Goal: Task Accomplishment & Management: Use online tool/utility

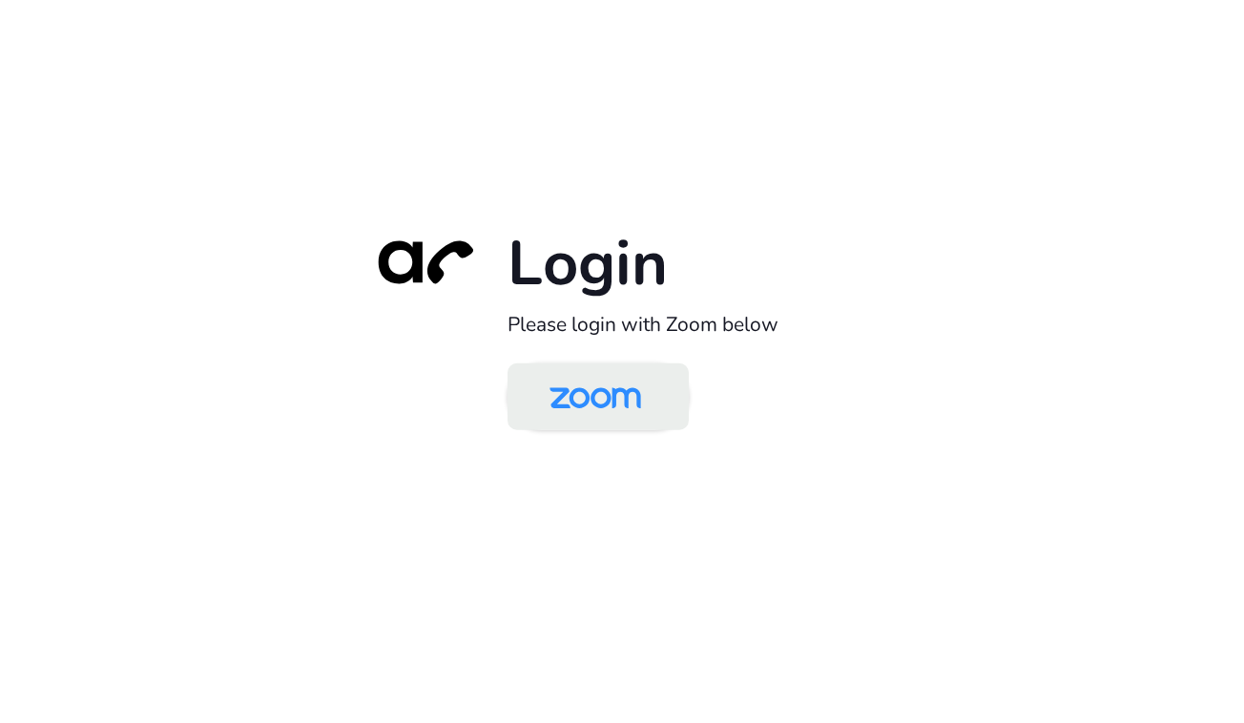
click at [603, 378] on img at bounding box center [595, 398] width 132 height 62
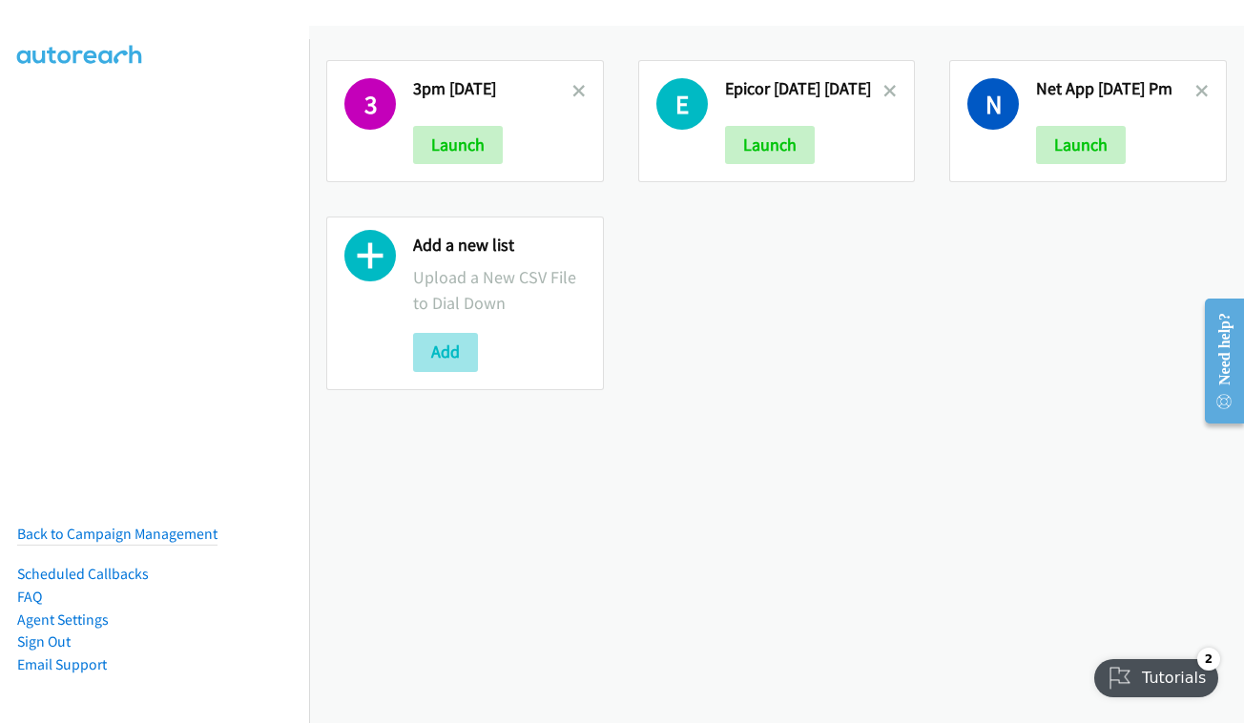
click at [464, 363] on button "Add" at bounding box center [445, 352] width 65 height 38
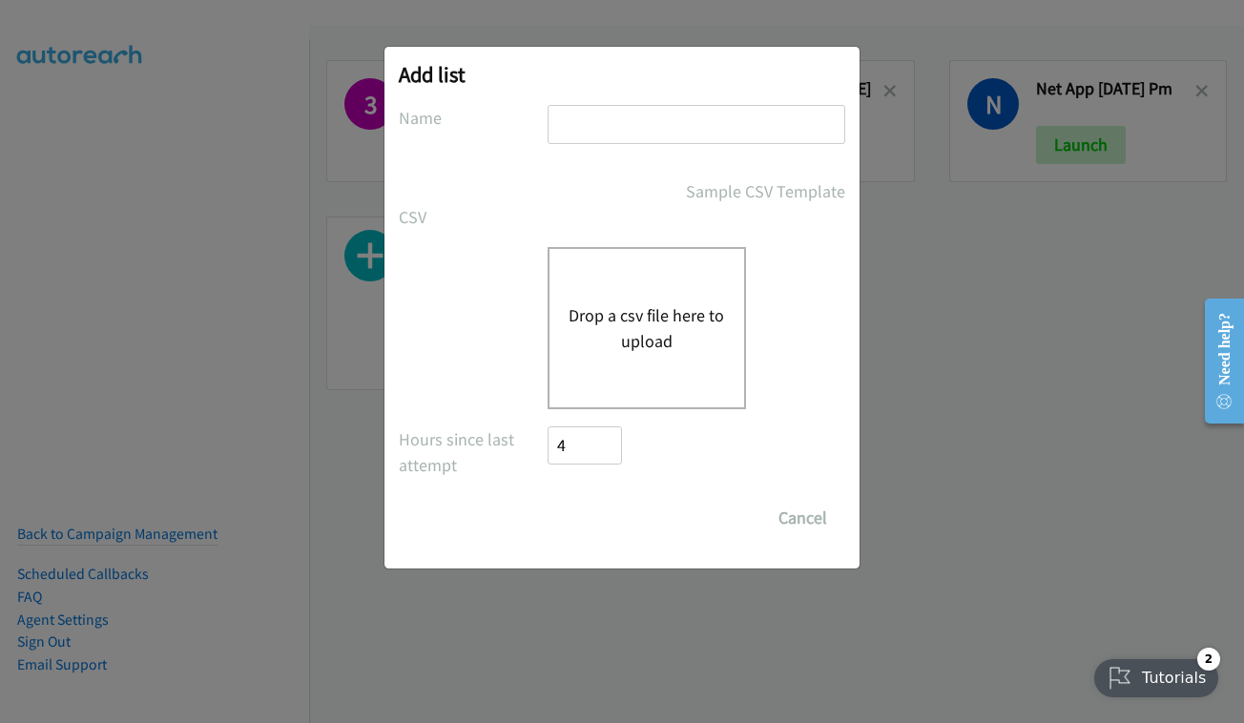
click at [715, 130] on input "text" at bounding box center [696, 124] width 298 height 39
type input "o"
type input "S"
type input "EPICOR - OCT 6 - MONDAY"
click at [636, 289] on div "Drop a csv file here to upload" at bounding box center [646, 328] width 198 height 162
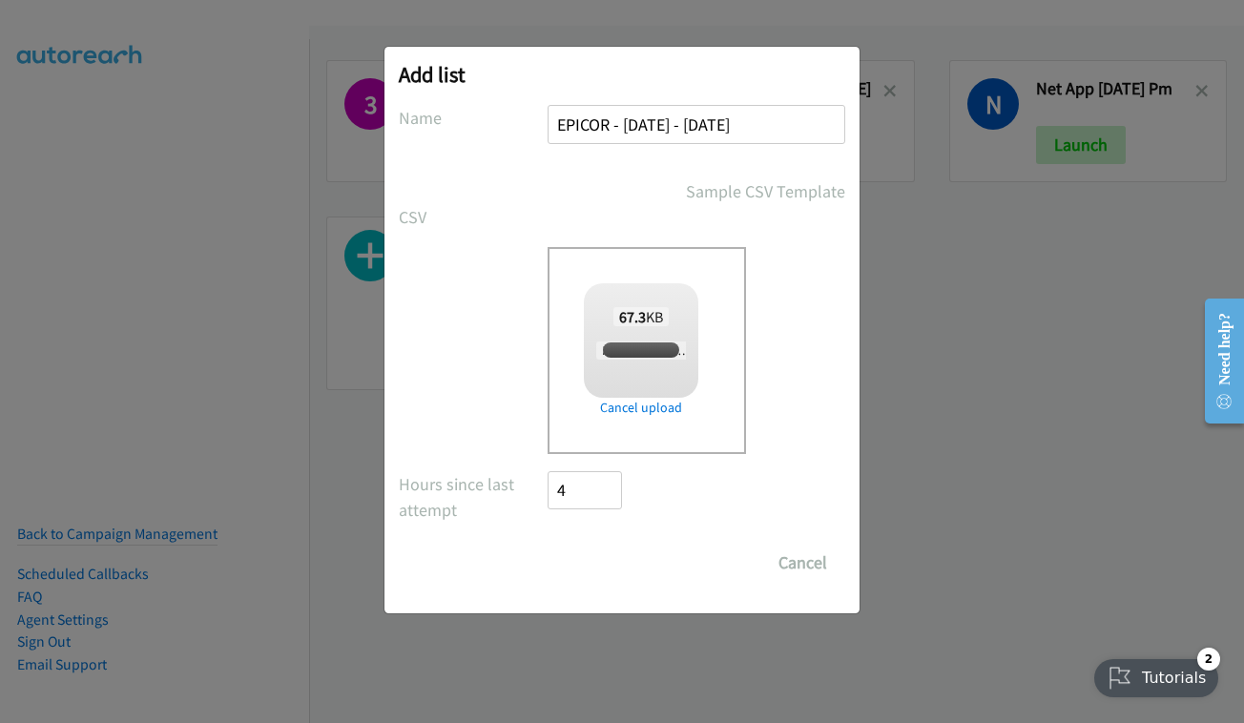
checkbox input "true"
click at [605, 554] on input "Save List" at bounding box center [597, 563] width 100 height 38
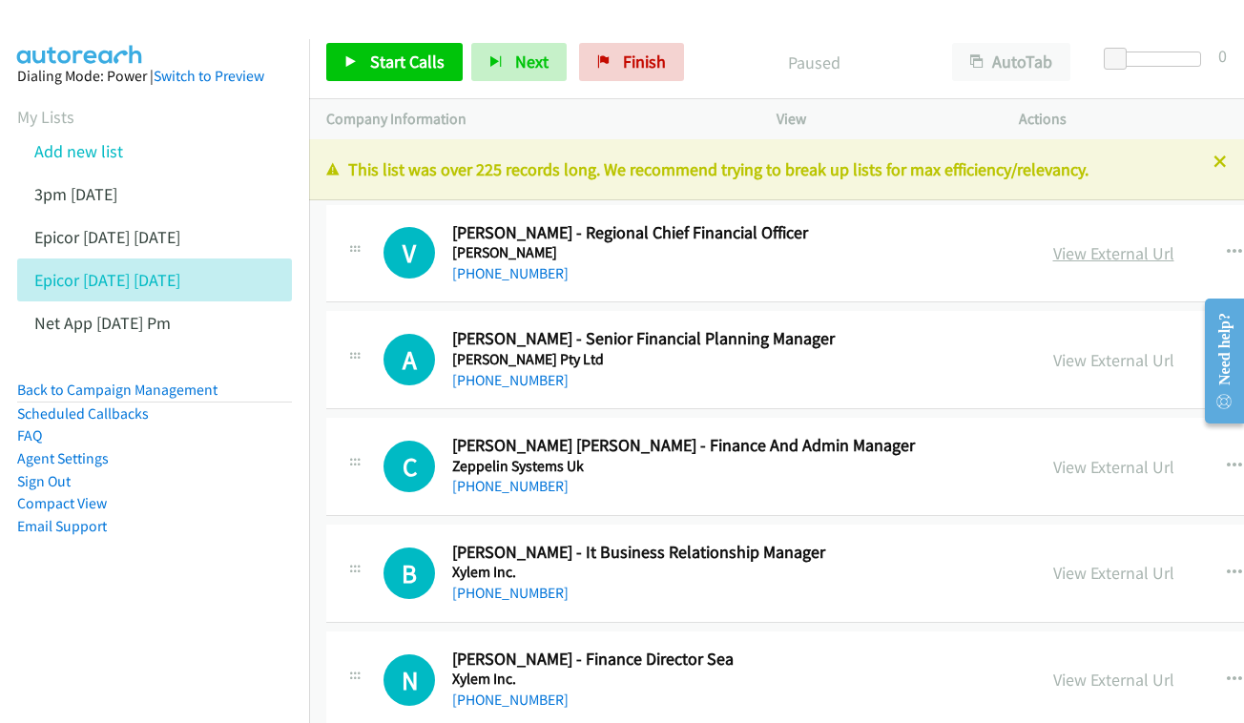
click at [1126, 253] on link "View External Url" at bounding box center [1113, 253] width 121 height 22
click at [1127, 354] on link "View External Url" at bounding box center [1113, 360] width 121 height 22
click at [1114, 456] on link "View External Url" at bounding box center [1113, 467] width 121 height 22
click at [1170, 550] on div "View External Url View External Url Schedule/Manage Callback Start Calls Here R…" at bounding box center [1222, 573] width 372 height 63
click at [1152, 564] on link "View External Url" at bounding box center [1113, 573] width 121 height 22
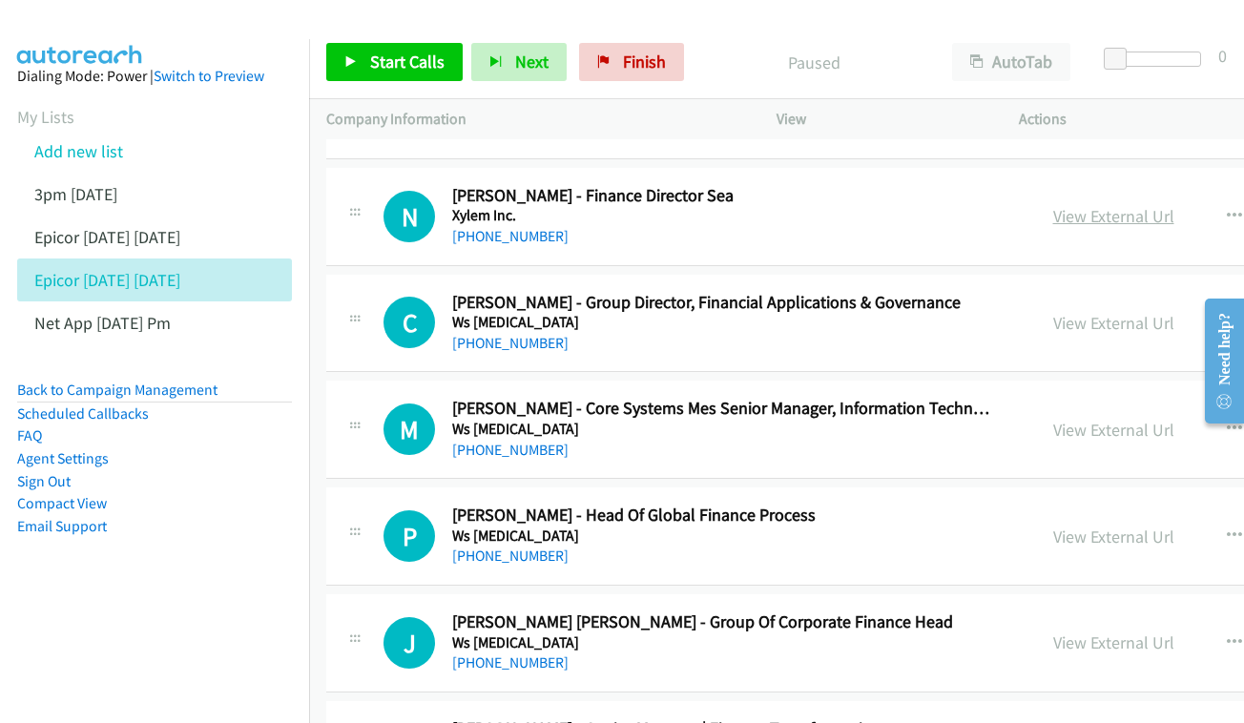
scroll to position [469, 0]
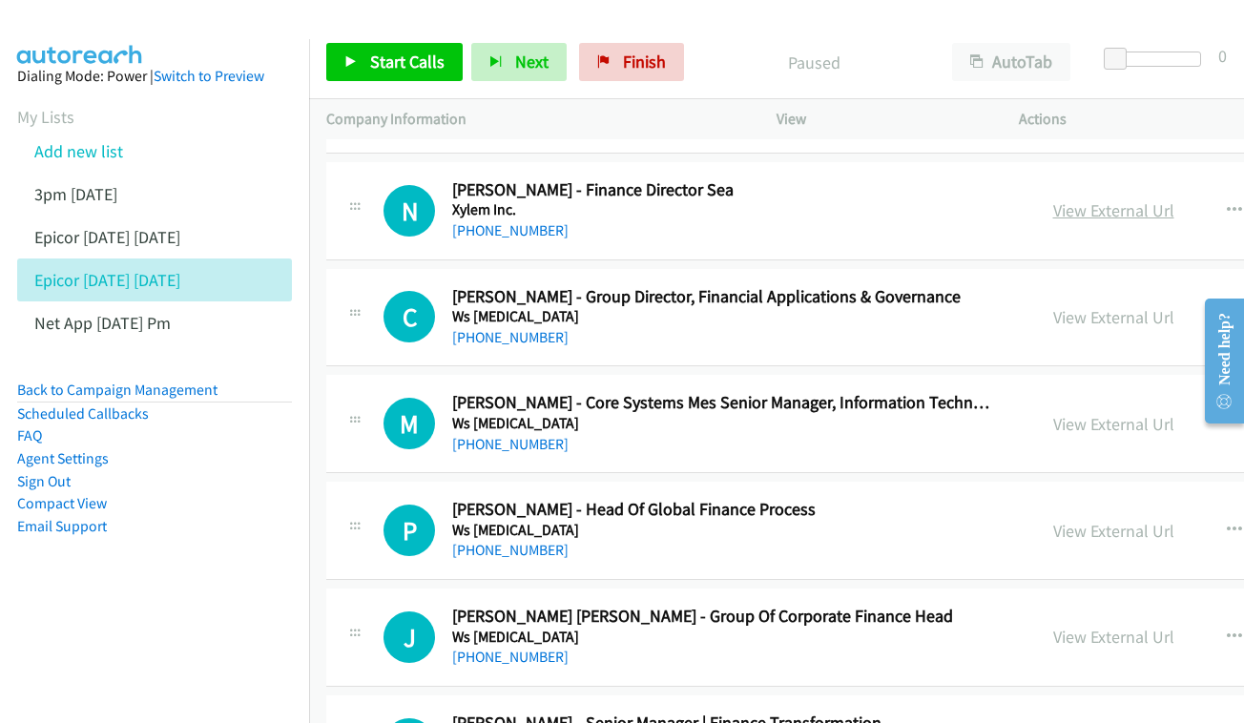
click at [1119, 202] on link "View External Url" at bounding box center [1113, 210] width 121 height 22
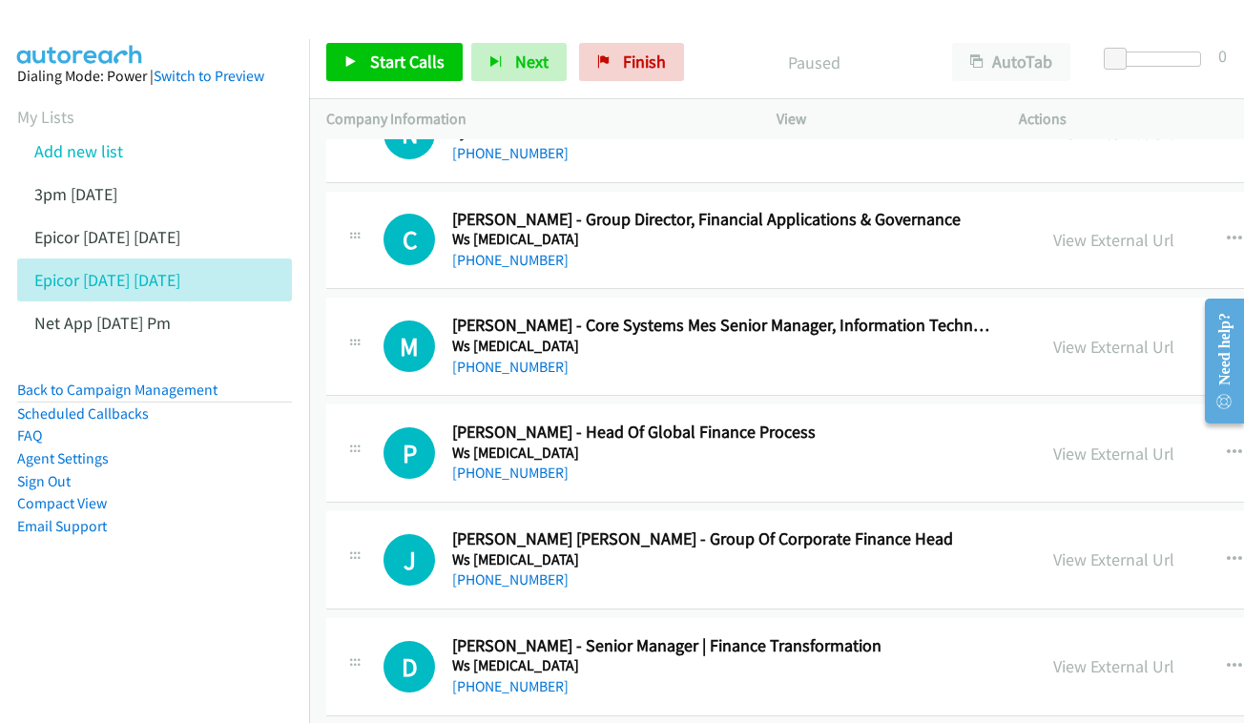
scroll to position [571, 0]
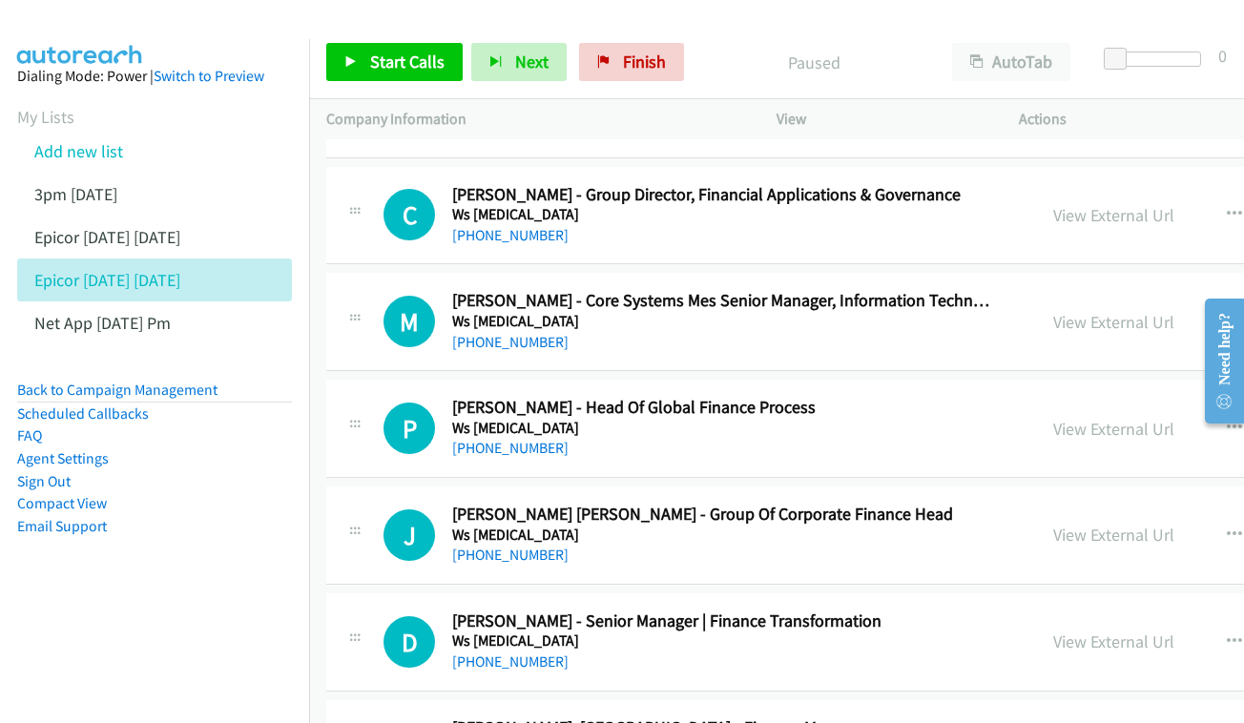
click at [1197, 184] on div "View External Url View External Url Schedule/Manage Callback Start Calls Here R…" at bounding box center [1222, 215] width 372 height 63
click at [1141, 204] on link "View External Url" at bounding box center [1113, 215] width 121 height 22
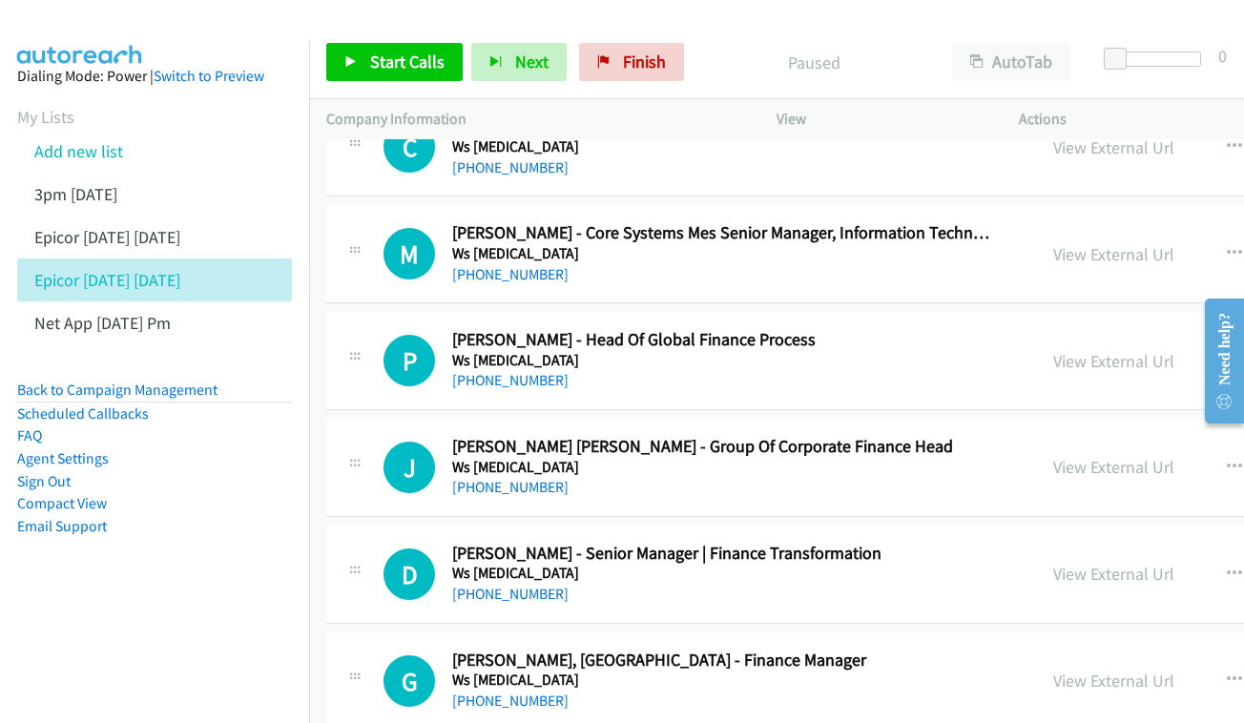
scroll to position [659, 0]
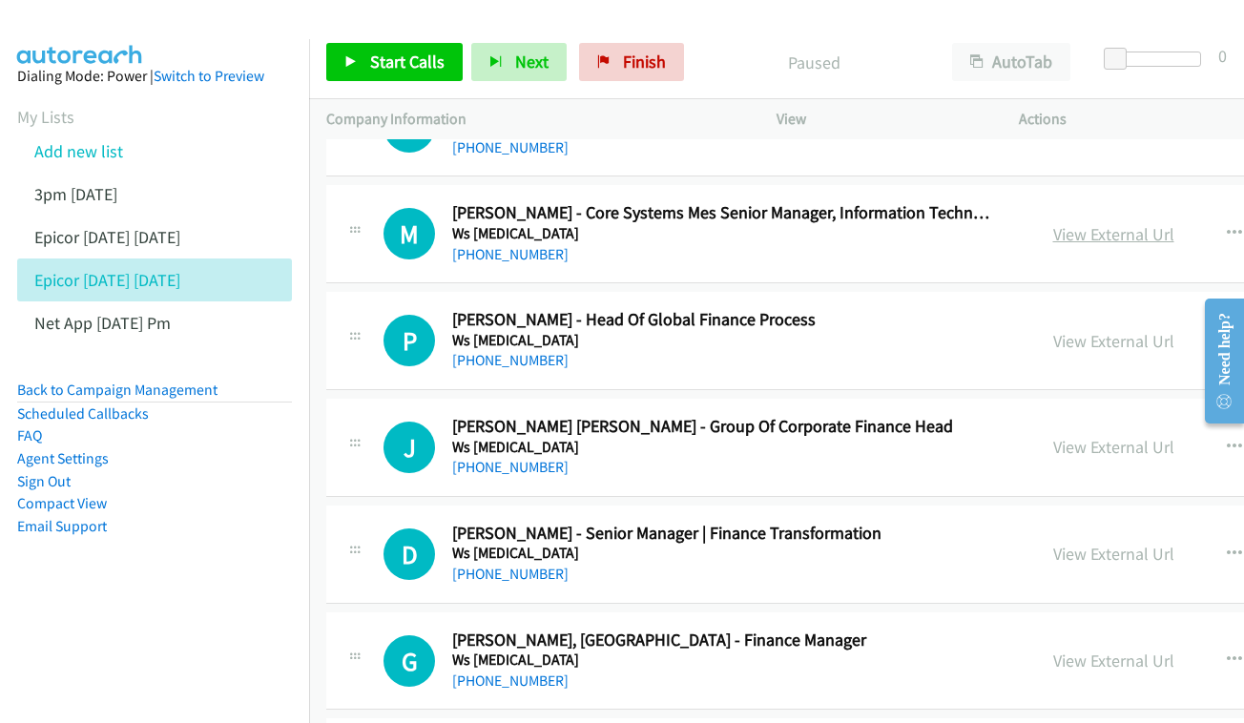
click at [1118, 227] on link "View External Url" at bounding box center [1113, 234] width 121 height 22
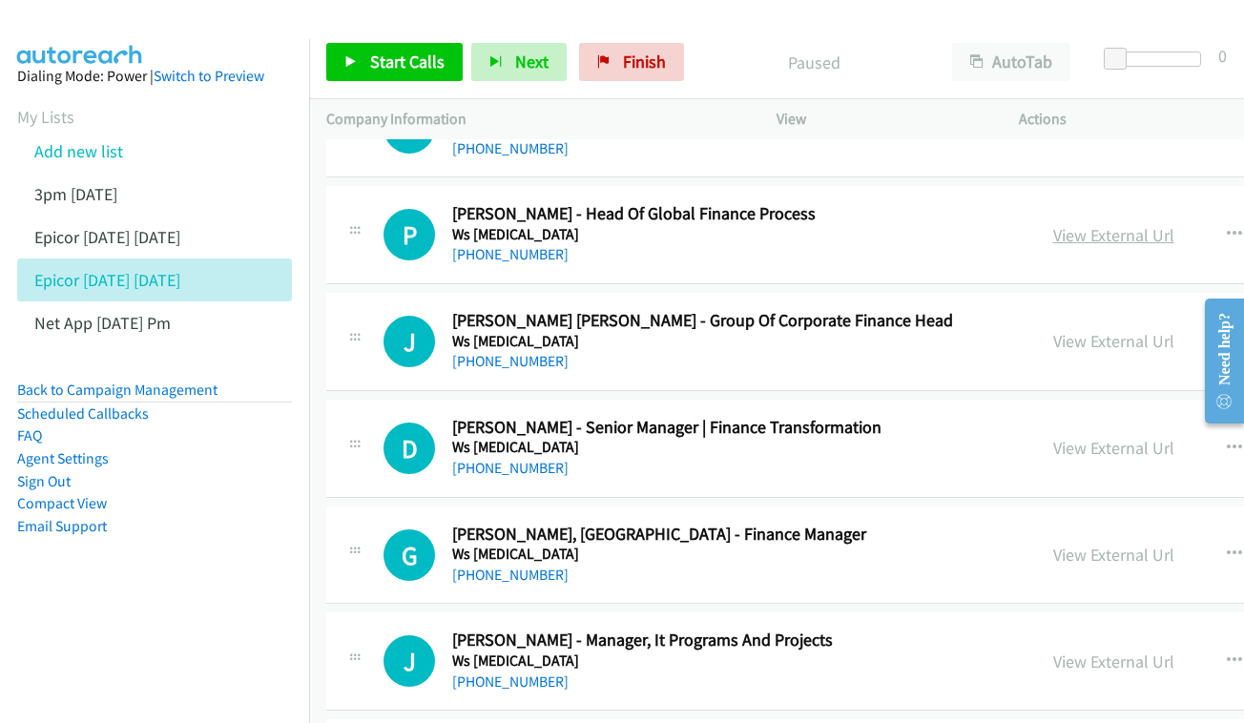
scroll to position [766, 0]
click at [1189, 215] on div "View External Url View External Url Schedule/Manage Callback Start Calls Here R…" at bounding box center [1222, 233] width 372 height 63
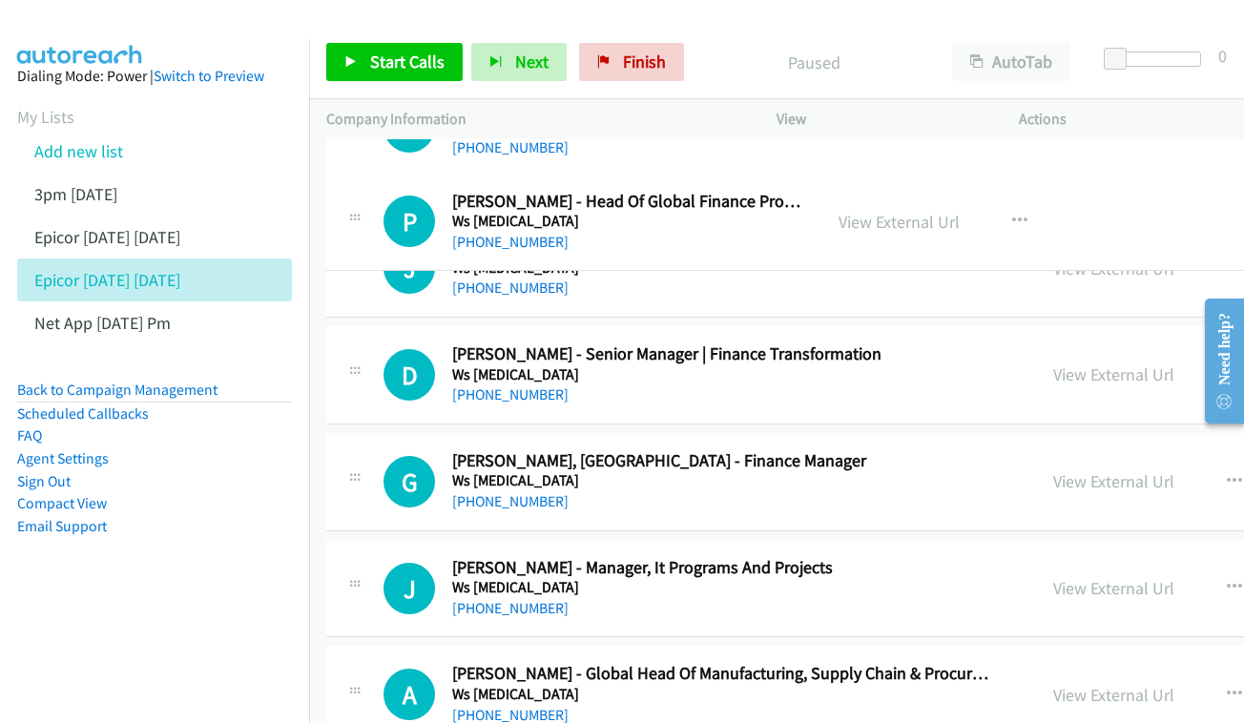
drag, startPoint x: 1112, startPoint y: 231, endPoint x: 362, endPoint y: 12, distance: 780.8
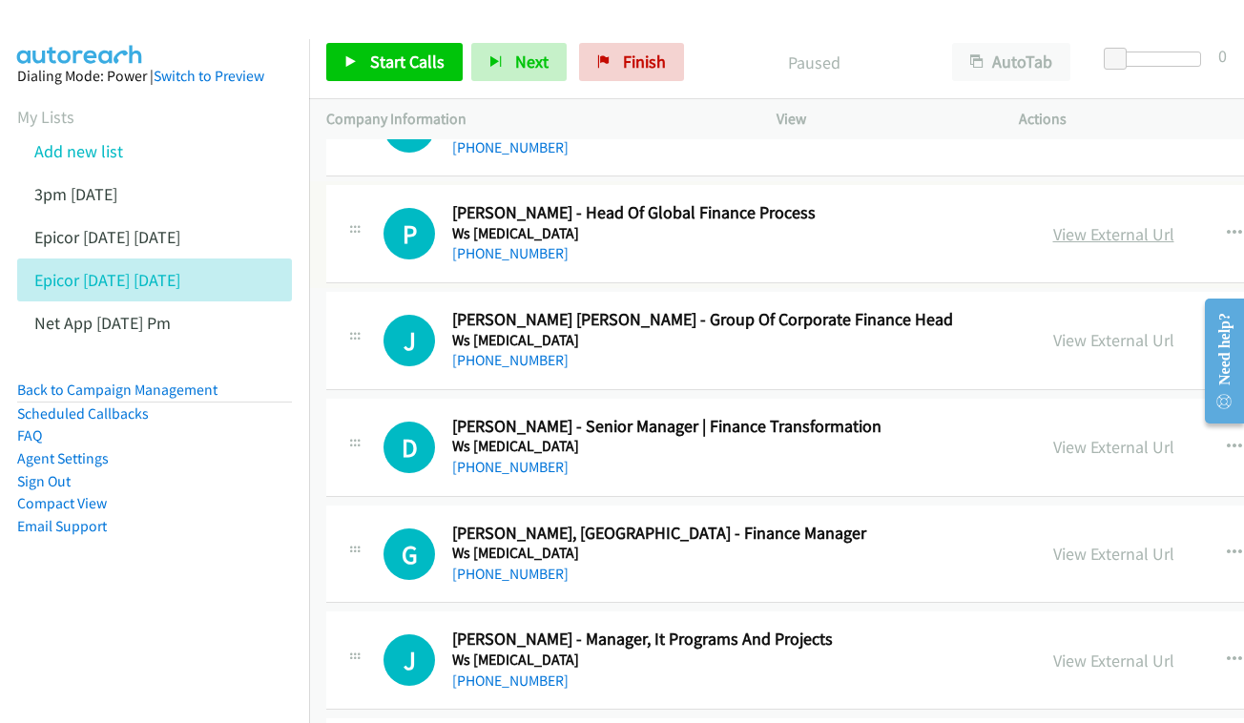
click at [1140, 223] on link "View External Url" at bounding box center [1113, 234] width 121 height 22
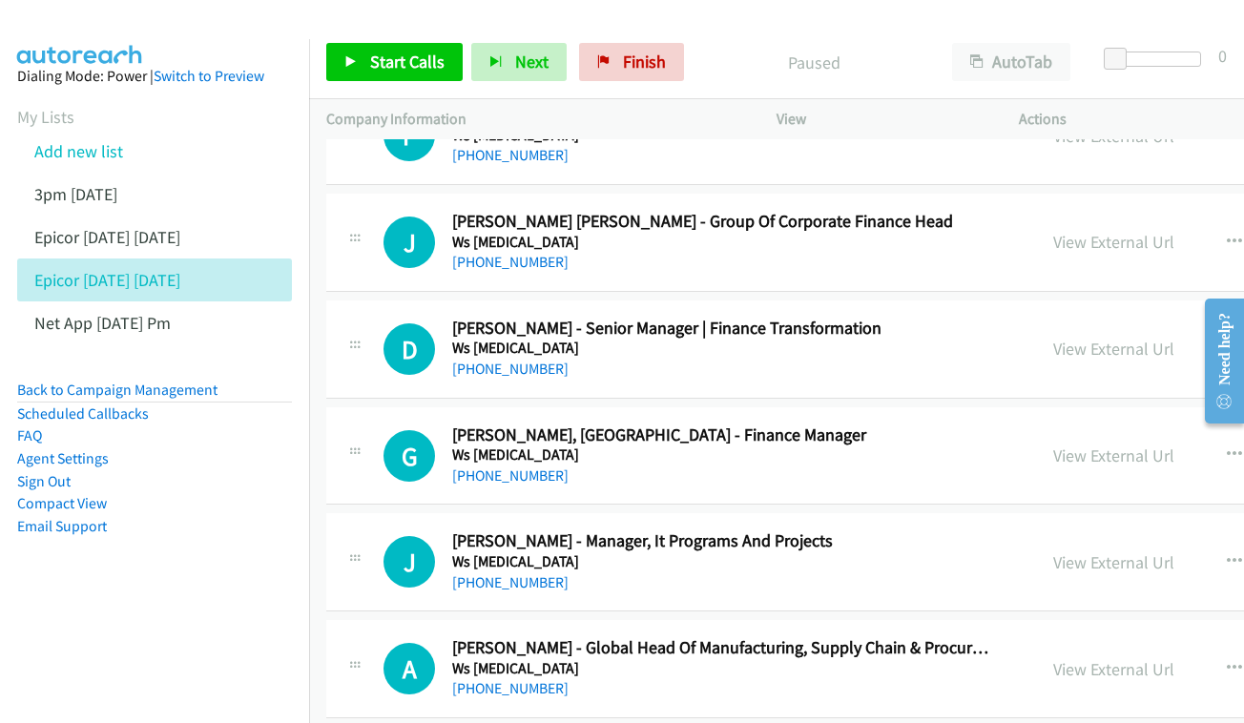
scroll to position [864, 0]
click at [1140, 231] on link "View External Url" at bounding box center [1113, 242] width 121 height 22
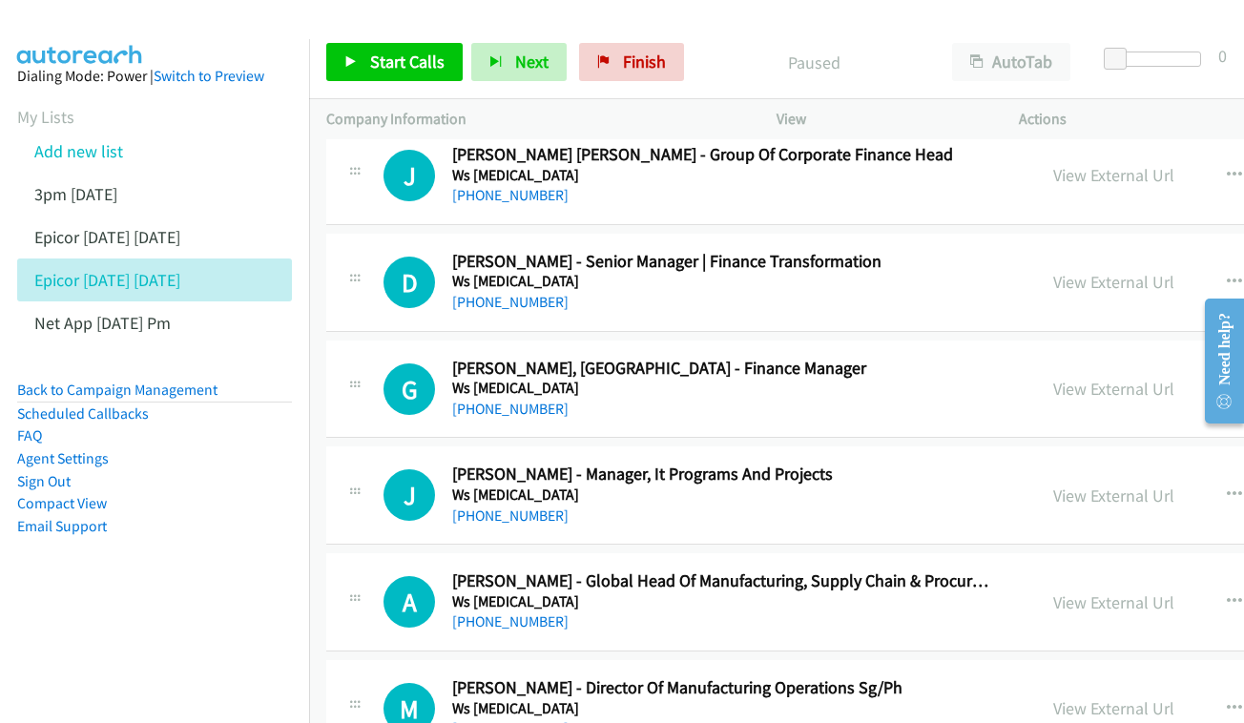
scroll to position [936, 0]
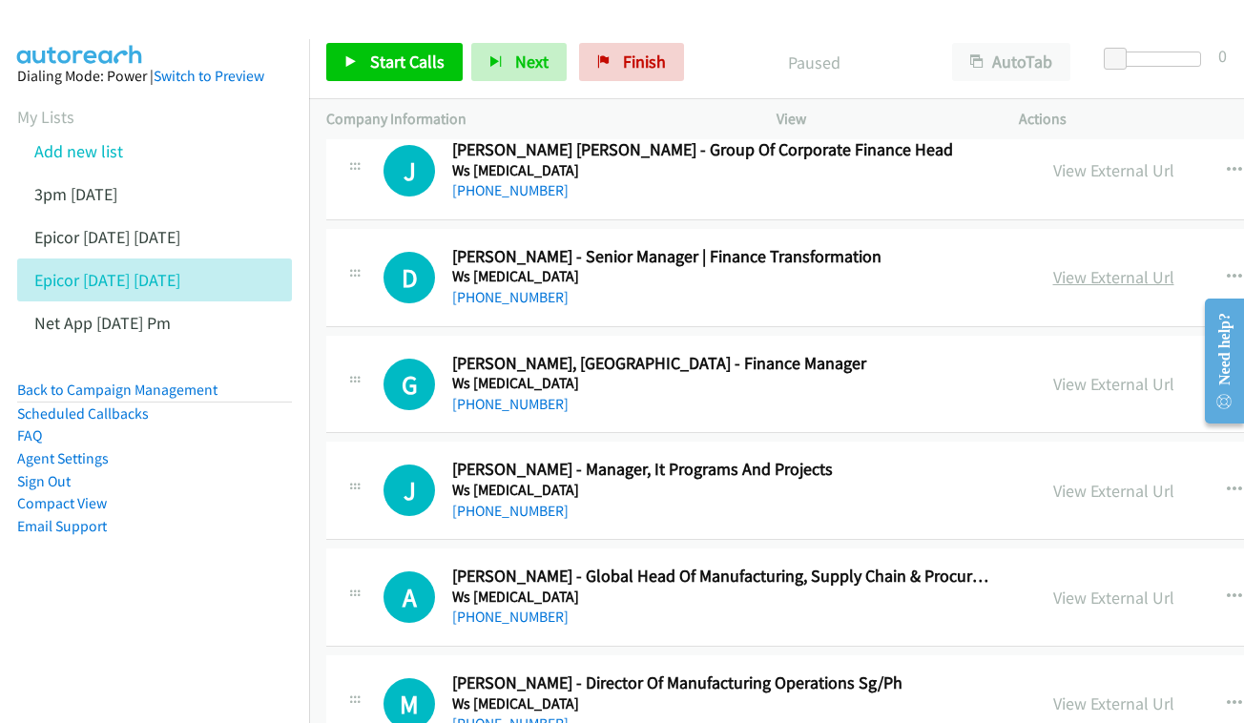
click at [1162, 266] on link "View External Url" at bounding box center [1113, 277] width 121 height 22
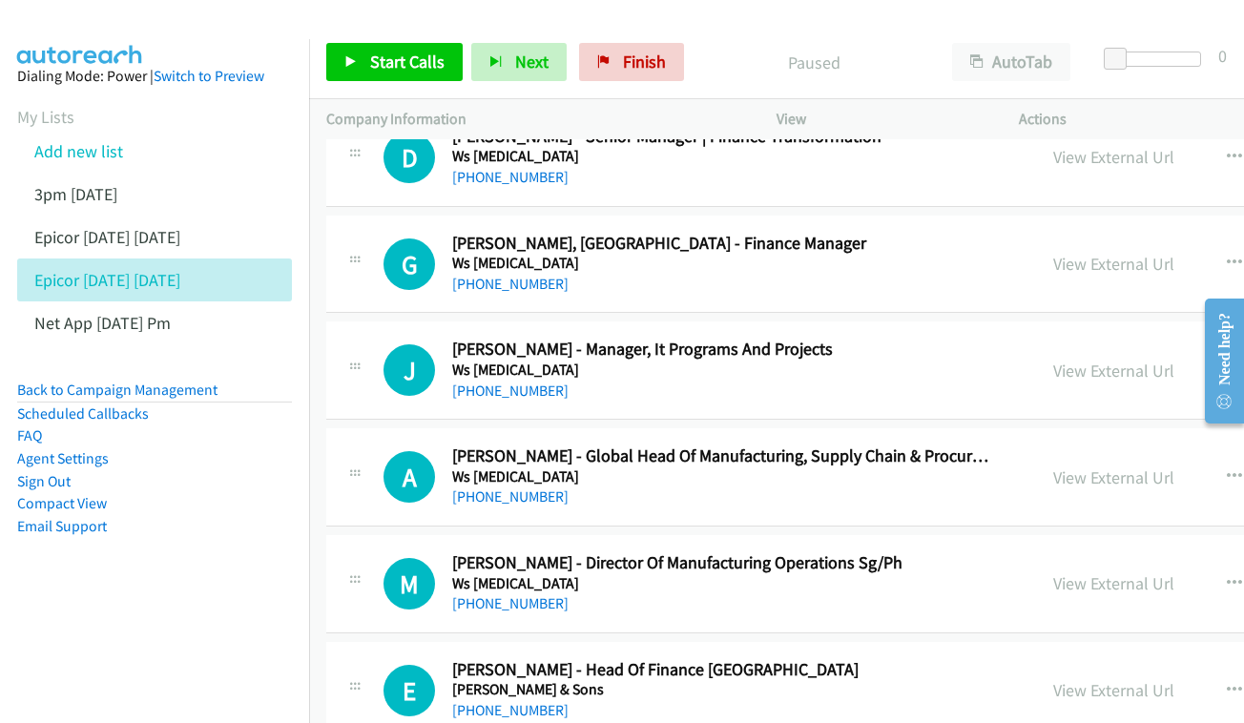
scroll to position [1057, 0]
click at [1106, 252] on link "View External Url" at bounding box center [1113, 263] width 121 height 22
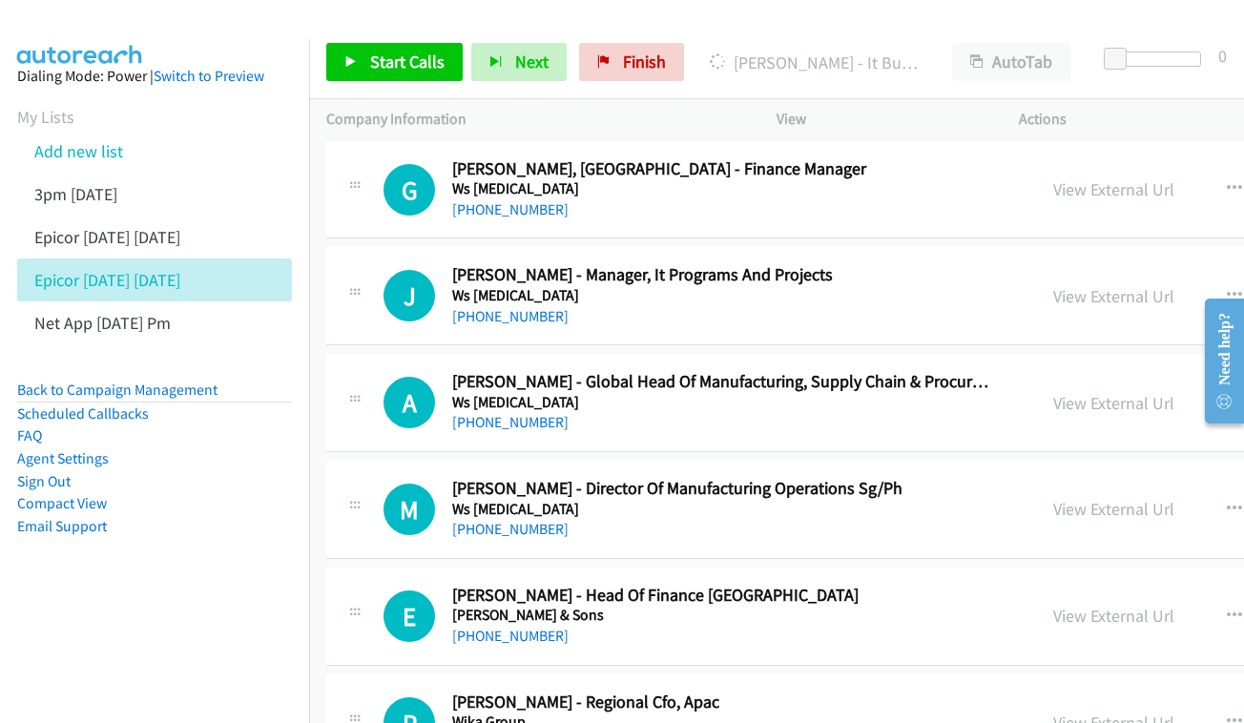
scroll to position [1165, 0]
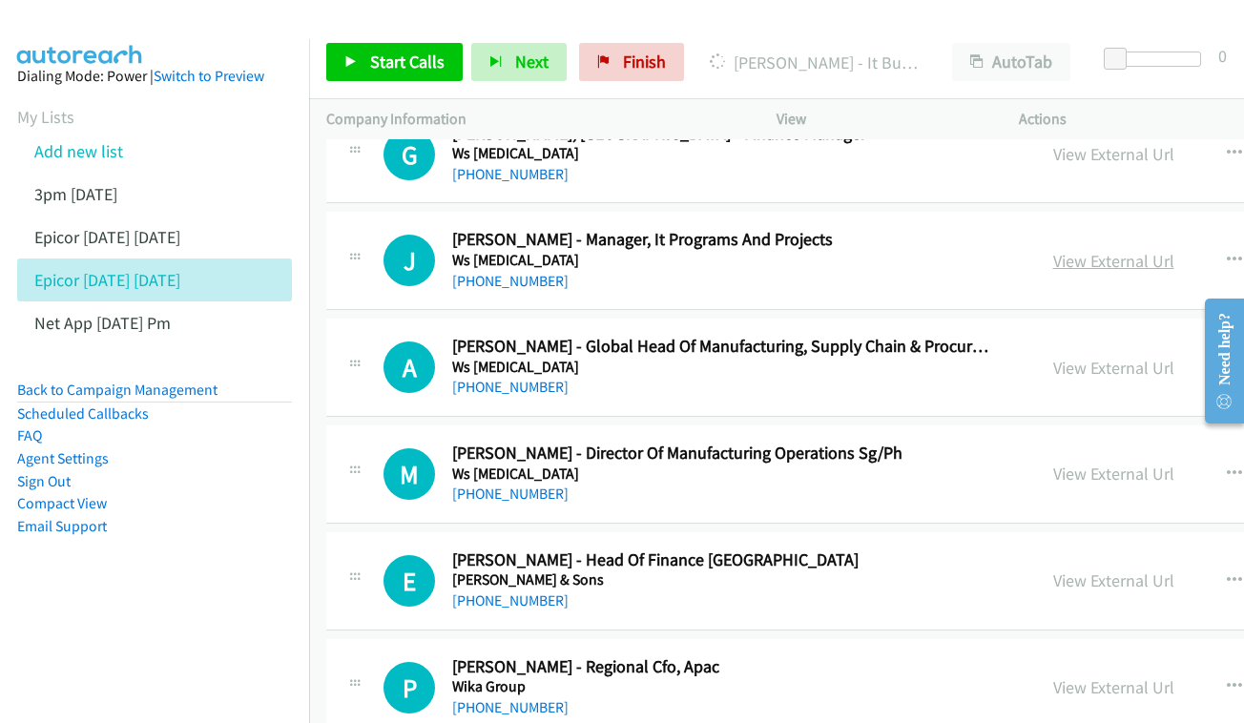
click at [1108, 250] on link "View External Url" at bounding box center [1113, 261] width 121 height 22
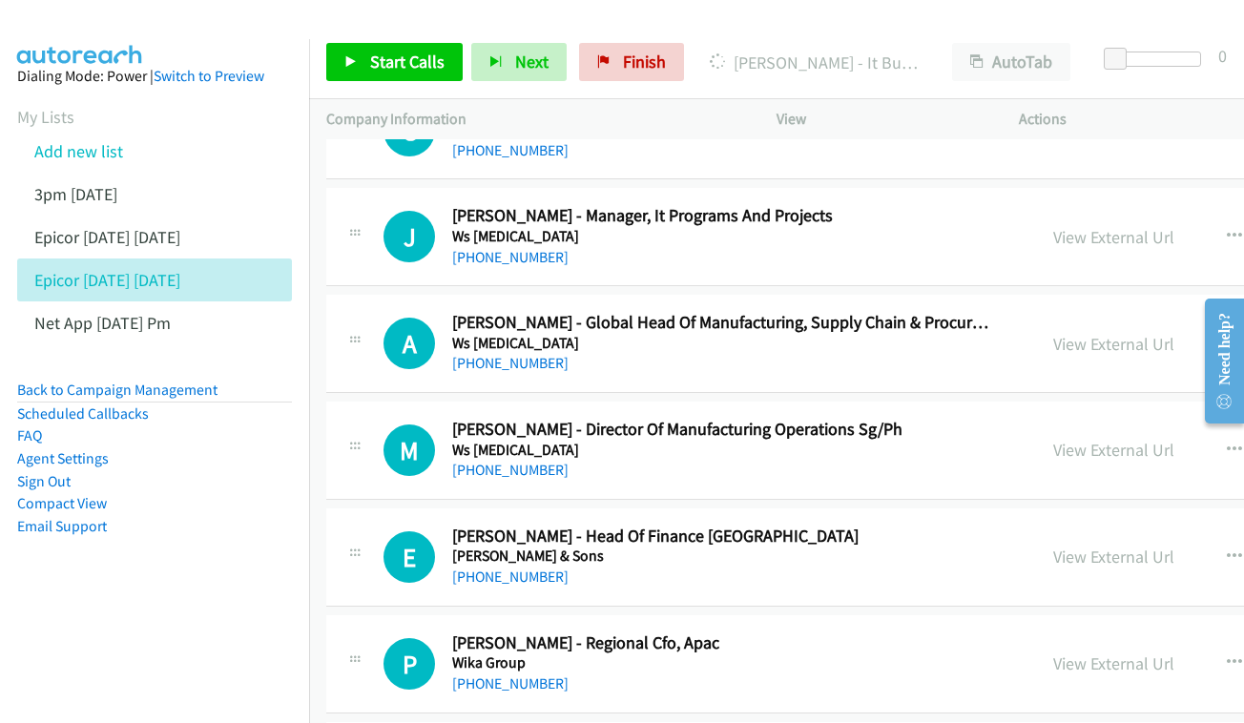
scroll to position [1239, 0]
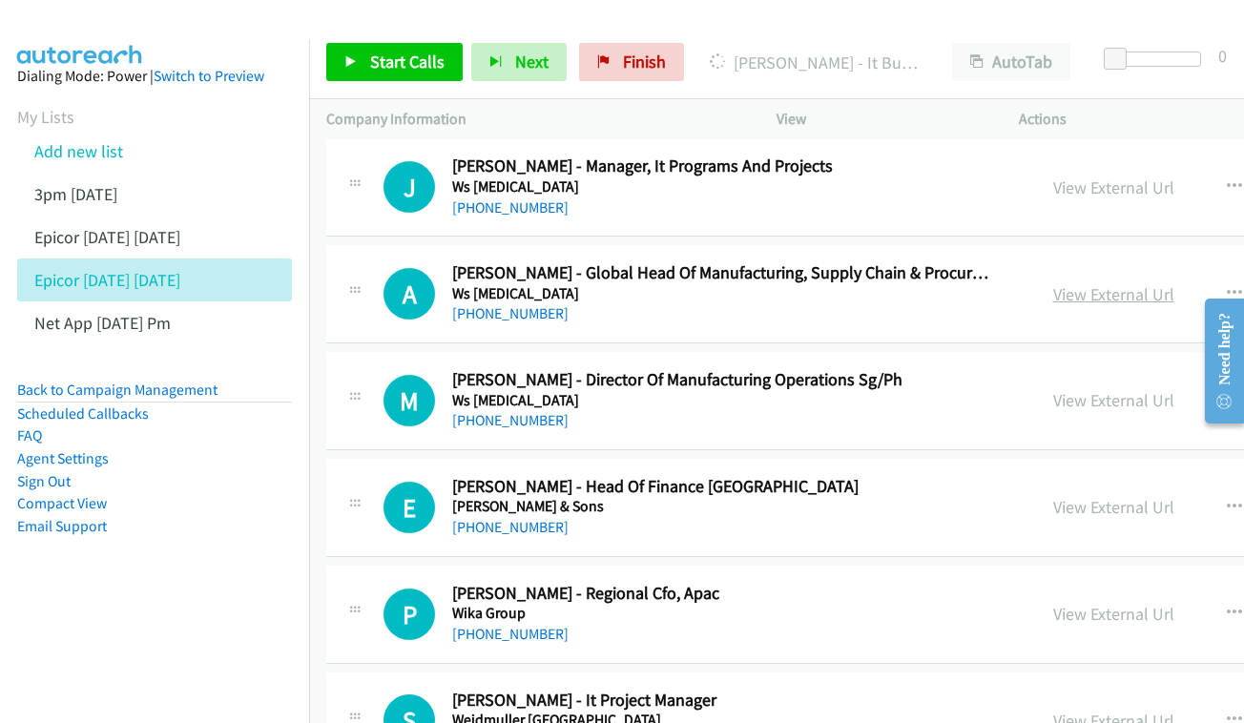
click at [1139, 283] on link "View External Url" at bounding box center [1113, 294] width 121 height 22
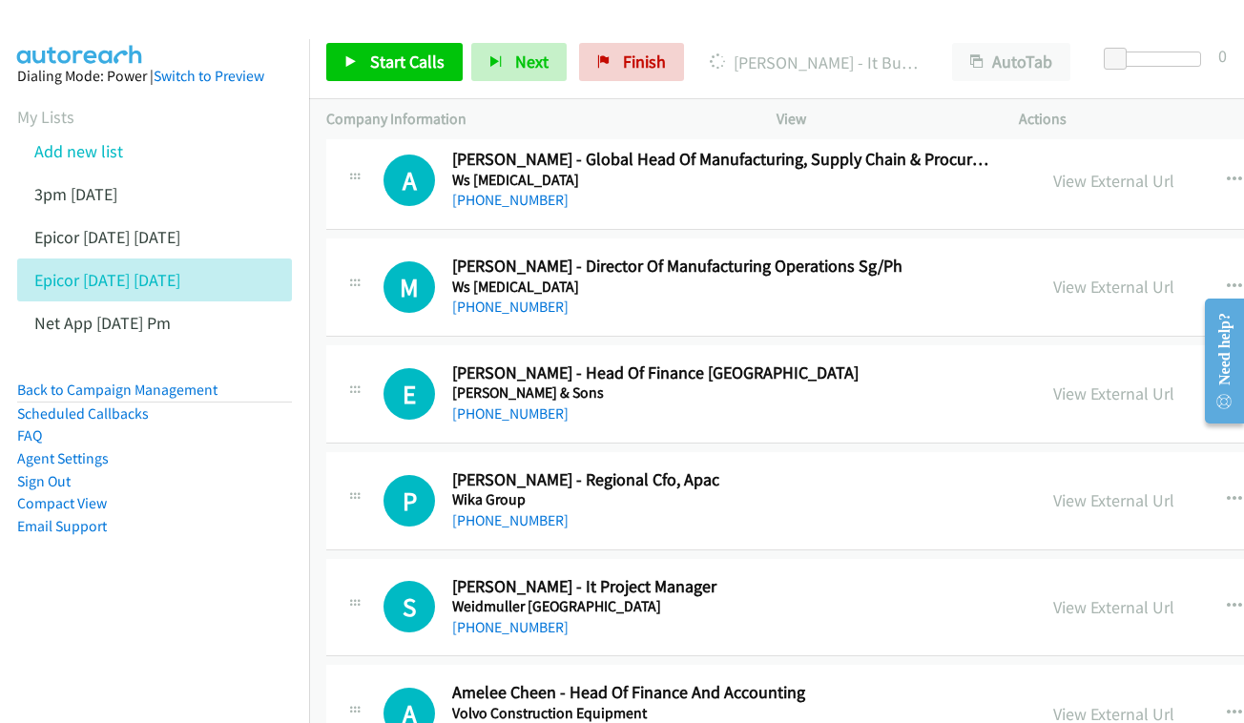
scroll to position [1356, 0]
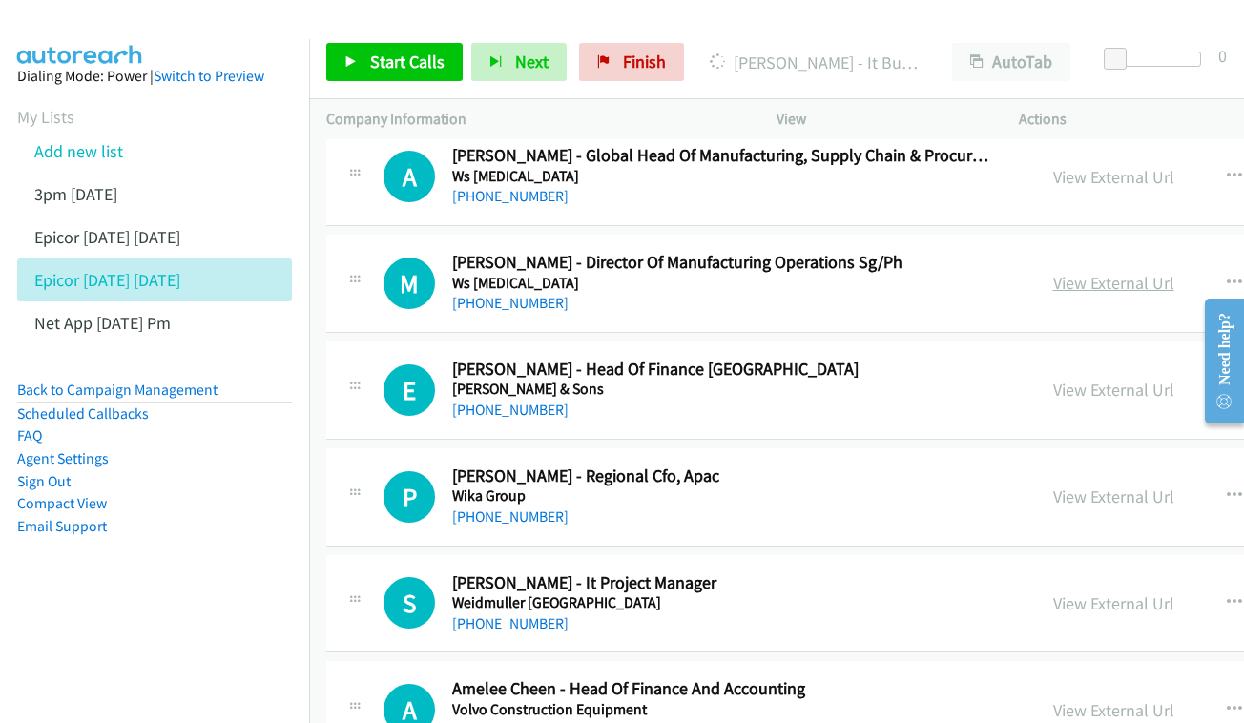
click at [1103, 272] on link "View External Url" at bounding box center [1113, 283] width 121 height 22
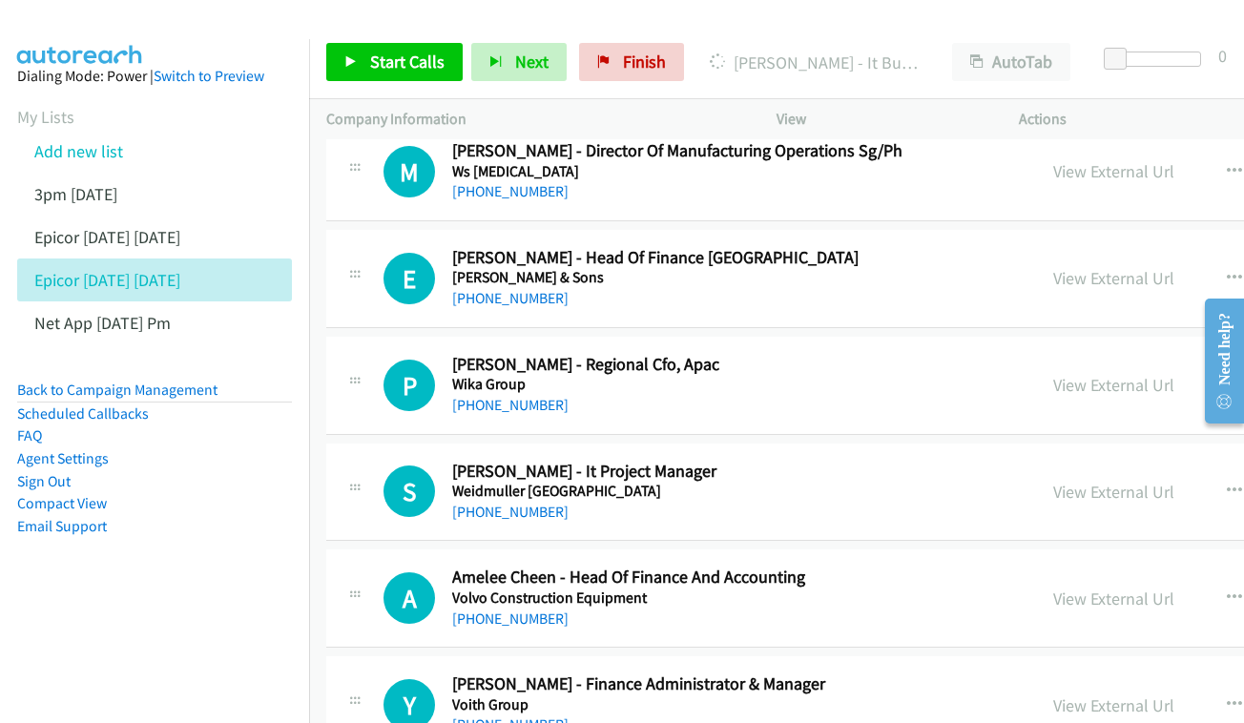
scroll to position [1498, 0]
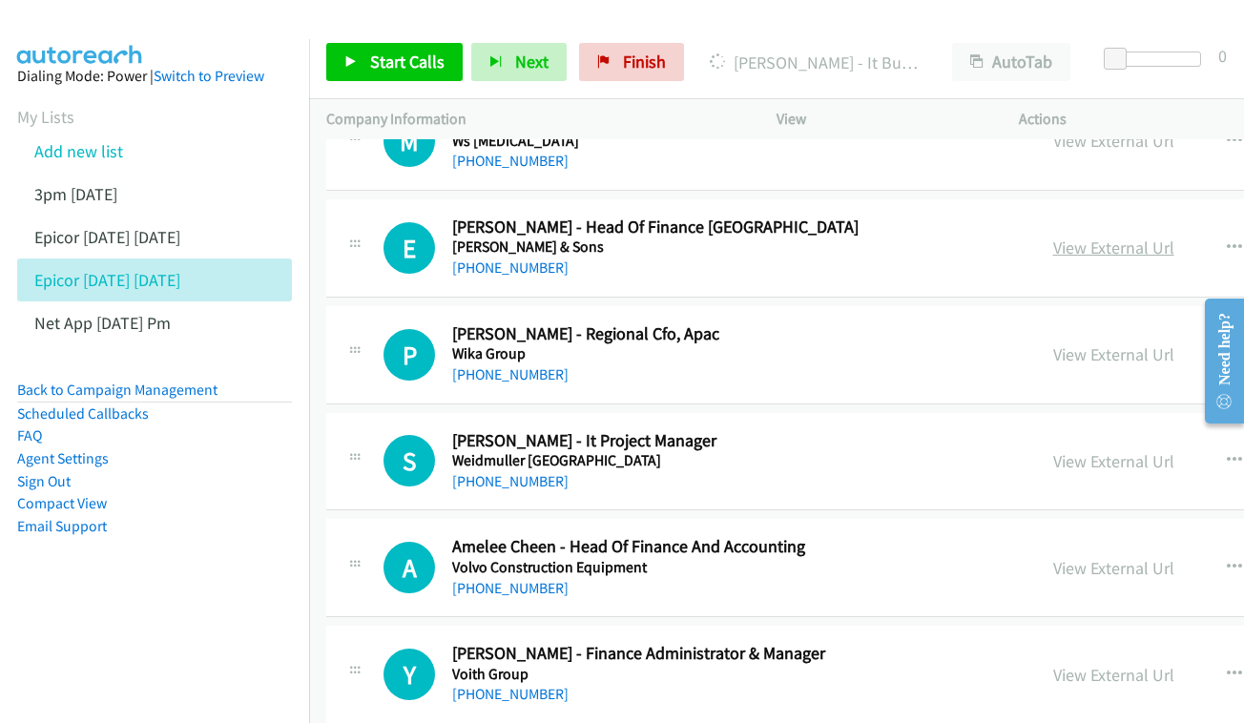
click at [1159, 237] on link "View External Url" at bounding box center [1113, 248] width 121 height 22
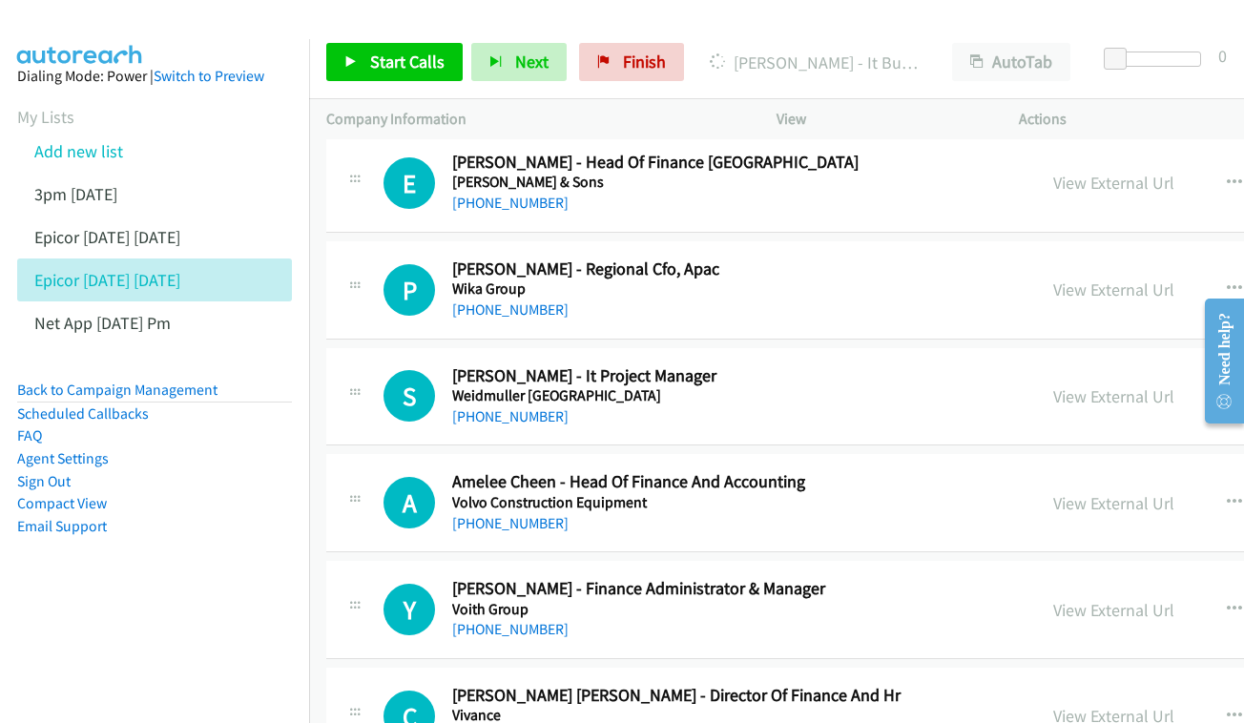
scroll to position [1587, 0]
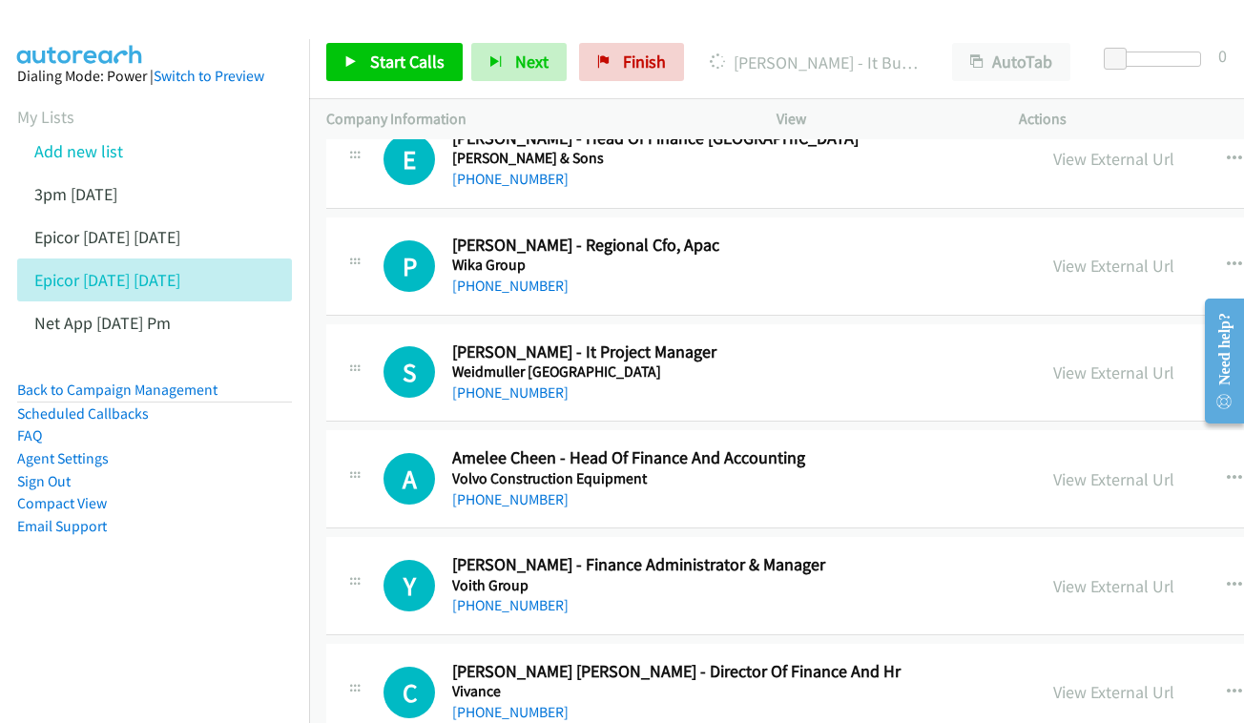
click at [1211, 235] on div "View External Url View External Url Schedule/Manage Callback Start Calls Here R…" at bounding box center [1222, 266] width 372 height 63
click at [1146, 255] on link "View External Url" at bounding box center [1113, 266] width 121 height 22
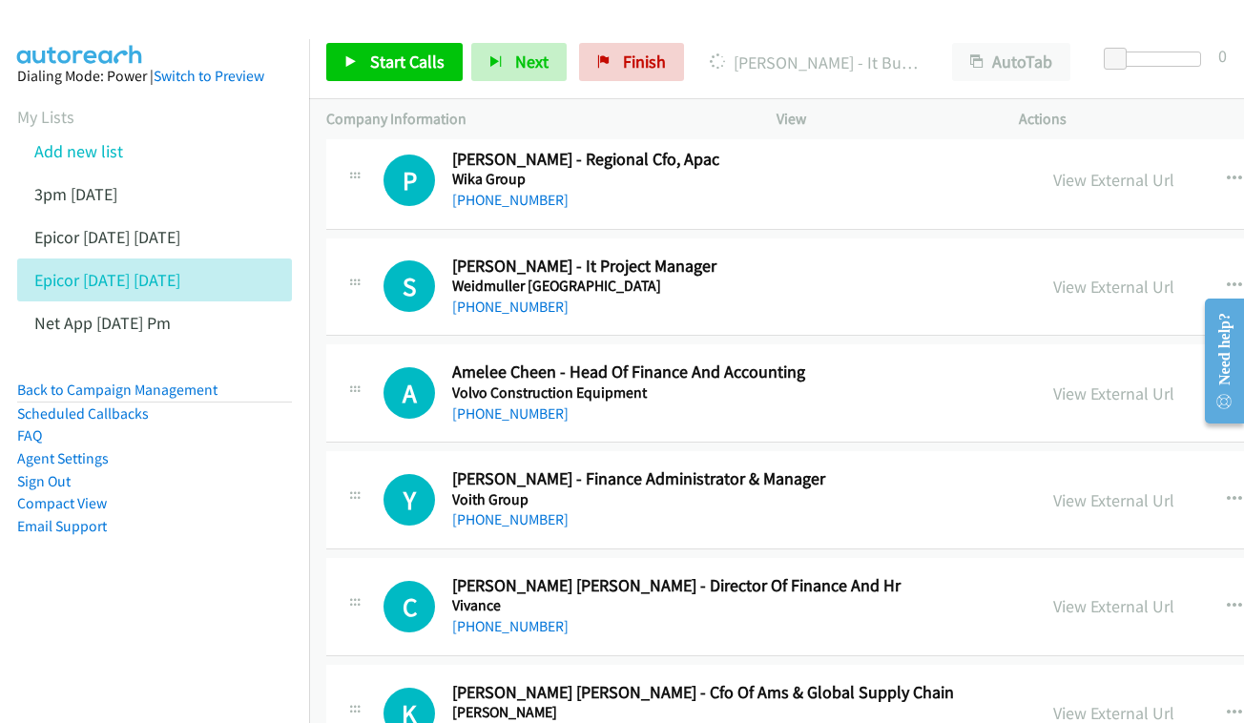
scroll to position [1706, 0]
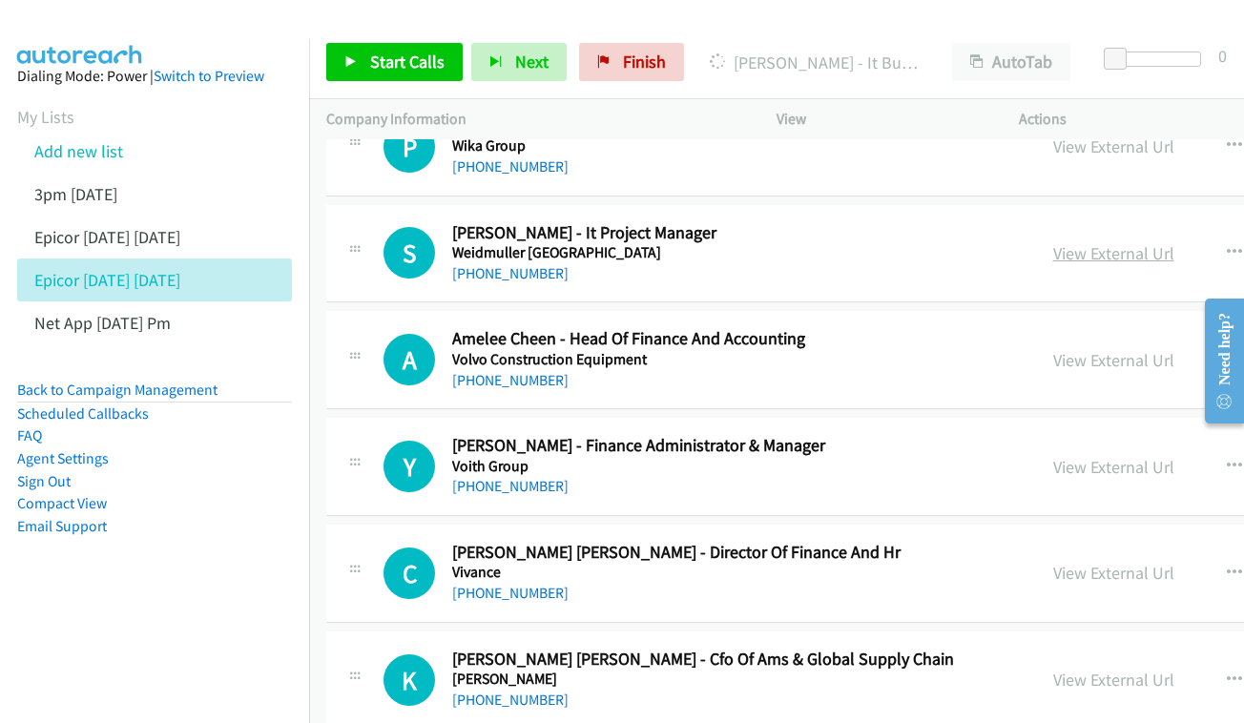
click at [1145, 242] on link "View External Url" at bounding box center [1113, 253] width 121 height 22
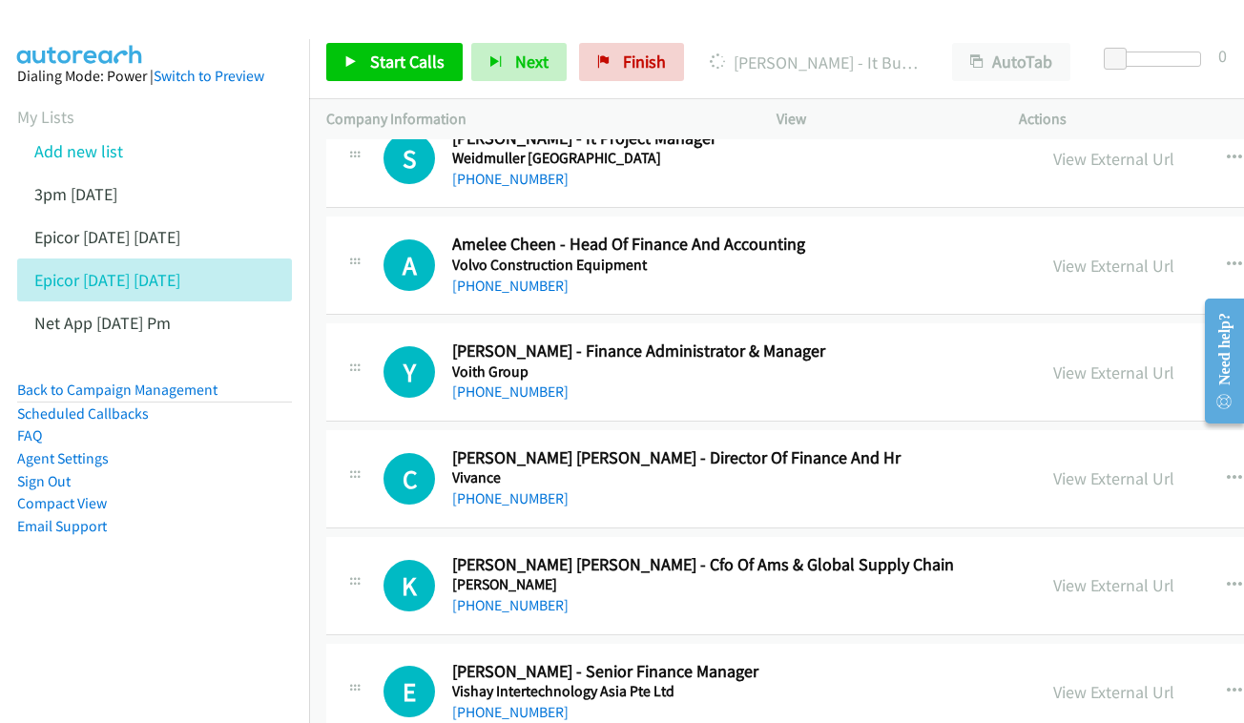
scroll to position [1801, 0]
click at [1098, 255] on link "View External Url" at bounding box center [1113, 266] width 121 height 22
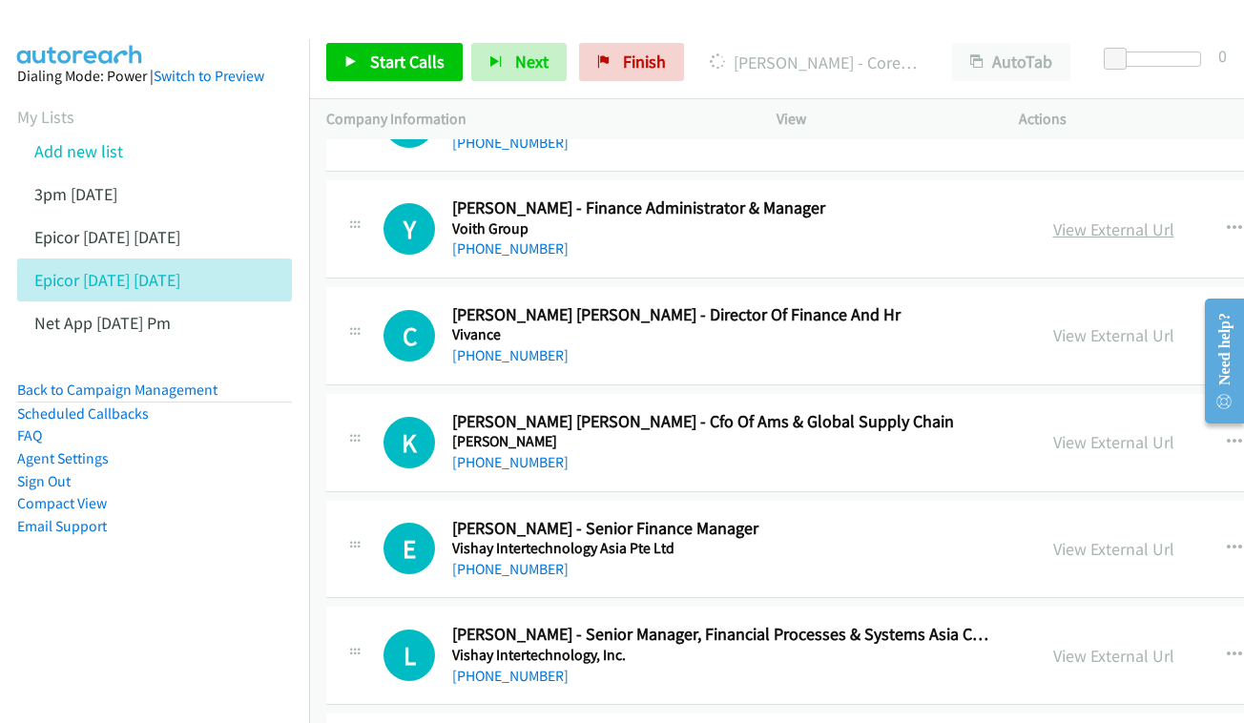
scroll to position [1937, 0]
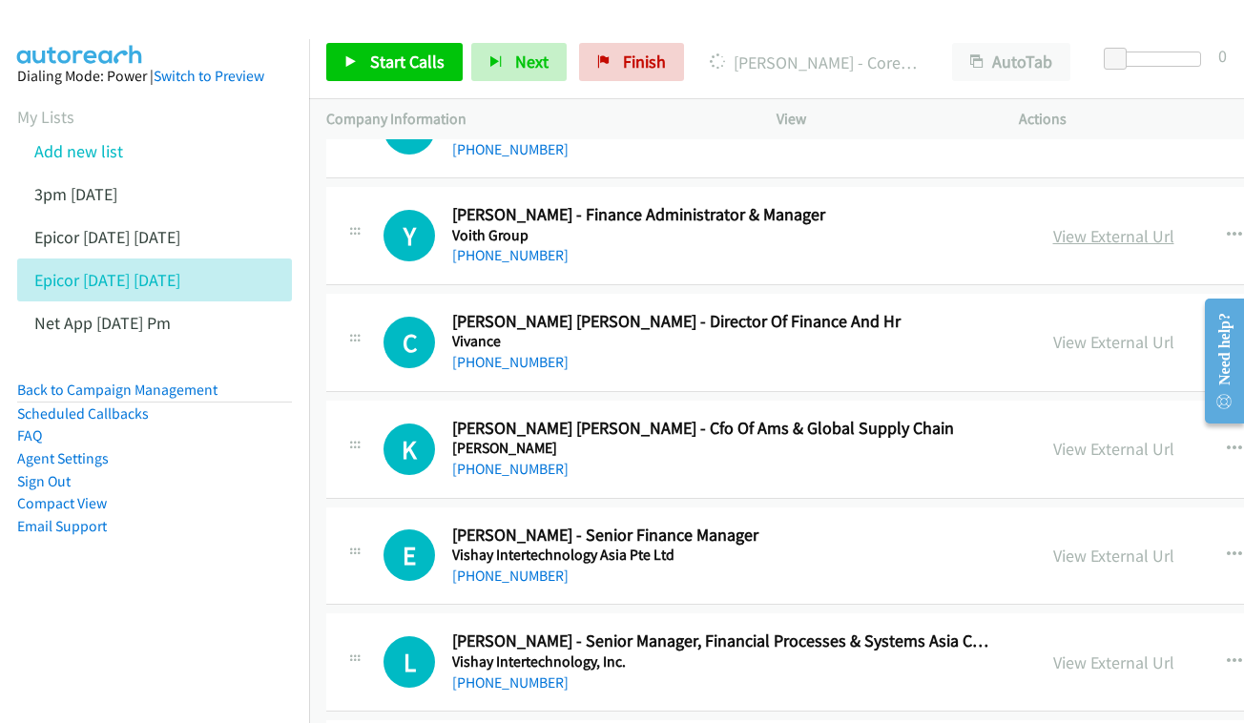
click at [1101, 225] on link "View External Url" at bounding box center [1113, 236] width 121 height 22
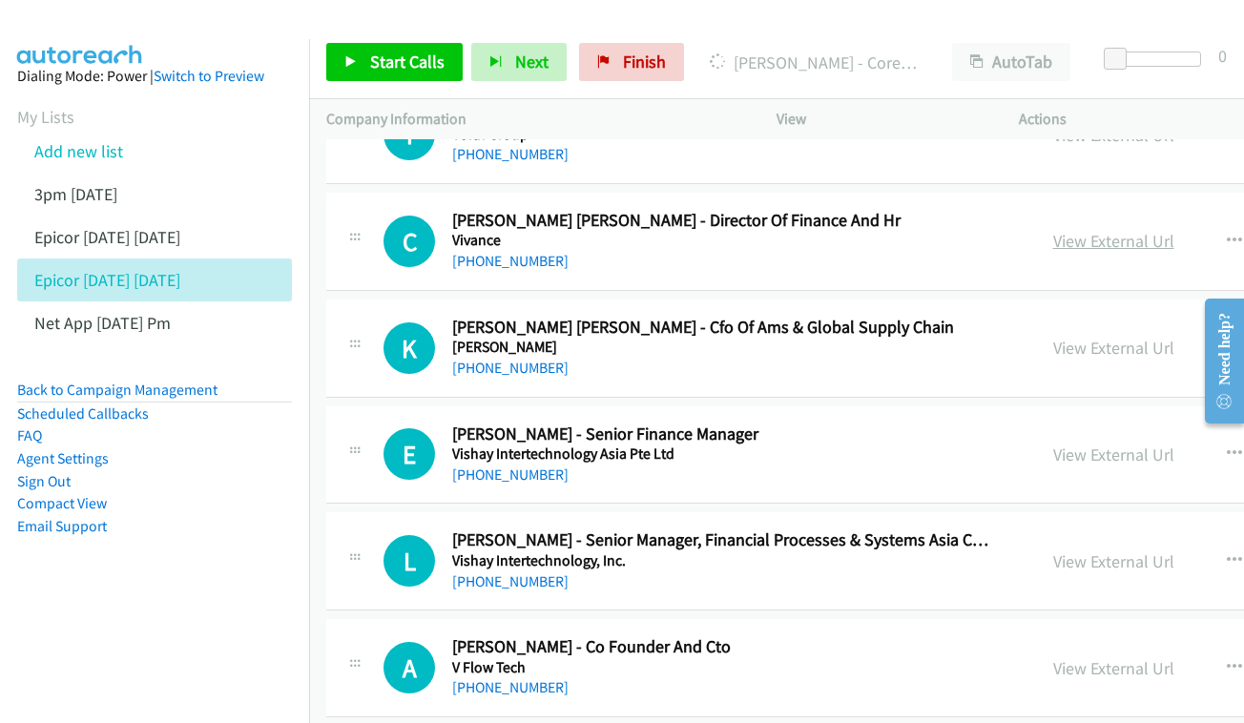
click at [1099, 230] on link "View External Url" at bounding box center [1113, 241] width 121 height 22
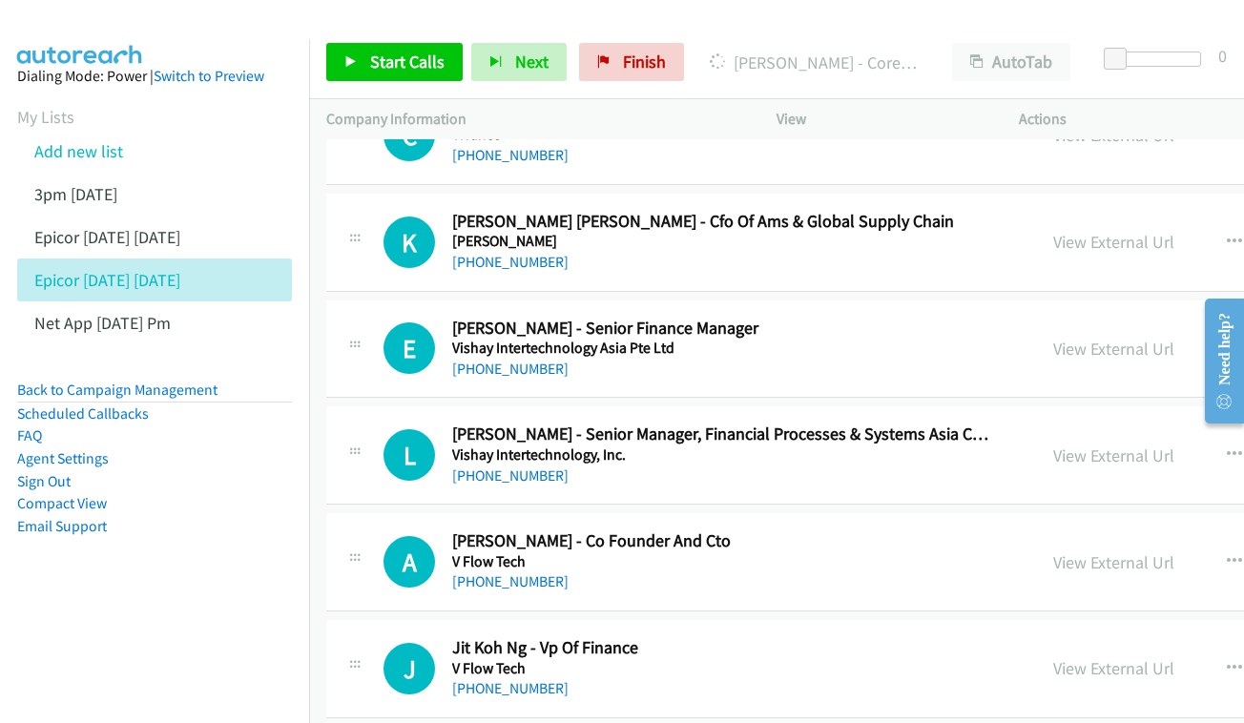
scroll to position [2145, 0]
click at [1131, 230] on link "View External Url" at bounding box center [1113, 241] width 121 height 22
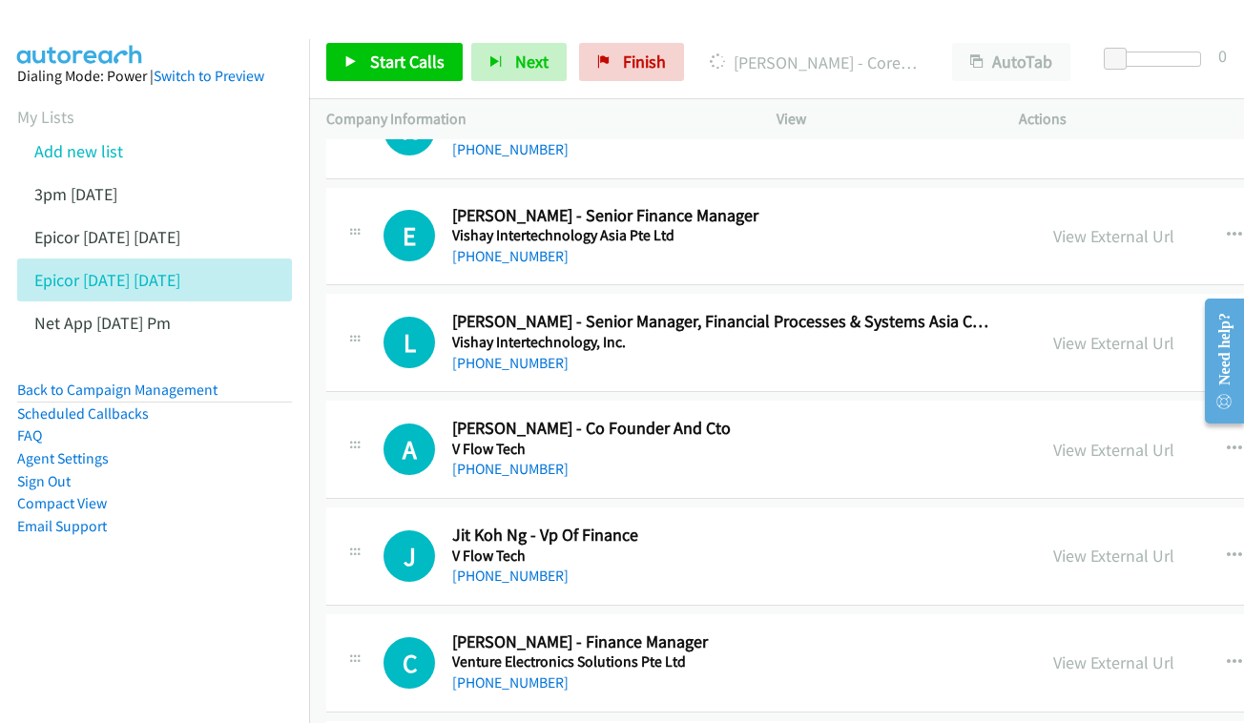
scroll to position [2261, 0]
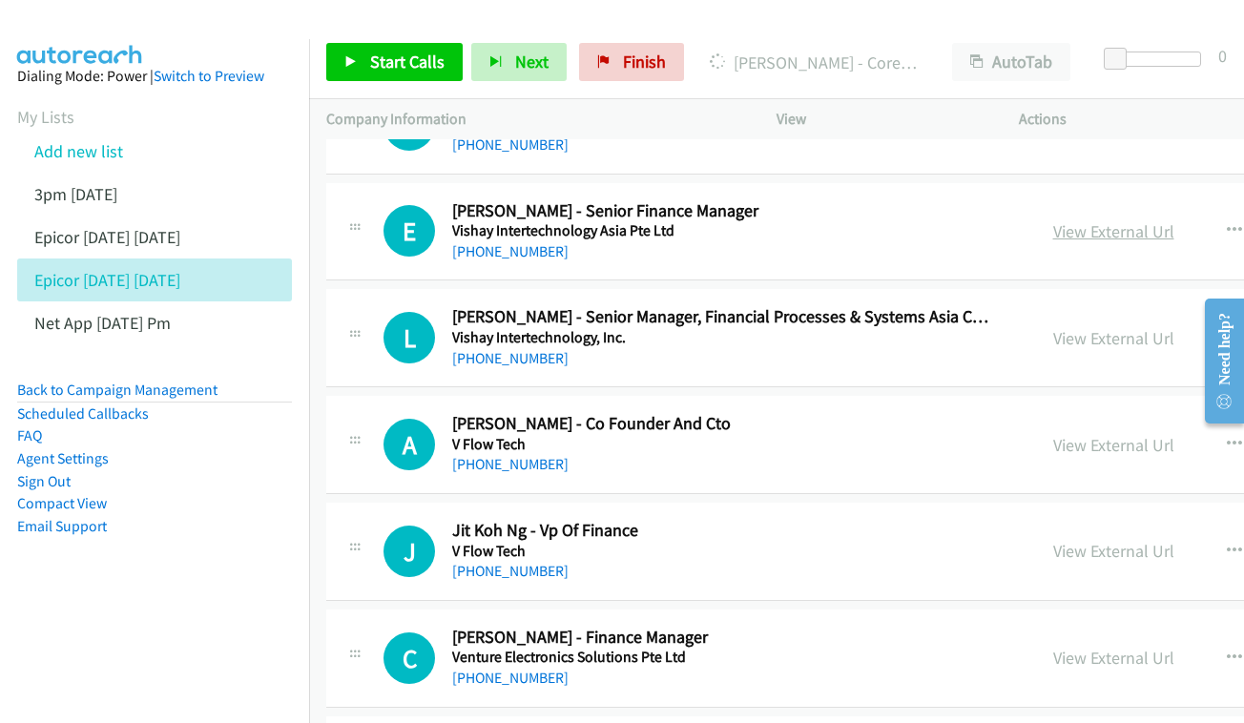
click at [1088, 220] on link "View External Url" at bounding box center [1113, 231] width 121 height 22
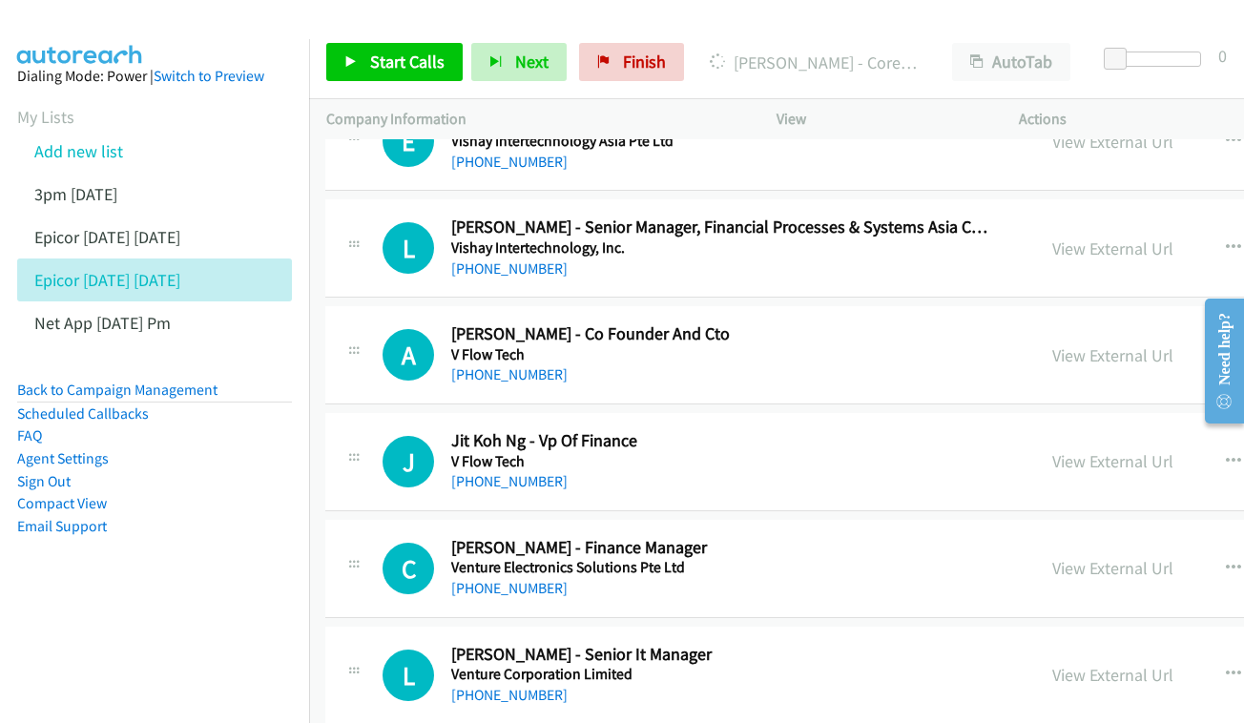
scroll to position [2353, 1]
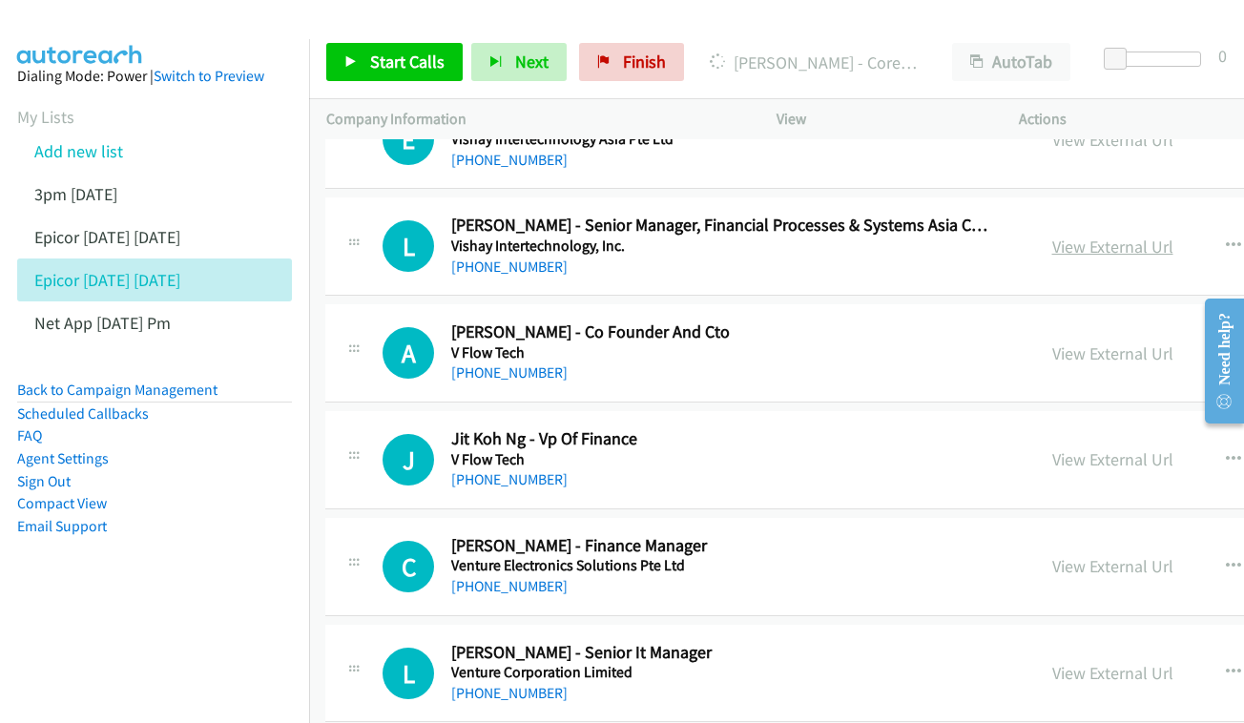
click at [1153, 236] on link "View External Url" at bounding box center [1112, 247] width 121 height 22
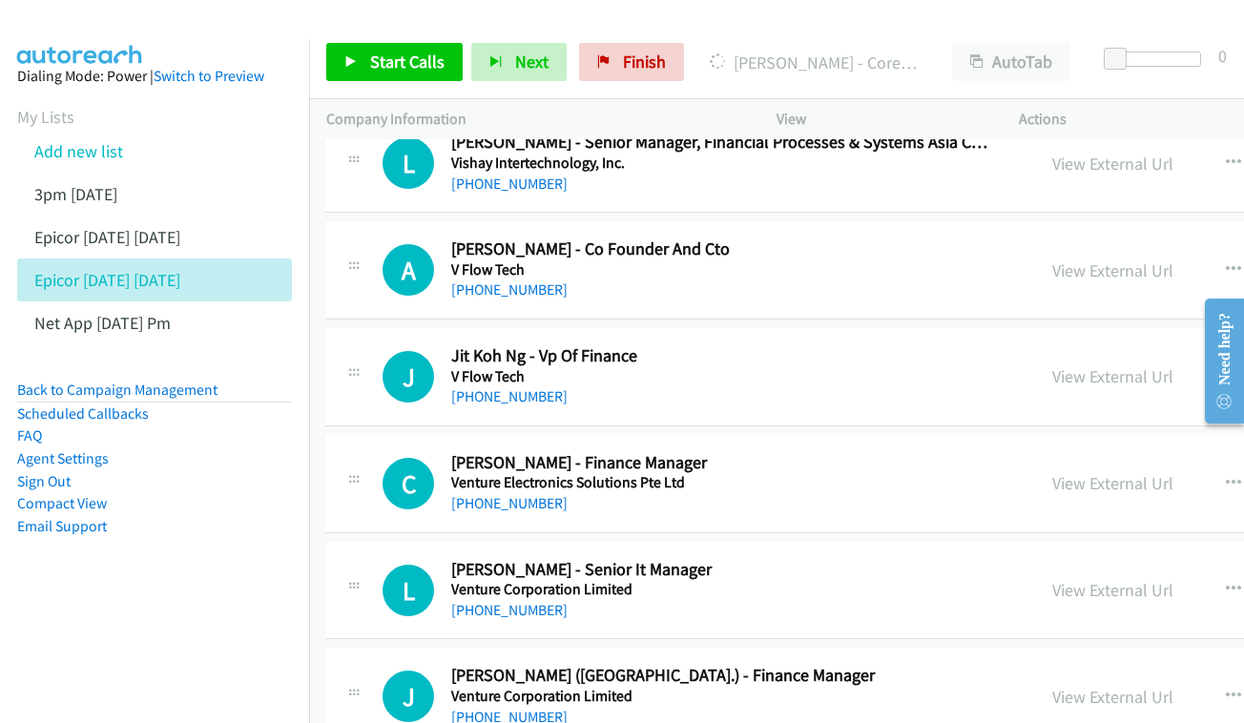
scroll to position [2463, 1]
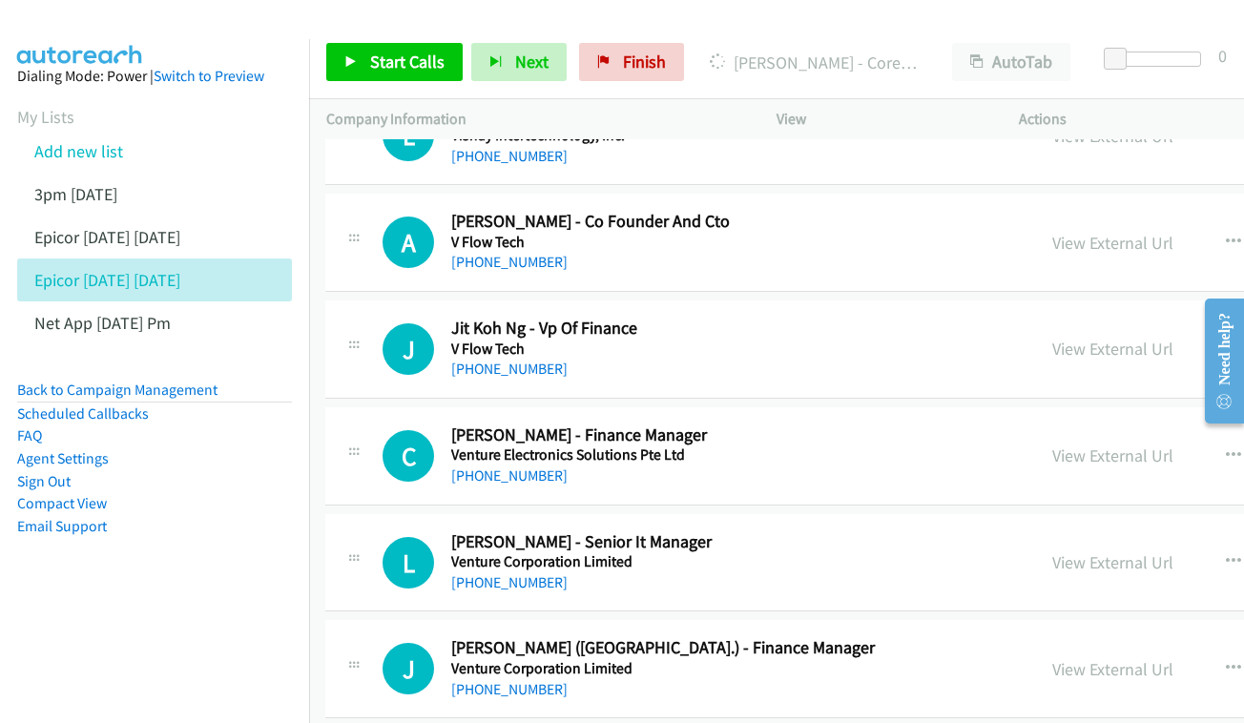
click at [1151, 216] on div "View External Url View External Url Schedule/Manage Callback Start Calls Here R…" at bounding box center [1221, 242] width 372 height 63
click at [1147, 232] on link "View External Url" at bounding box center [1112, 243] width 121 height 22
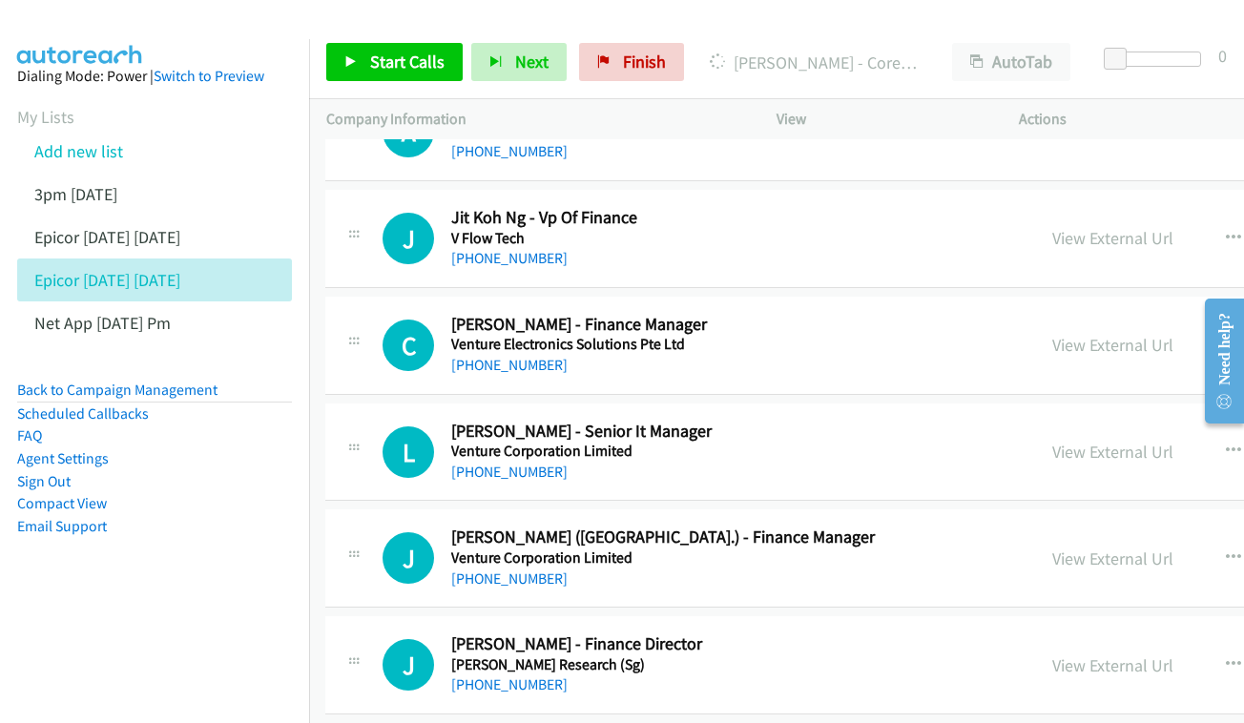
scroll to position [2577, 1]
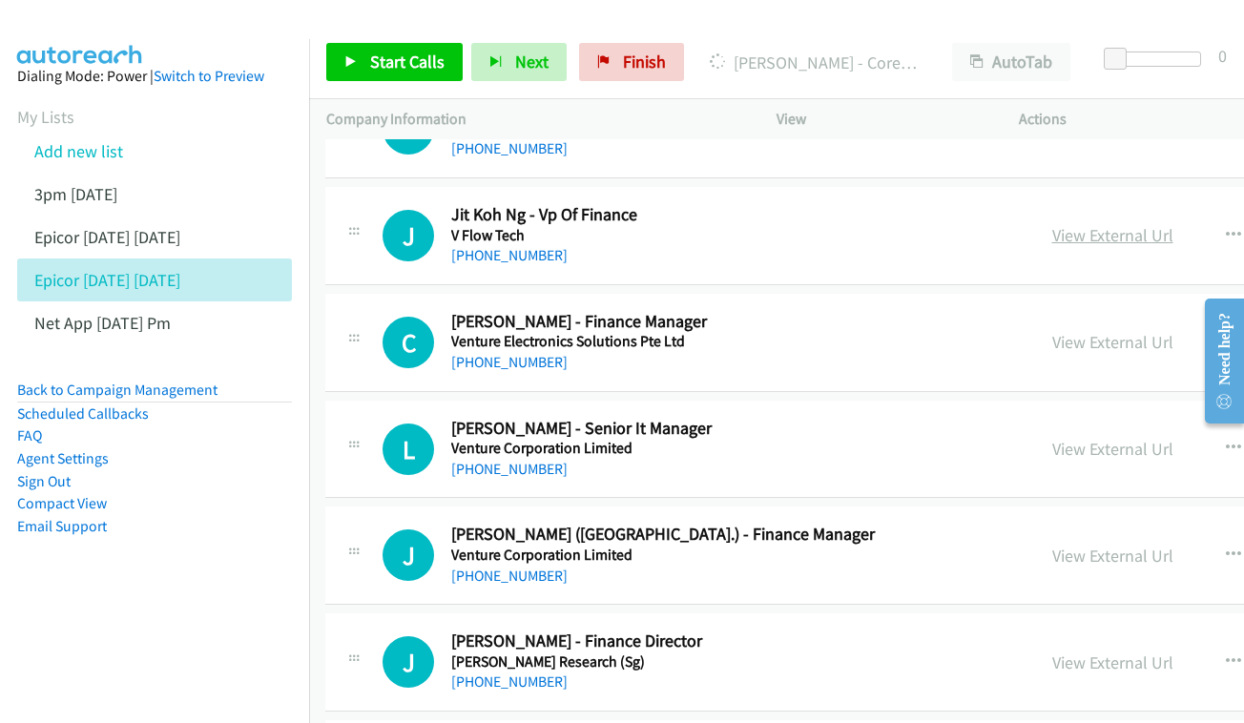
click at [1096, 224] on link "View External Url" at bounding box center [1112, 235] width 121 height 22
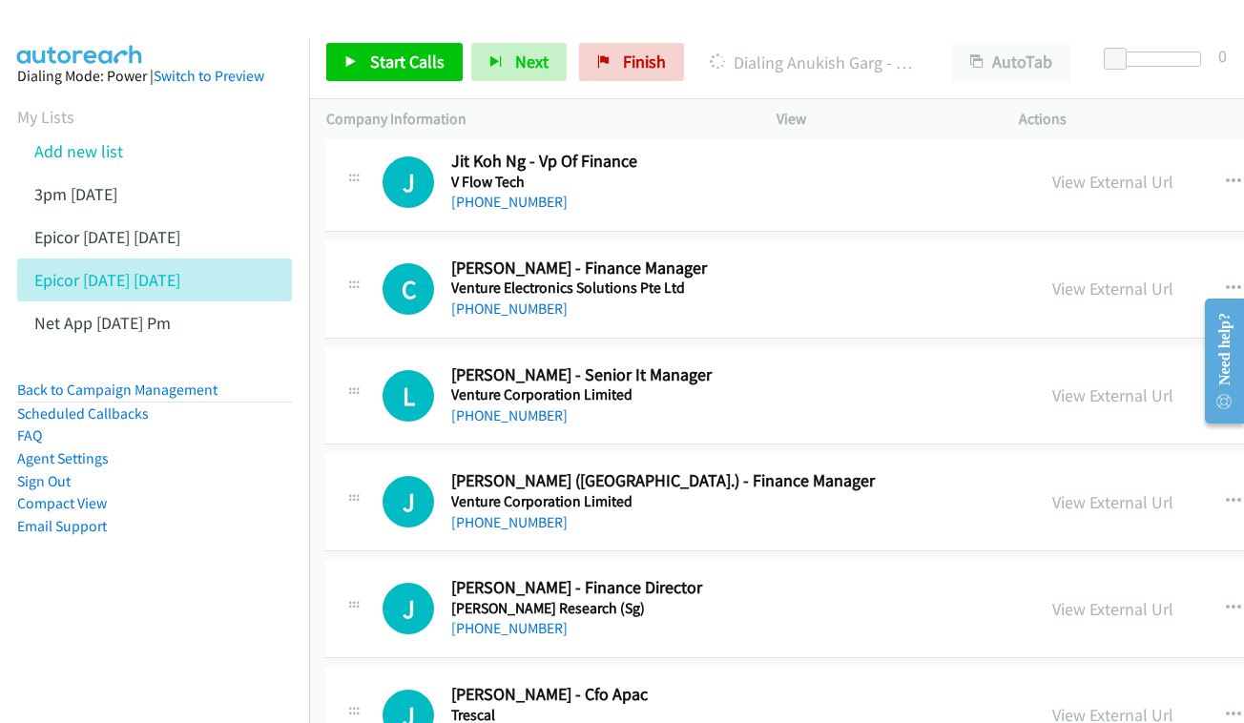
scroll to position [2634, 1]
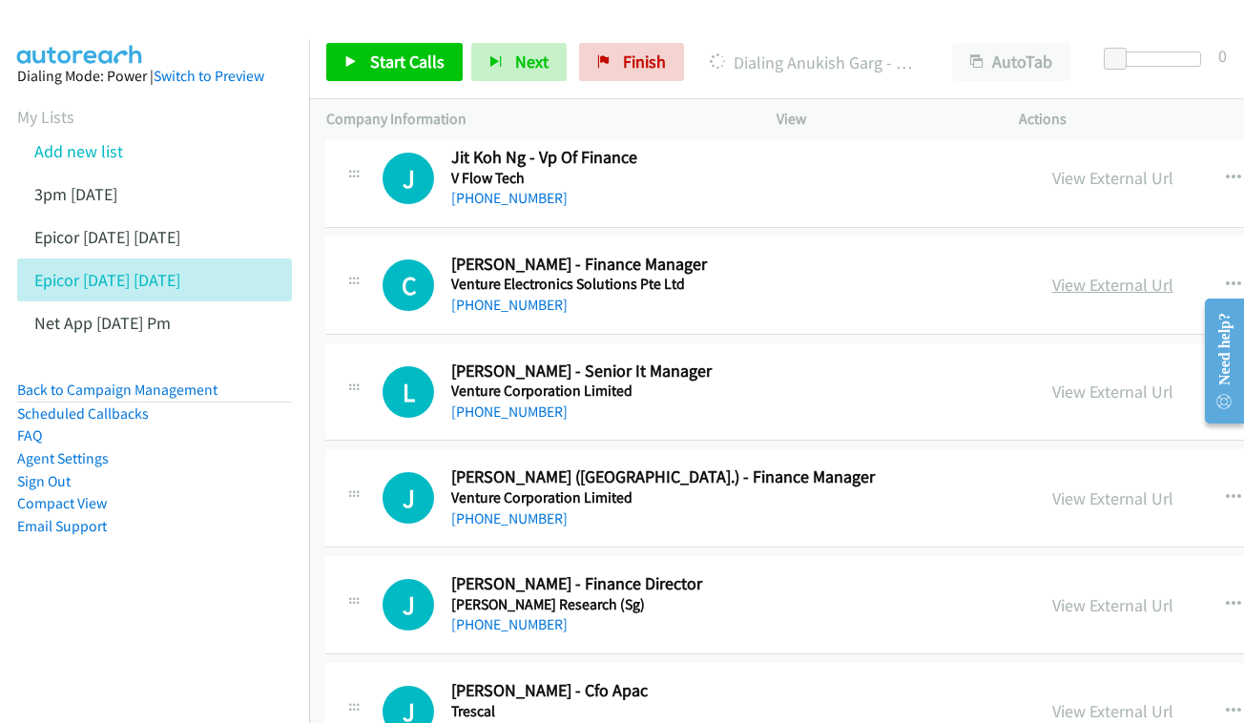
click at [1159, 274] on link "View External Url" at bounding box center [1112, 285] width 121 height 22
click at [1102, 381] on link "View External Url" at bounding box center [1112, 392] width 121 height 22
click at [1158, 466] on div "View External Url View External Url Schedule/Manage Callback Start Calls Here R…" at bounding box center [1221, 497] width 372 height 63
click at [1149, 487] on link "View External Url" at bounding box center [1112, 498] width 121 height 22
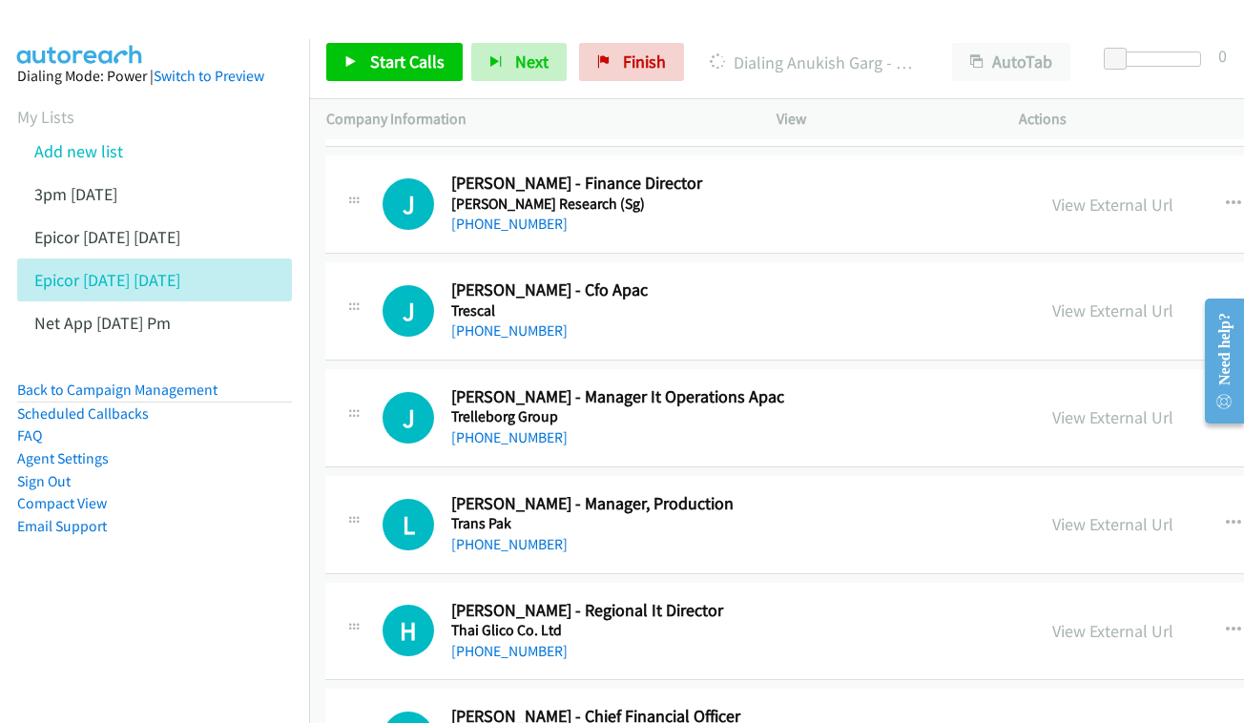
scroll to position [3003, 1]
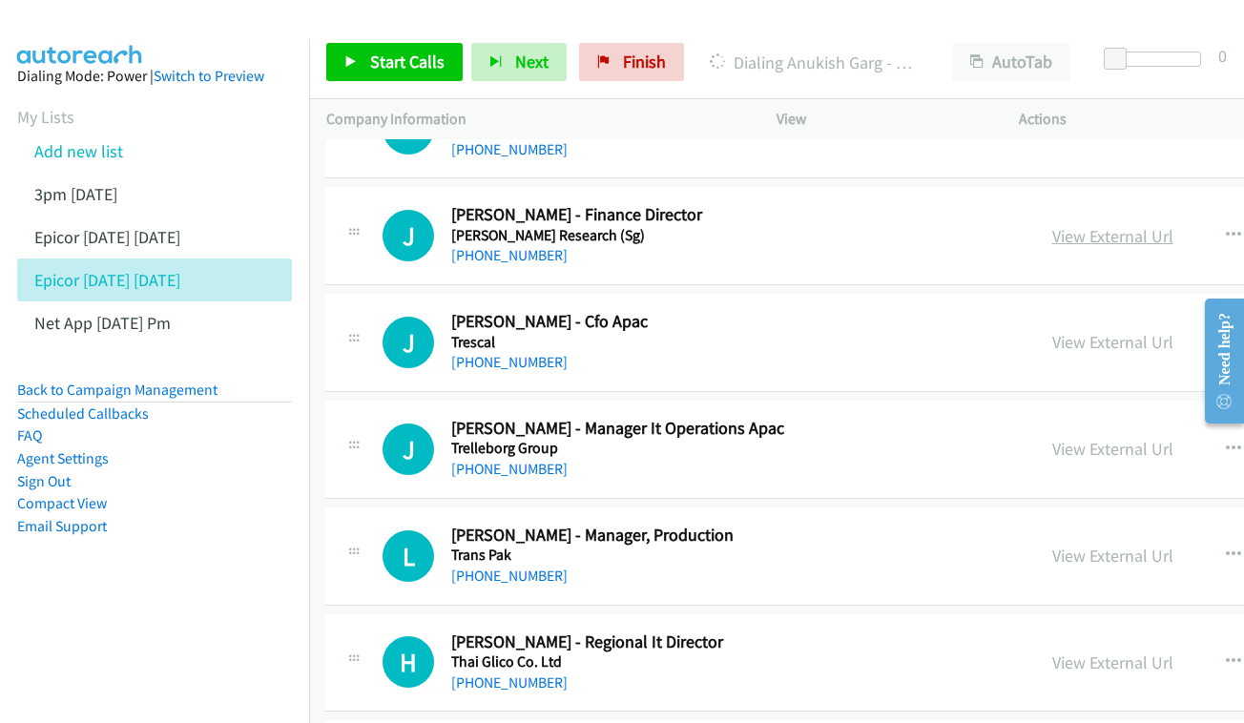
click at [1150, 225] on link "View External Url" at bounding box center [1112, 236] width 121 height 22
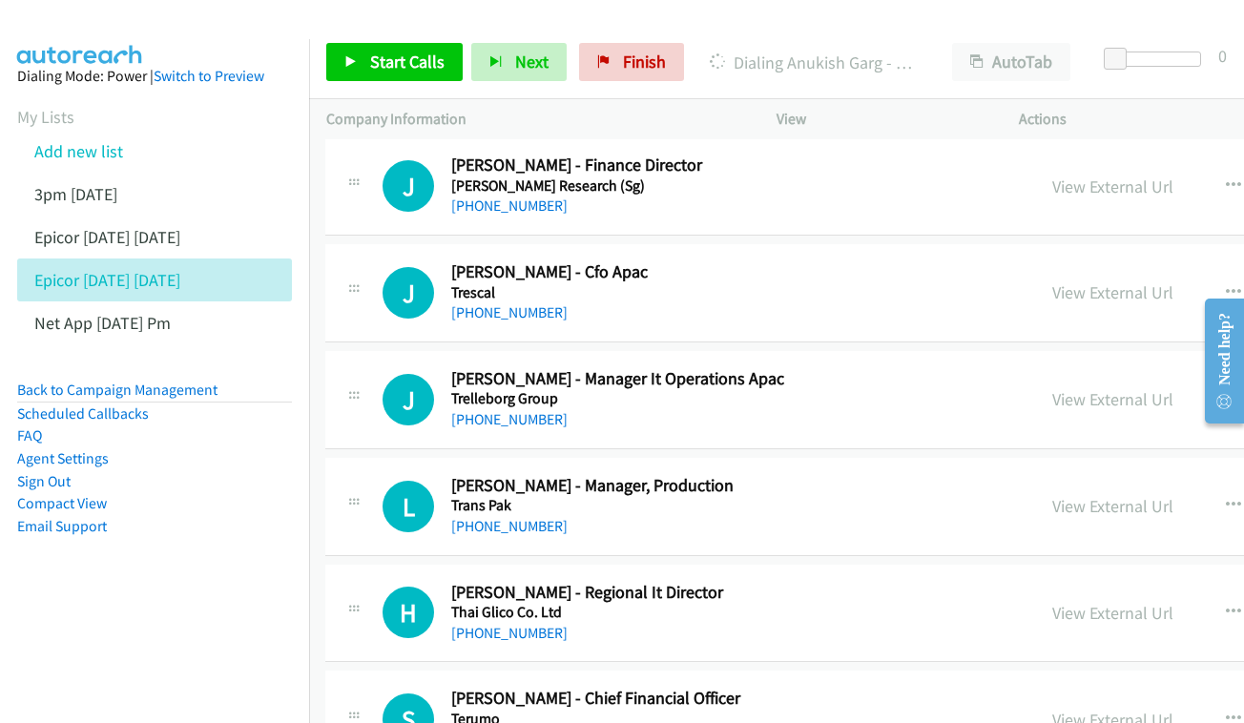
scroll to position [3064, 1]
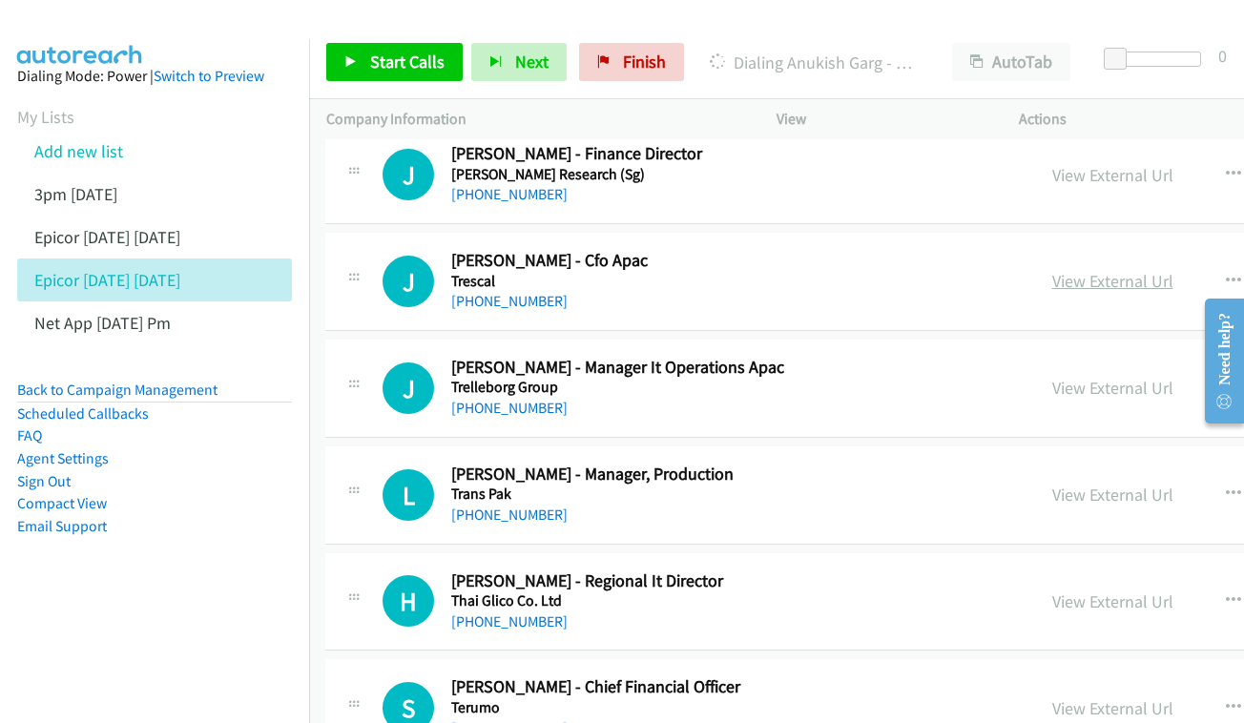
click at [1112, 270] on link "View External Url" at bounding box center [1112, 281] width 121 height 22
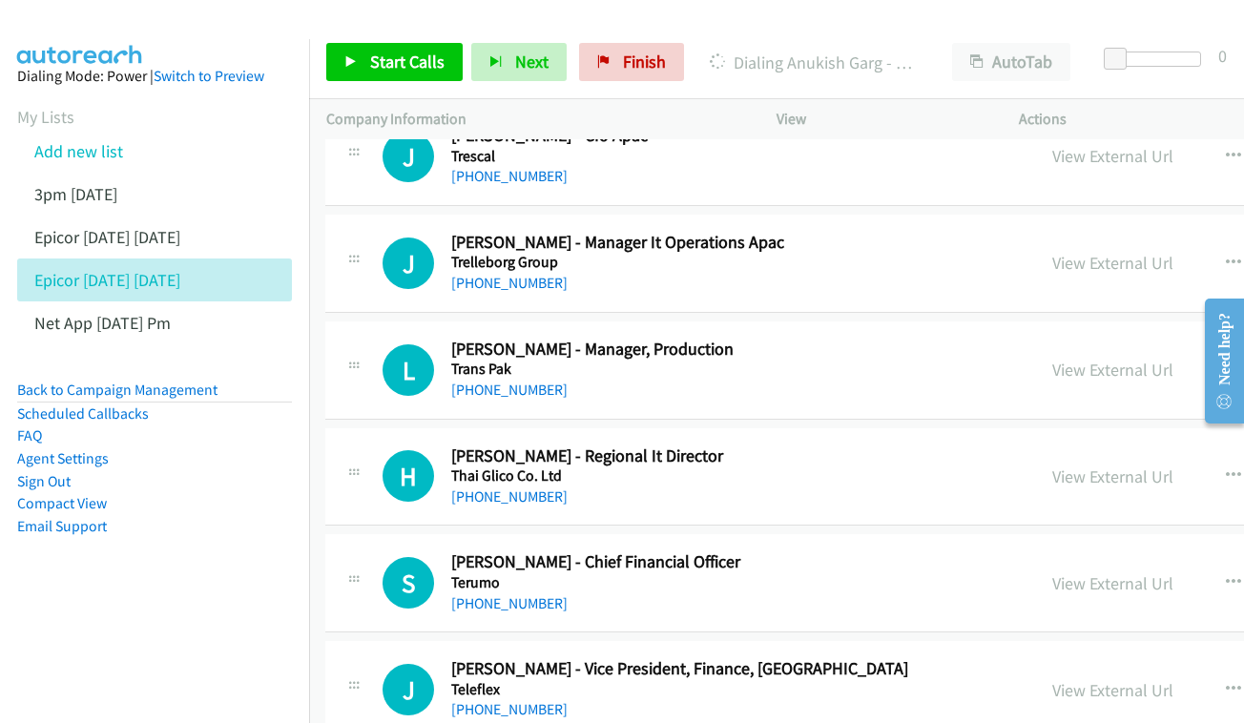
scroll to position [3193, 1]
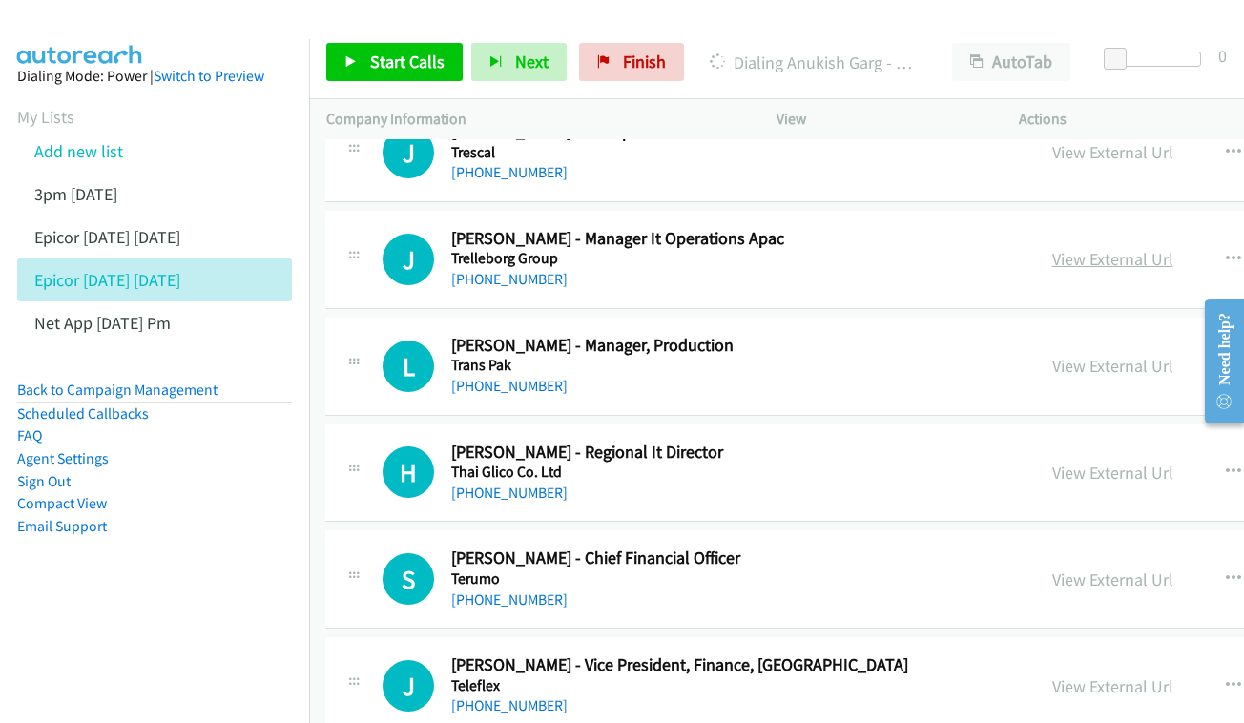
click at [1136, 248] on link "View External Url" at bounding box center [1112, 259] width 121 height 22
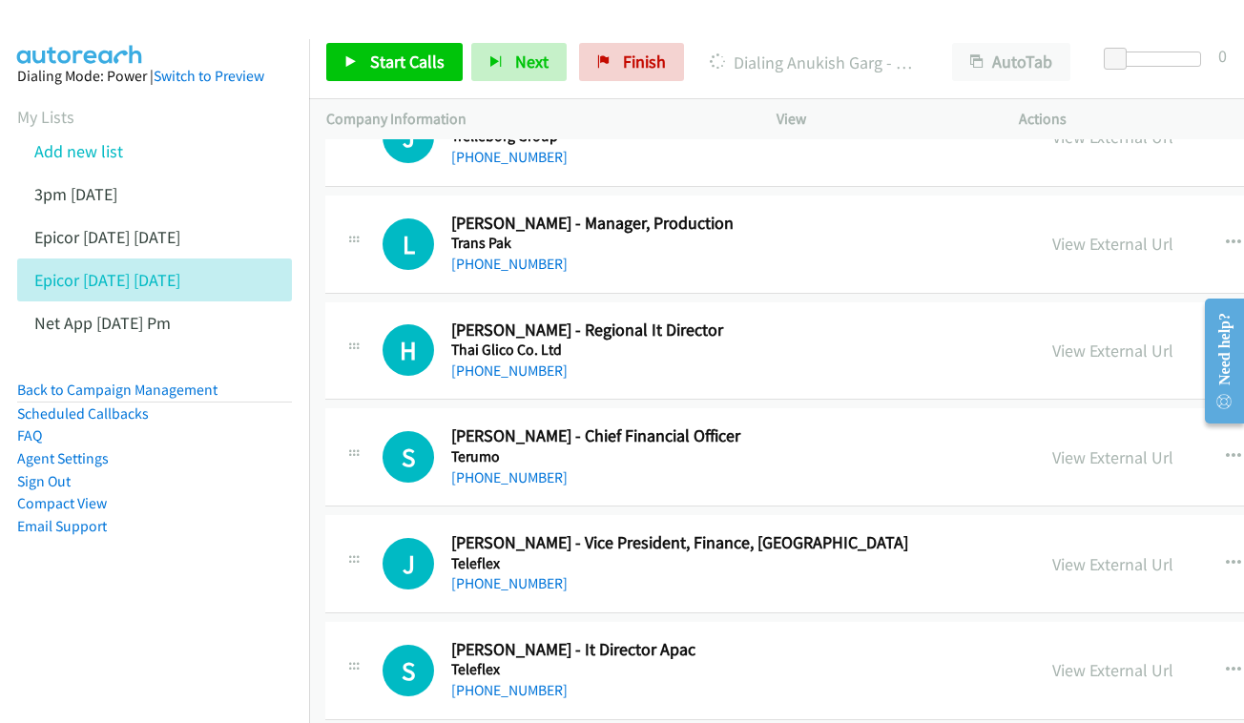
scroll to position [3319, 1]
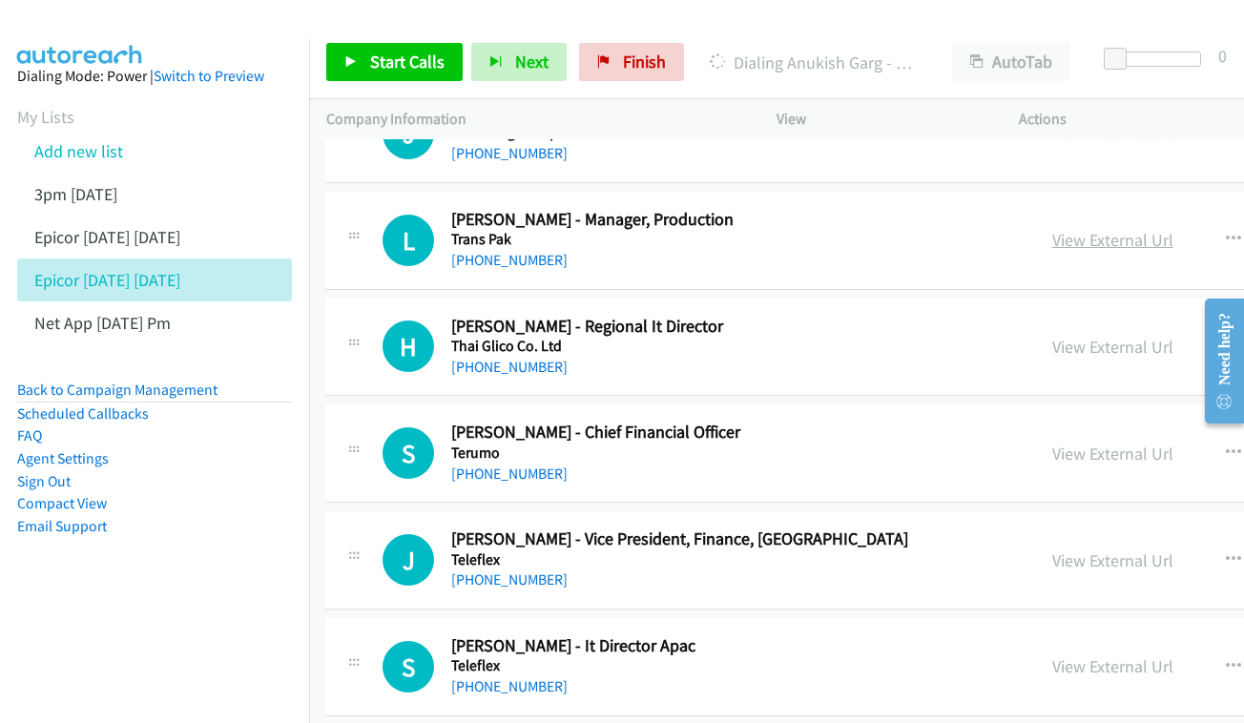
click at [1089, 229] on link "View External Url" at bounding box center [1112, 240] width 121 height 22
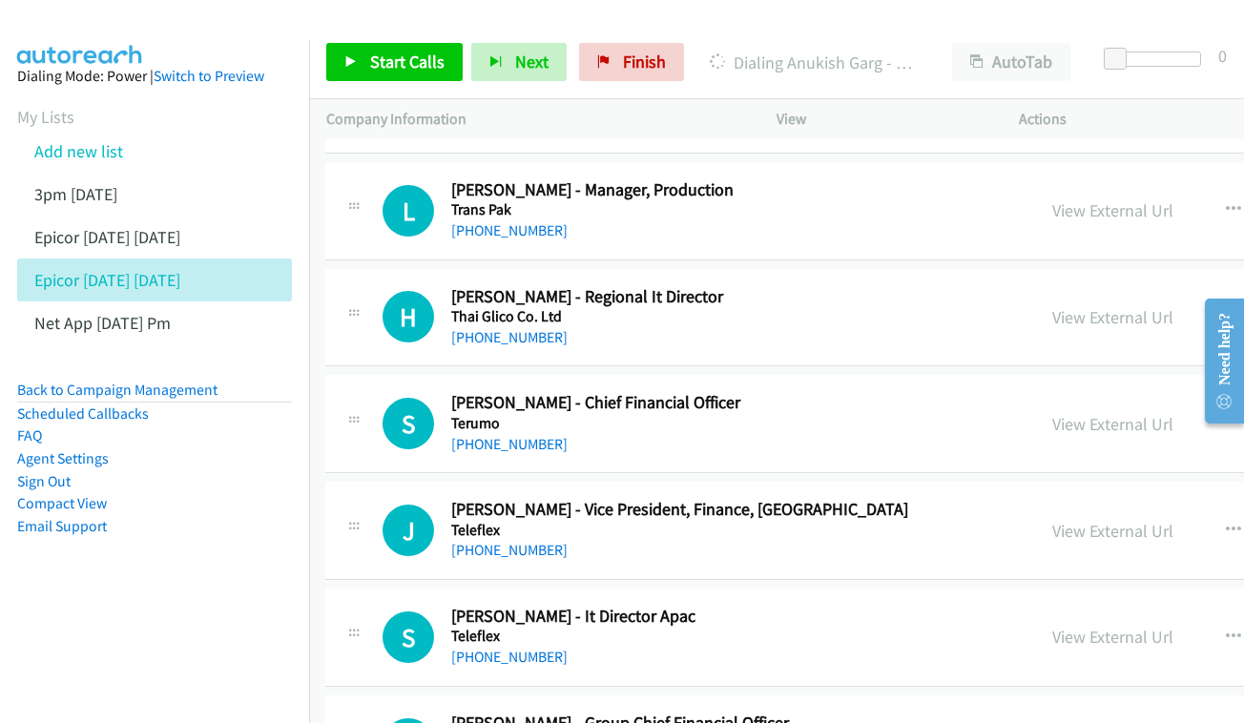
scroll to position [3435, 1]
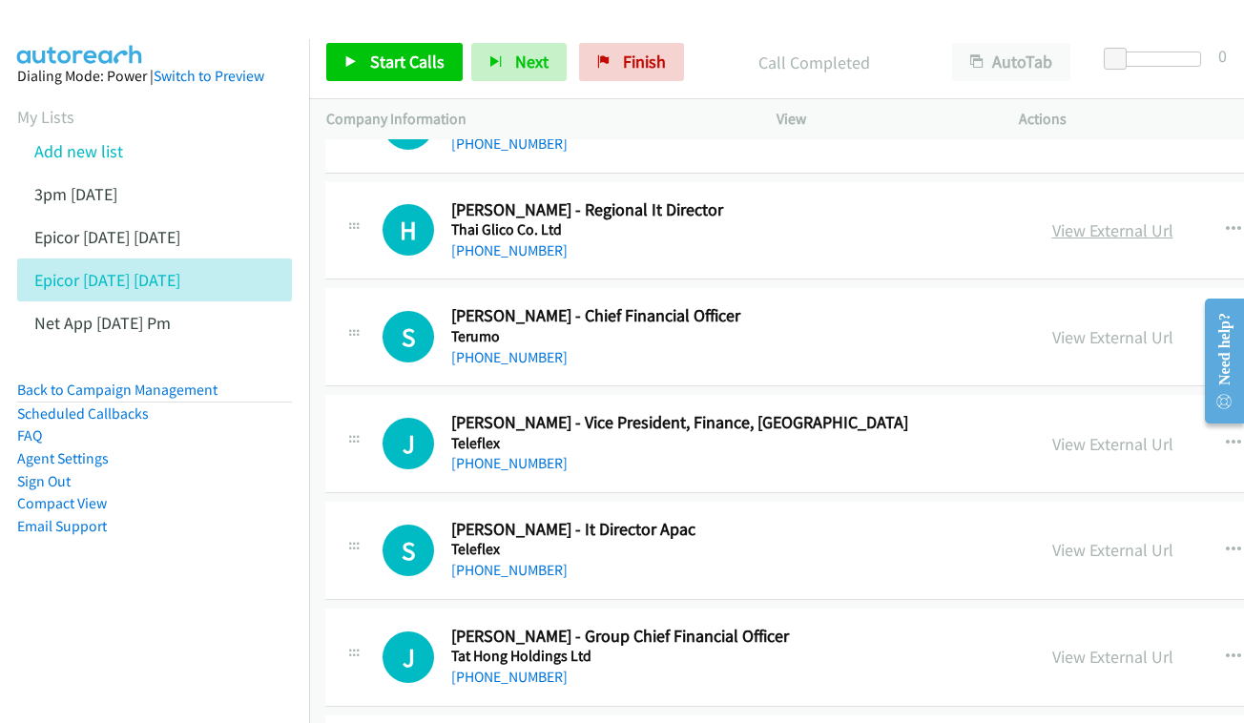
click at [1110, 219] on link "View External Url" at bounding box center [1112, 230] width 121 height 22
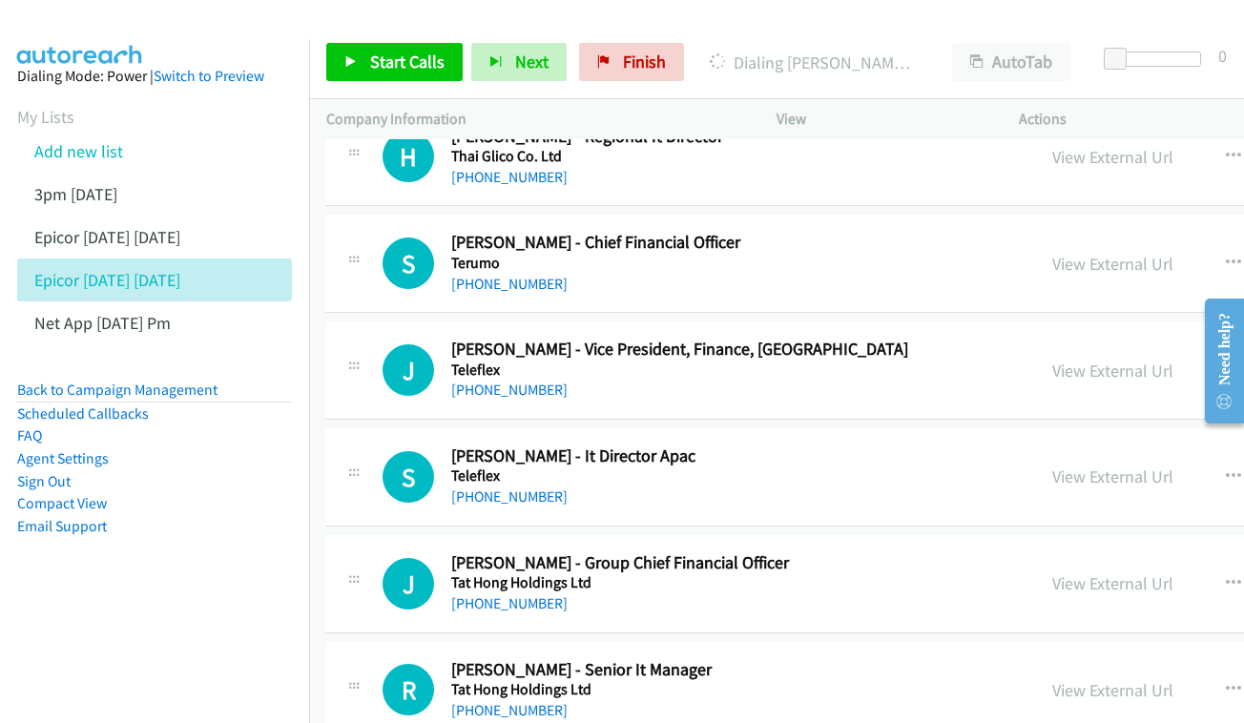
scroll to position [3511, 1]
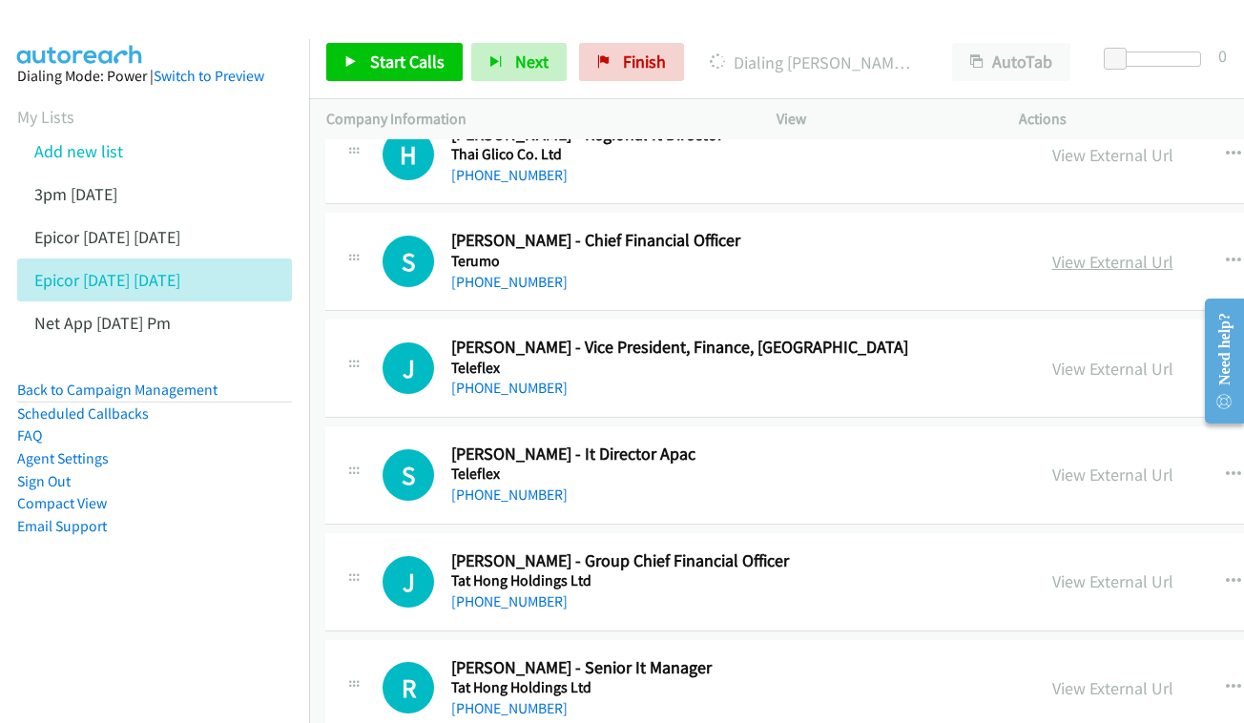
click at [1087, 251] on link "View External Url" at bounding box center [1112, 262] width 121 height 22
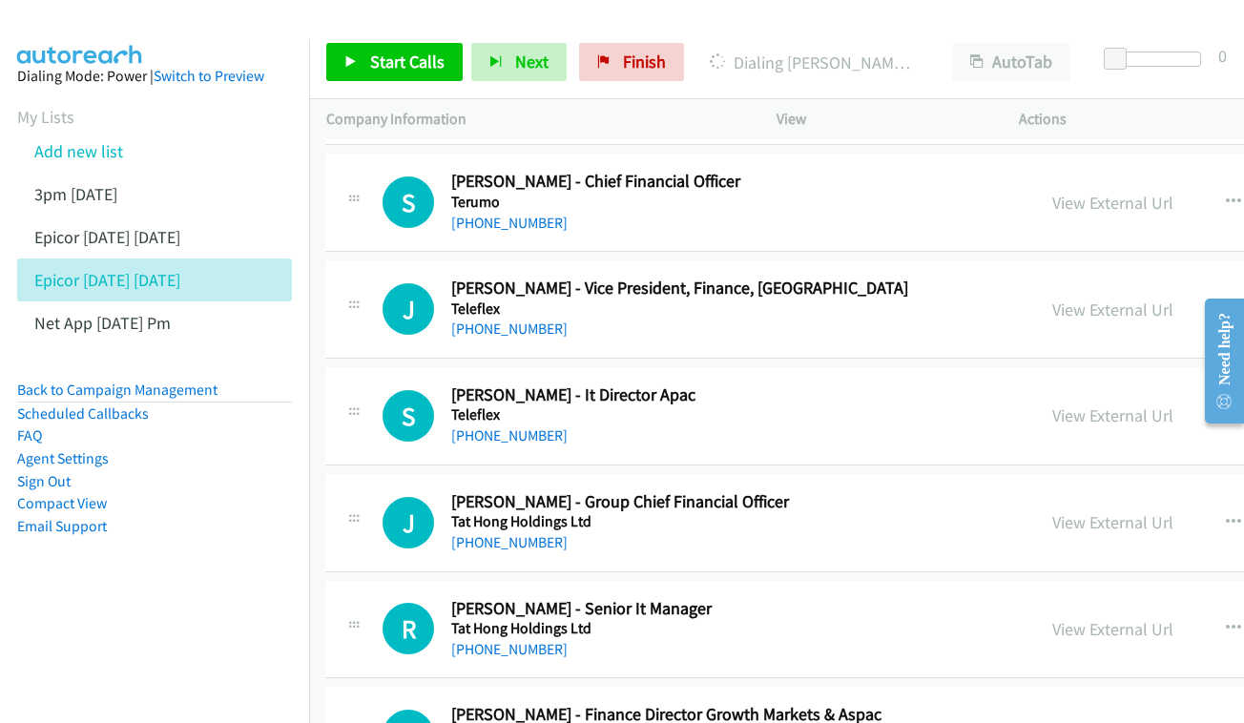
scroll to position [3575, 1]
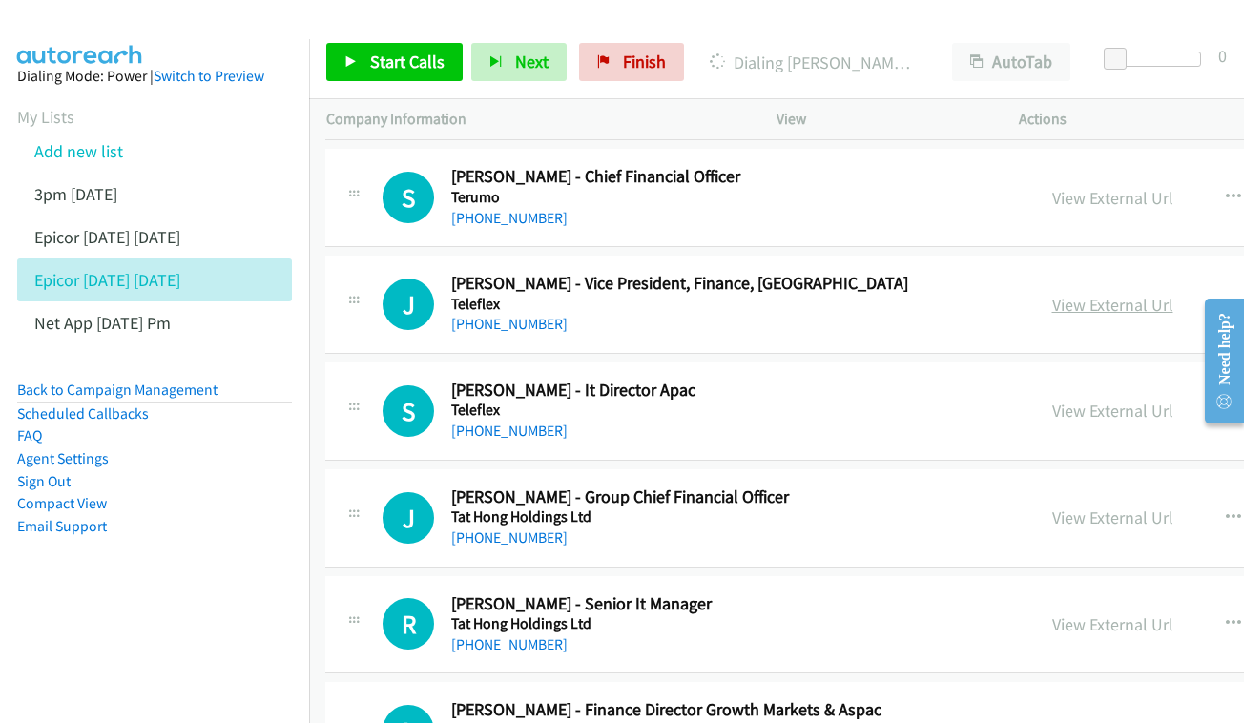
click at [1134, 294] on link "View External Url" at bounding box center [1112, 305] width 121 height 22
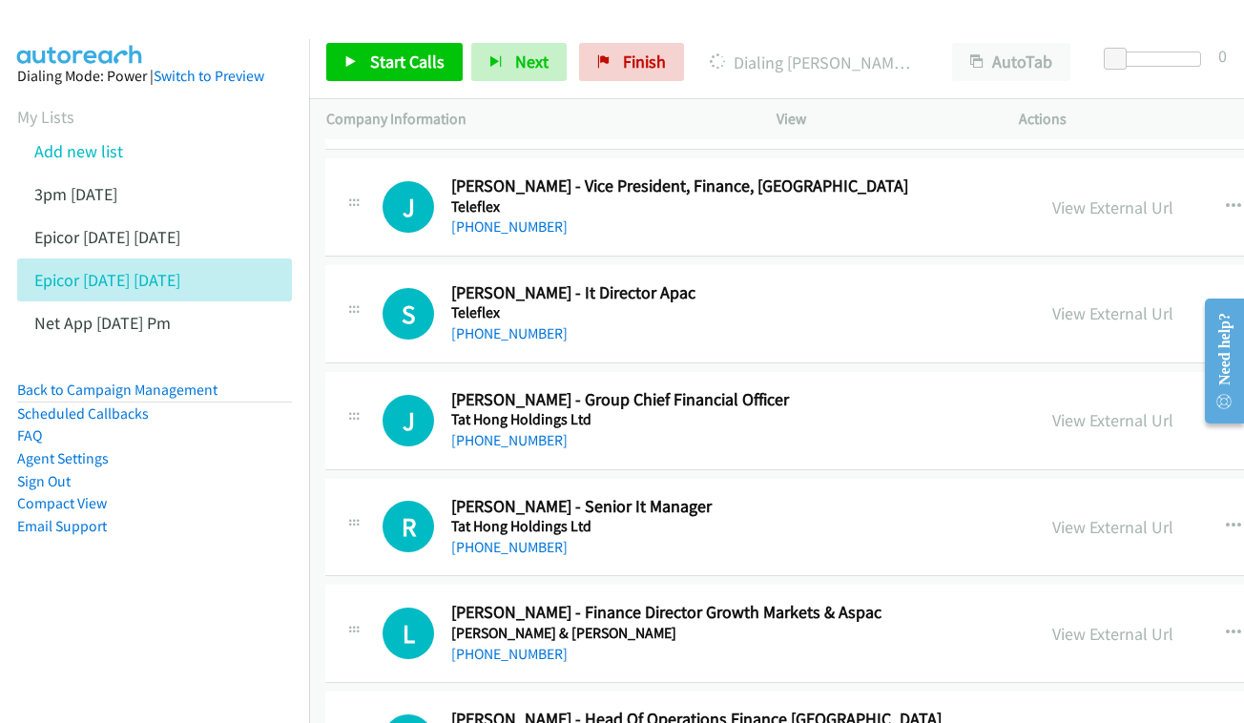
scroll to position [3691, 1]
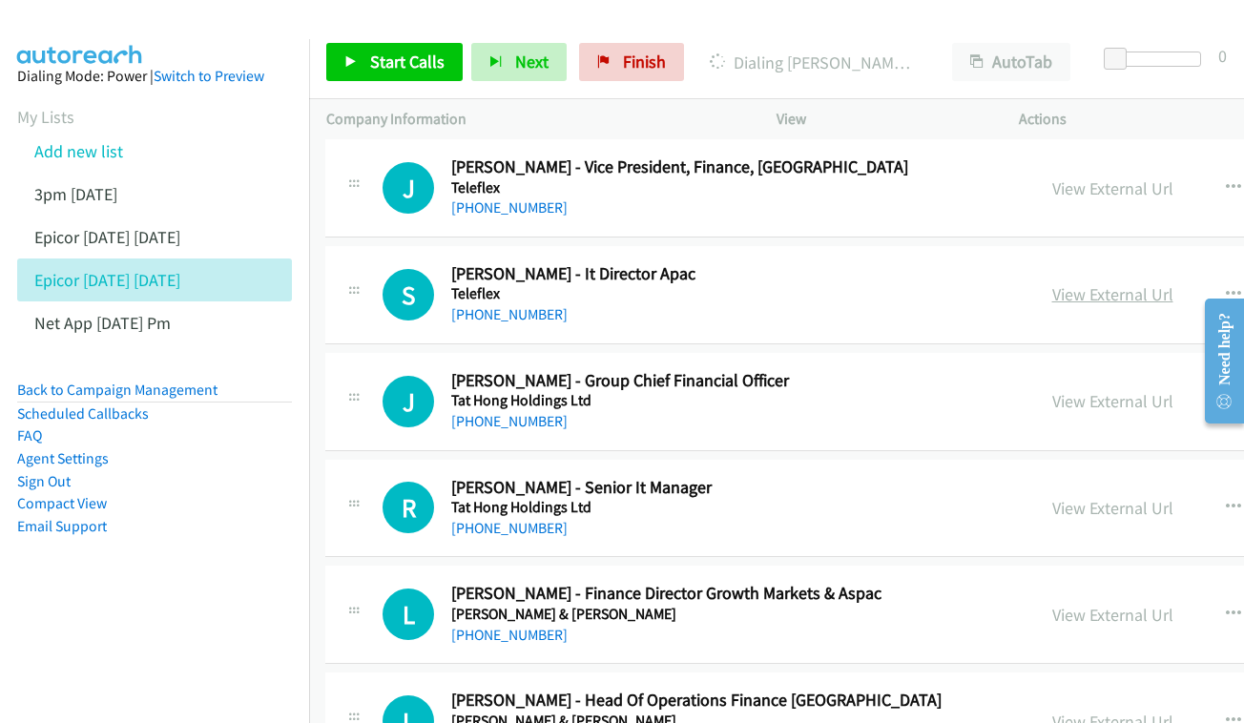
click at [1115, 283] on link "View External Url" at bounding box center [1112, 294] width 121 height 22
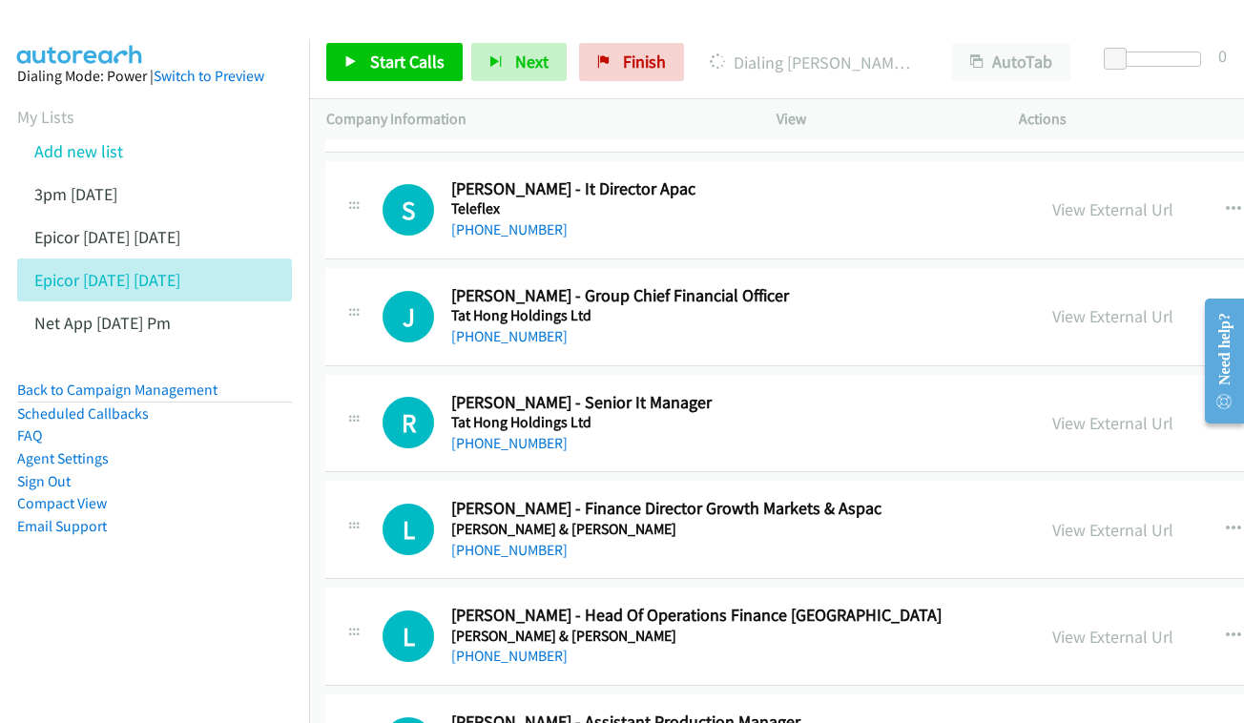
scroll to position [3805, 1]
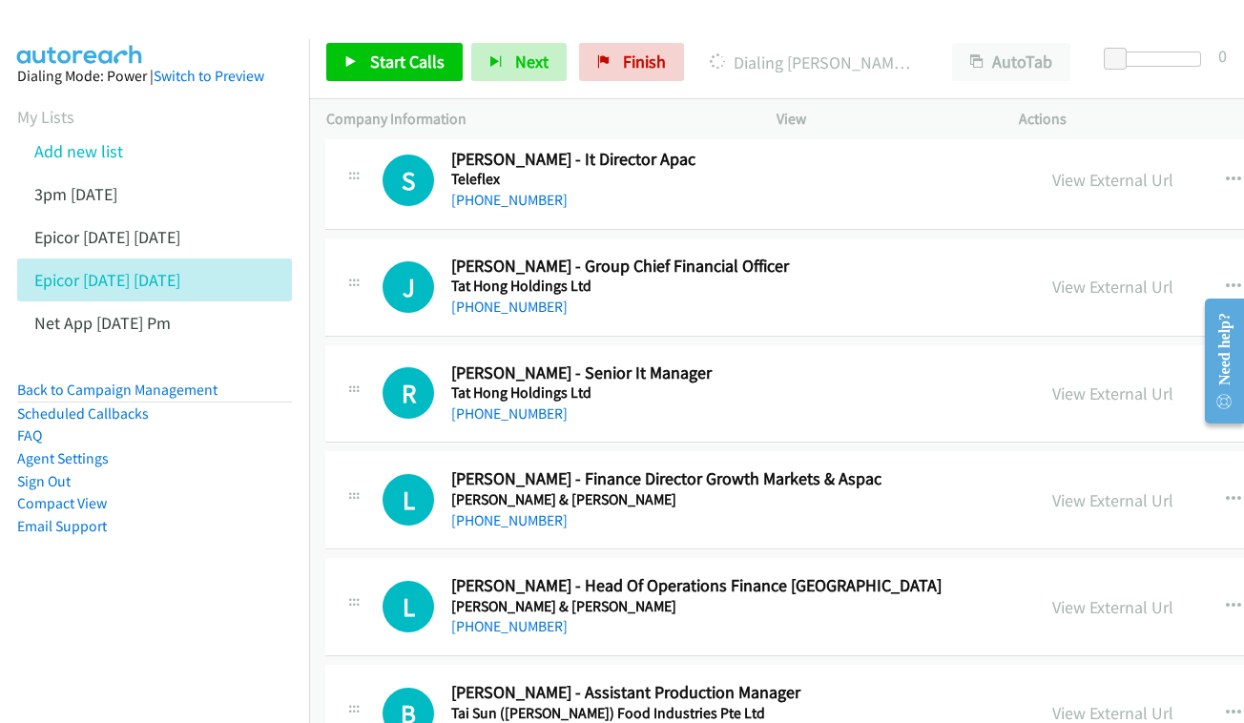
click at [1123, 256] on div "View External Url View External Url Schedule/Manage Callback Start Calls Here R…" at bounding box center [1221, 287] width 372 height 63
click at [1123, 276] on link "View External Url" at bounding box center [1112, 287] width 121 height 22
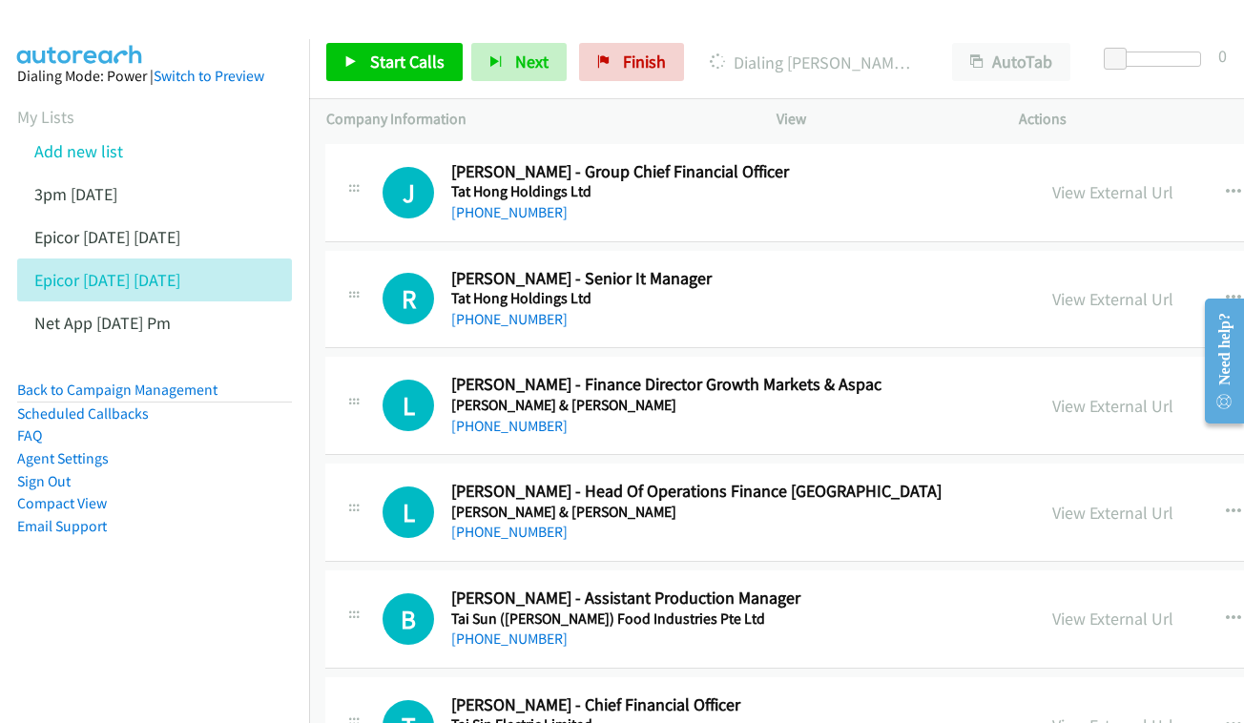
scroll to position [3904, 1]
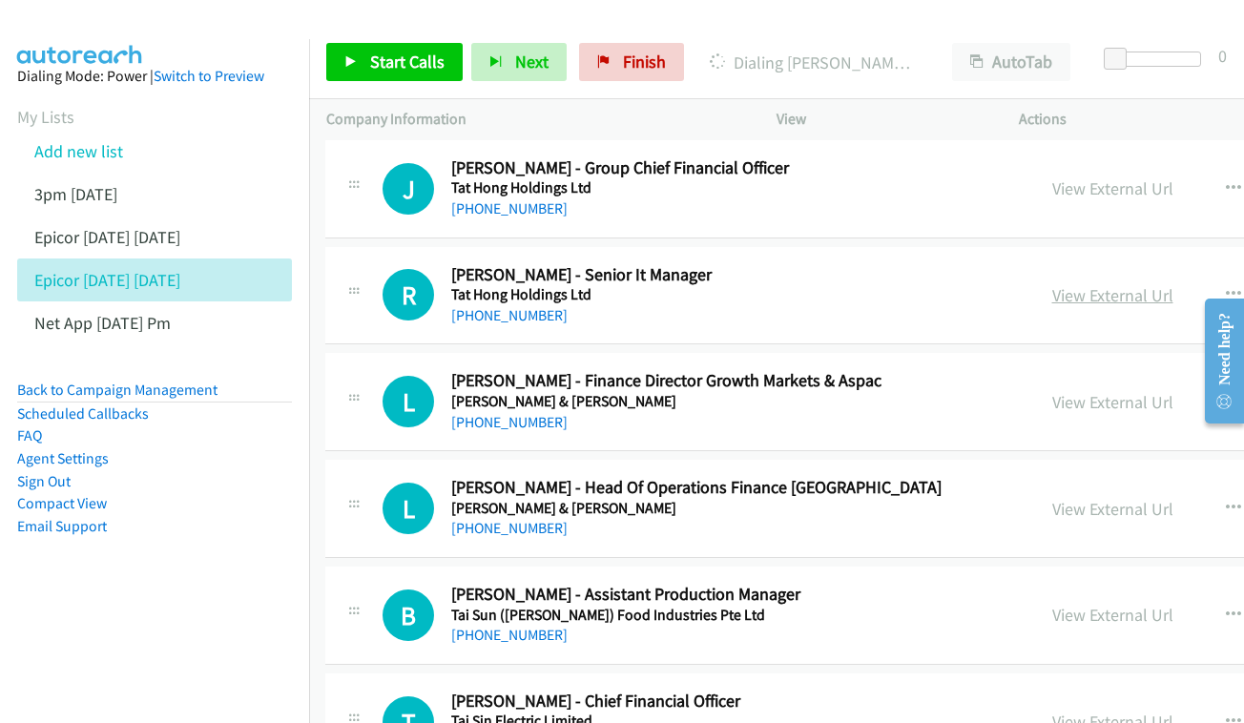
click at [1164, 284] on link "View External Url" at bounding box center [1112, 295] width 121 height 22
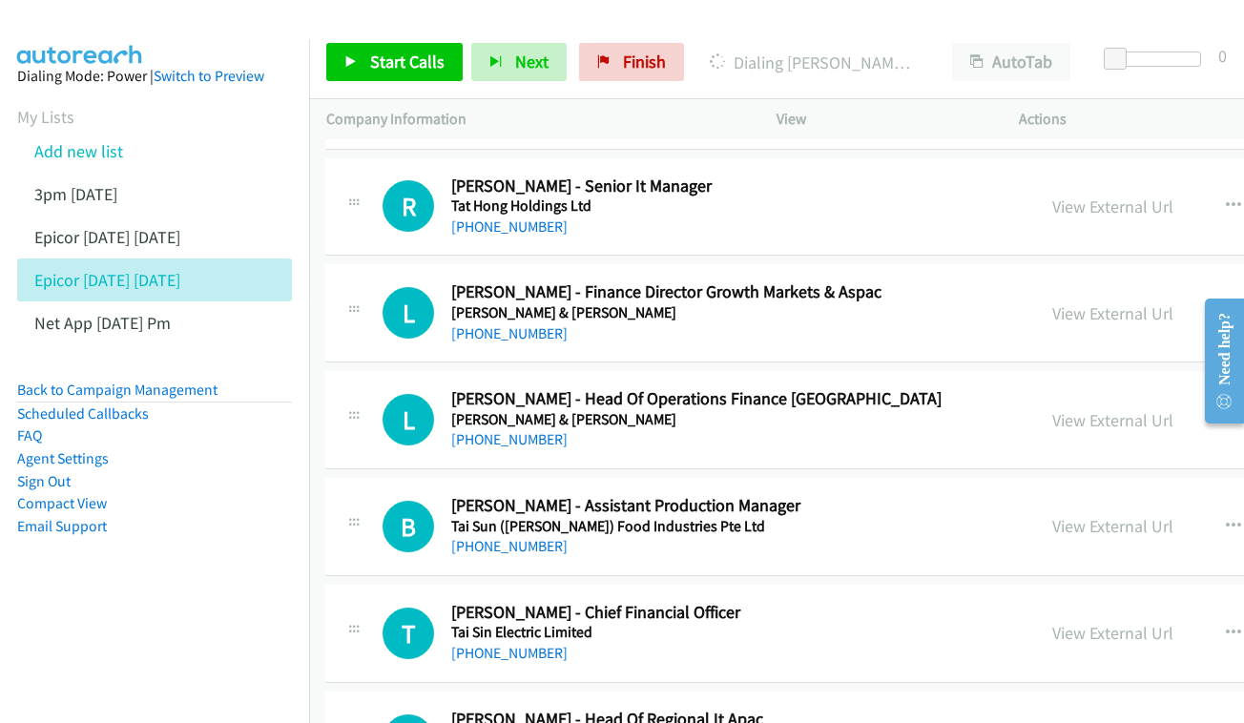
scroll to position [4028, 1]
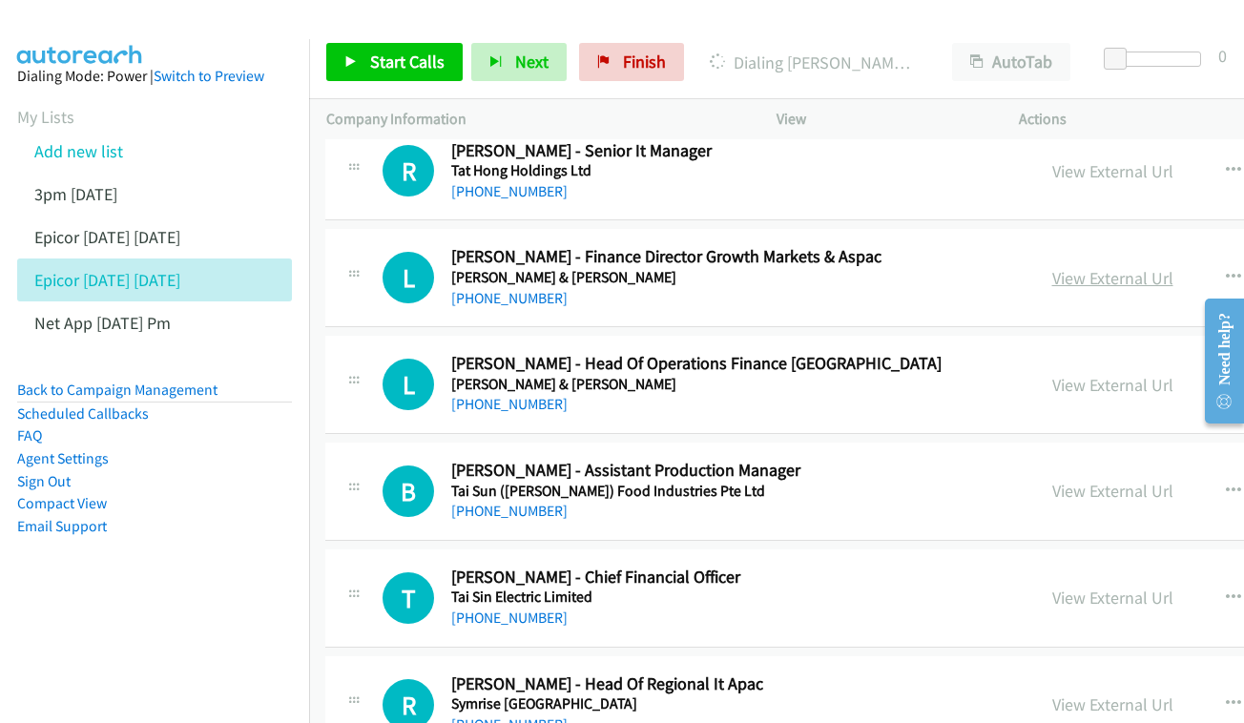
click at [1132, 267] on link "View External Url" at bounding box center [1112, 278] width 121 height 22
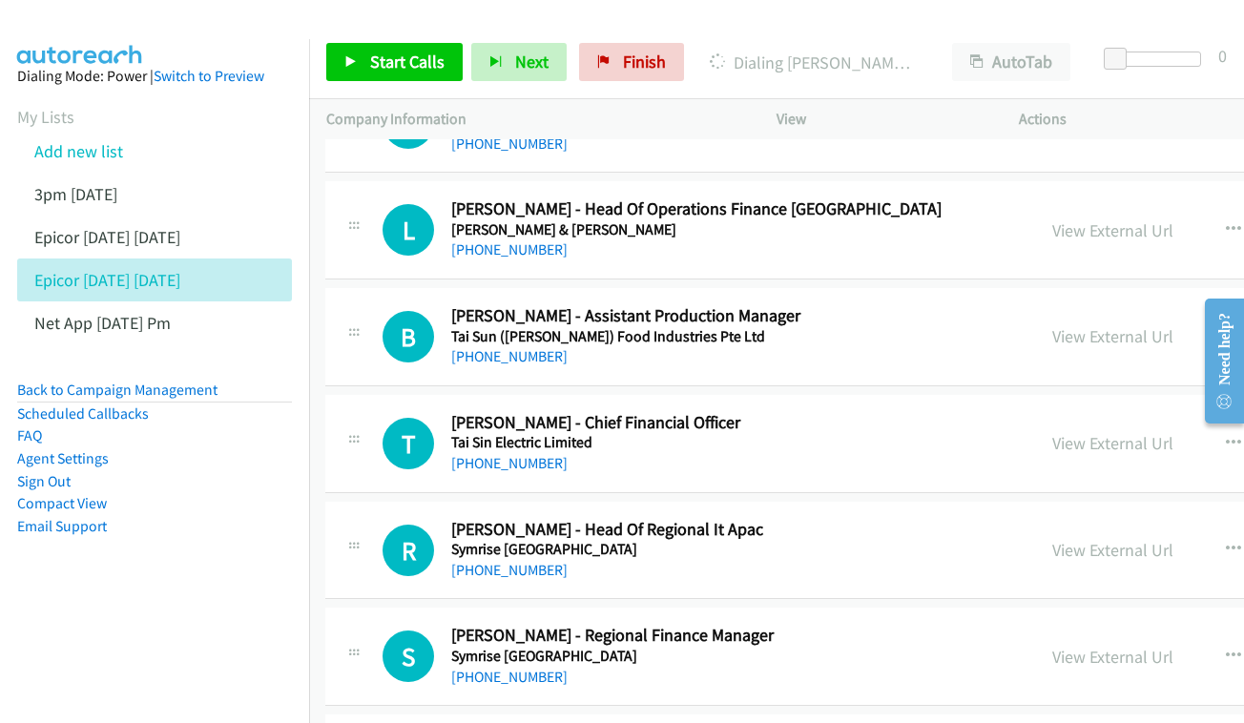
scroll to position [4150, 1]
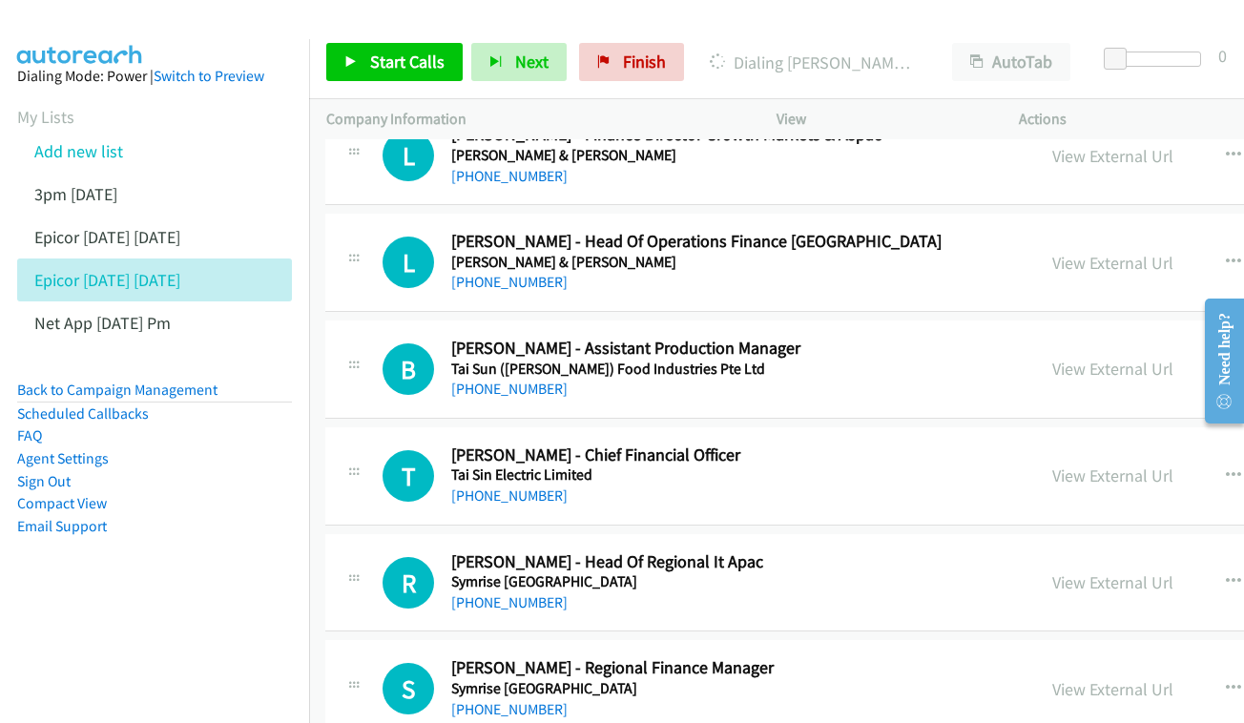
click at [1160, 250] on div "View External Url" at bounding box center [1112, 263] width 121 height 26
click at [1139, 252] on link "View External Url" at bounding box center [1112, 263] width 121 height 22
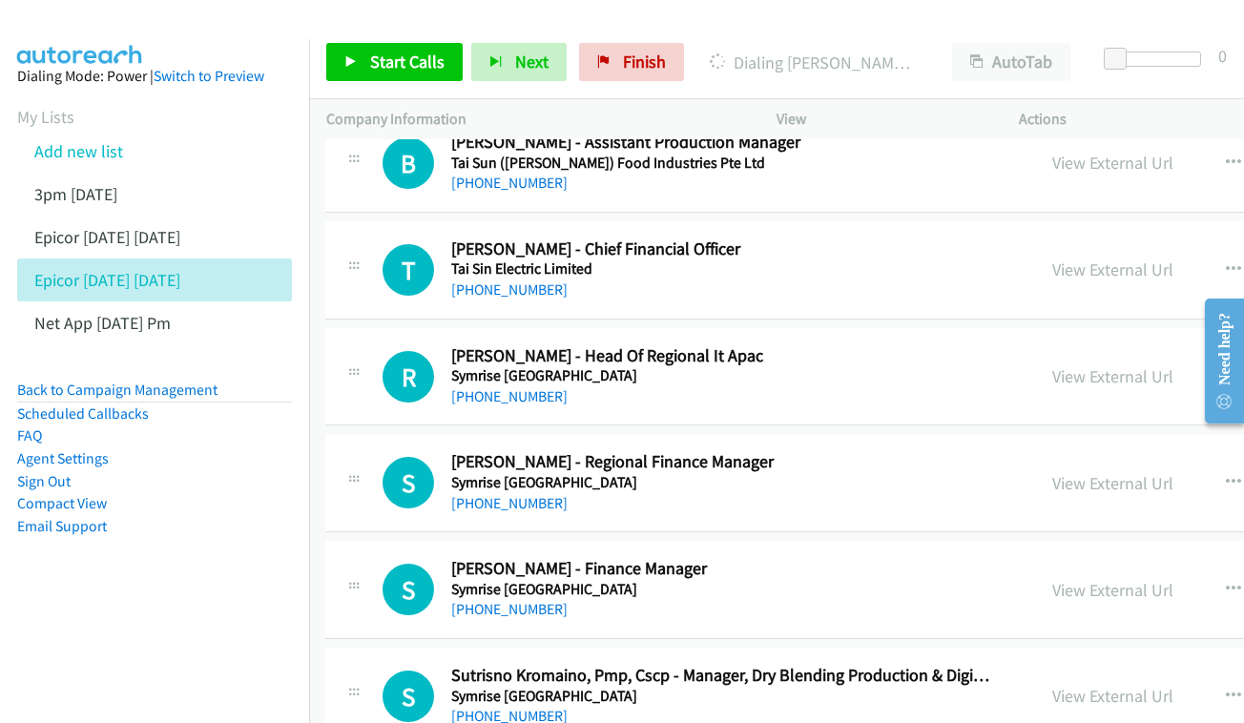
scroll to position [4359, 1]
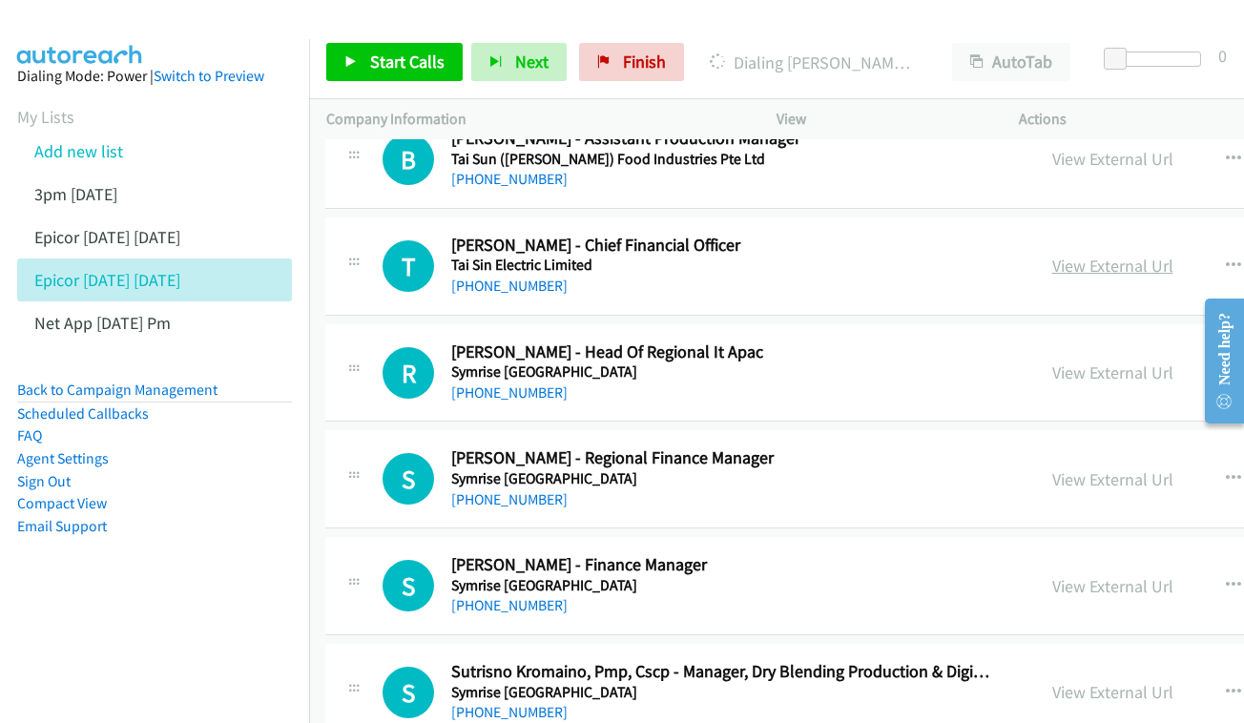
click at [1106, 255] on link "View External Url" at bounding box center [1112, 266] width 121 height 22
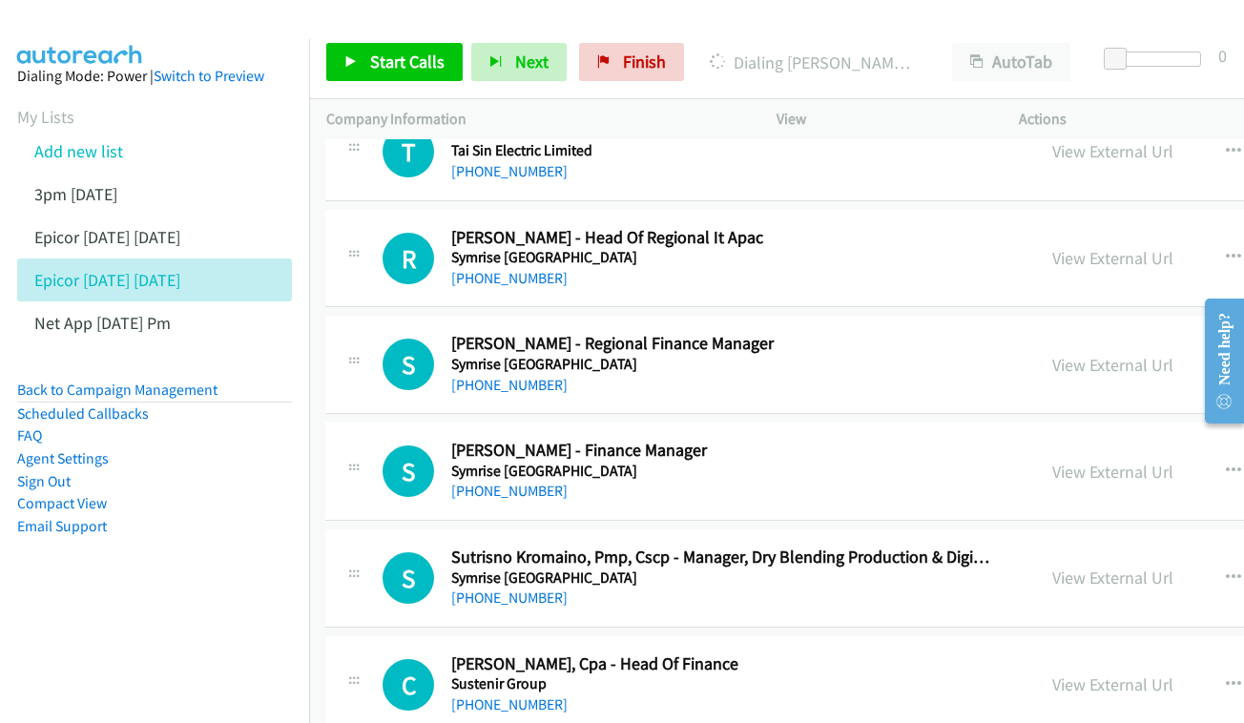
scroll to position [4478, 1]
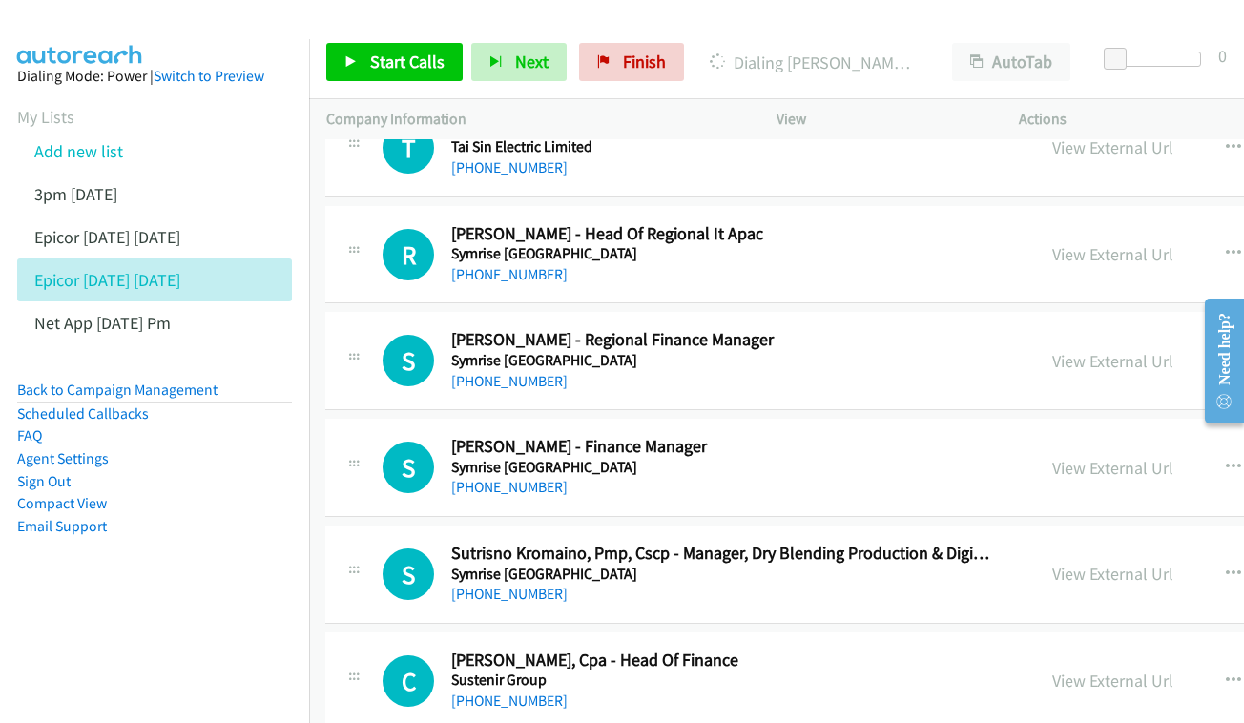
click at [1074, 223] on div "View External Url View External Url Schedule/Manage Callback Start Calls Here R…" at bounding box center [1221, 254] width 372 height 63
click at [1088, 243] on link "View External Url" at bounding box center [1112, 254] width 121 height 22
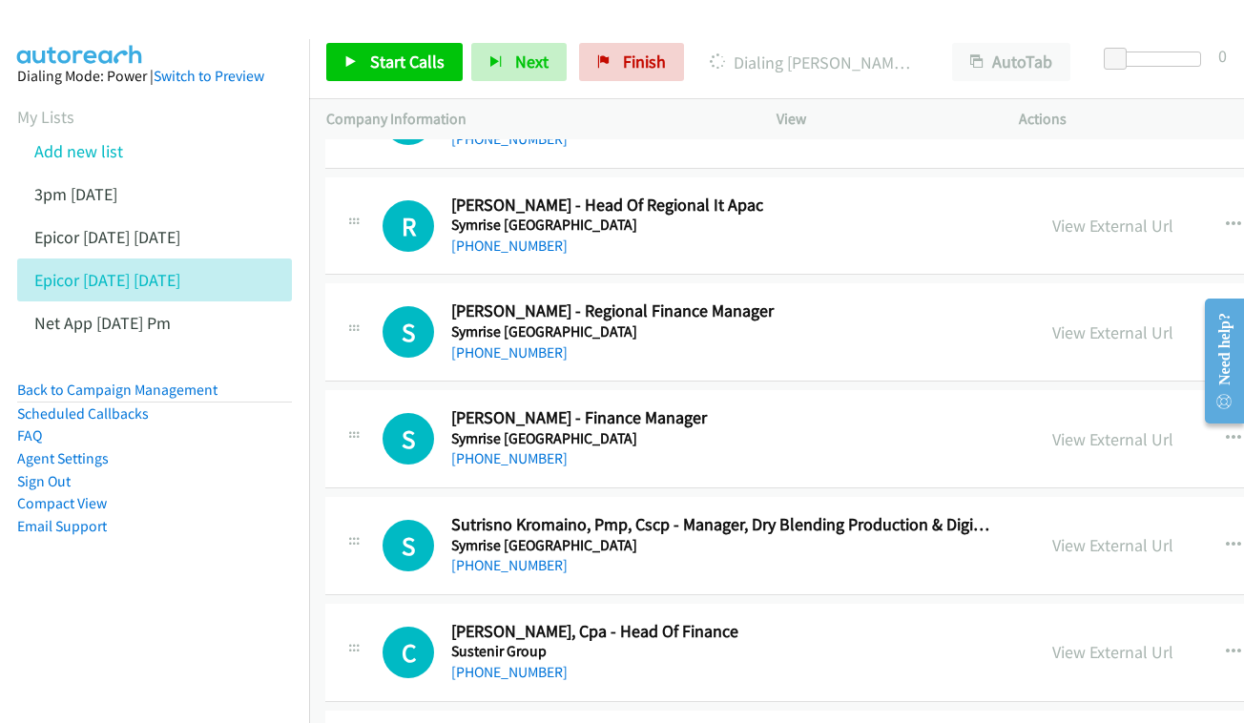
scroll to position [4541, 1]
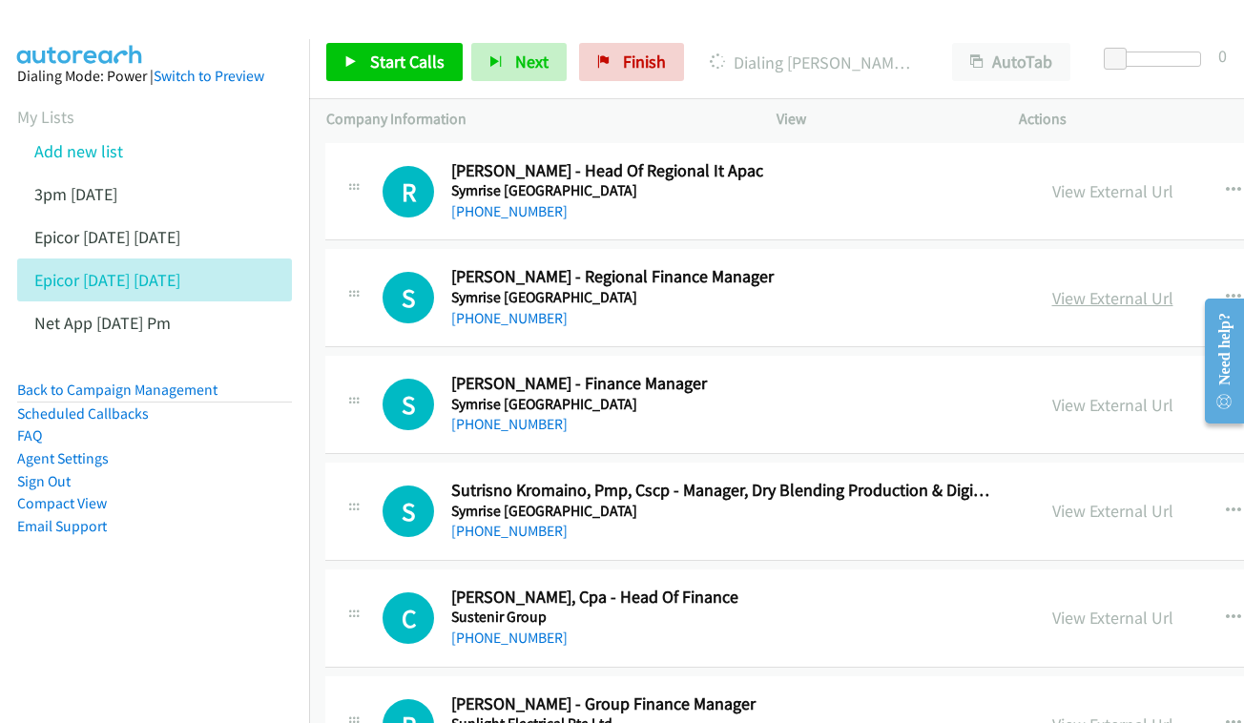
click at [1154, 287] on link "View External Url" at bounding box center [1112, 298] width 121 height 22
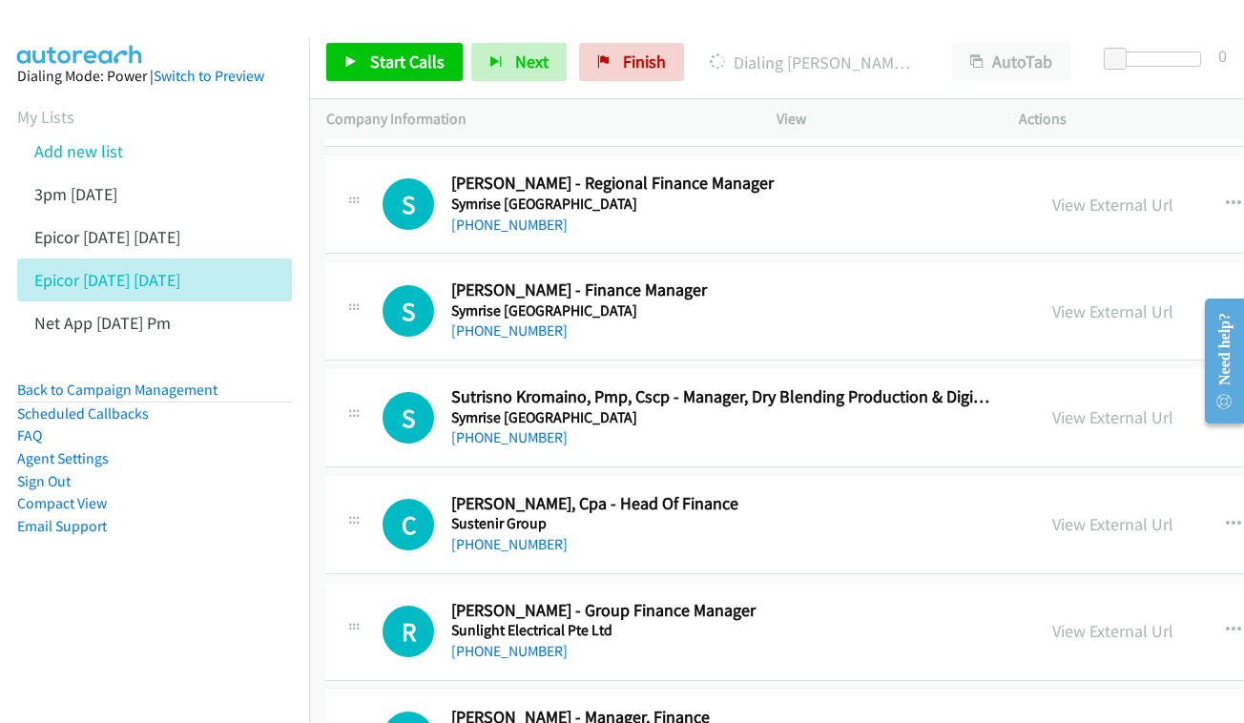
scroll to position [4638, 1]
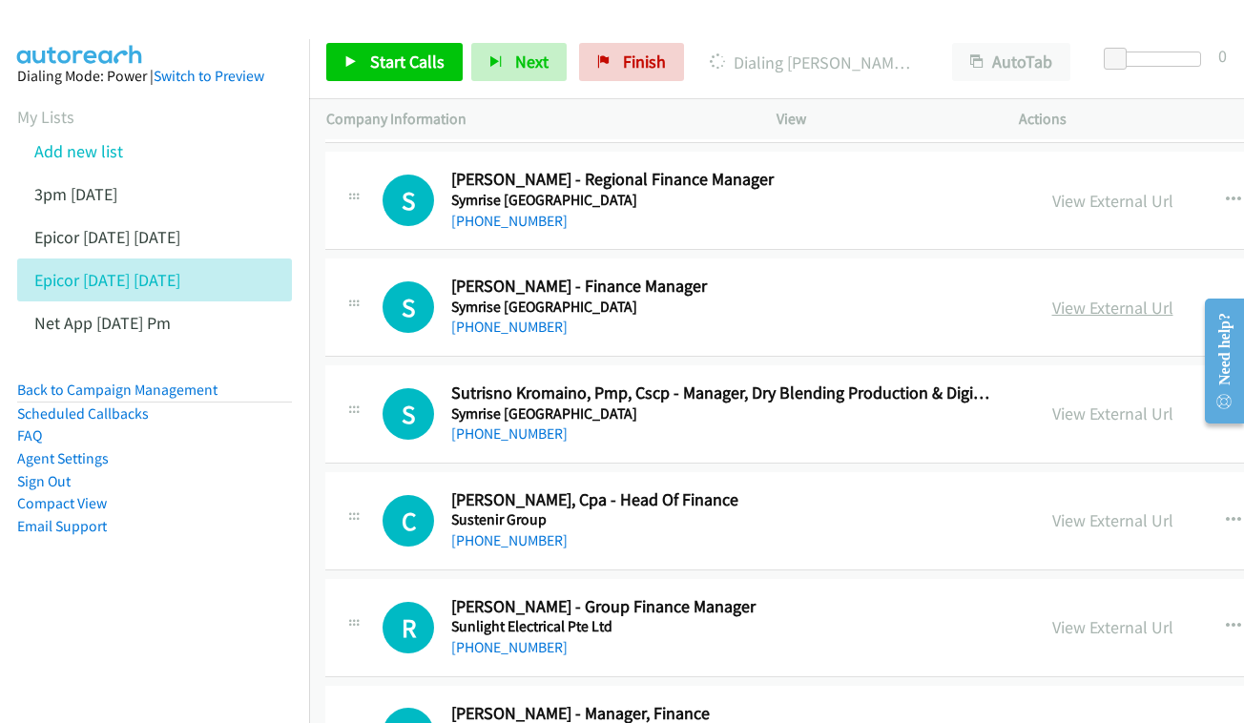
click at [1101, 297] on link "View External Url" at bounding box center [1112, 308] width 121 height 22
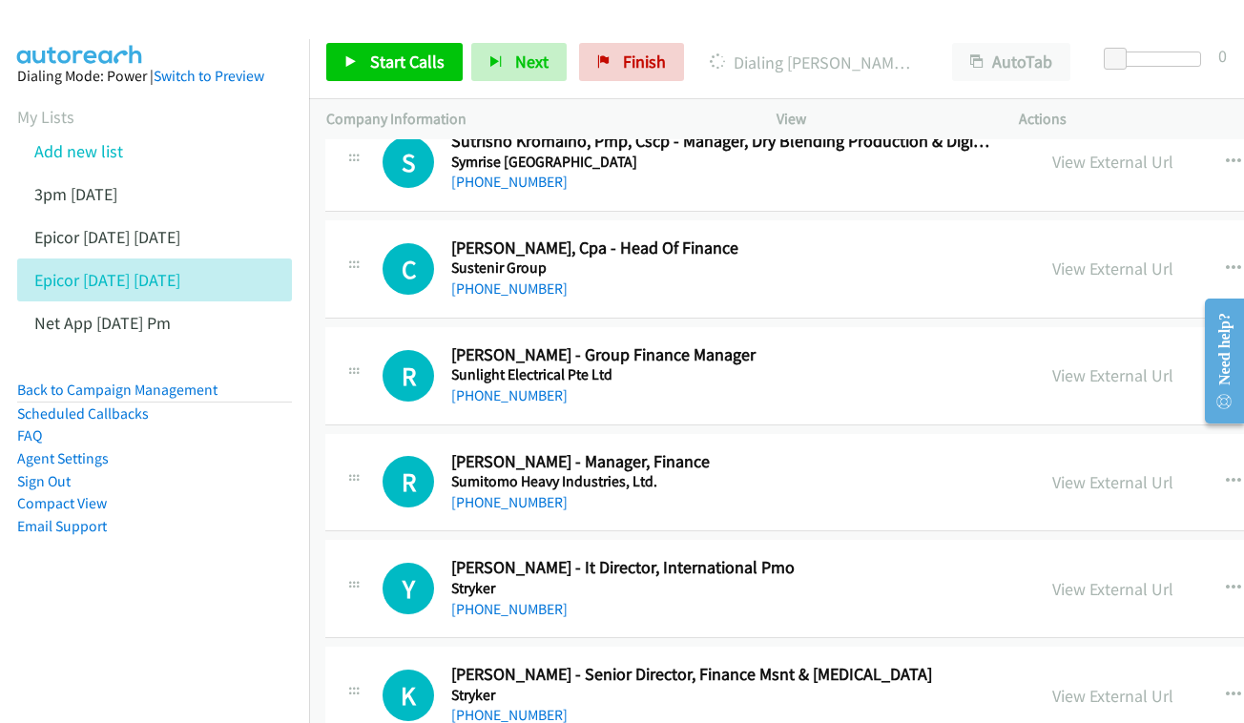
scroll to position [4894, 1]
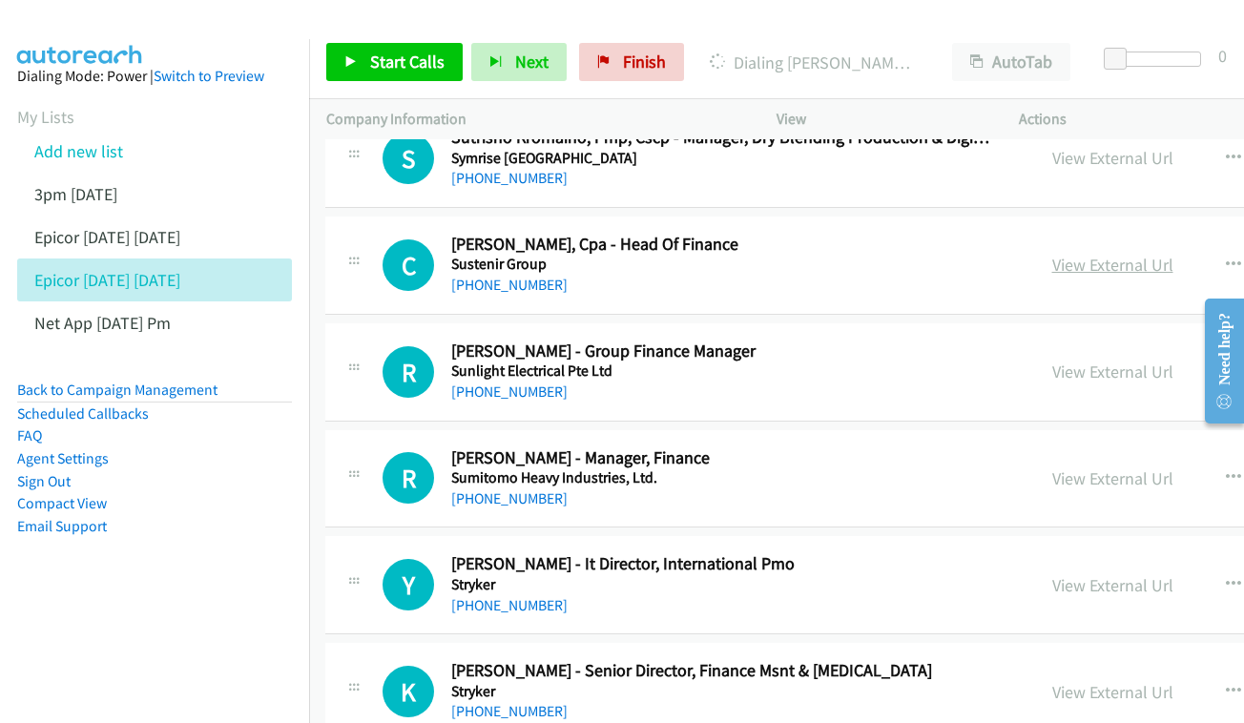
click at [1148, 254] on link "View External Url" at bounding box center [1112, 265] width 121 height 22
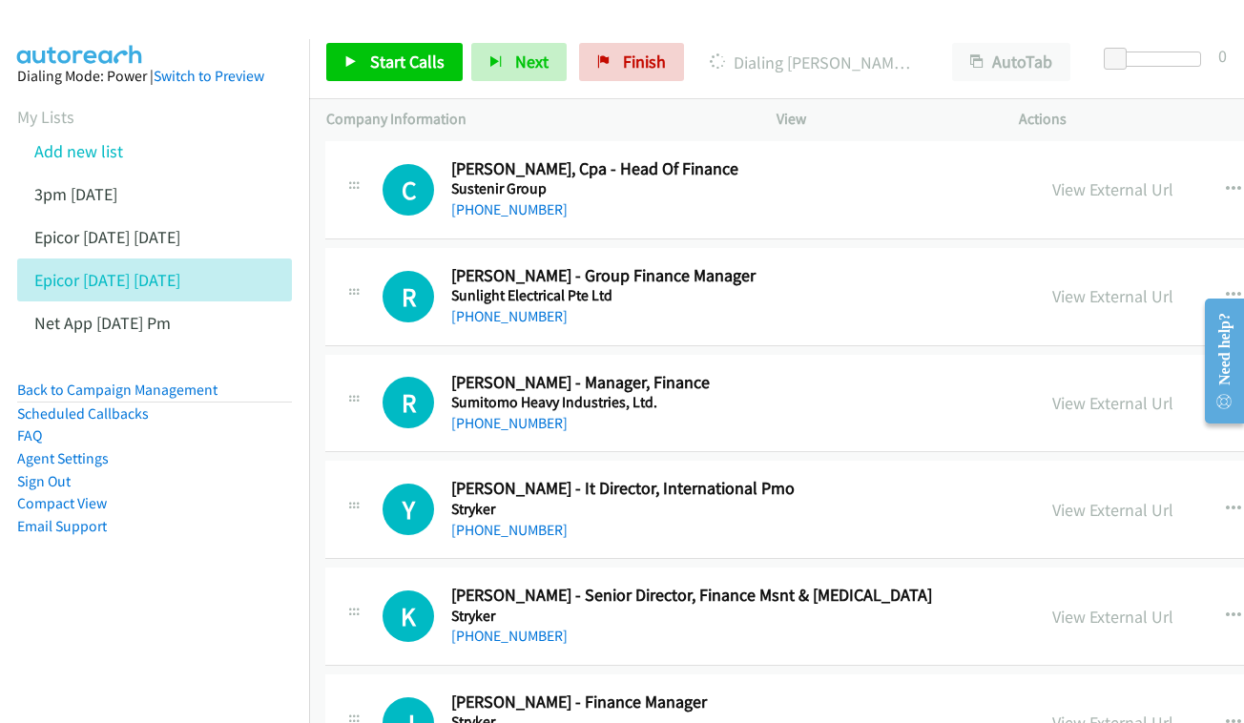
scroll to position [4973, 1]
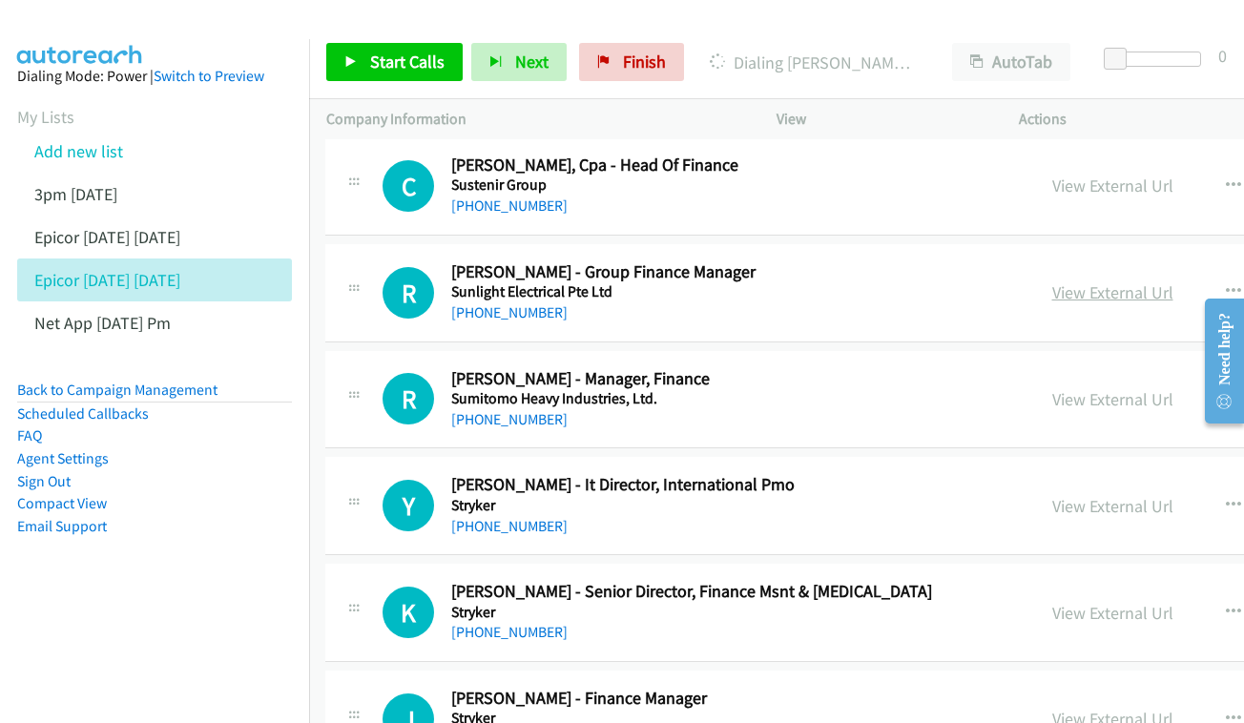
click at [1100, 281] on link "View External Url" at bounding box center [1112, 292] width 121 height 22
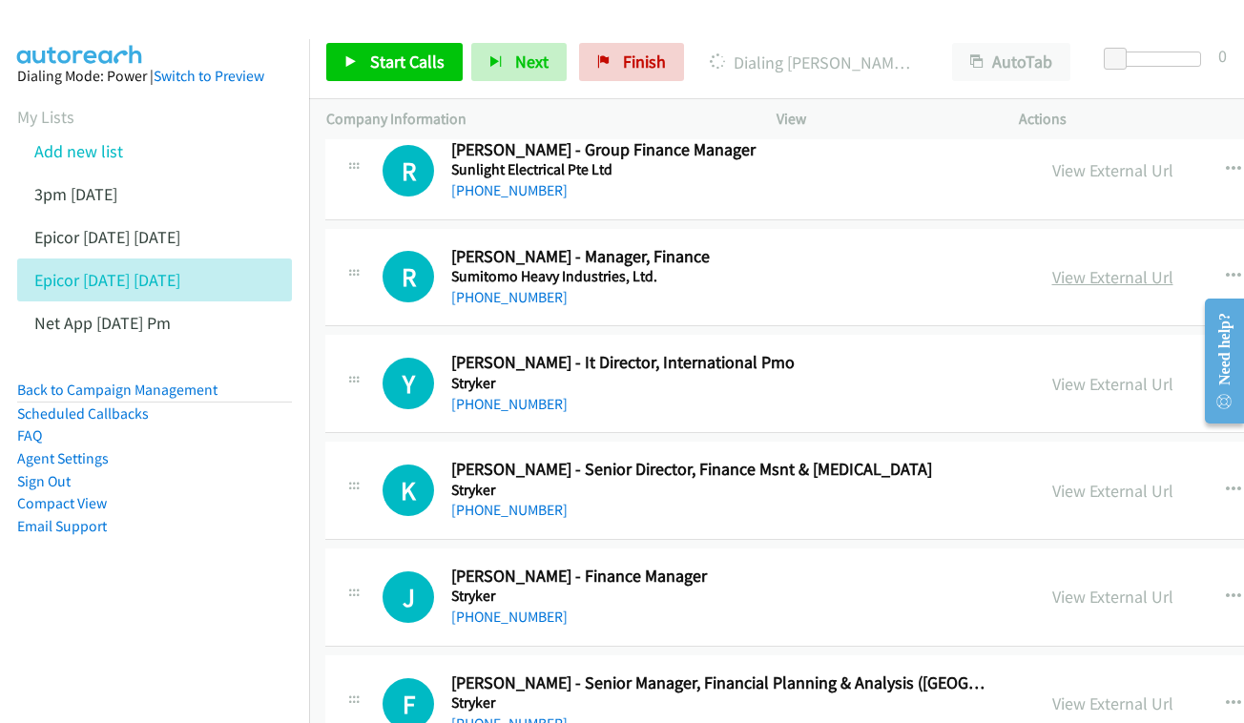
click at [1166, 266] on link "View External Url" at bounding box center [1112, 277] width 121 height 22
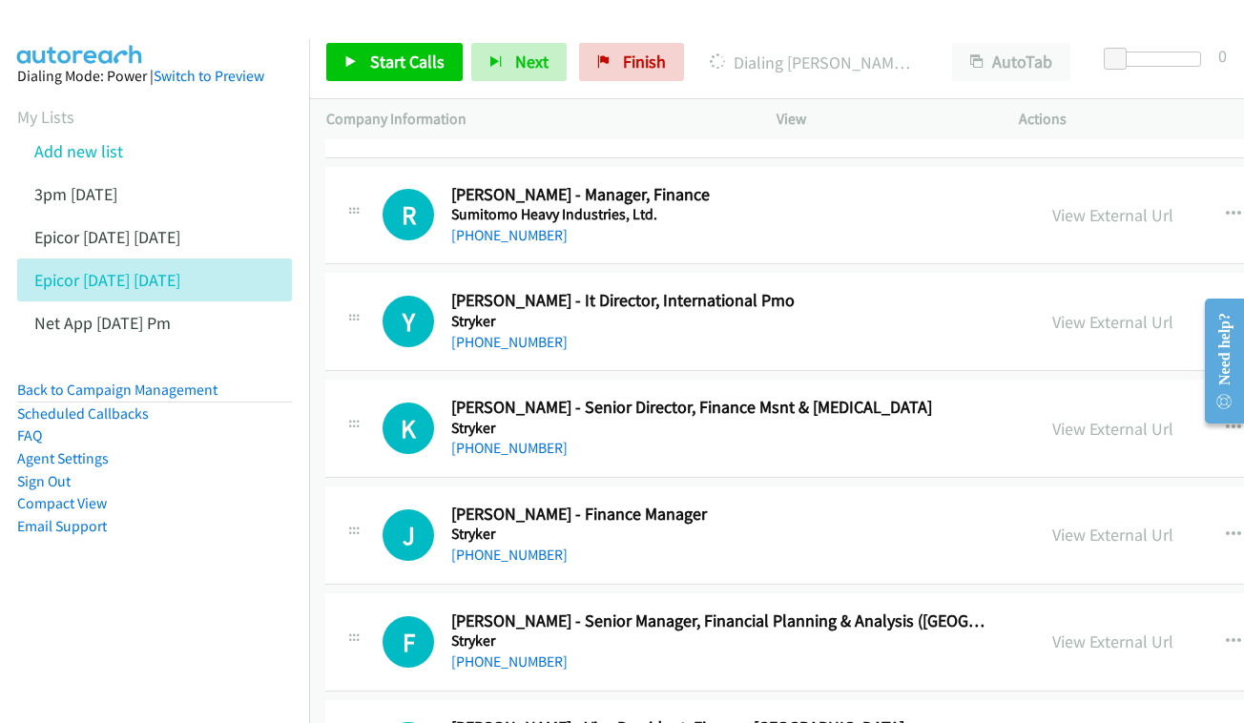
scroll to position [5187, 1]
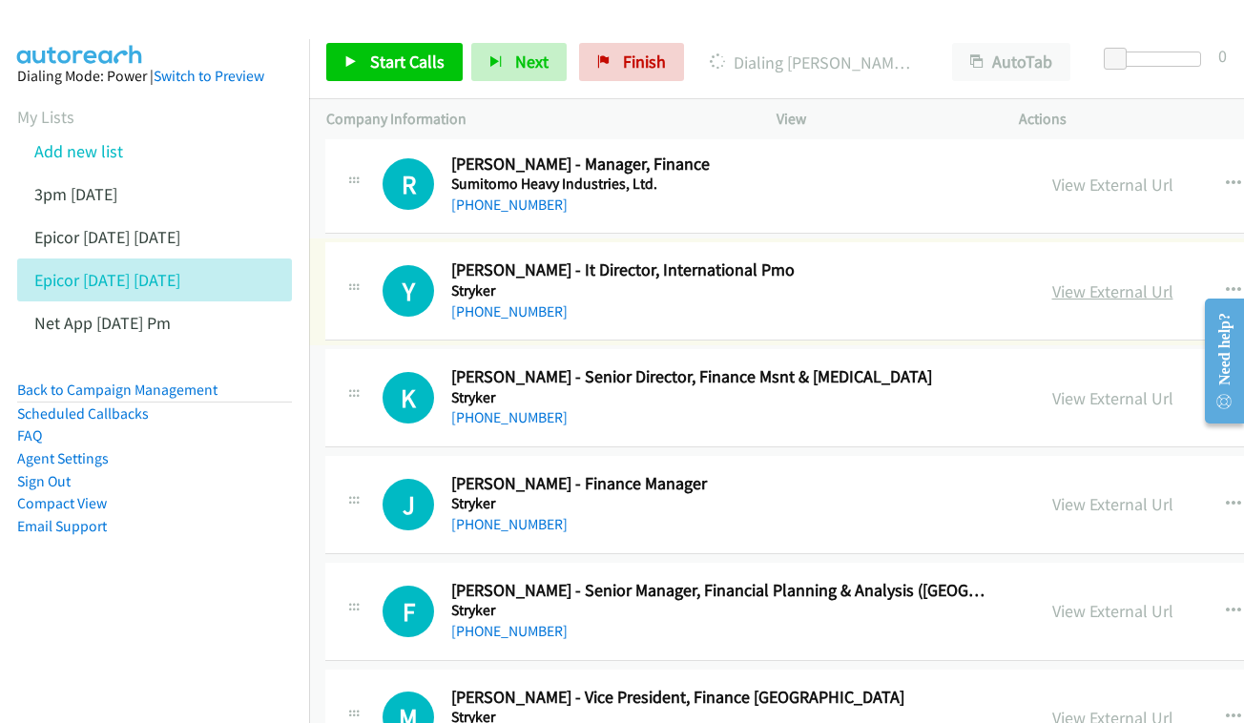
click at [1167, 280] on link "View External Url" at bounding box center [1112, 291] width 121 height 22
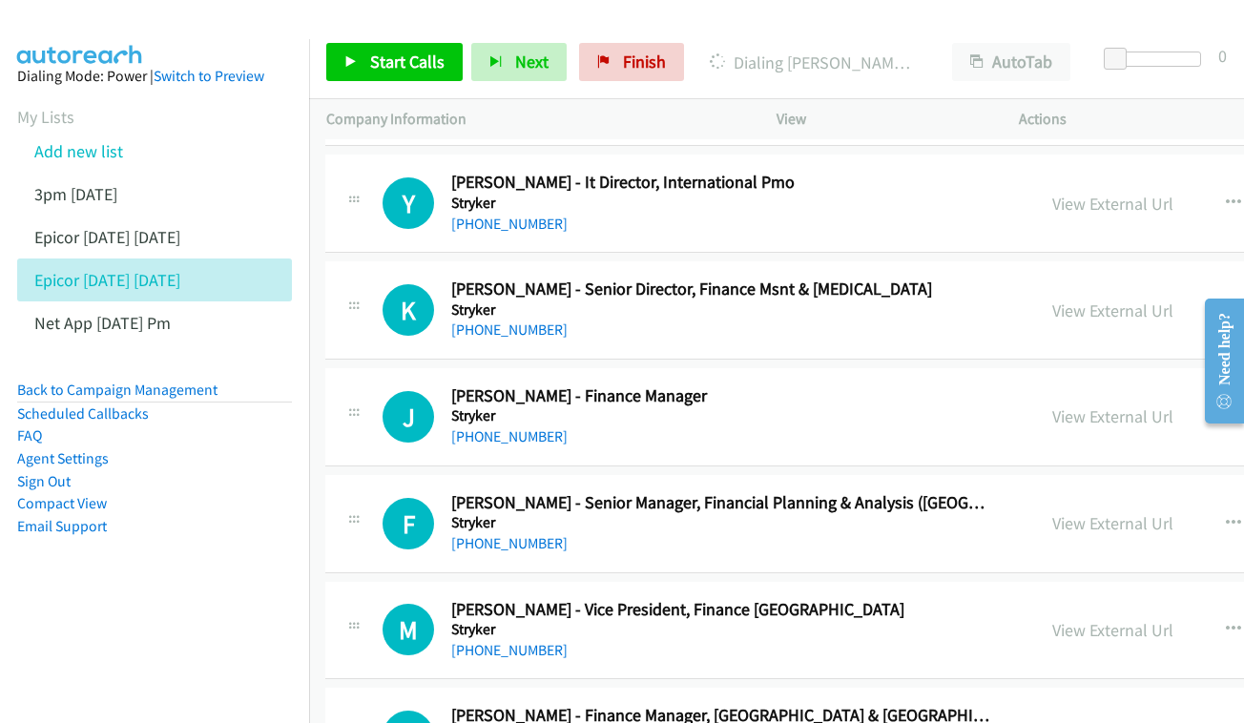
scroll to position [5279, 1]
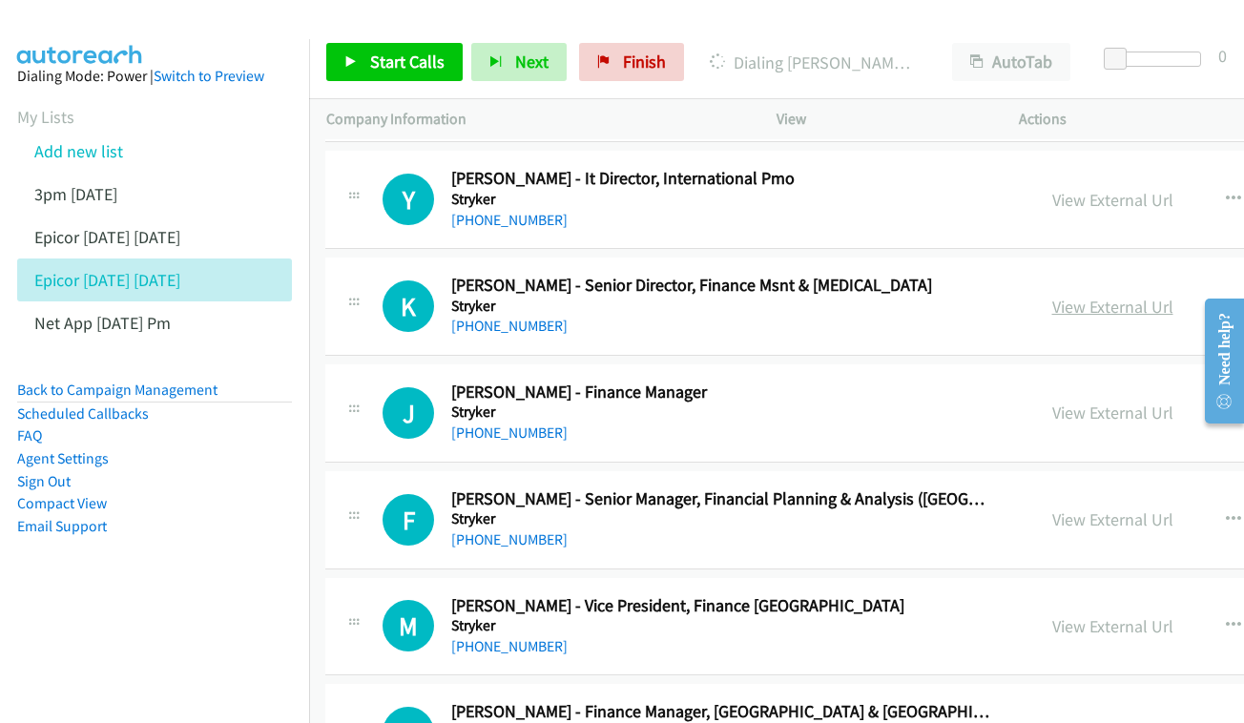
click at [1093, 296] on link "View External Url" at bounding box center [1112, 307] width 121 height 22
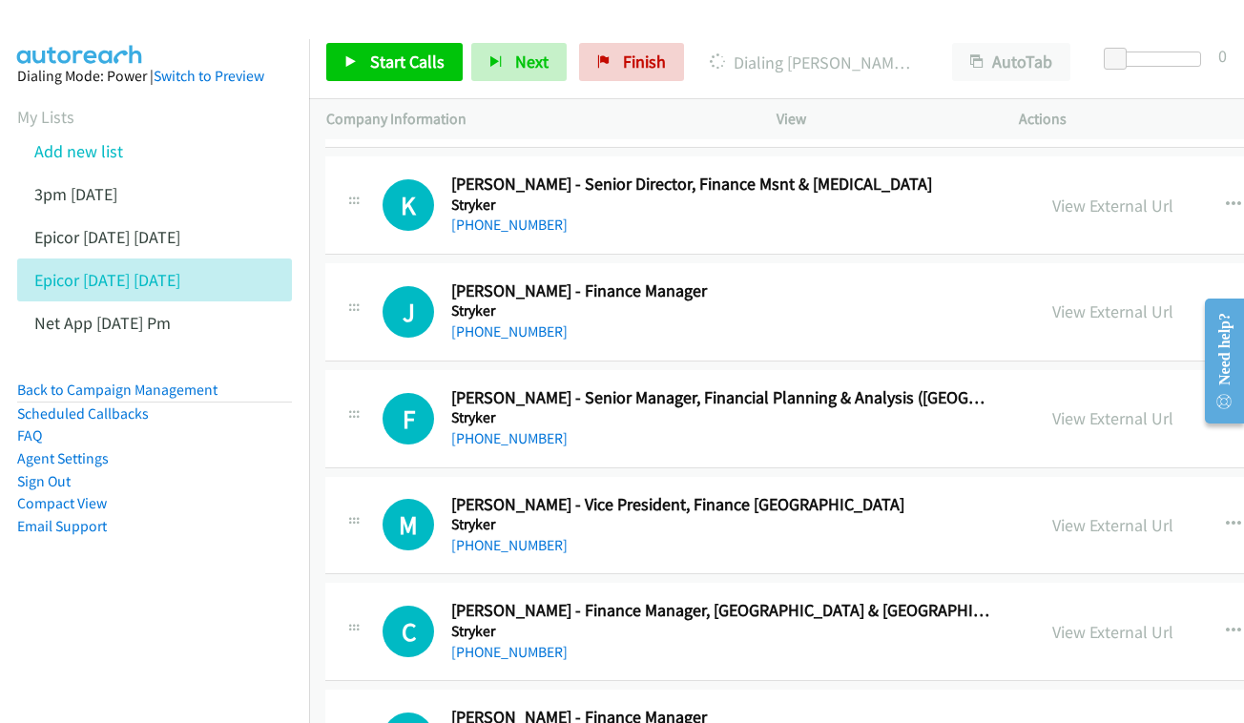
scroll to position [5384, 1]
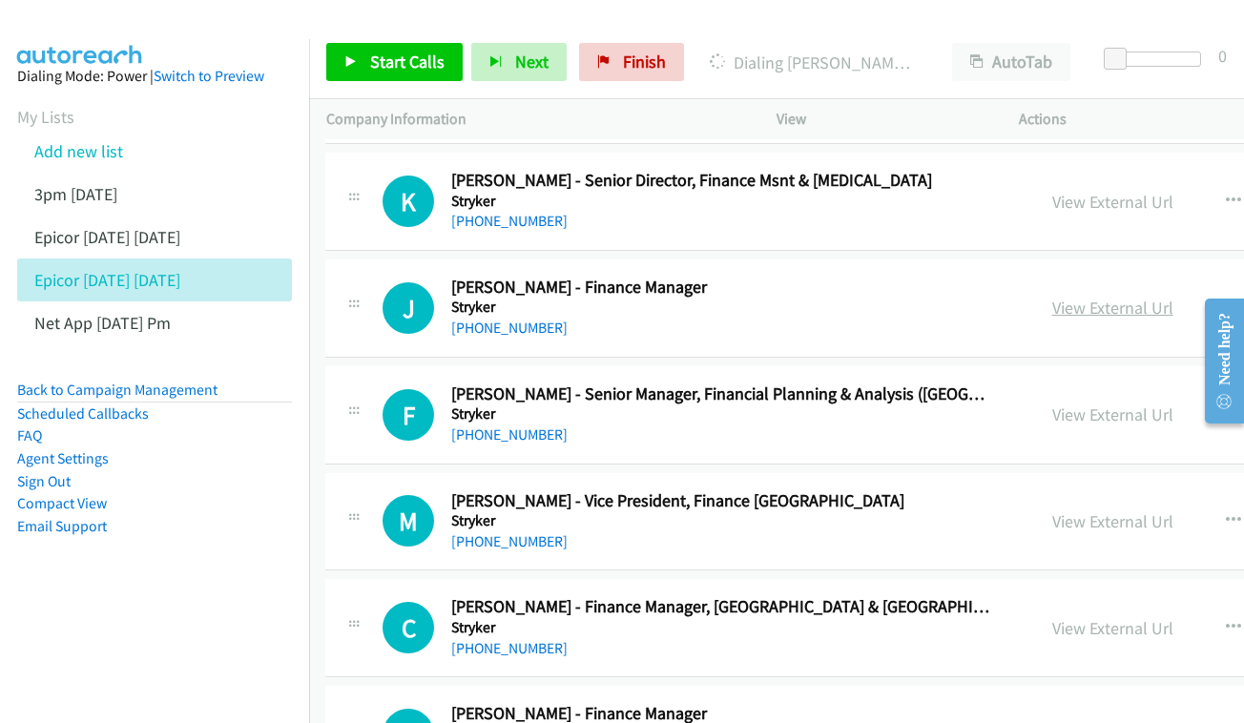
click at [1120, 297] on link "View External Url" at bounding box center [1112, 308] width 121 height 22
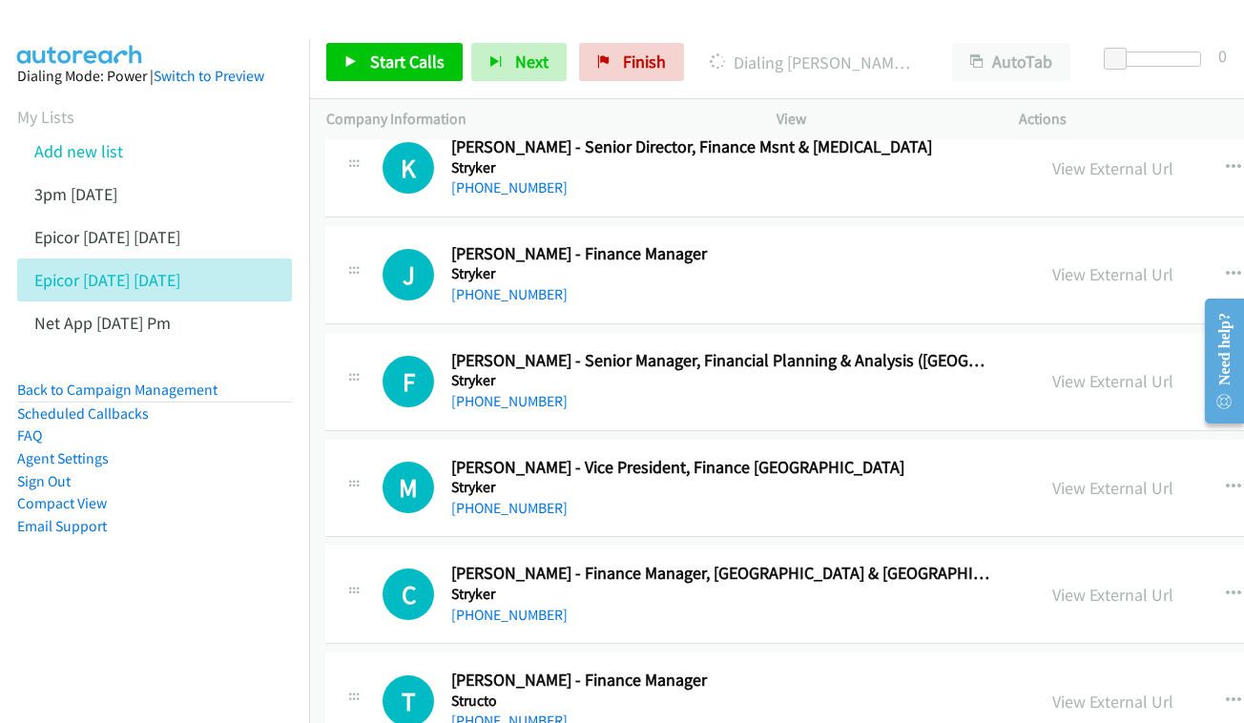
scroll to position [5517, 1]
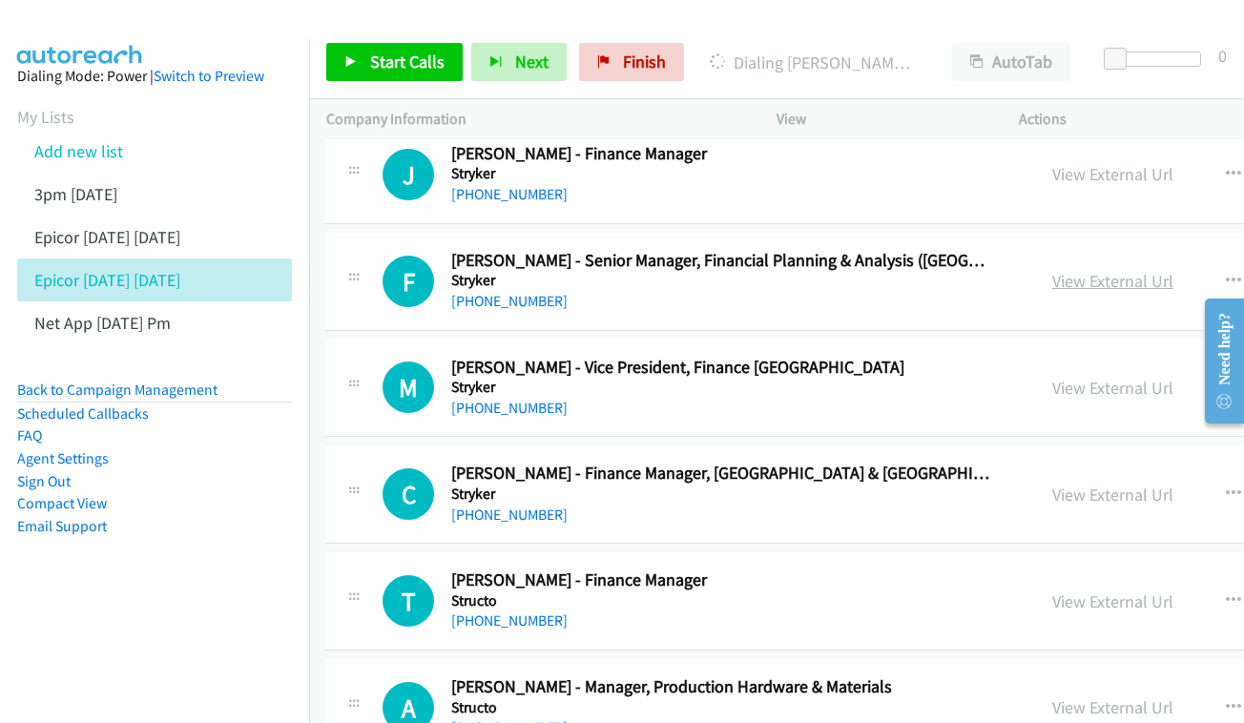
click at [1145, 270] on link "View External Url" at bounding box center [1112, 281] width 121 height 22
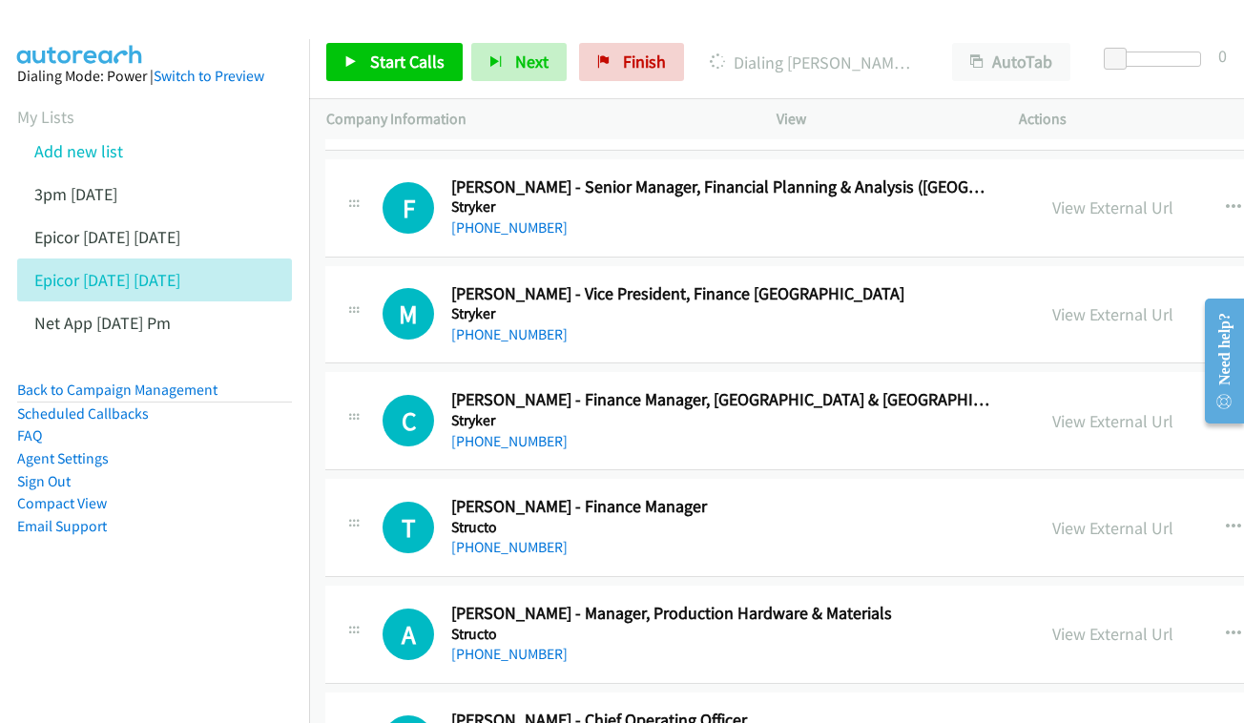
scroll to position [5594, 1]
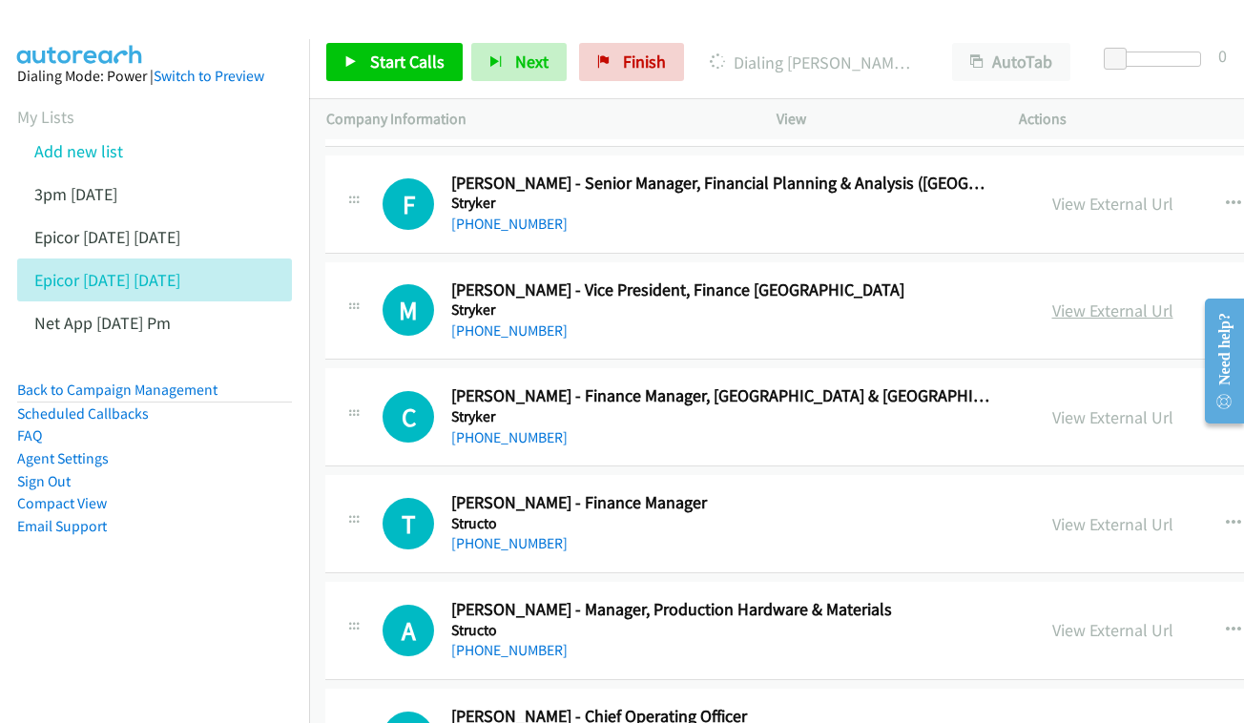
click at [1160, 299] on link "View External Url" at bounding box center [1112, 310] width 121 height 22
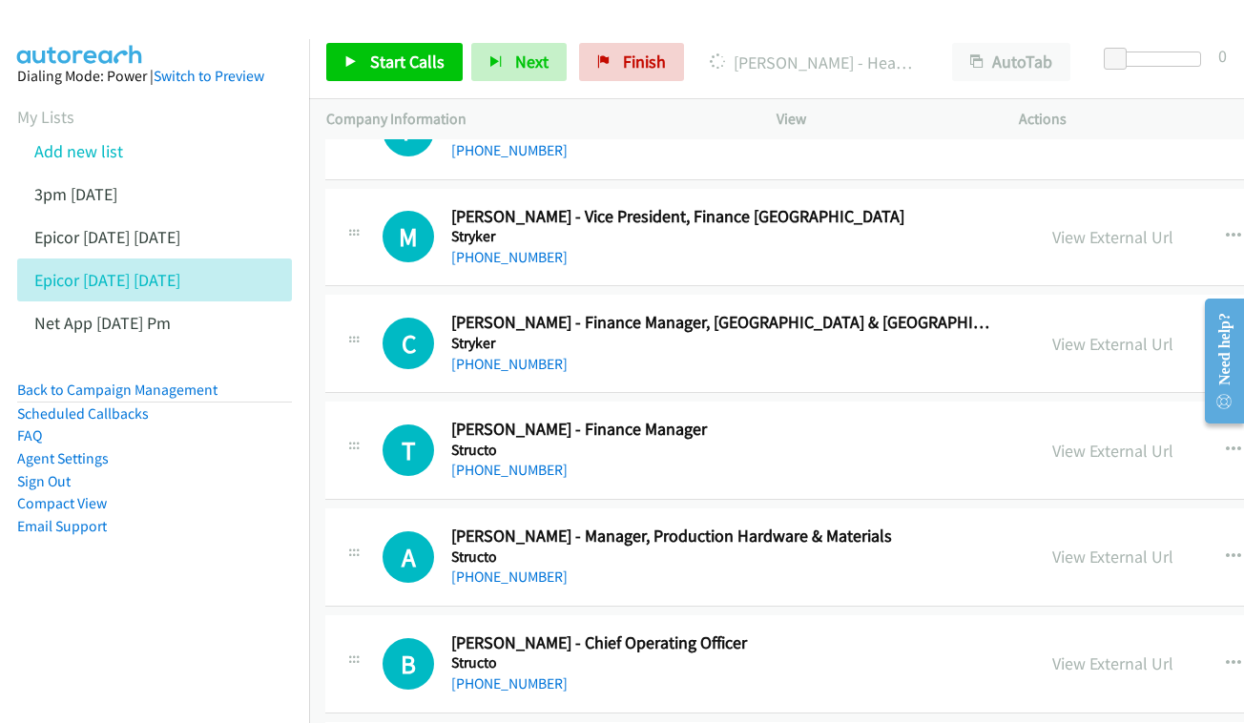
scroll to position [5703, 1]
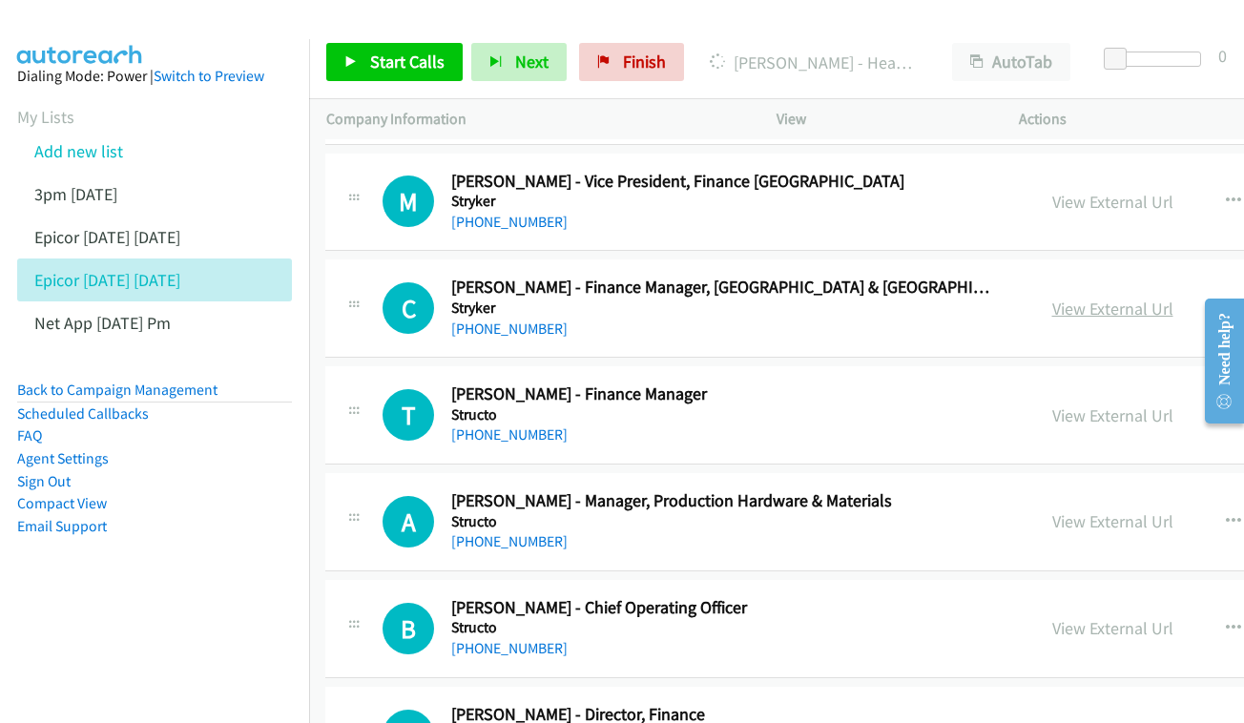
click at [1094, 298] on link "View External Url" at bounding box center [1112, 309] width 121 height 22
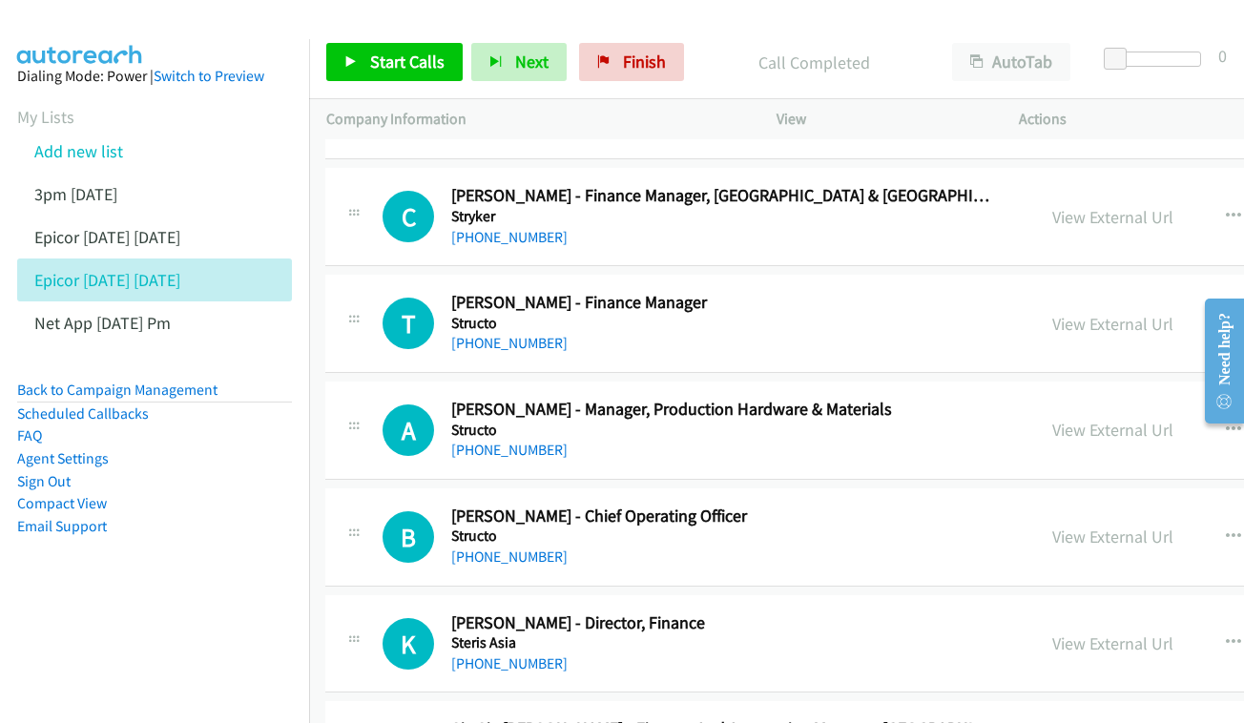
scroll to position [5799, 1]
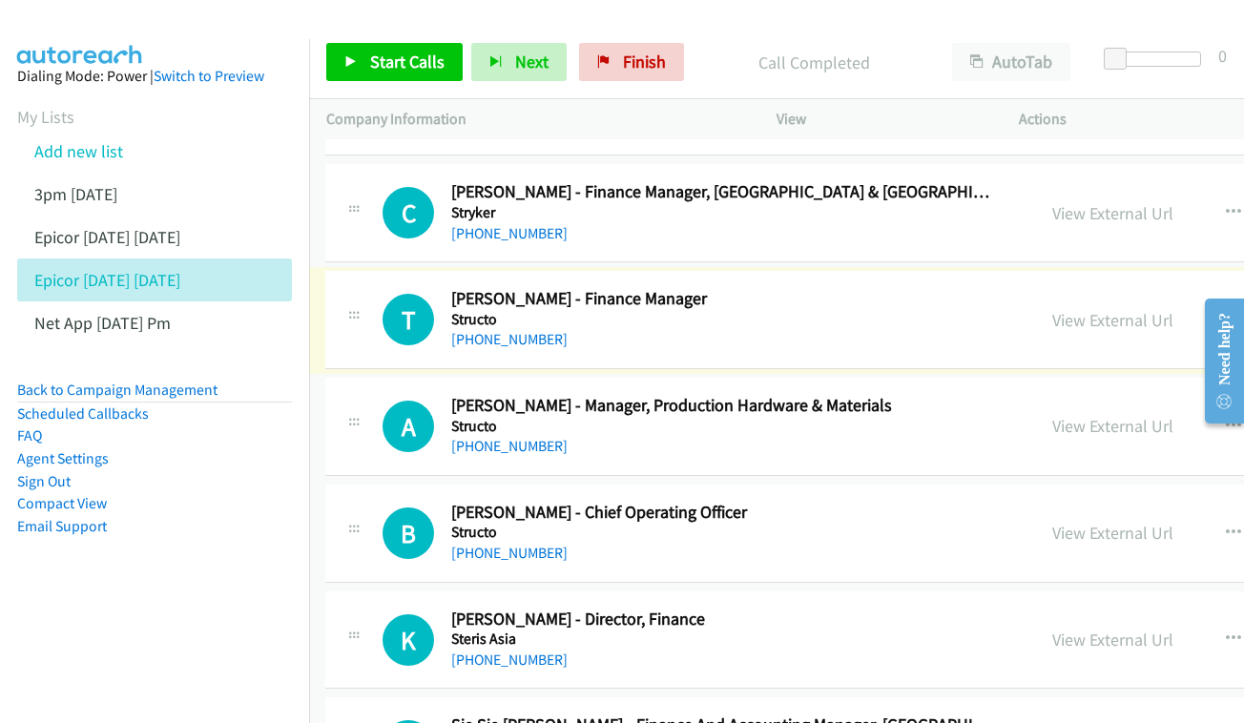
click at [1151, 288] on div "View External Url View External Url Schedule/Manage Callback Start Calls Here R…" at bounding box center [1221, 319] width 372 height 63
click at [1144, 309] on link "View External Url" at bounding box center [1112, 320] width 121 height 22
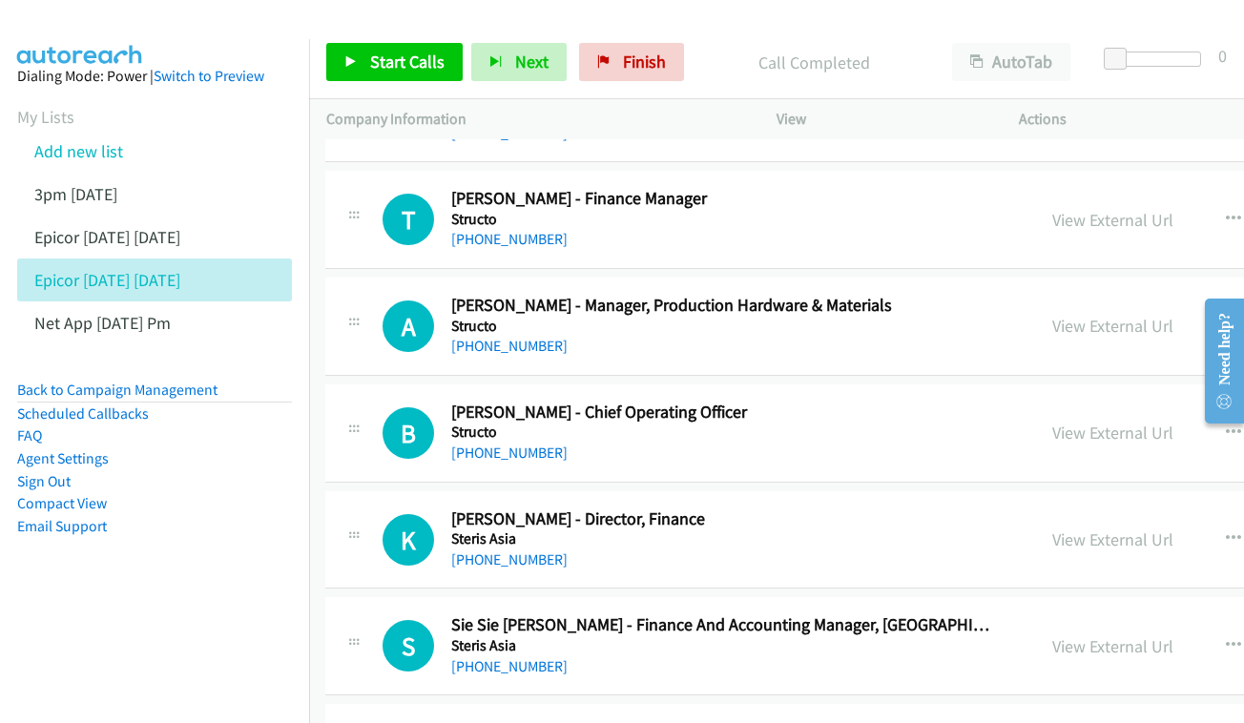
scroll to position [5903, 1]
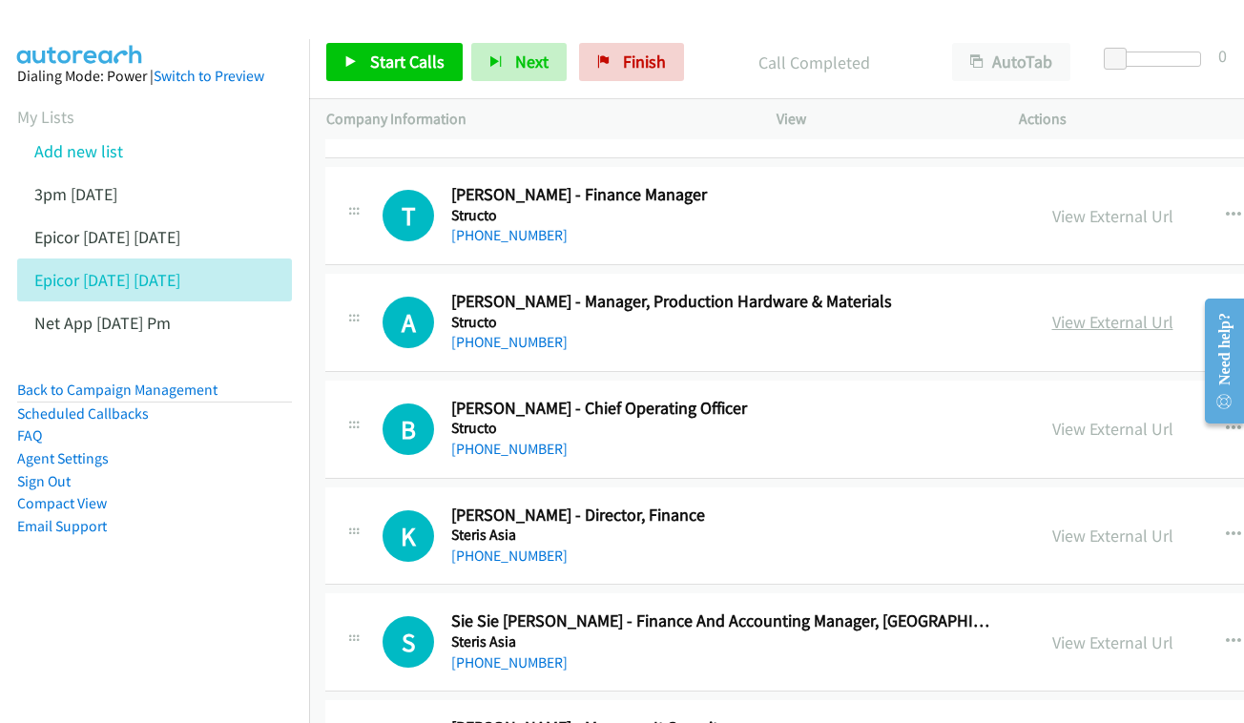
click at [1132, 311] on link "View External Url" at bounding box center [1112, 322] width 121 height 22
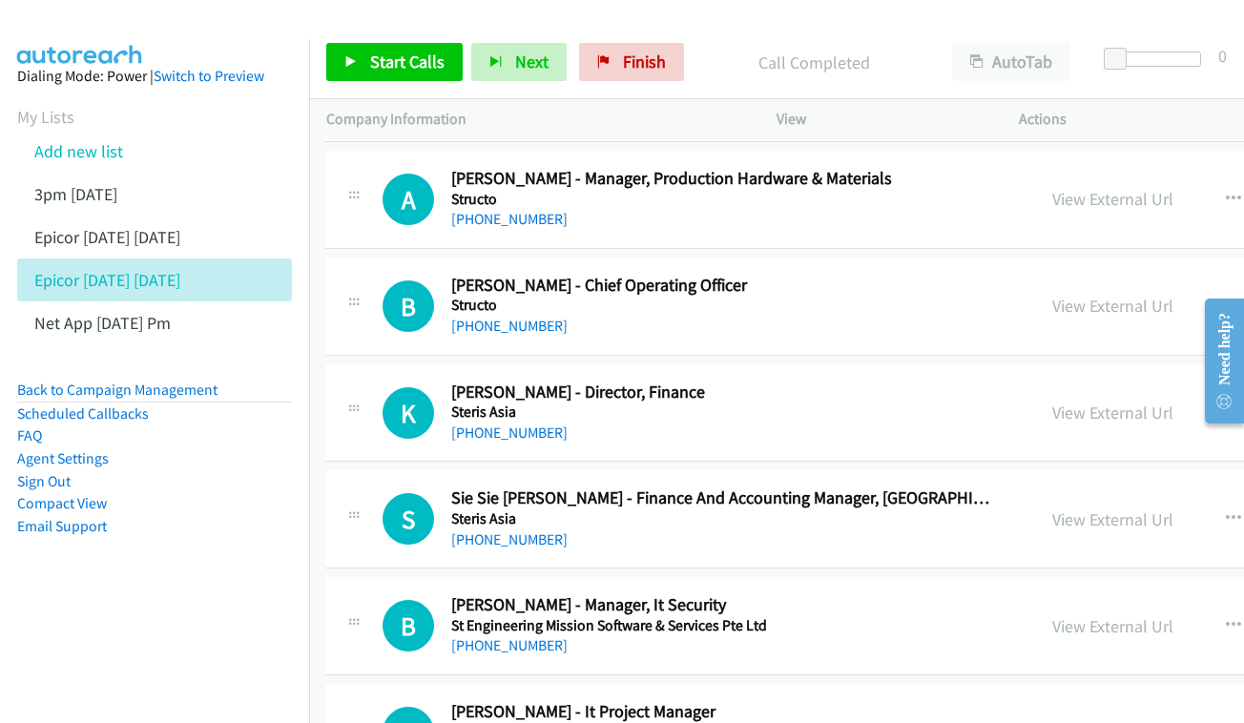
scroll to position [6029, 1]
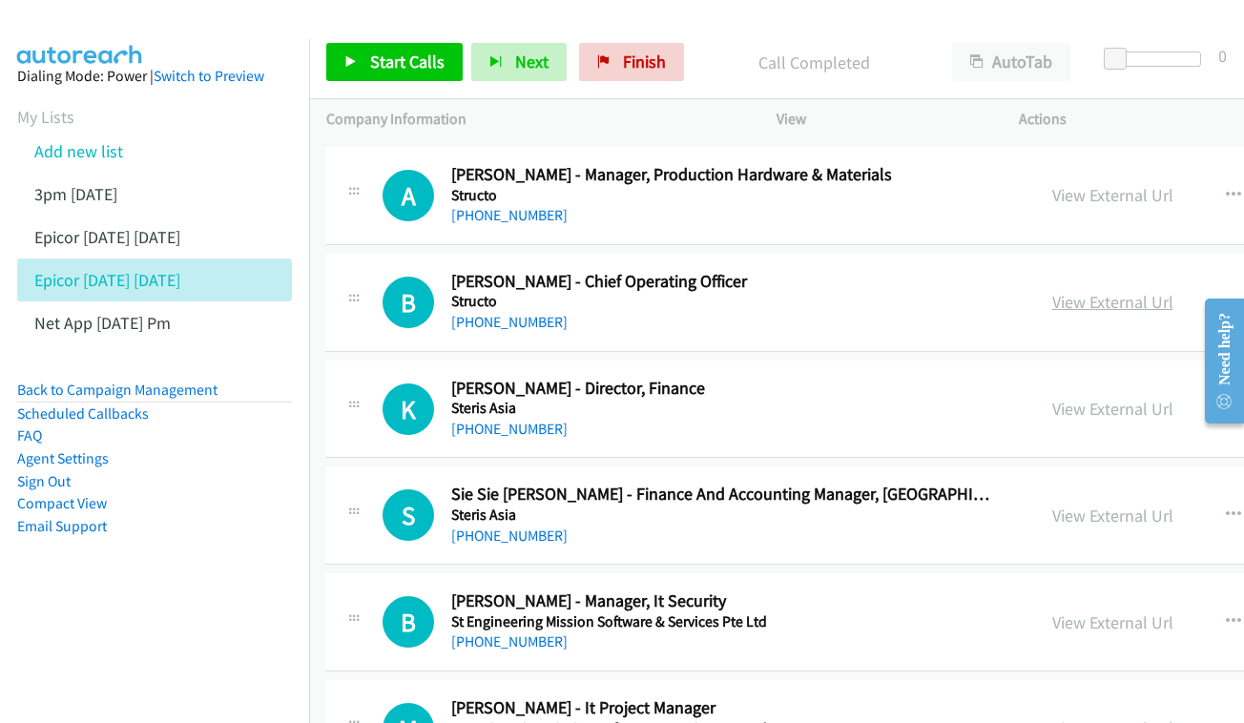
click at [1160, 291] on link "View External Url" at bounding box center [1112, 302] width 121 height 22
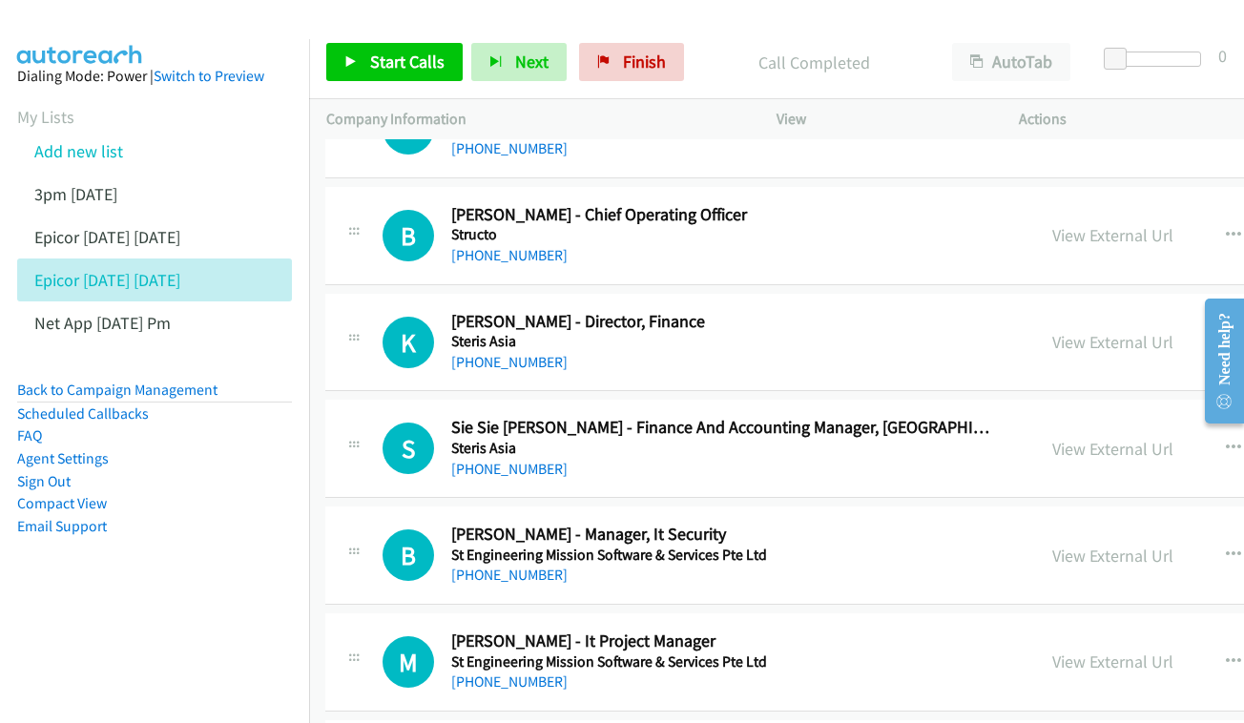
scroll to position [6133, 1]
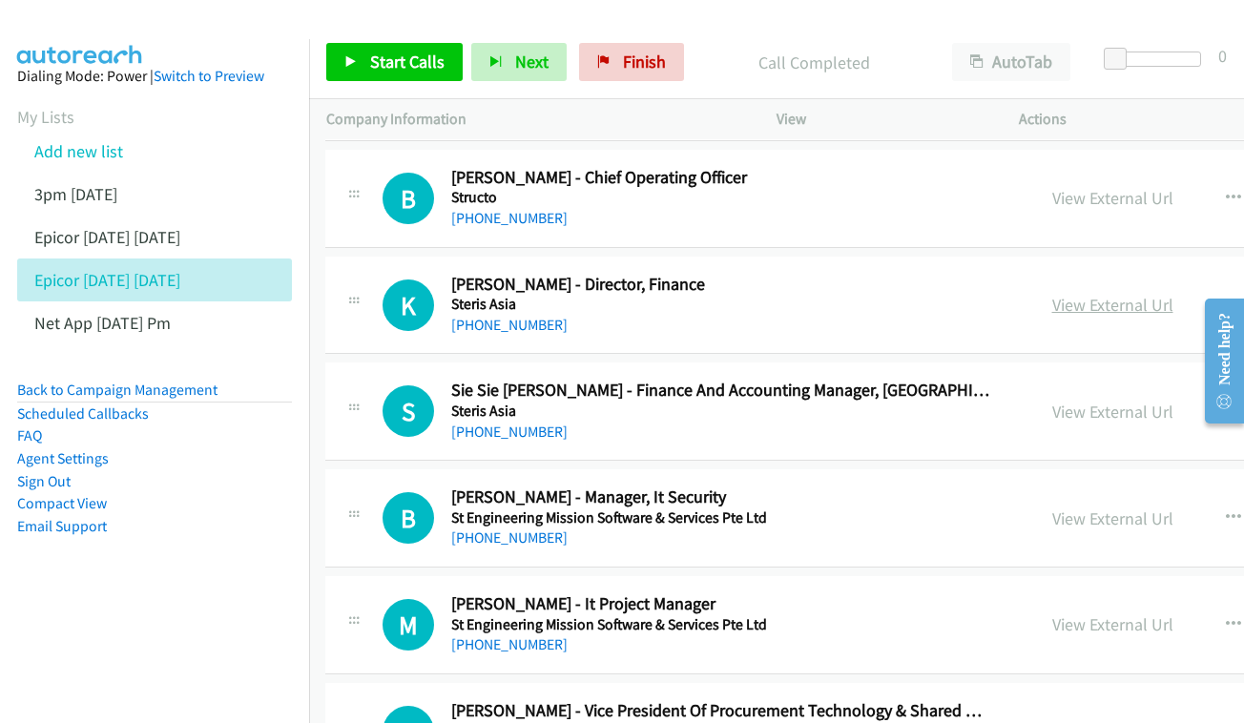
click at [1116, 294] on link "View External Url" at bounding box center [1112, 305] width 121 height 22
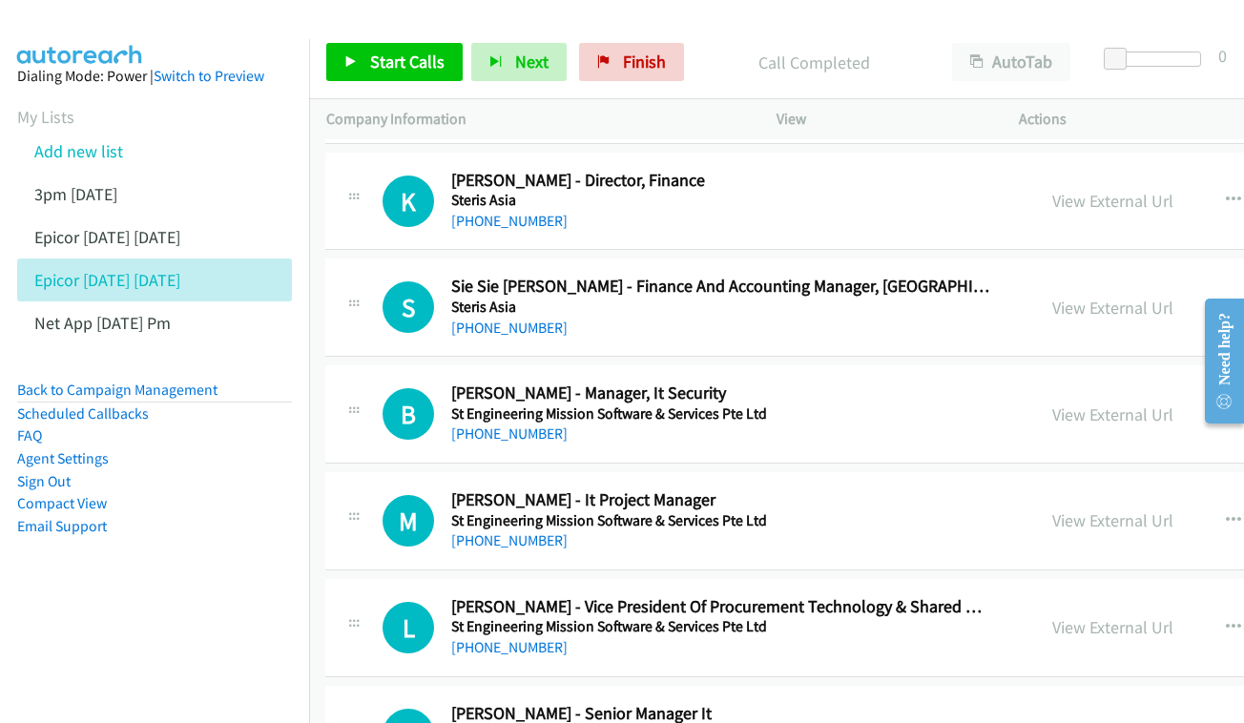
scroll to position [6241, 1]
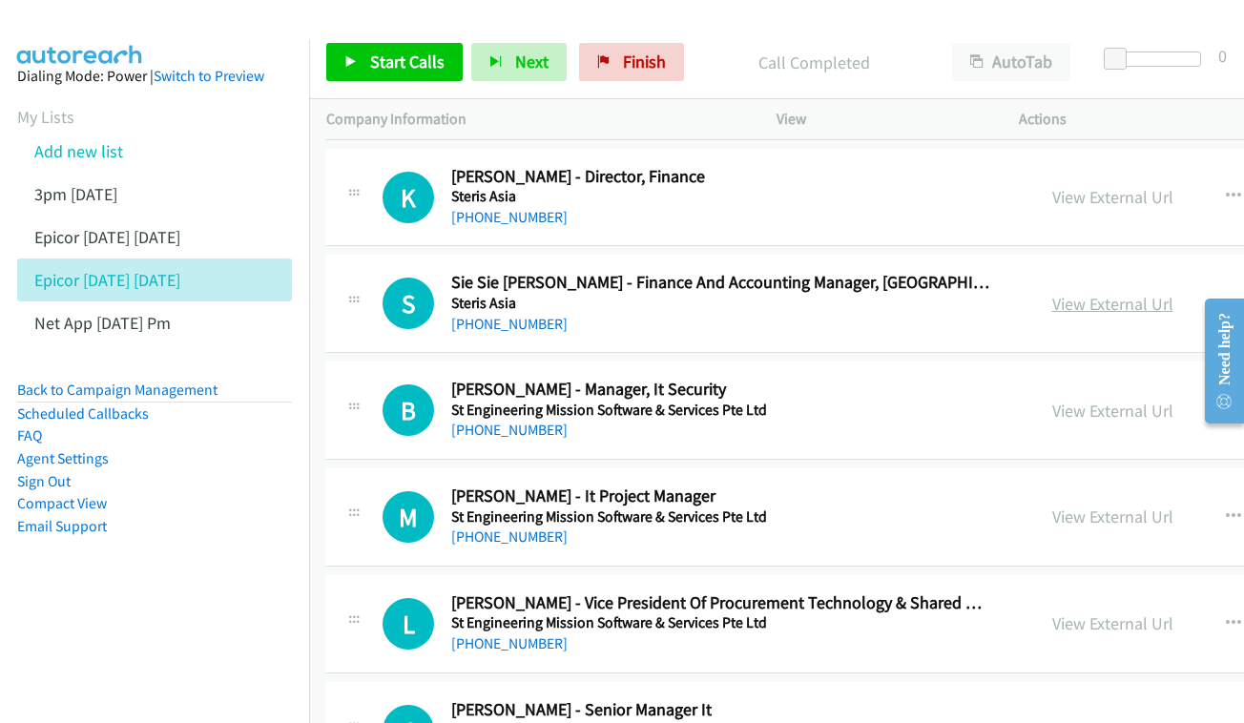
click at [1114, 293] on link "View External Url" at bounding box center [1112, 304] width 121 height 22
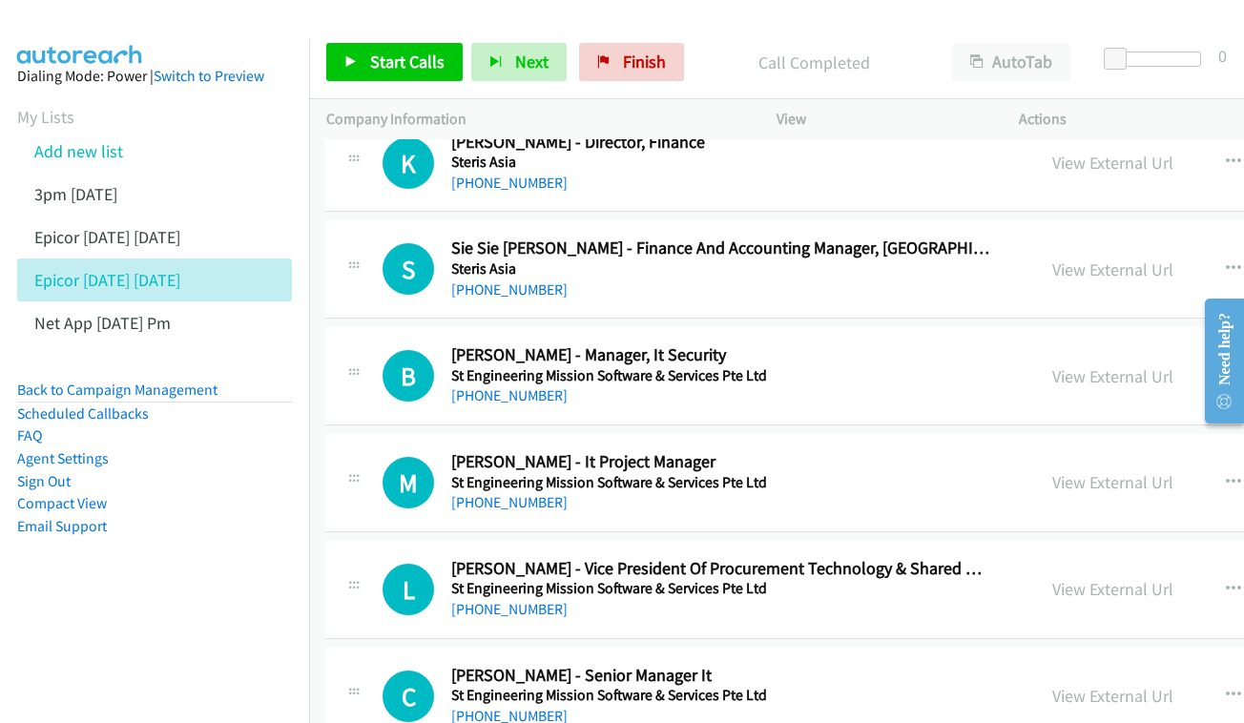
scroll to position [6362, 1]
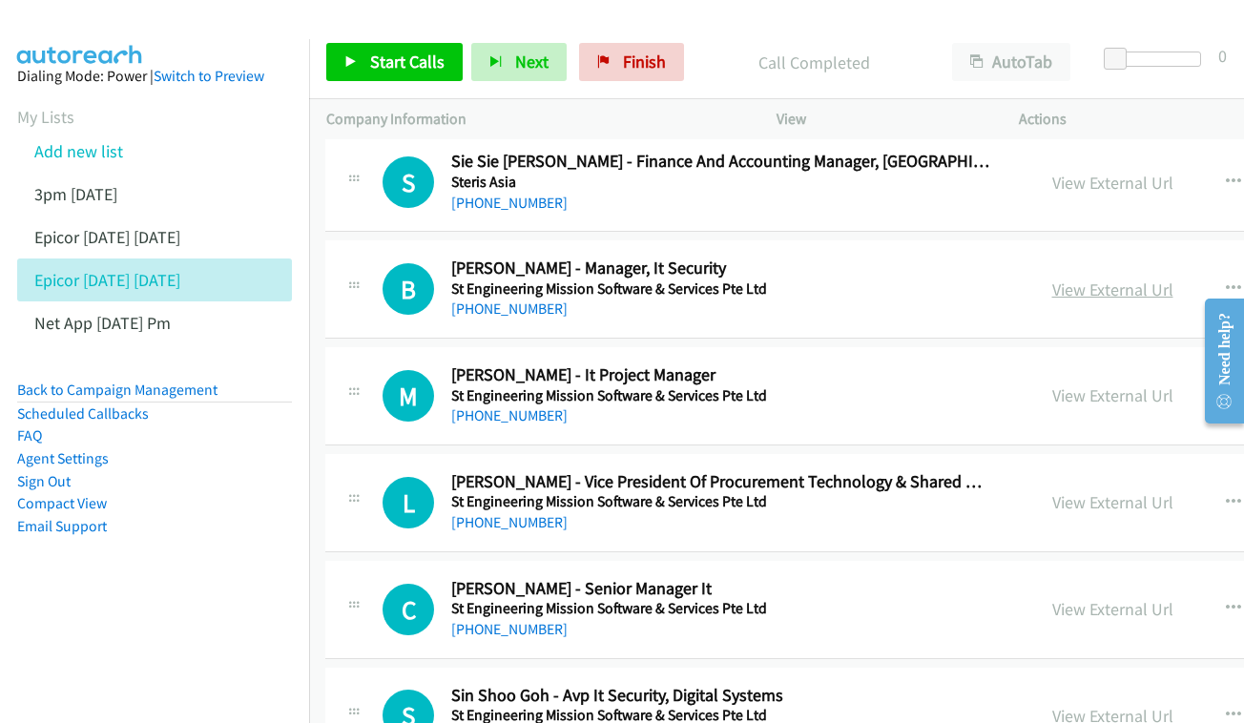
click at [1119, 277] on div "View External Url" at bounding box center [1112, 290] width 121 height 26
click at [1100, 278] on link "View External Url" at bounding box center [1112, 289] width 121 height 22
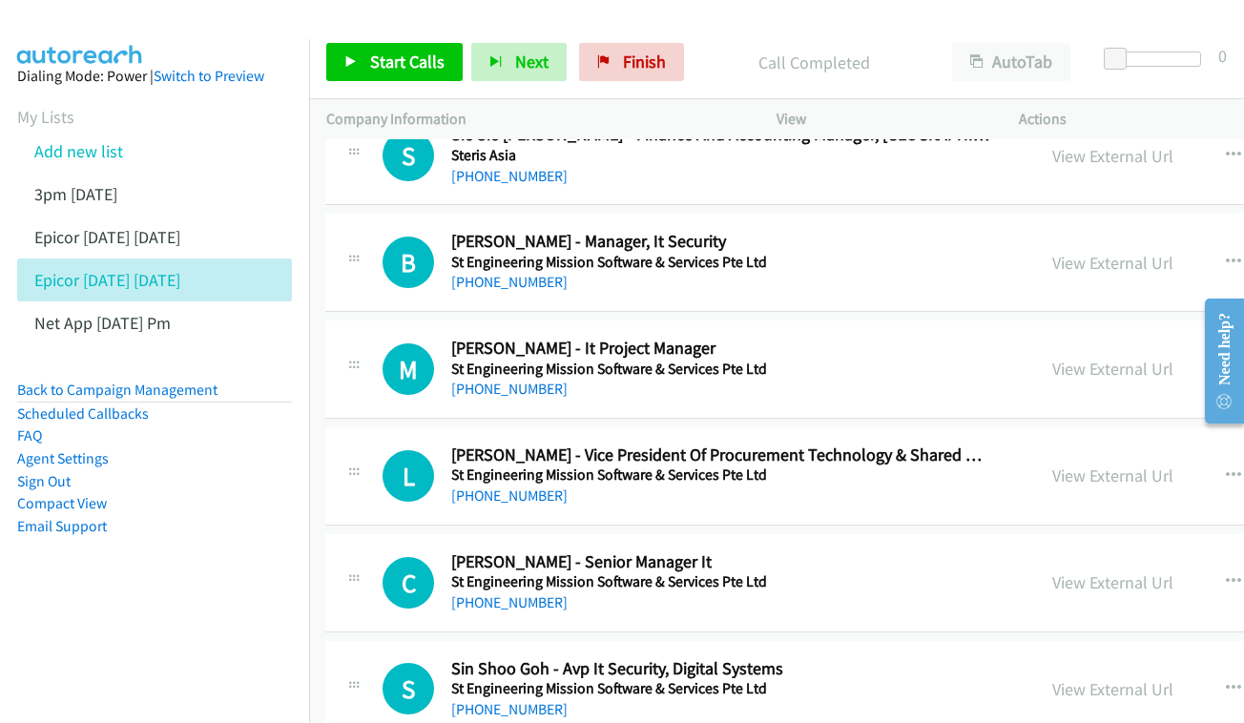
scroll to position [6423, 1]
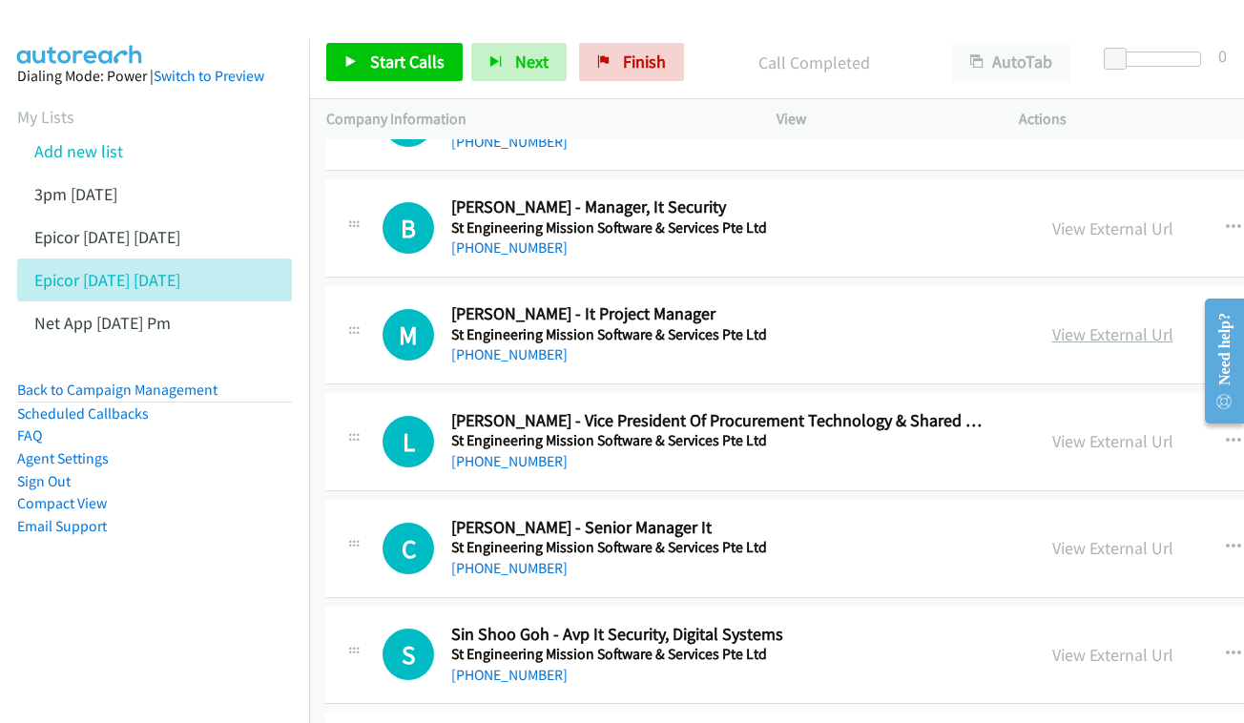
click at [1102, 323] on link "View External Url" at bounding box center [1112, 334] width 121 height 22
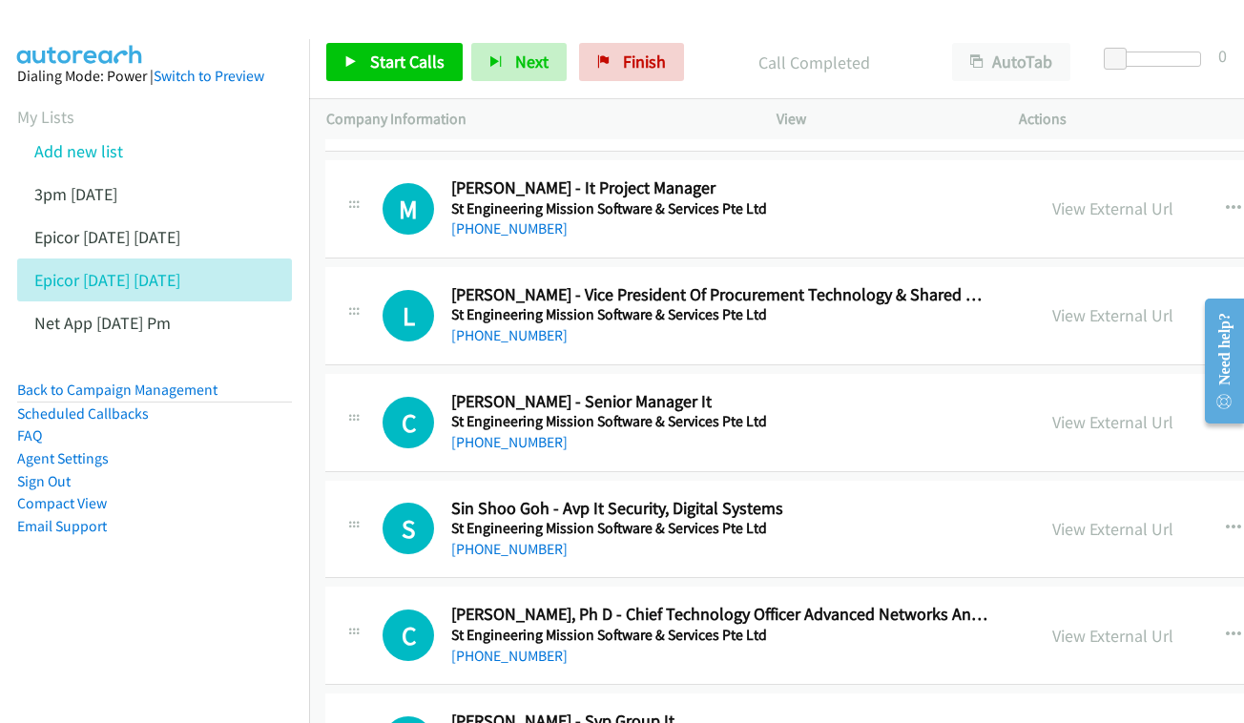
scroll to position [6553, 1]
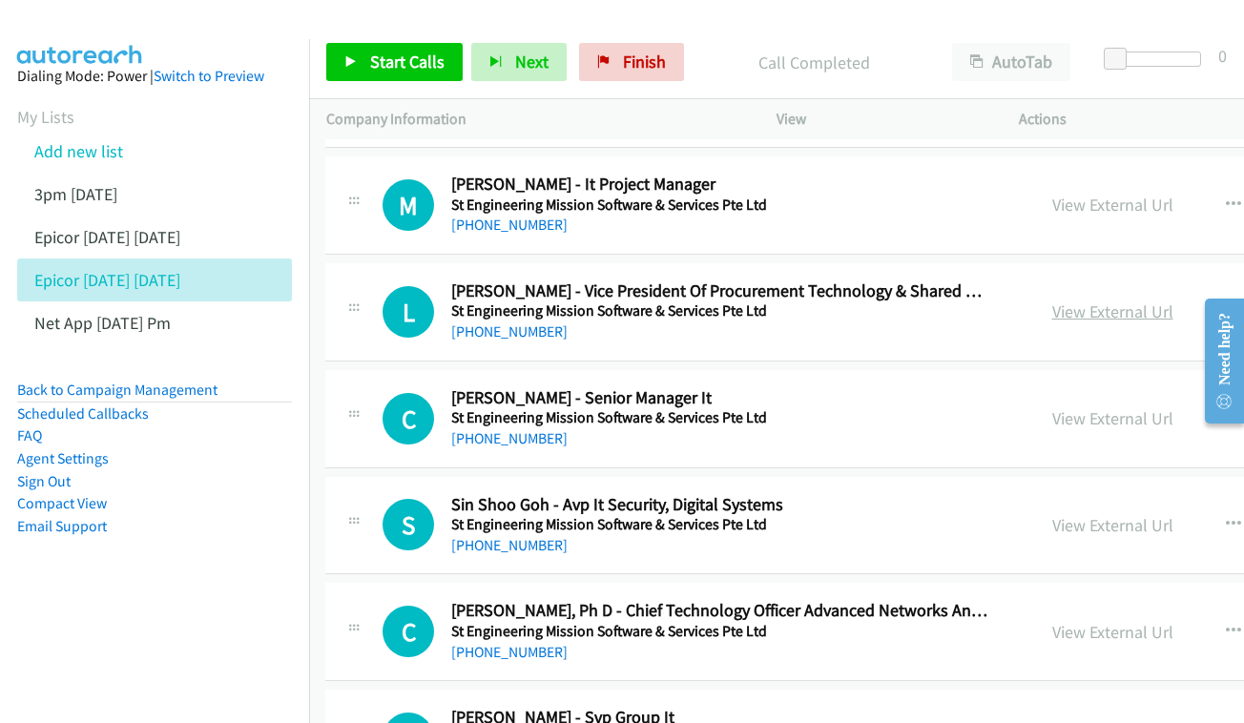
click at [1120, 300] on link "View External Url" at bounding box center [1112, 311] width 121 height 22
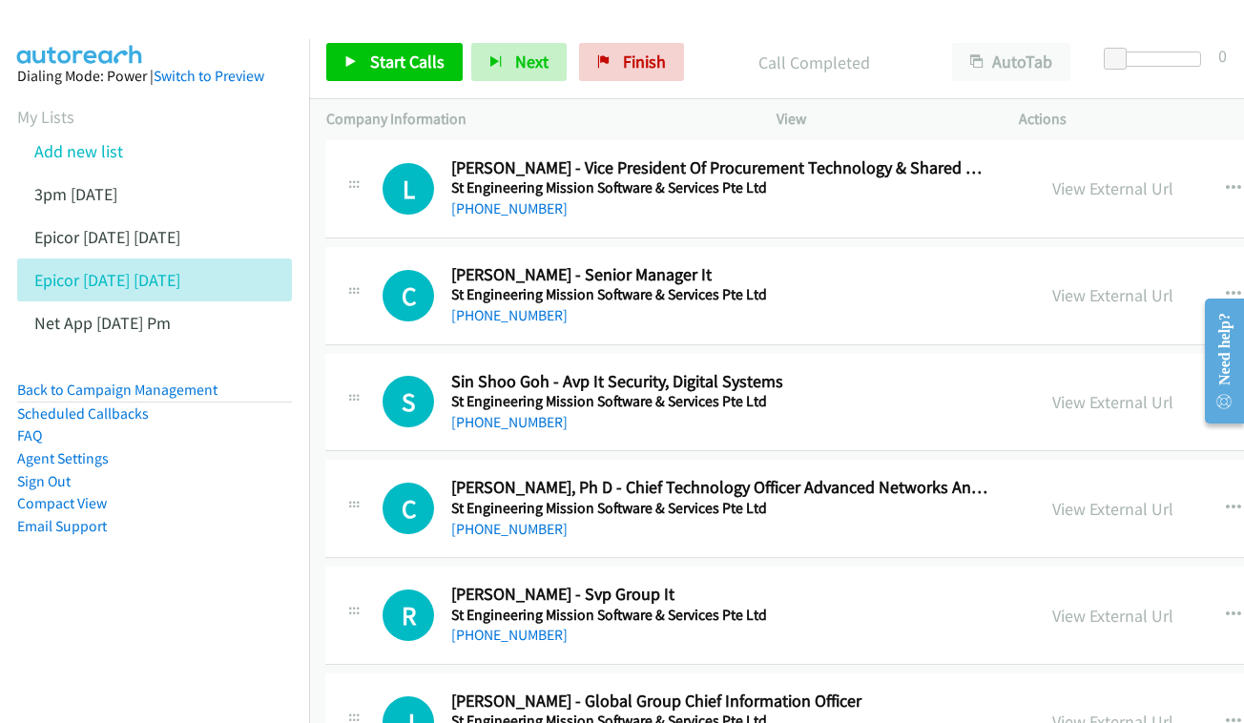
scroll to position [6672, 1]
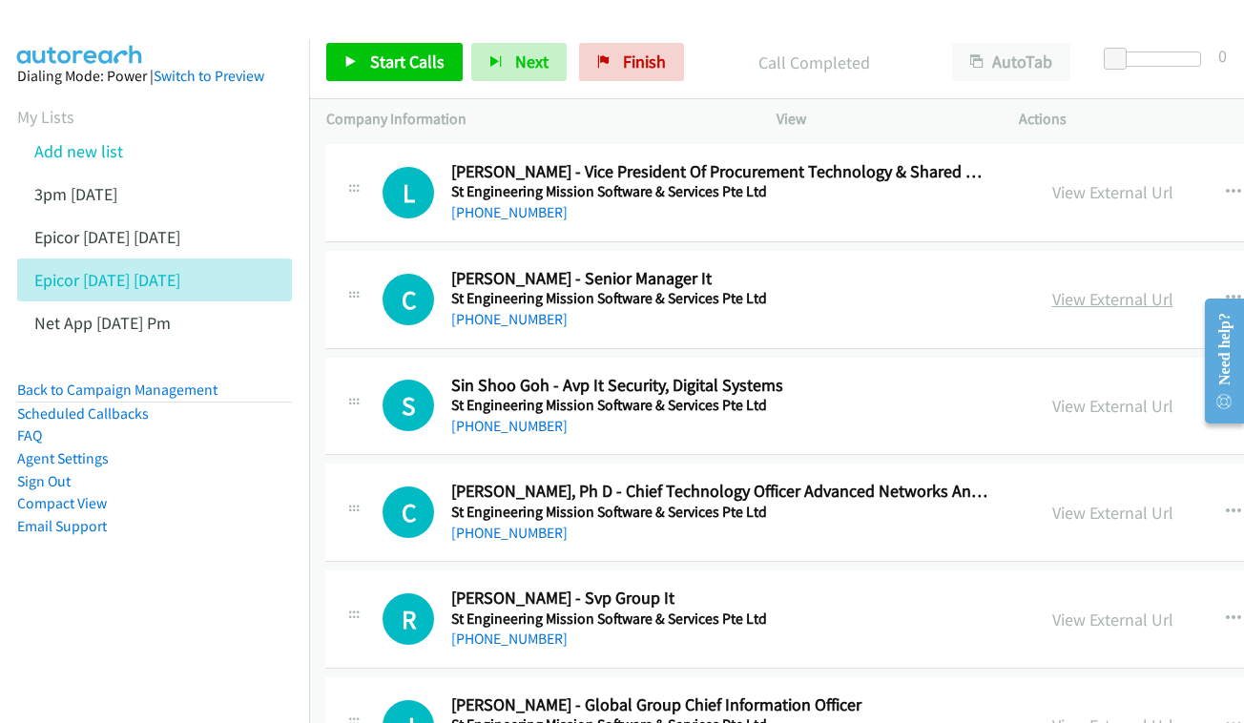
click at [1129, 288] on link "View External Url" at bounding box center [1112, 299] width 121 height 22
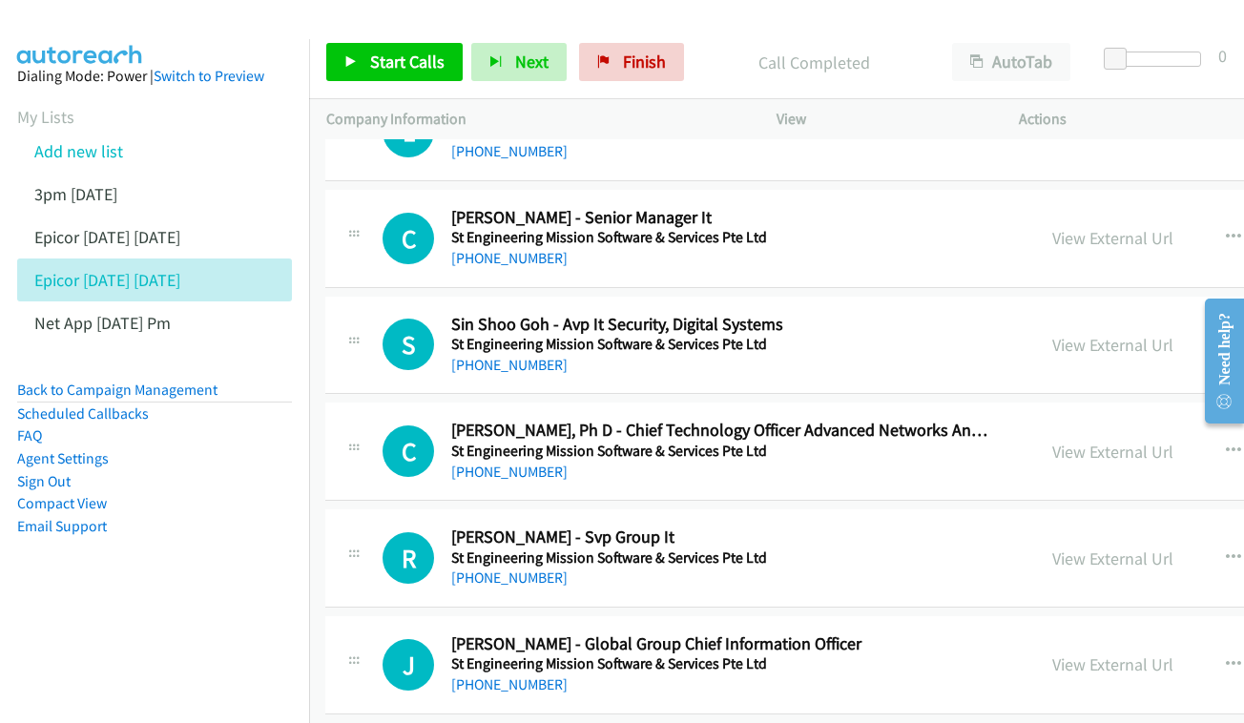
scroll to position [6737, 1]
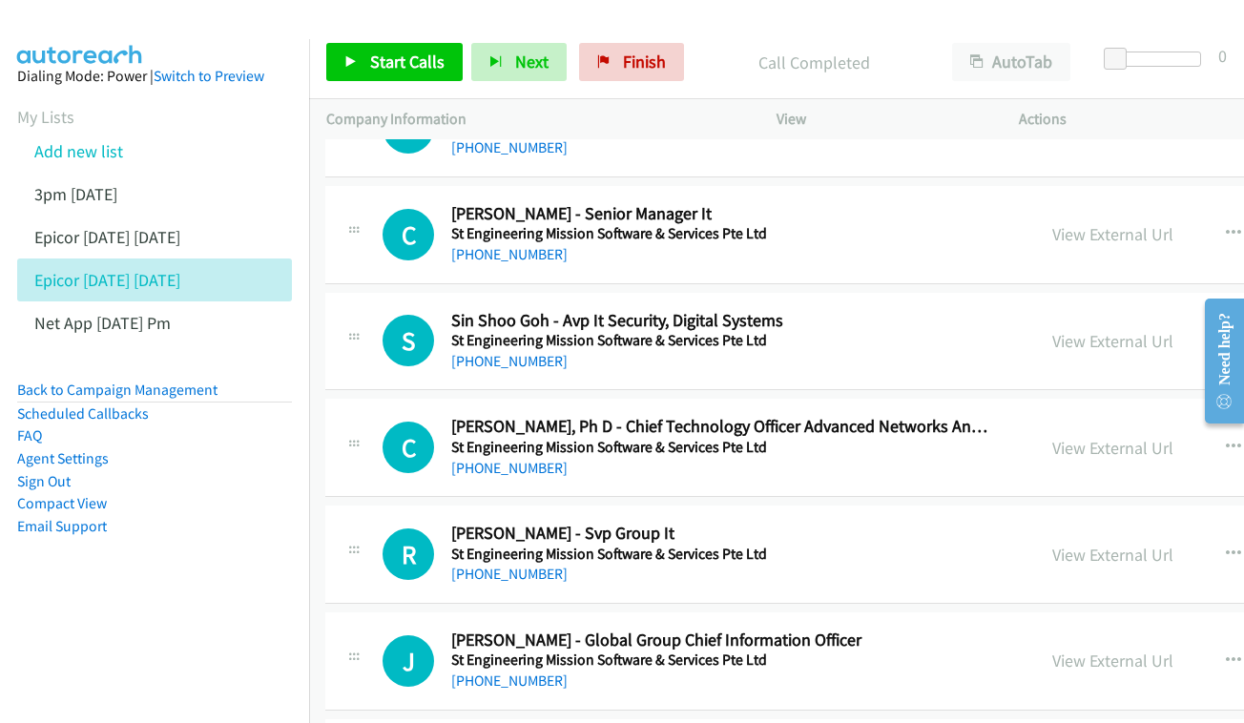
click at [1143, 310] on div "View External Url View External Url Schedule/Manage Callback Start Calls Here R…" at bounding box center [1221, 341] width 372 height 63
click at [1135, 330] on link "View External Url" at bounding box center [1112, 341] width 121 height 22
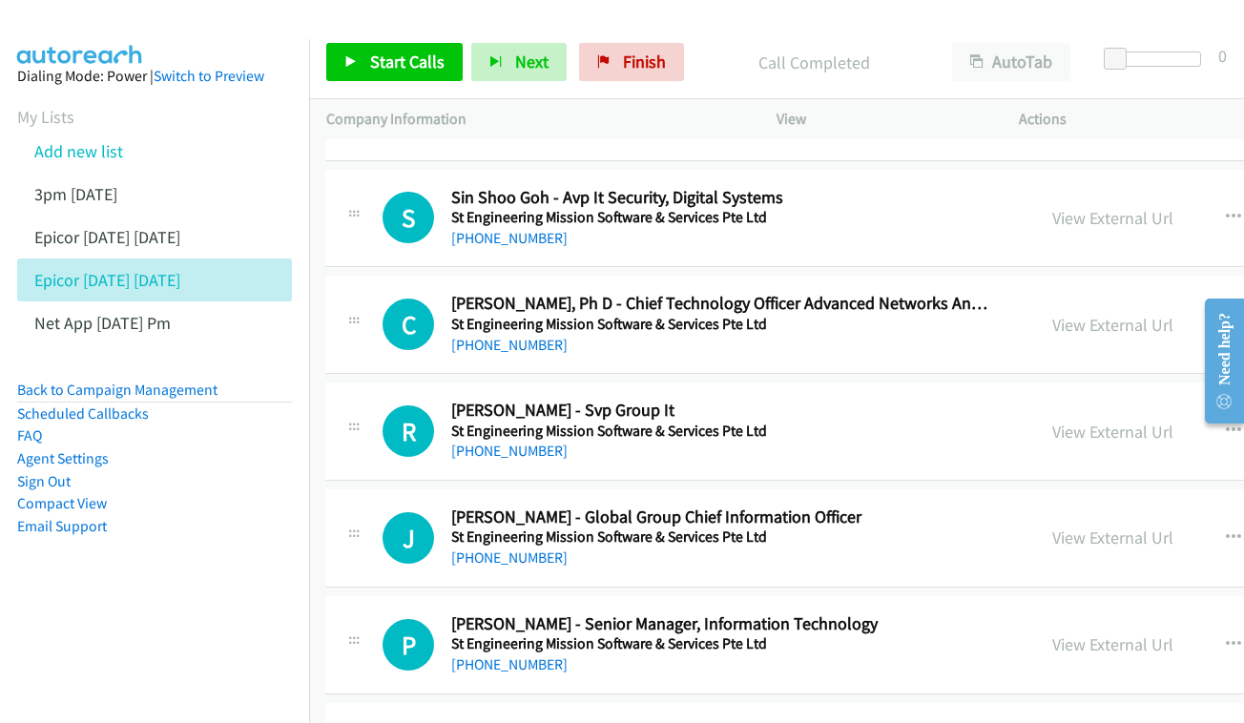
scroll to position [6864, 1]
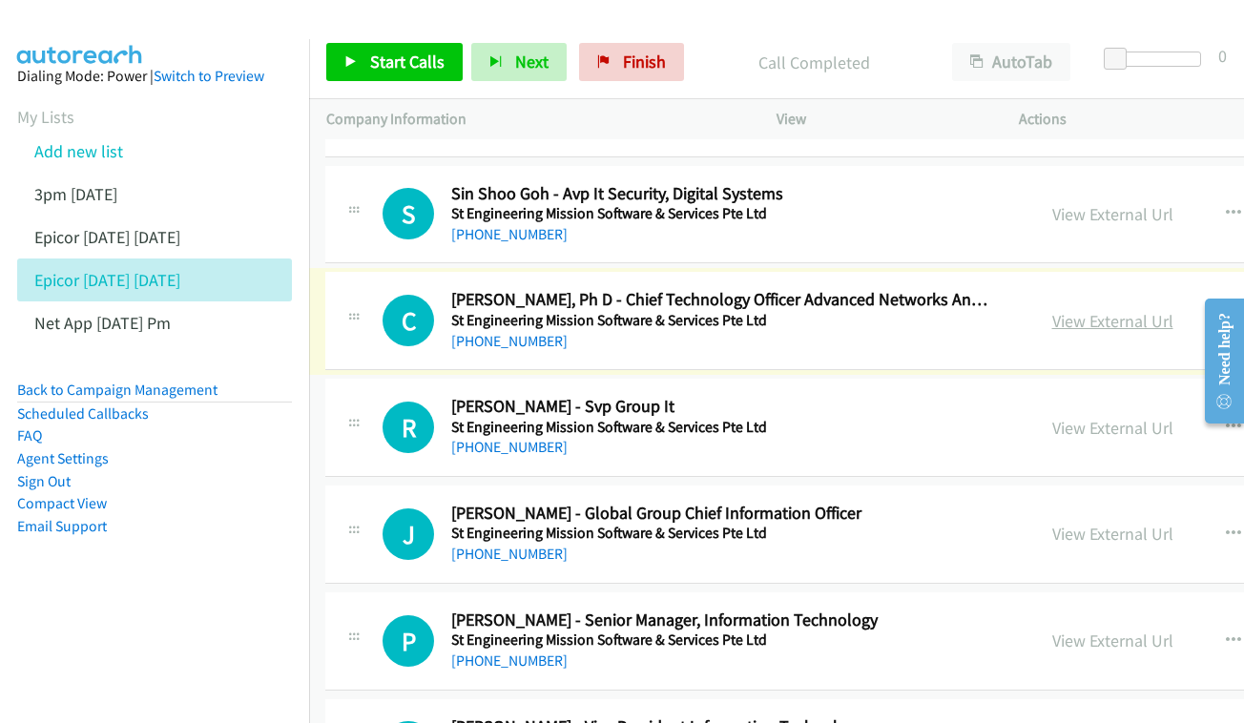
click at [1130, 310] on link "View External Url" at bounding box center [1112, 321] width 121 height 22
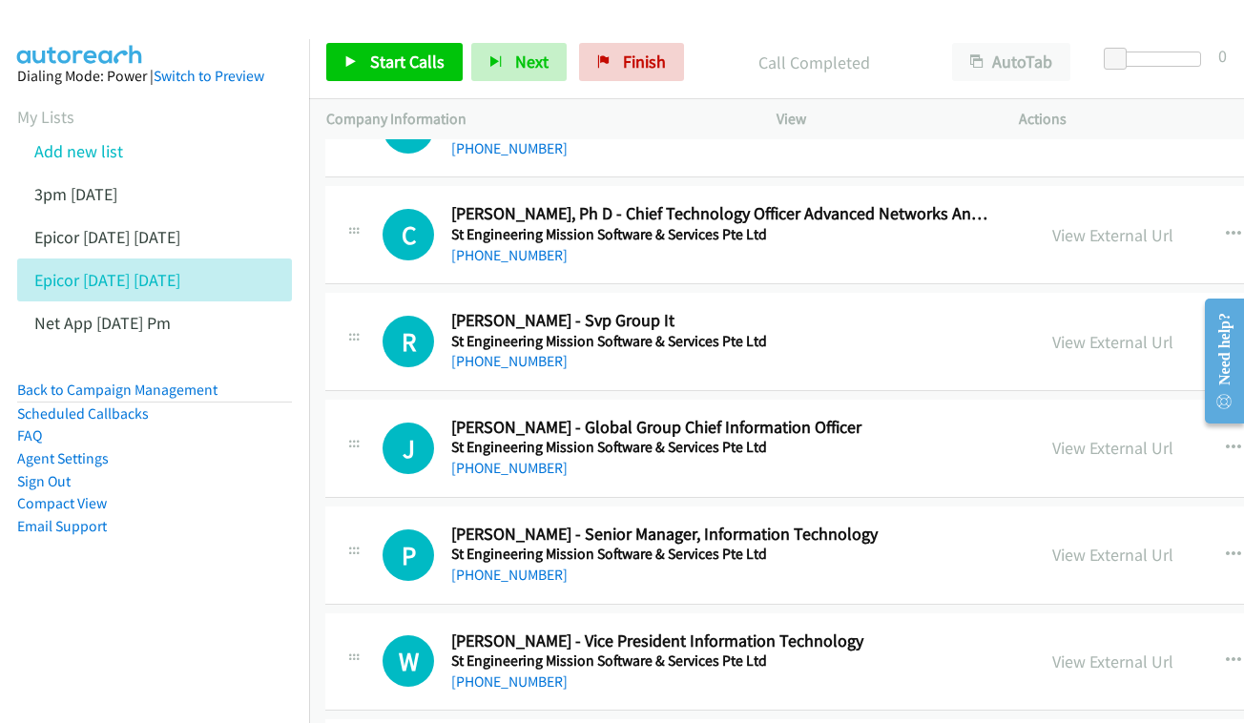
scroll to position [6954, 1]
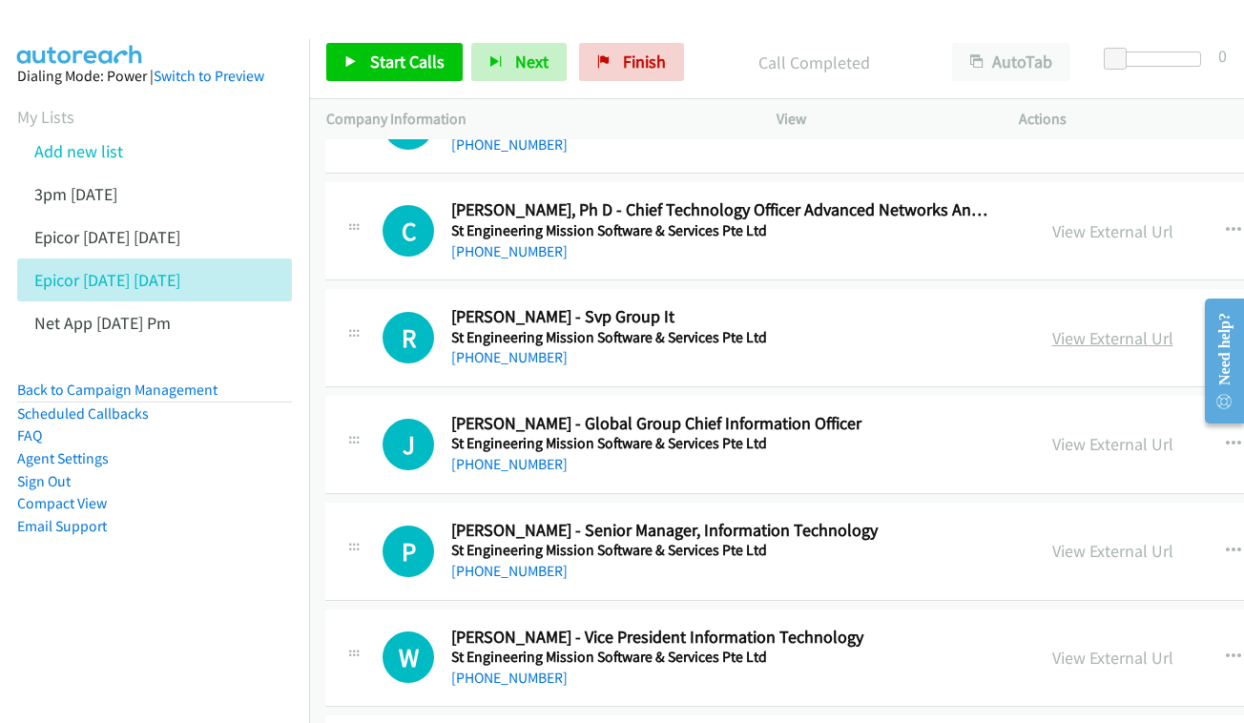
click at [1110, 327] on link "View External Url" at bounding box center [1112, 338] width 121 height 22
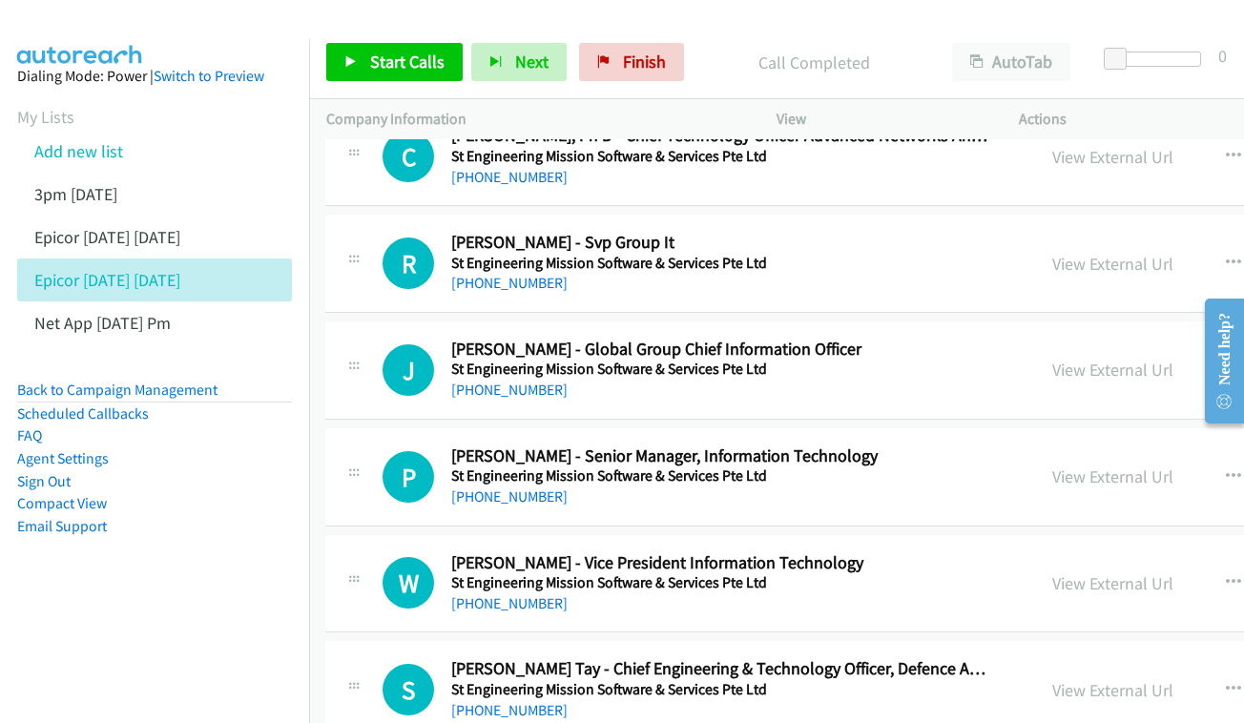
scroll to position [7057, 1]
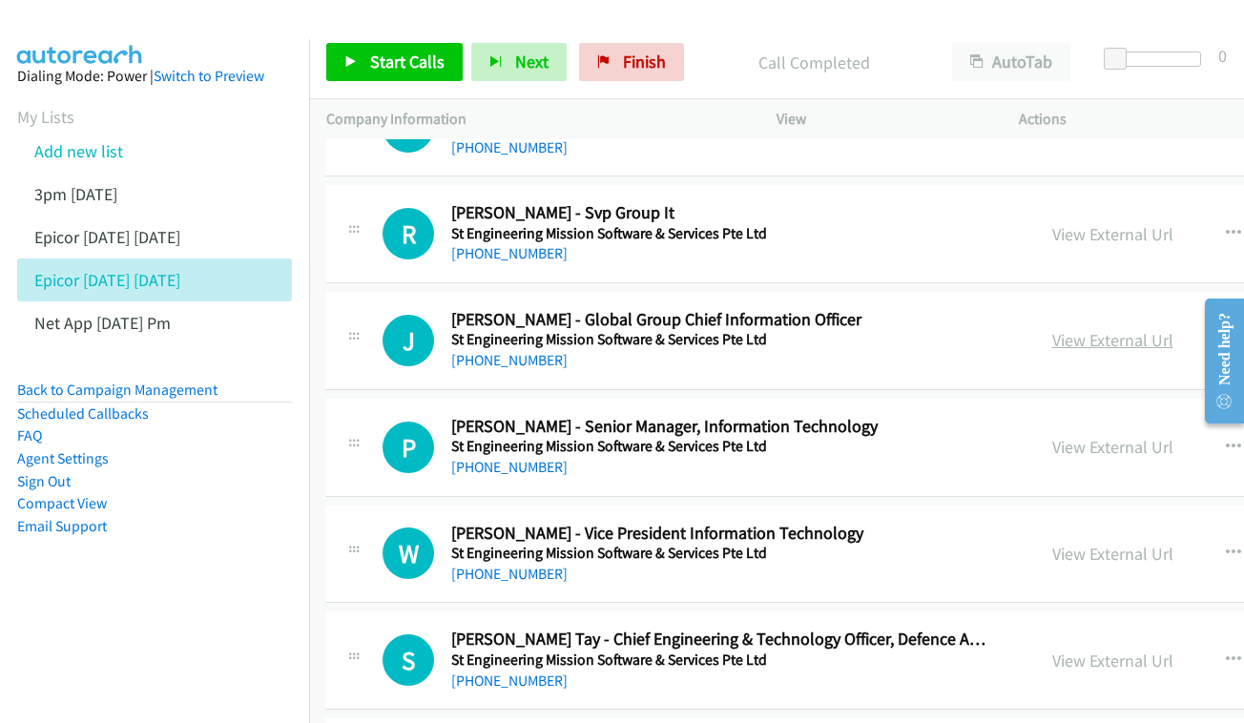
click at [1148, 329] on link "View External Url" at bounding box center [1112, 340] width 121 height 22
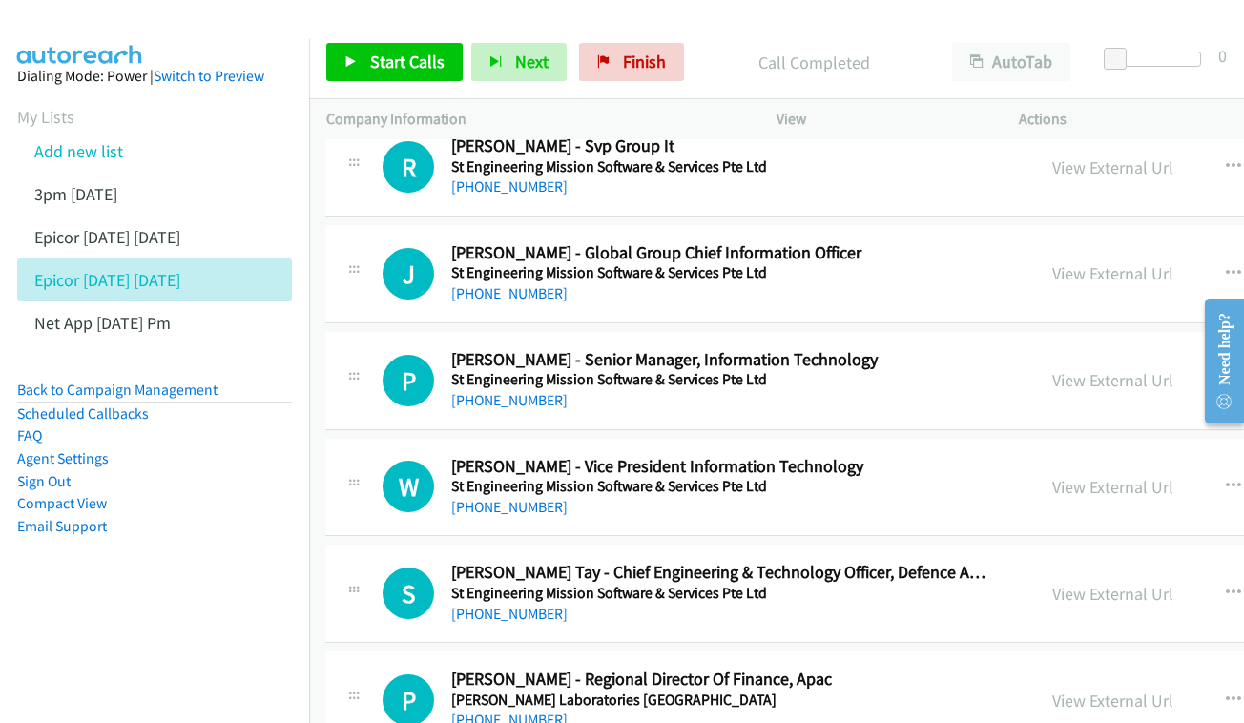
scroll to position [7153, 1]
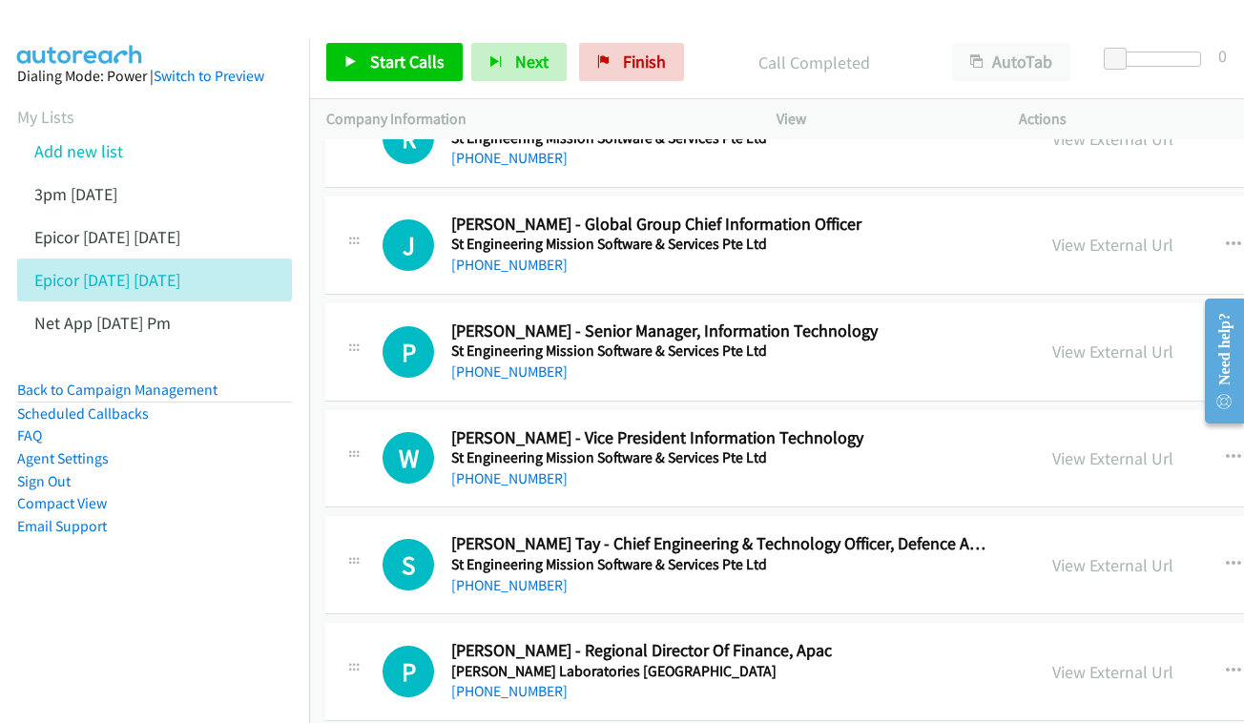
click at [1131, 339] on div "View External Url" at bounding box center [1112, 352] width 121 height 26
click at [1128, 340] on link "View External Url" at bounding box center [1112, 351] width 121 height 22
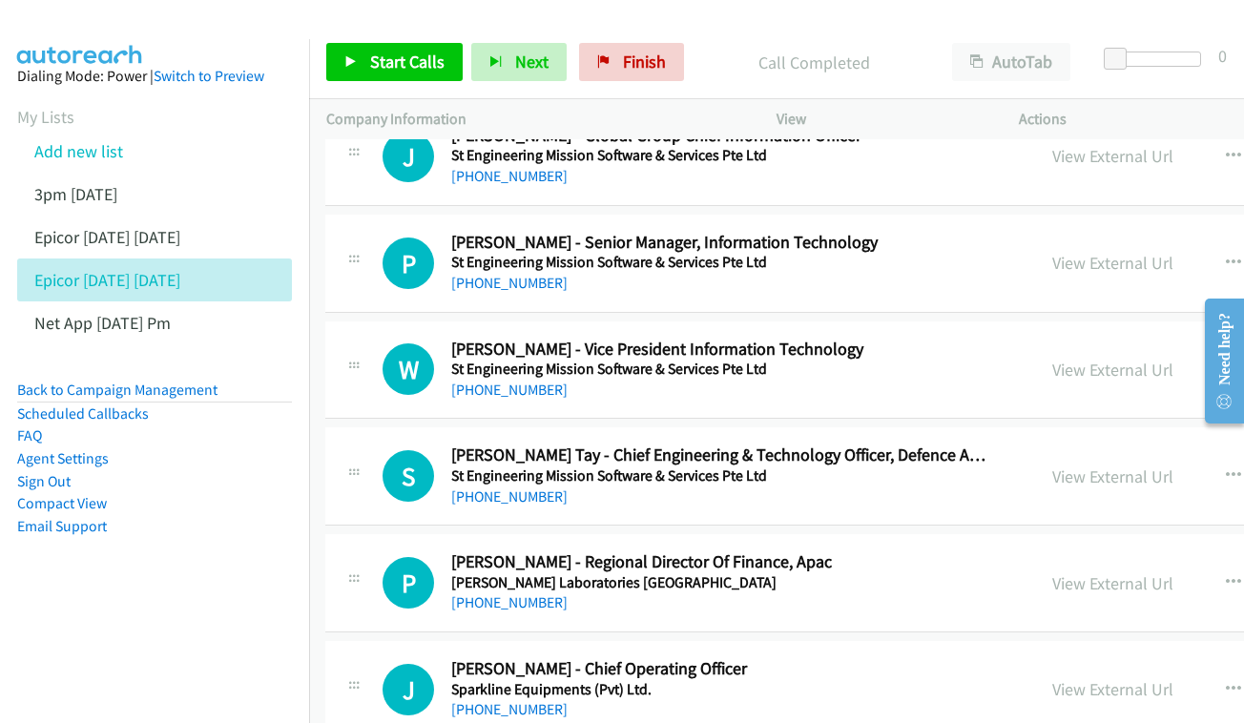
scroll to position [7276, 1]
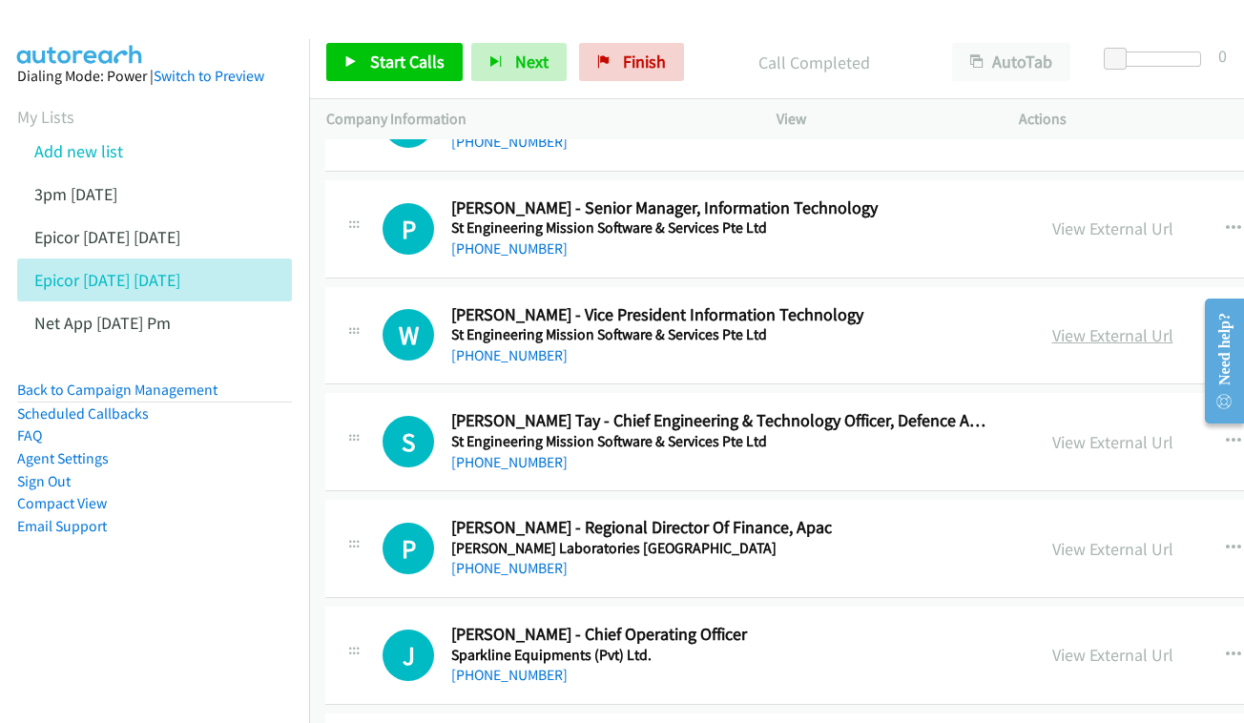
click at [1130, 324] on link "View External Url" at bounding box center [1112, 335] width 121 height 22
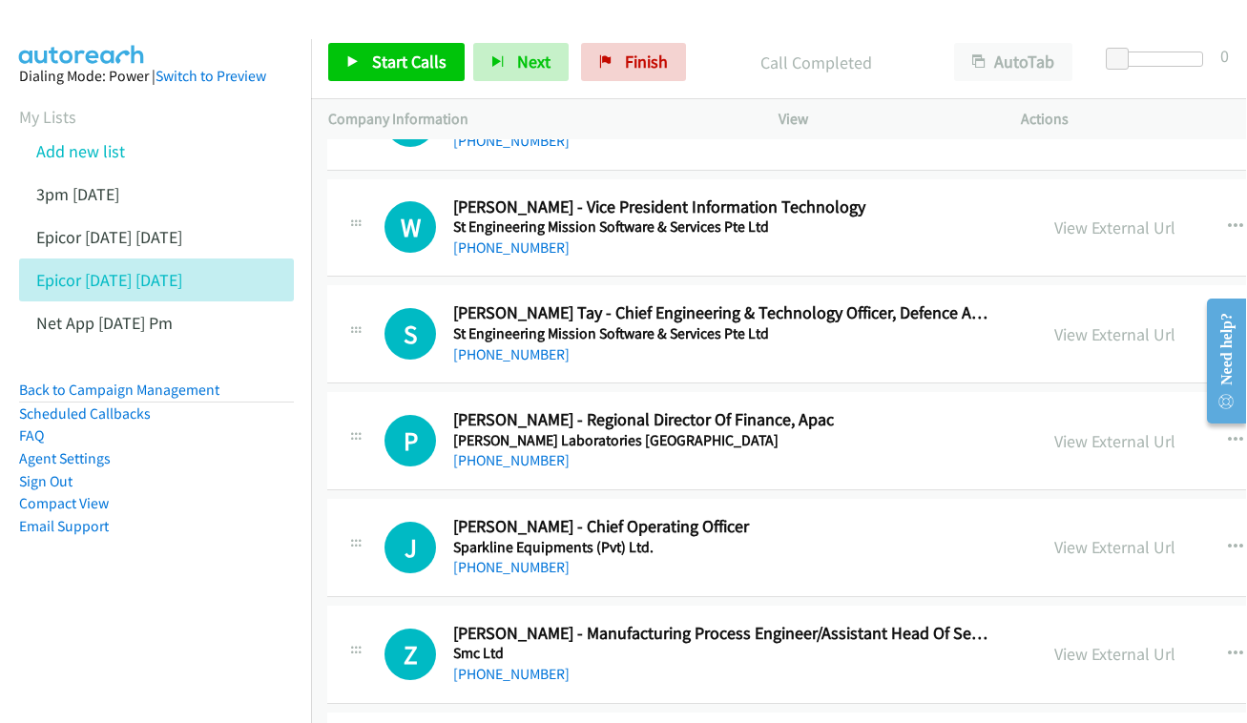
scroll to position [7387, 1]
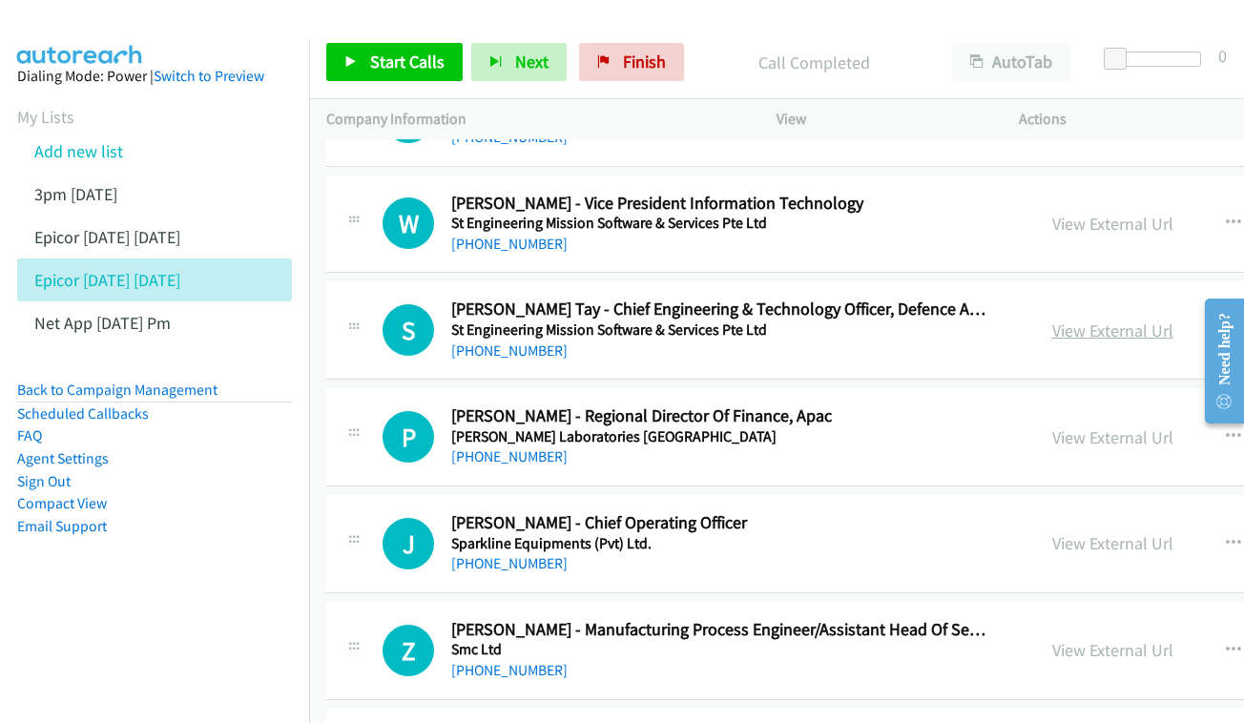
click at [1153, 319] on link "View External Url" at bounding box center [1112, 330] width 121 height 22
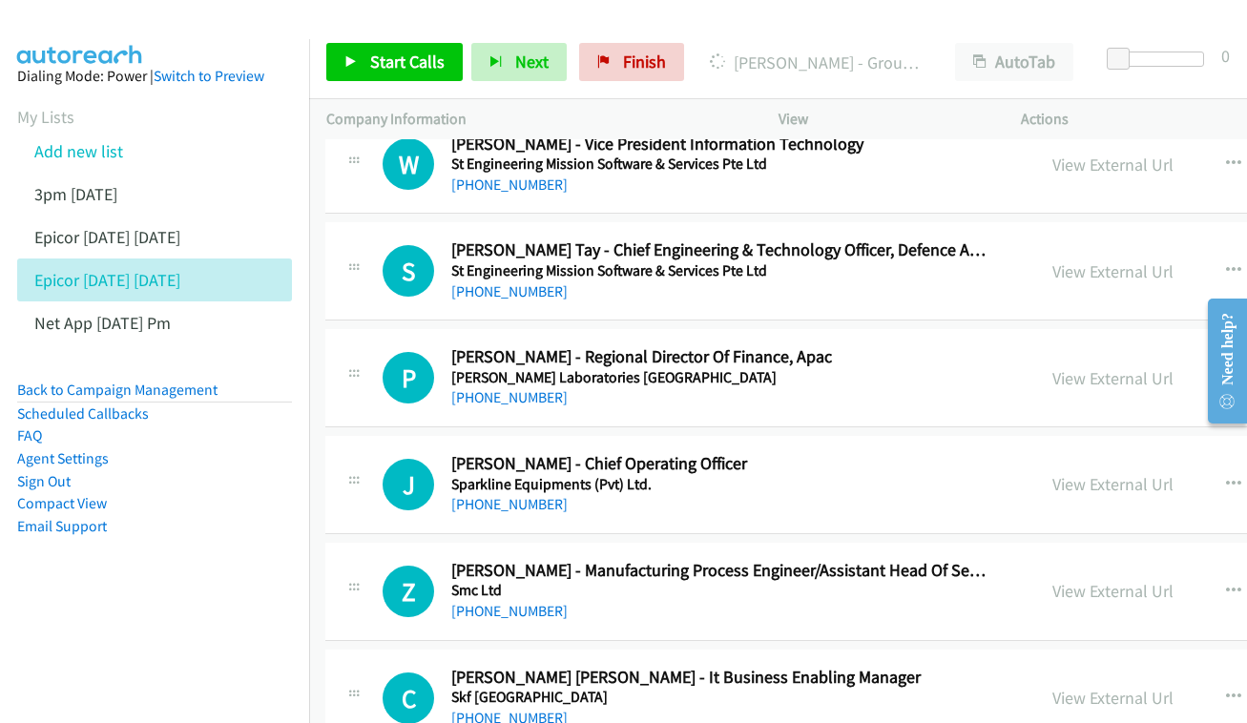
scroll to position [7475, 1]
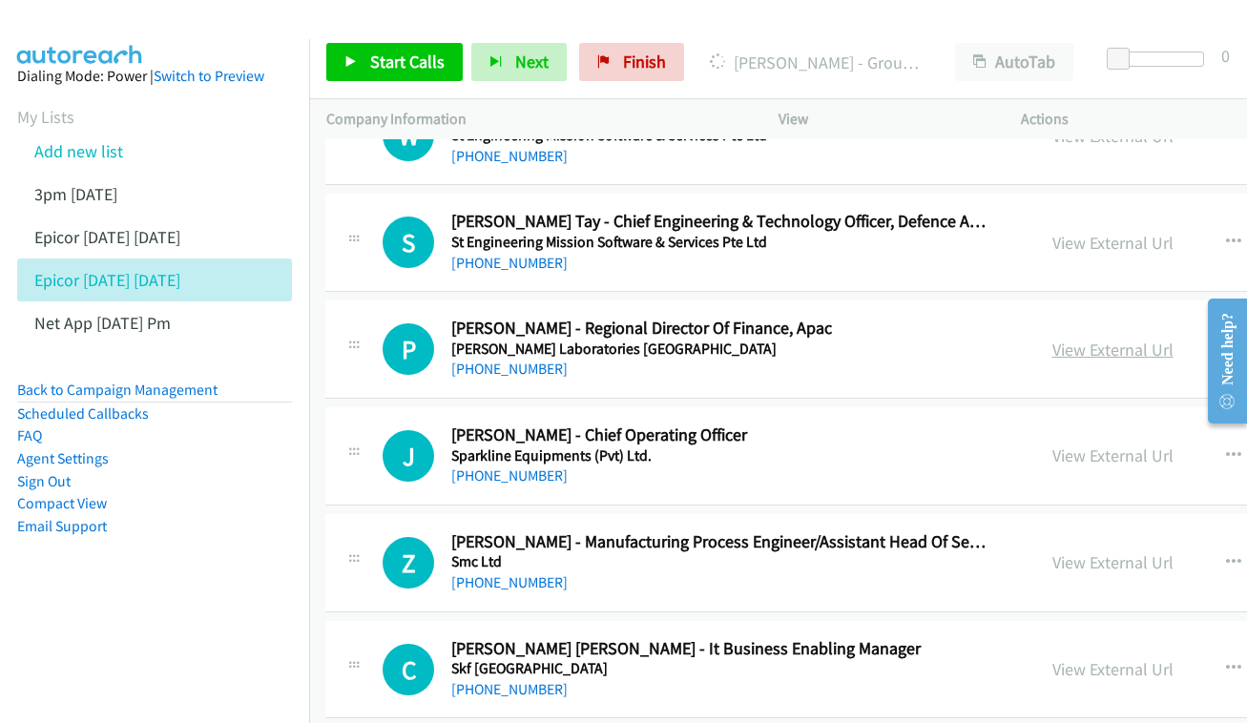
click at [1168, 339] on link "View External Url" at bounding box center [1112, 350] width 121 height 22
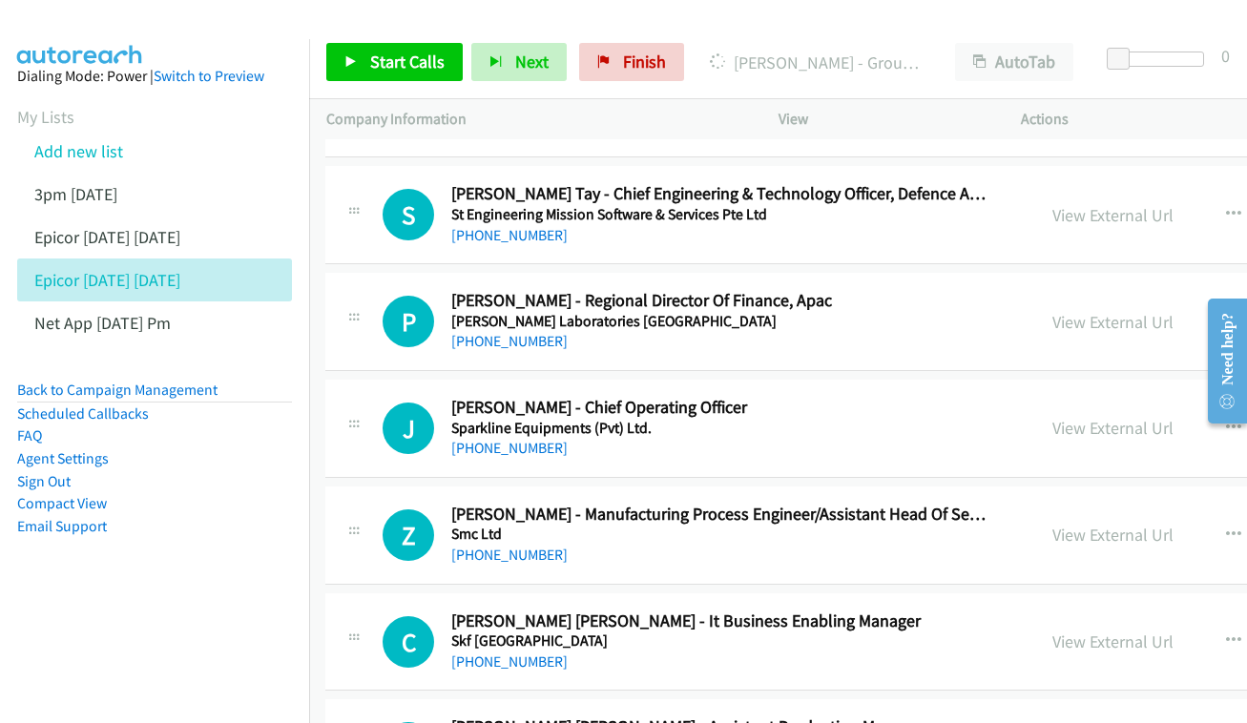
scroll to position [7586, 1]
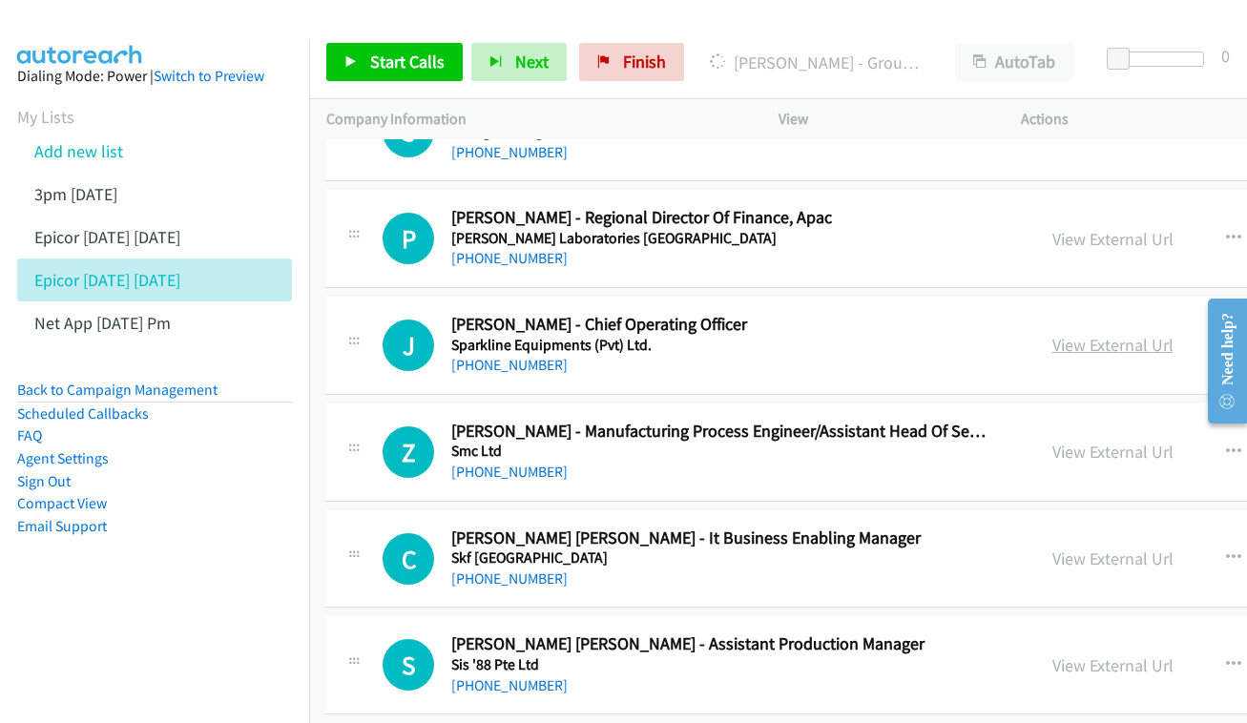
click at [1123, 334] on link "View External Url" at bounding box center [1112, 345] width 121 height 22
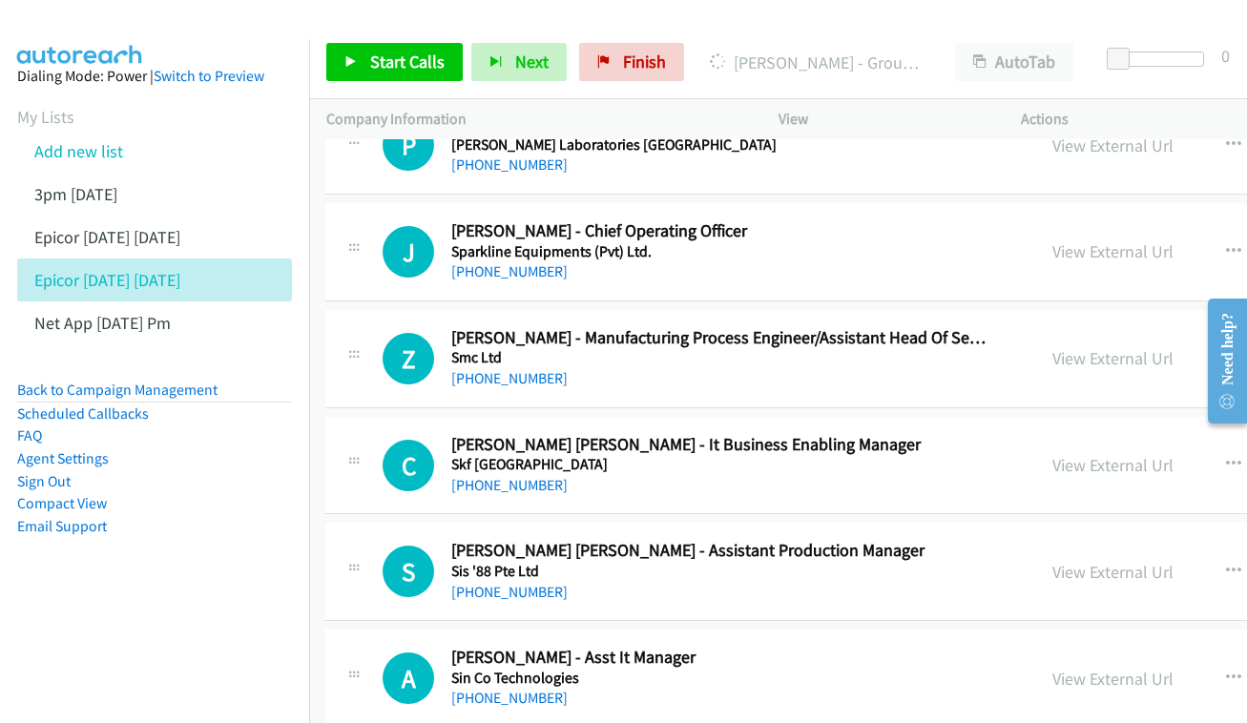
scroll to position [7705, 1]
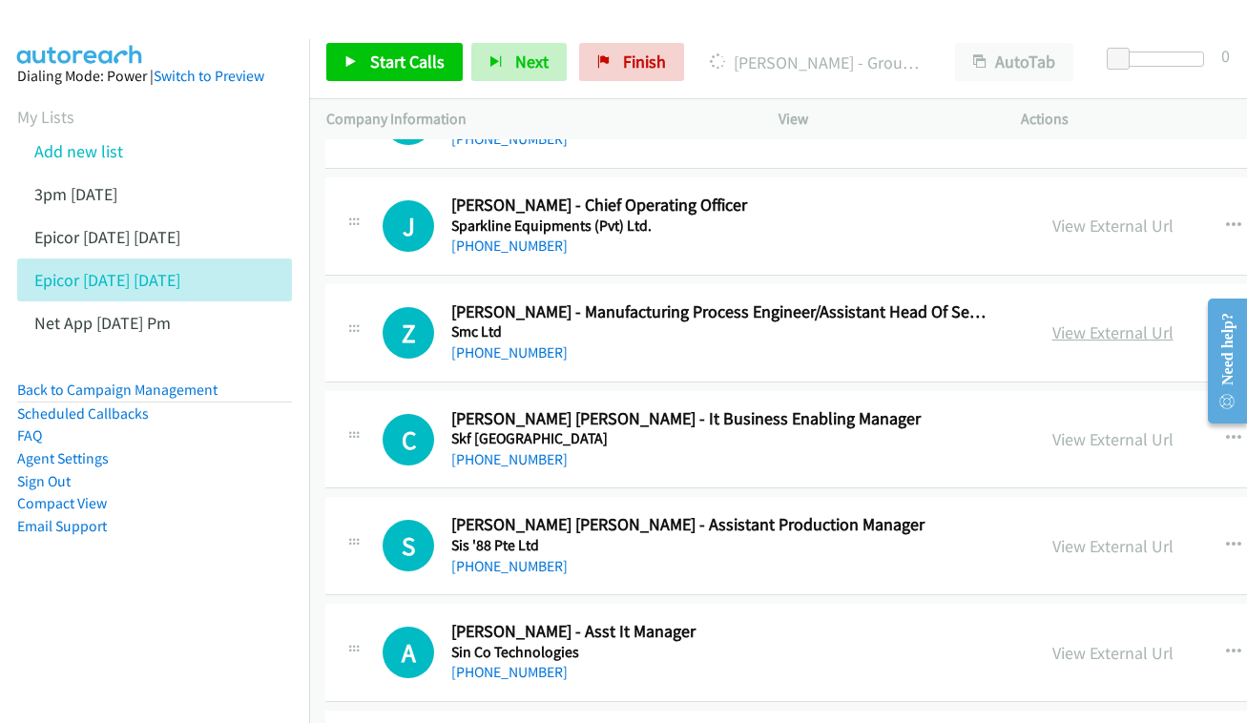
click at [1104, 321] on link "View External Url" at bounding box center [1112, 332] width 121 height 22
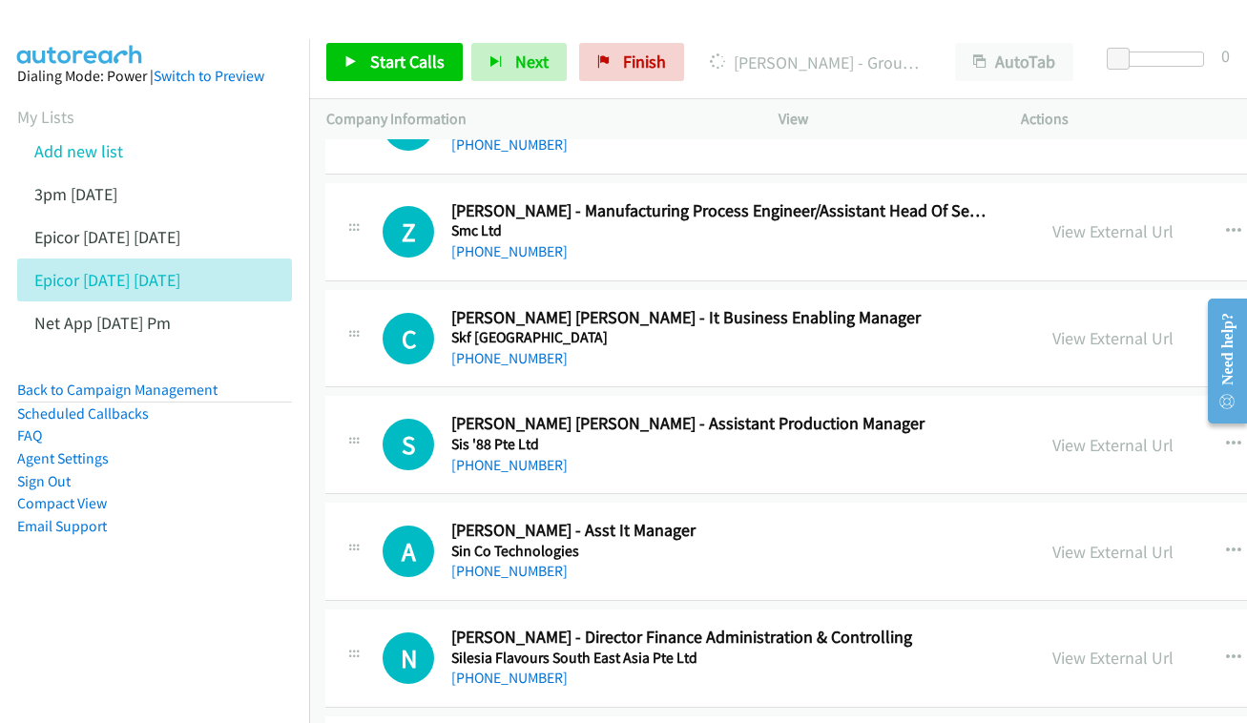
scroll to position [7810, 1]
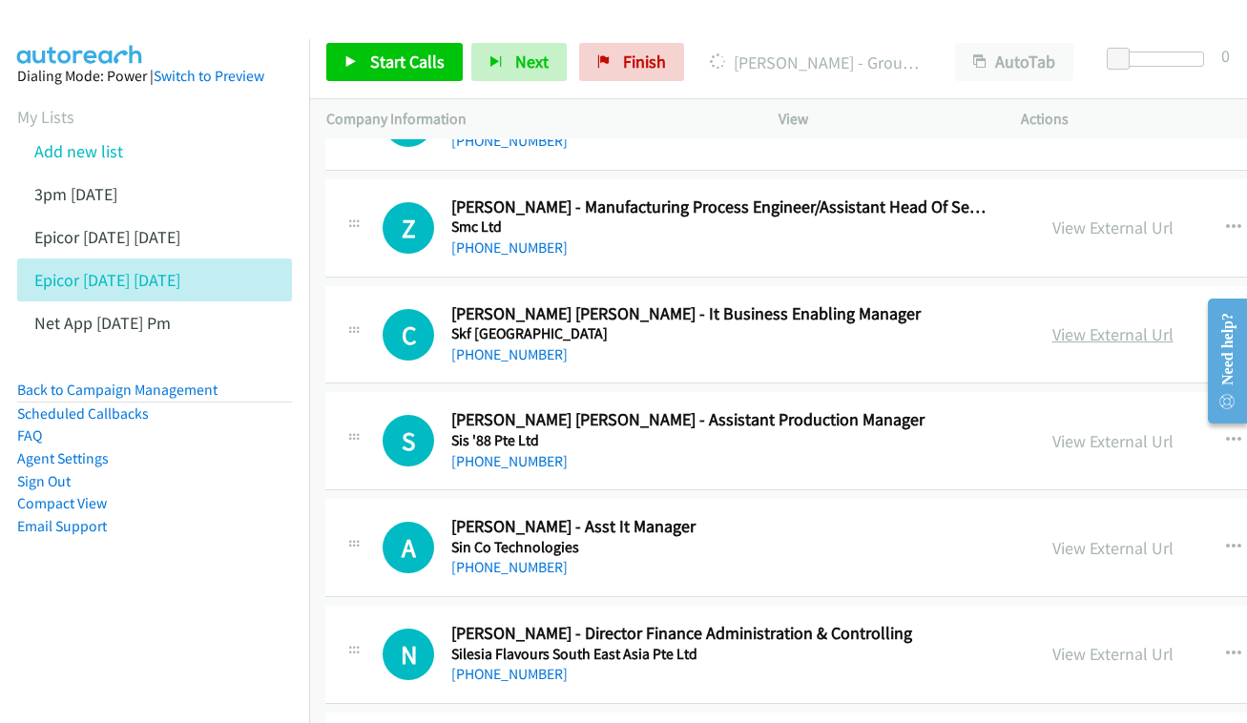
click at [1095, 323] on link "View External Url" at bounding box center [1112, 334] width 121 height 22
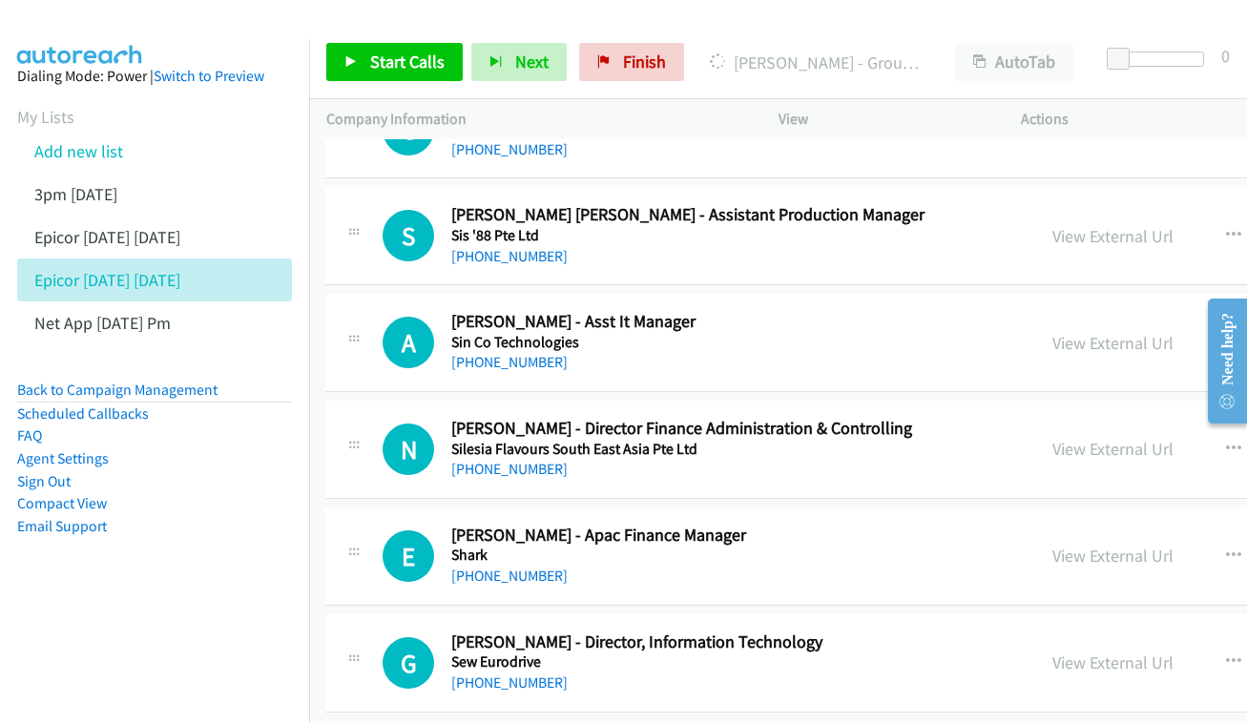
scroll to position [8046, 1]
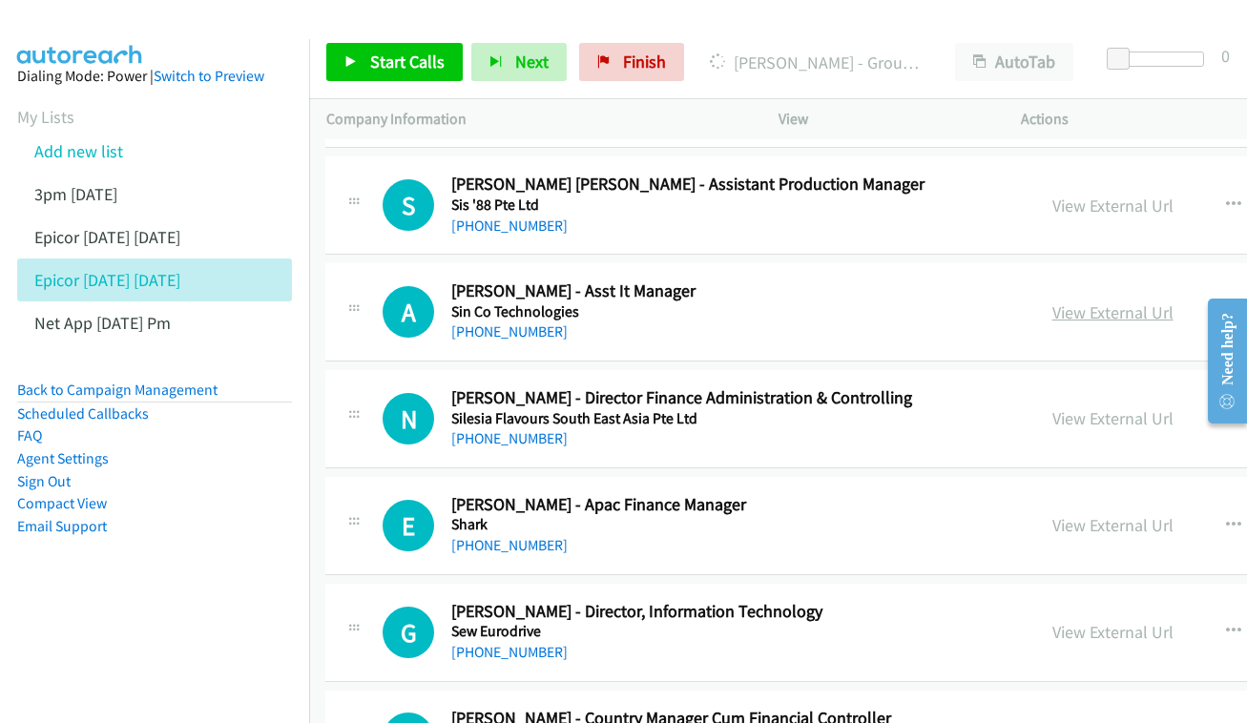
click at [1162, 301] on link "View External Url" at bounding box center [1112, 312] width 121 height 22
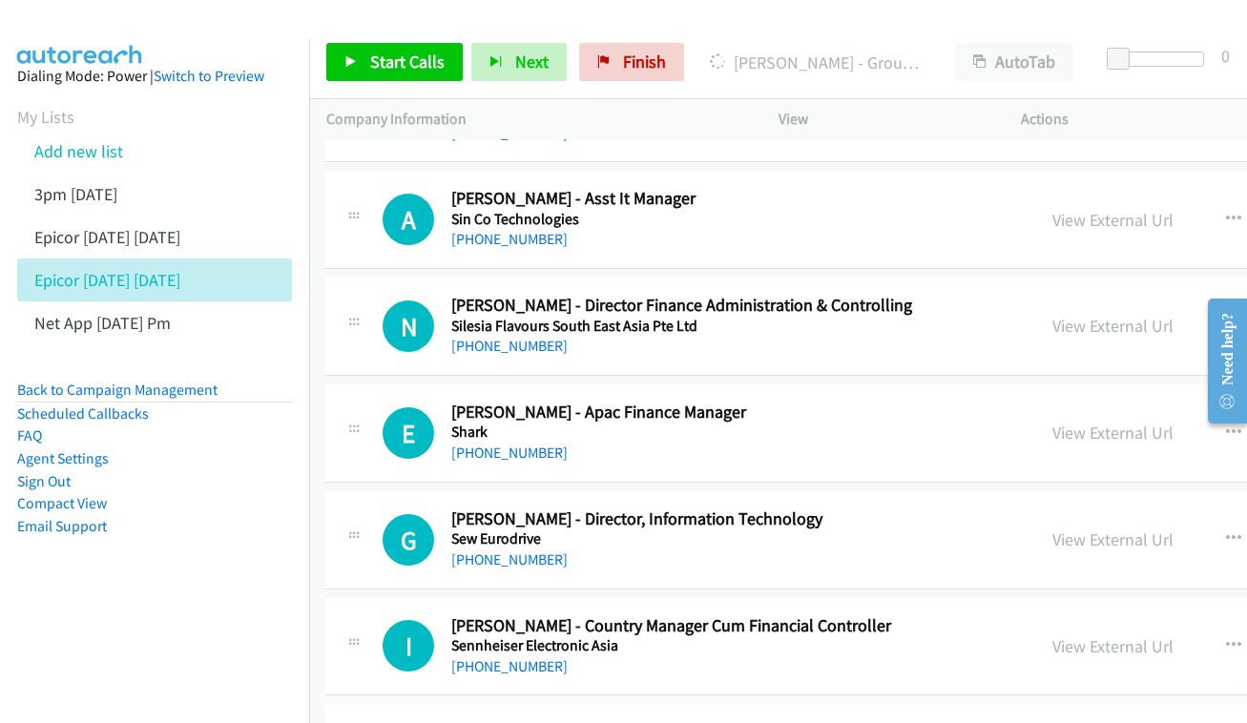
scroll to position [8106, 1]
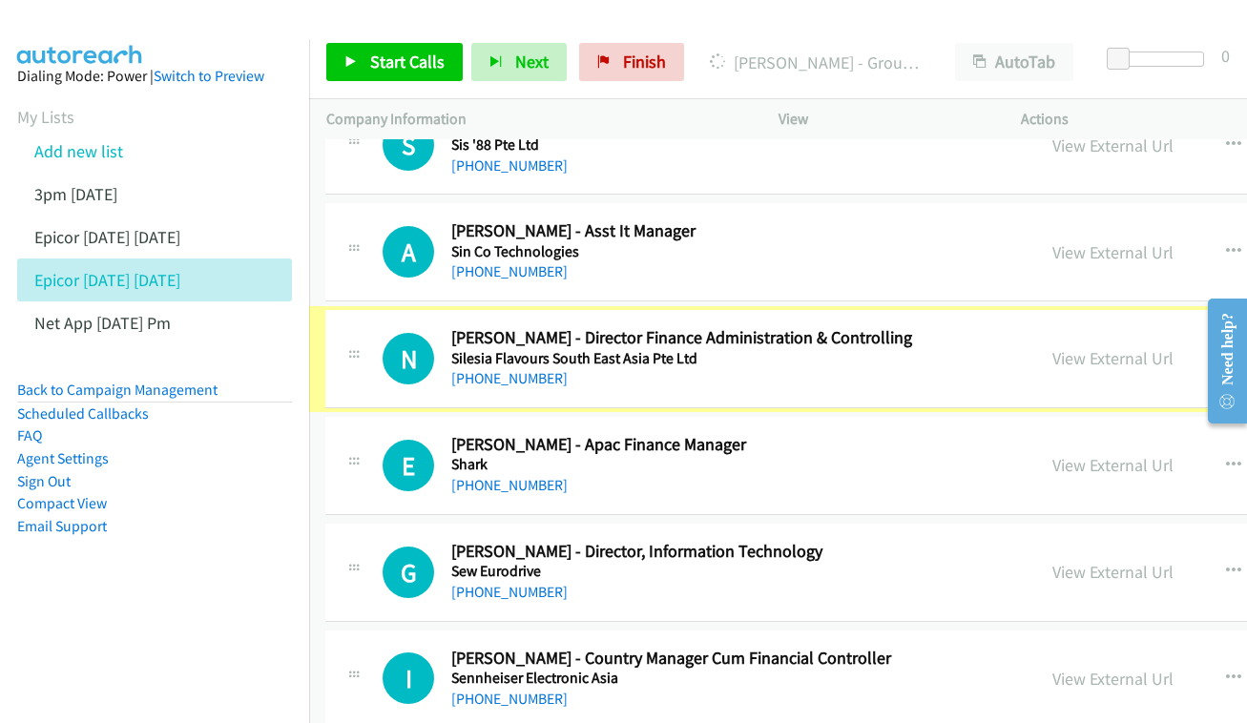
click at [1119, 347] on link "View External Url" at bounding box center [1112, 358] width 121 height 22
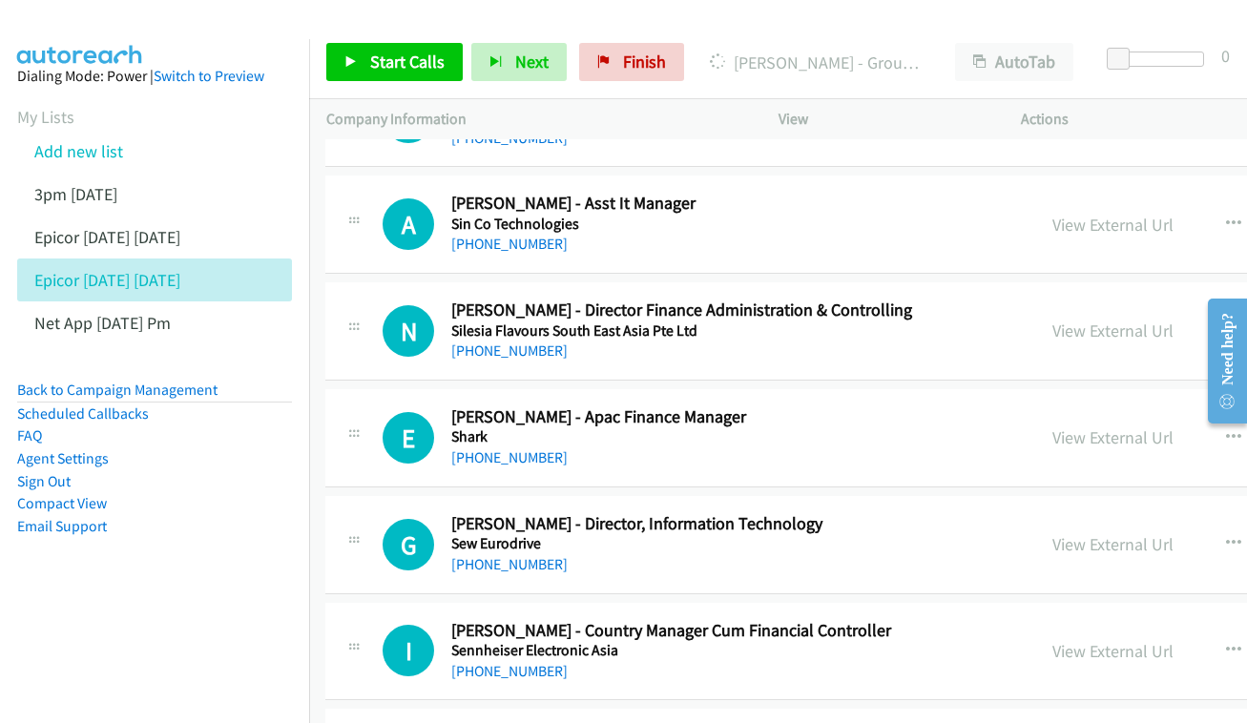
scroll to position [8210, 1]
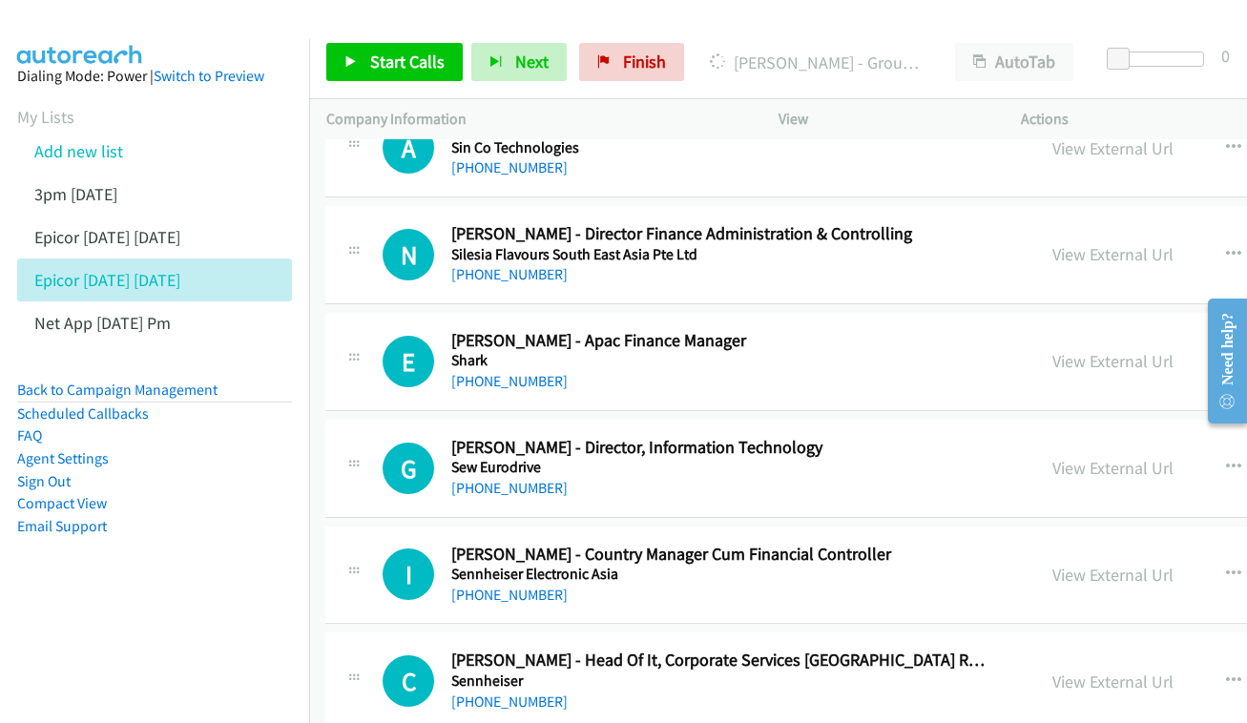
click at [1163, 348] on div "View External Url" at bounding box center [1112, 361] width 121 height 26
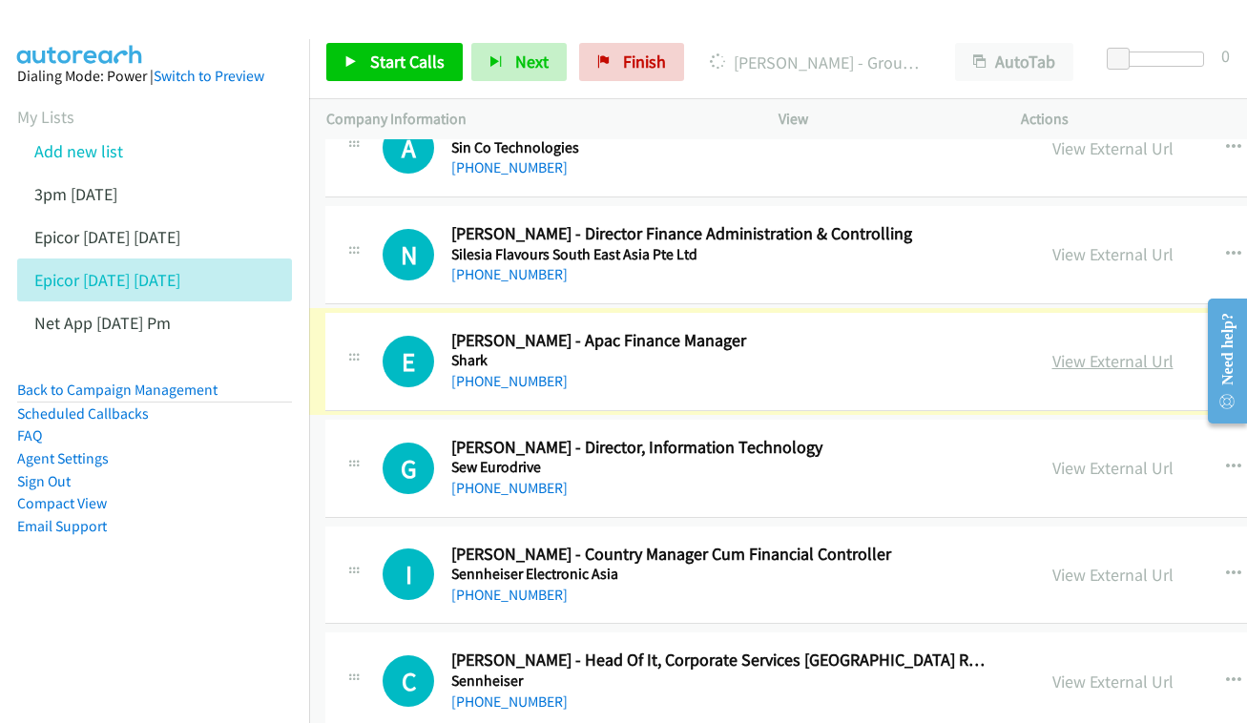
click at [1131, 350] on link "View External Url" at bounding box center [1112, 361] width 121 height 22
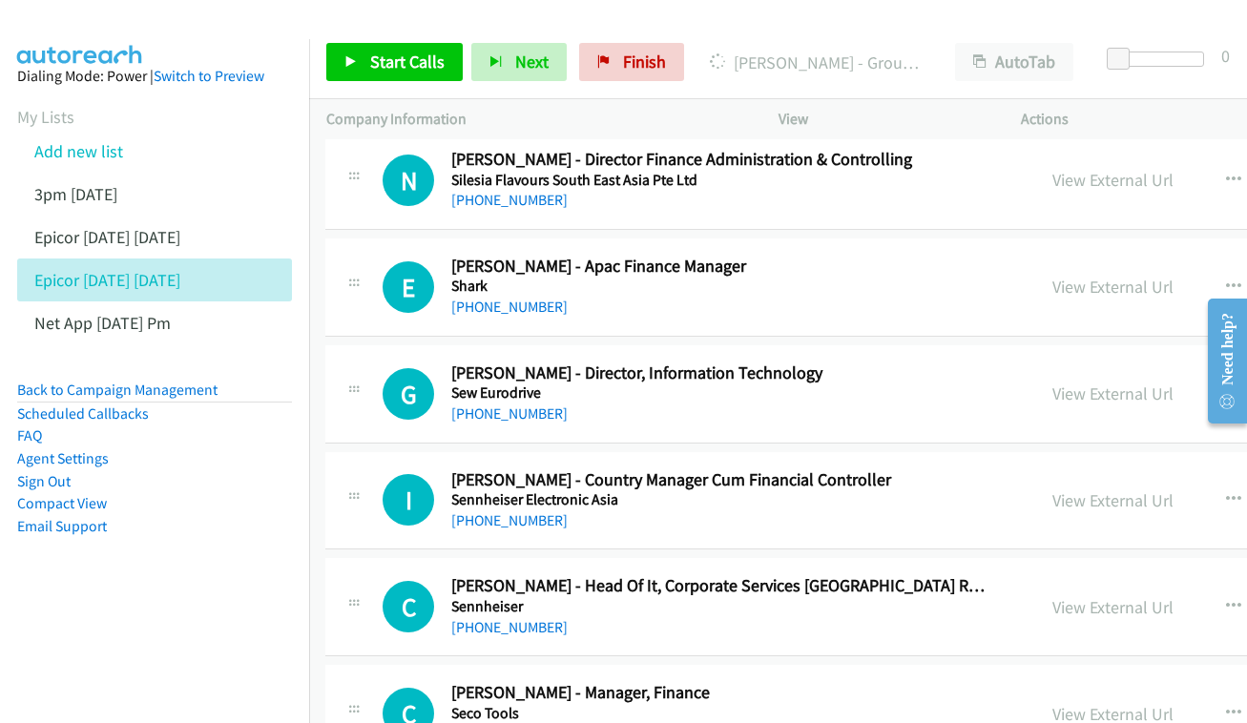
scroll to position [8312, 1]
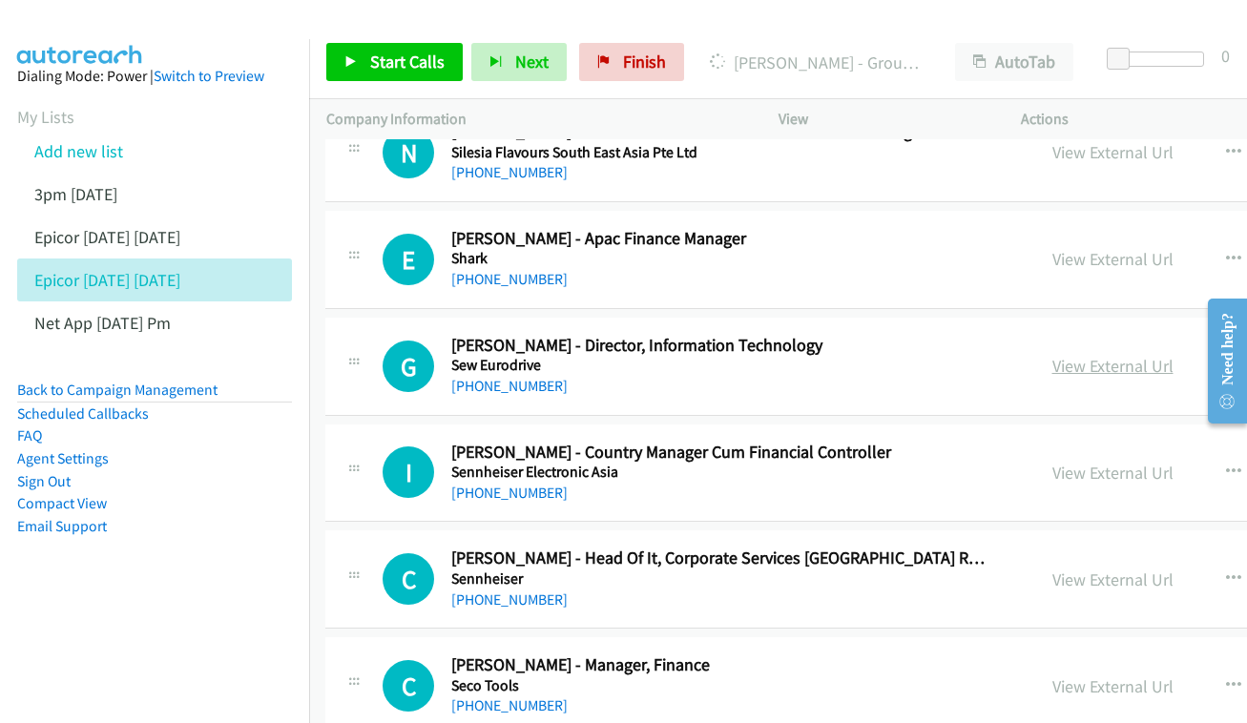
click at [1102, 355] on link "View External Url" at bounding box center [1112, 366] width 121 height 22
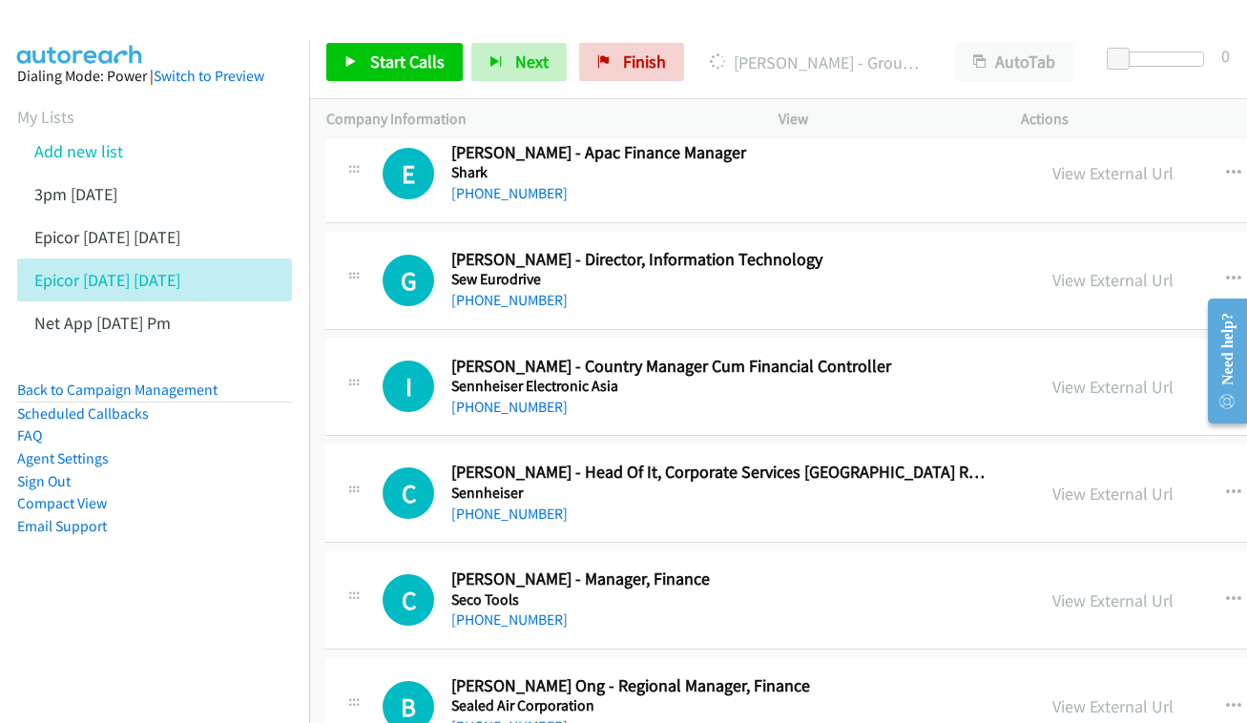
scroll to position [8430, 1]
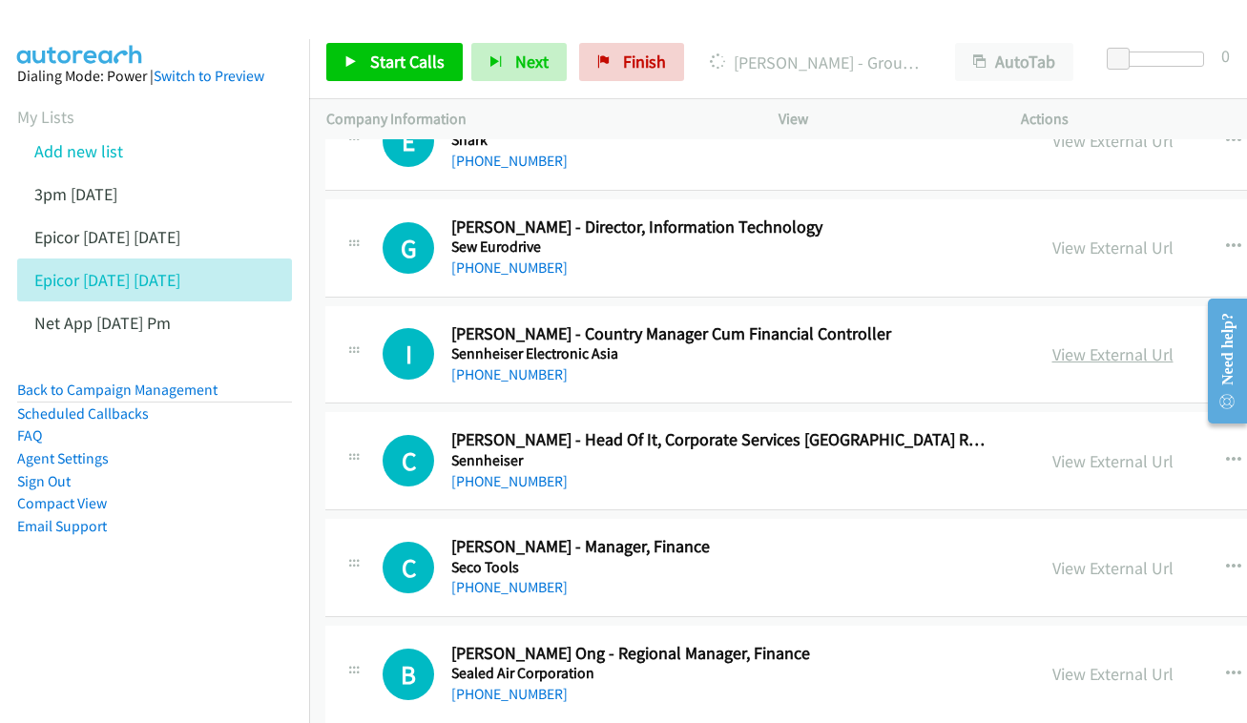
click at [1082, 343] on link "View External Url" at bounding box center [1112, 354] width 121 height 22
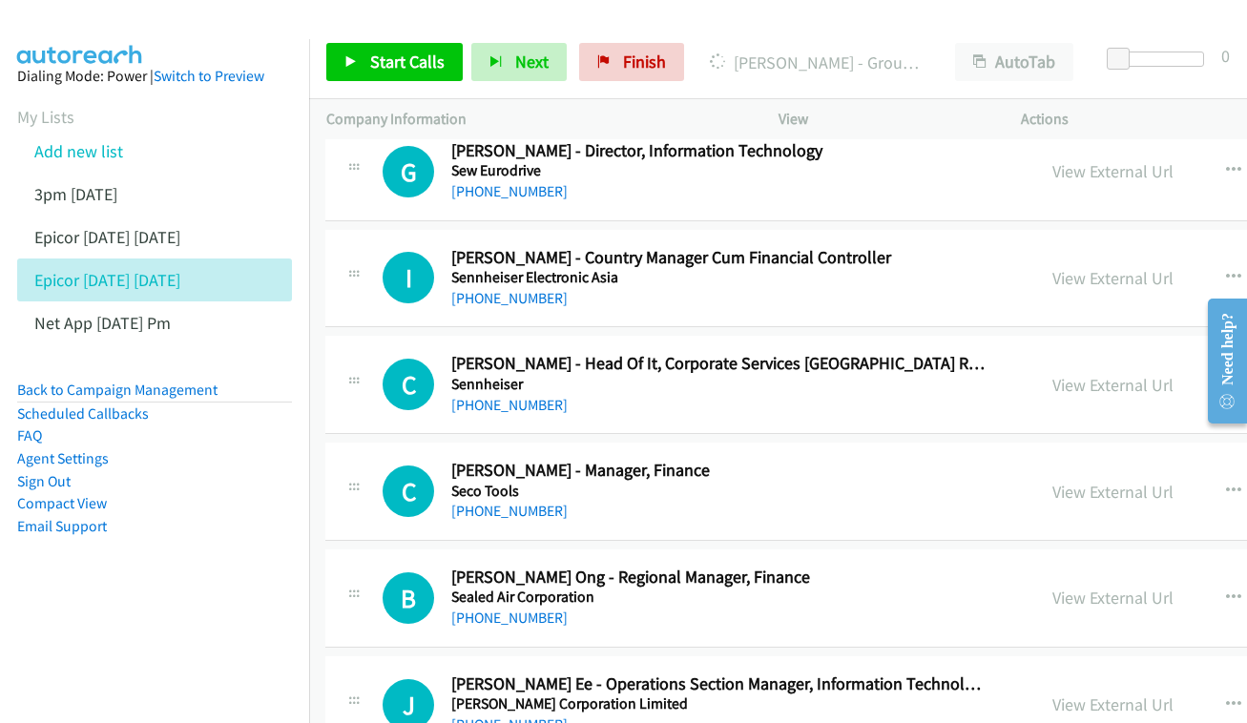
scroll to position [8510, 1]
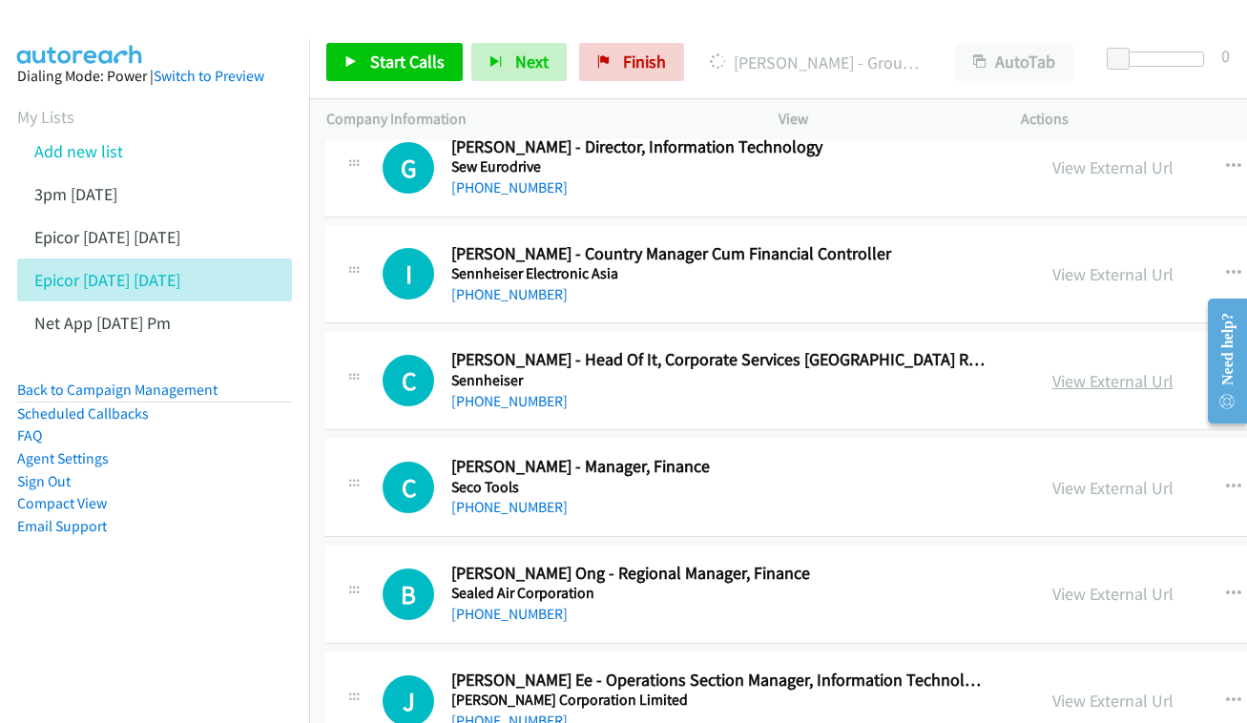
click at [1113, 370] on link "View External Url" at bounding box center [1112, 381] width 121 height 22
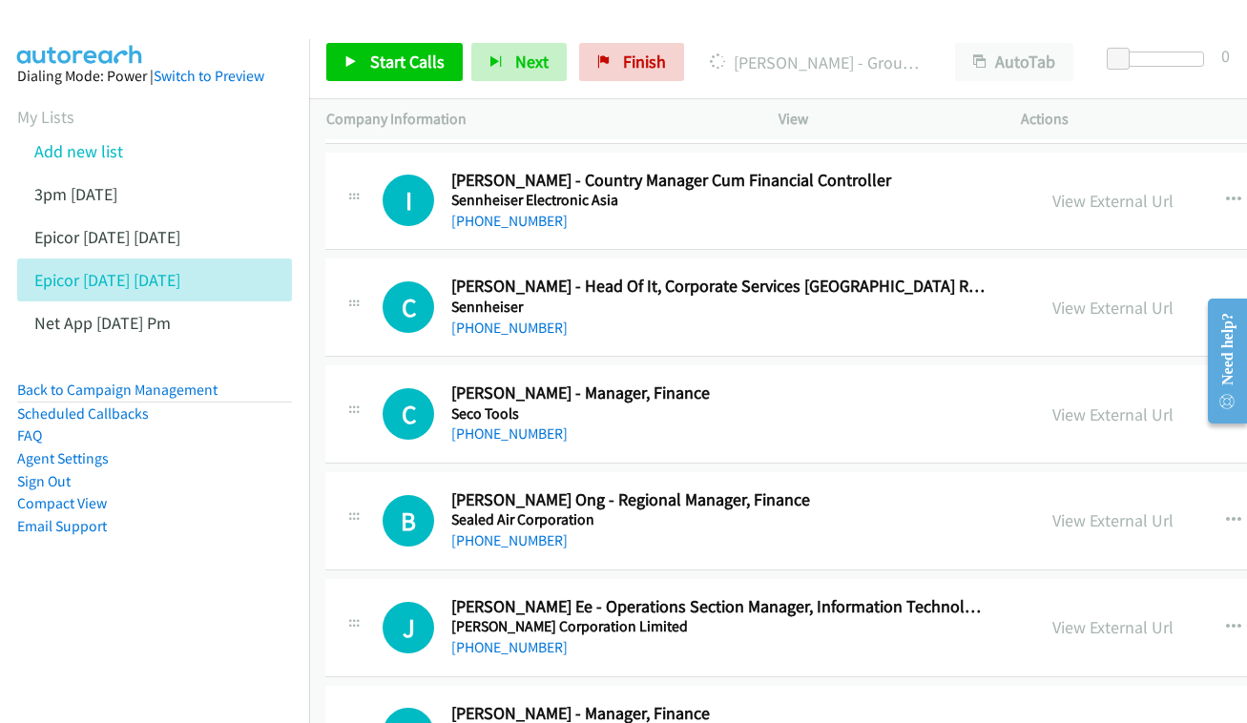
scroll to position [8620, 1]
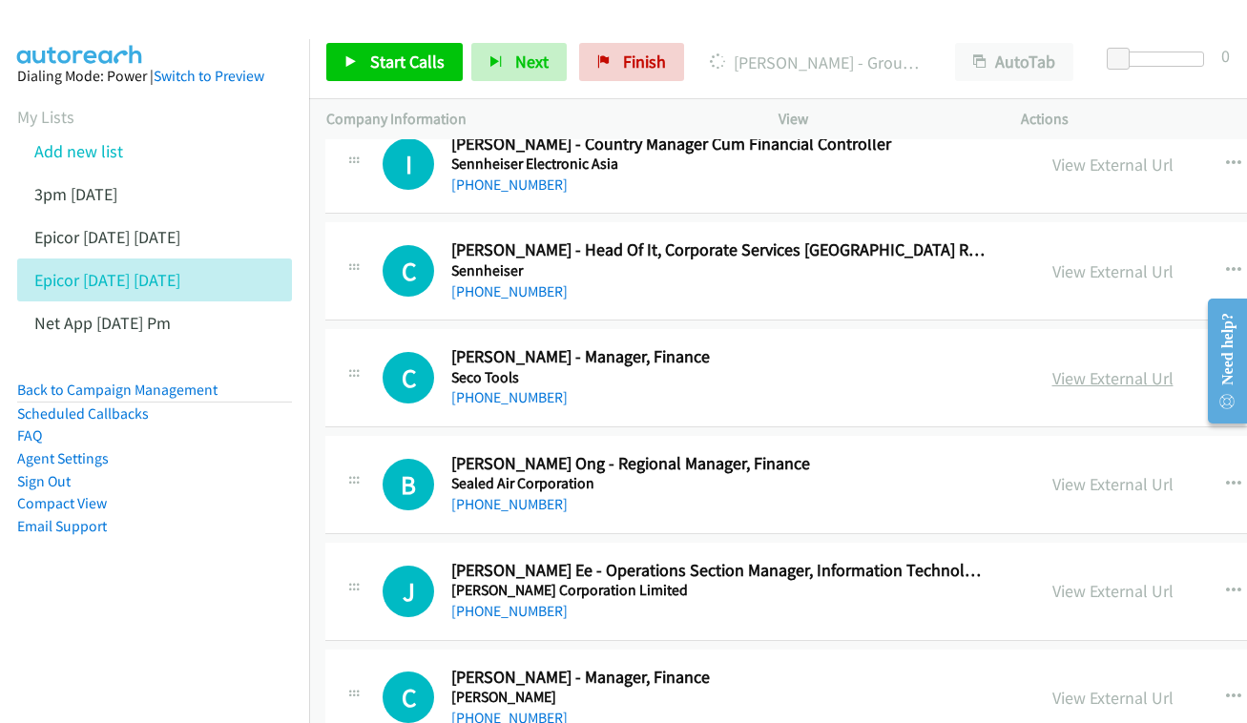
click at [1102, 367] on link "View External Url" at bounding box center [1112, 378] width 121 height 22
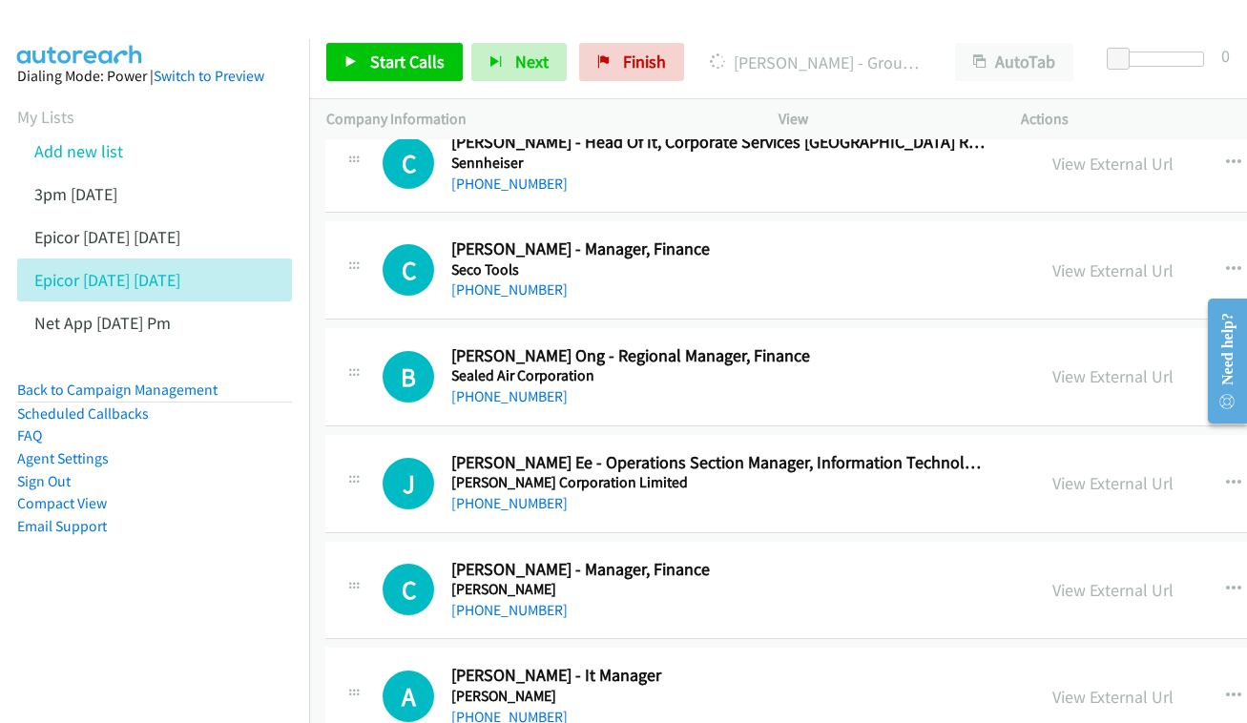
scroll to position [8731, 1]
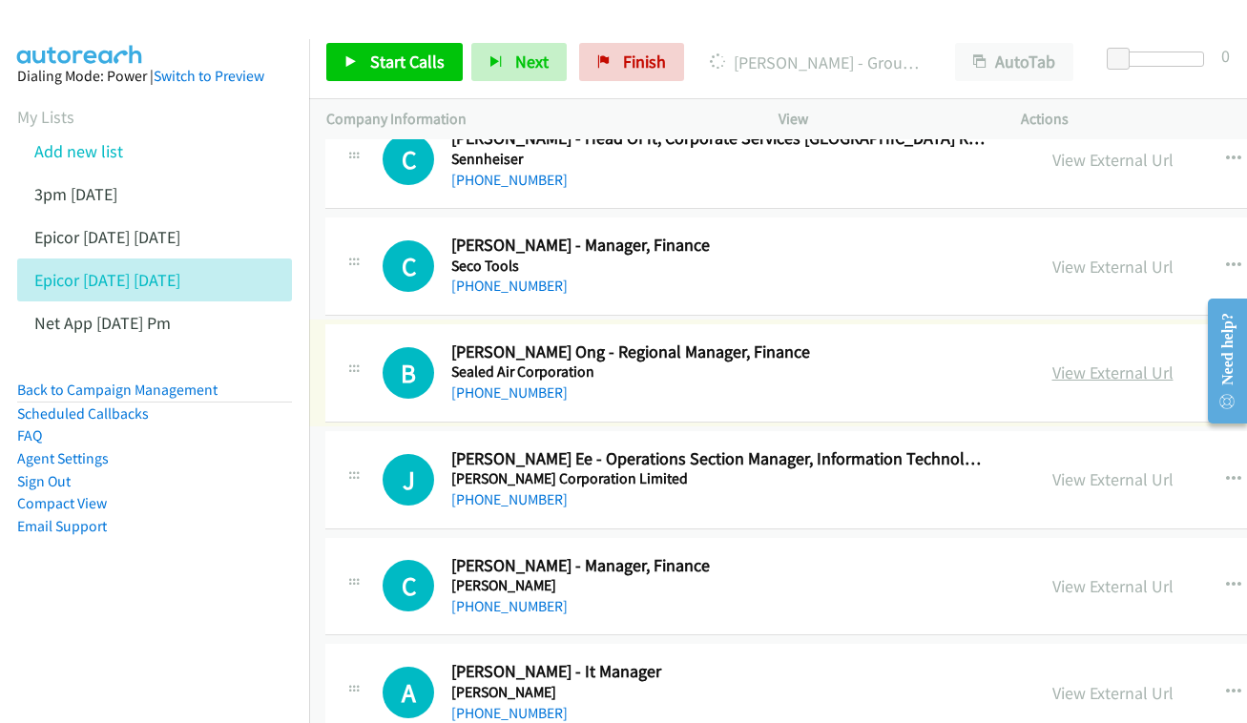
click at [1139, 361] on link "View External Url" at bounding box center [1112, 372] width 121 height 22
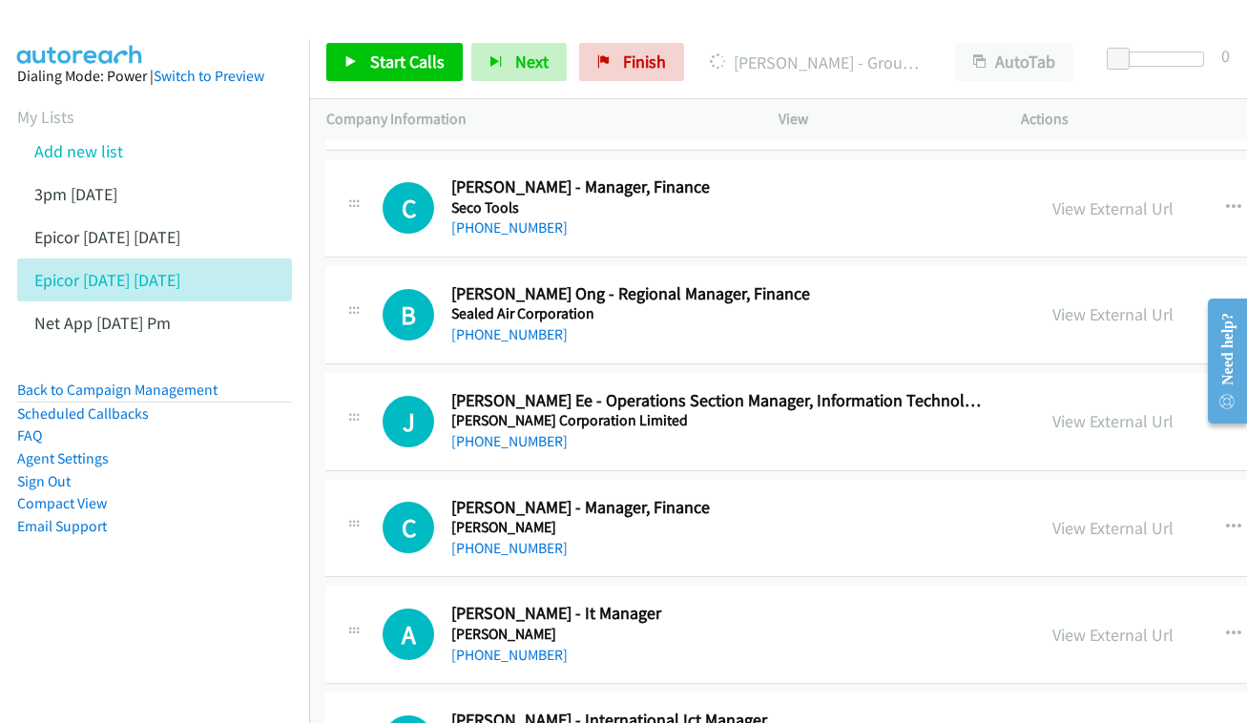
scroll to position [8861, 1]
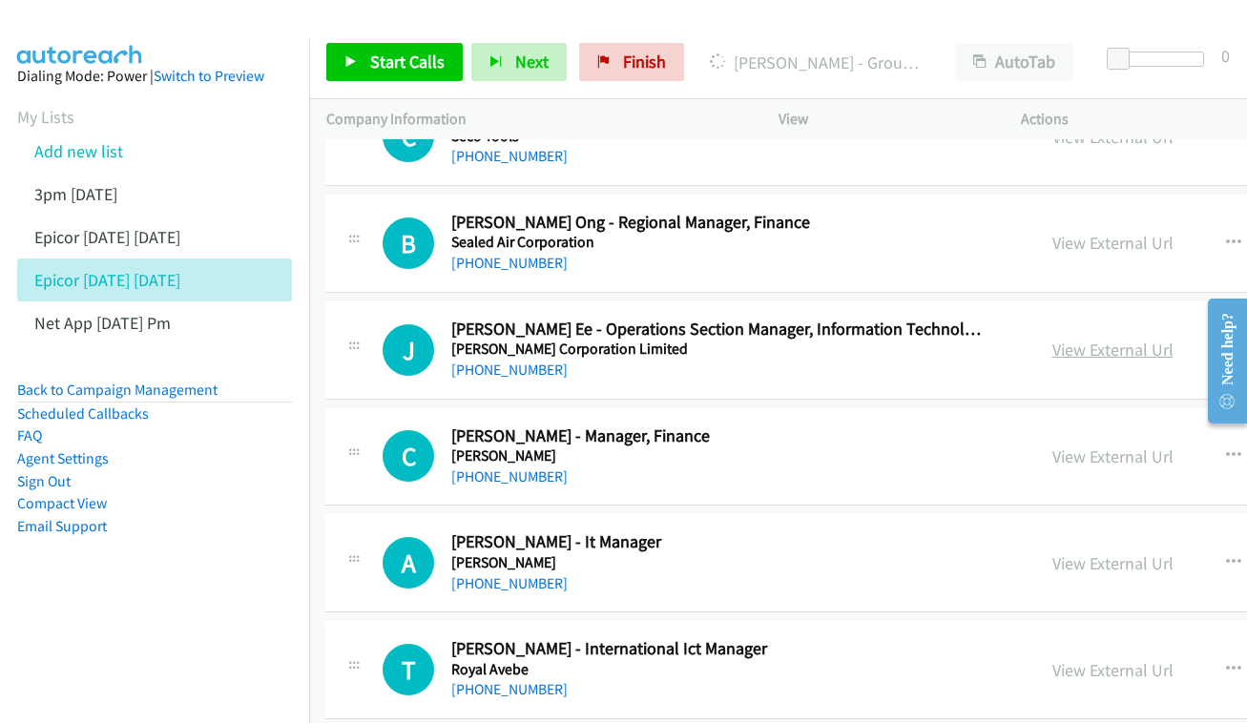
click at [1141, 339] on link "View External Url" at bounding box center [1112, 350] width 121 height 22
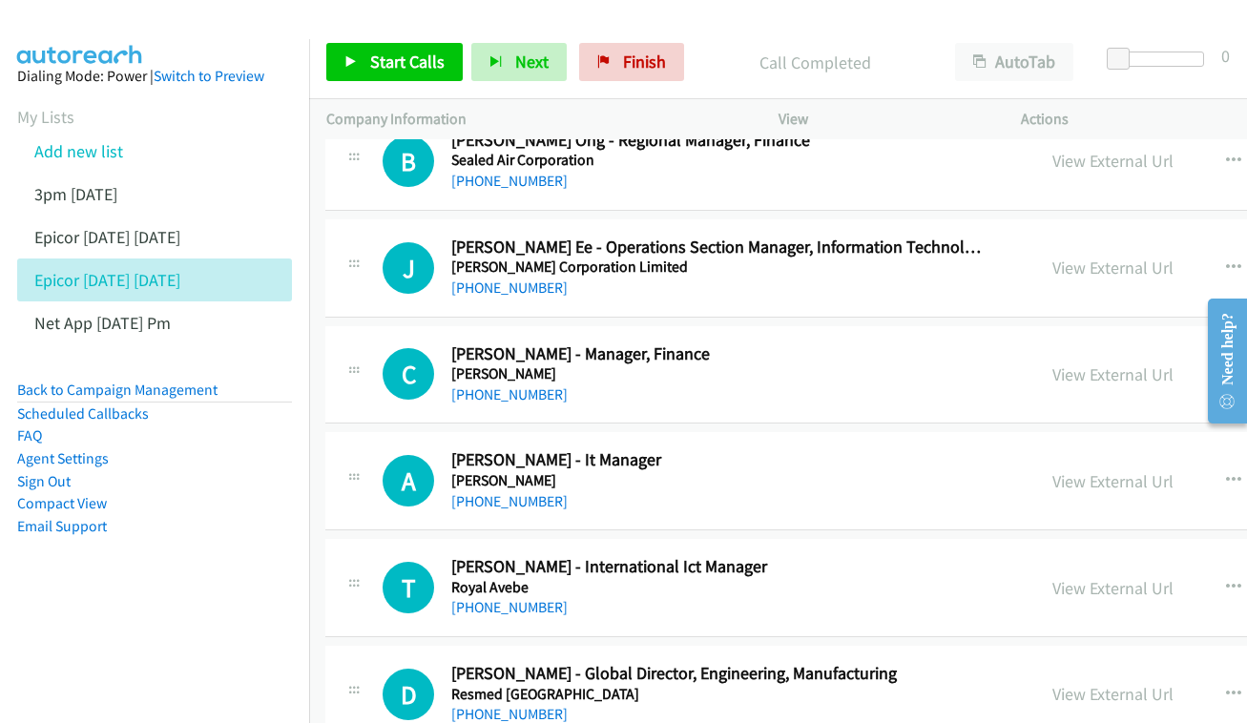
scroll to position [8947, 1]
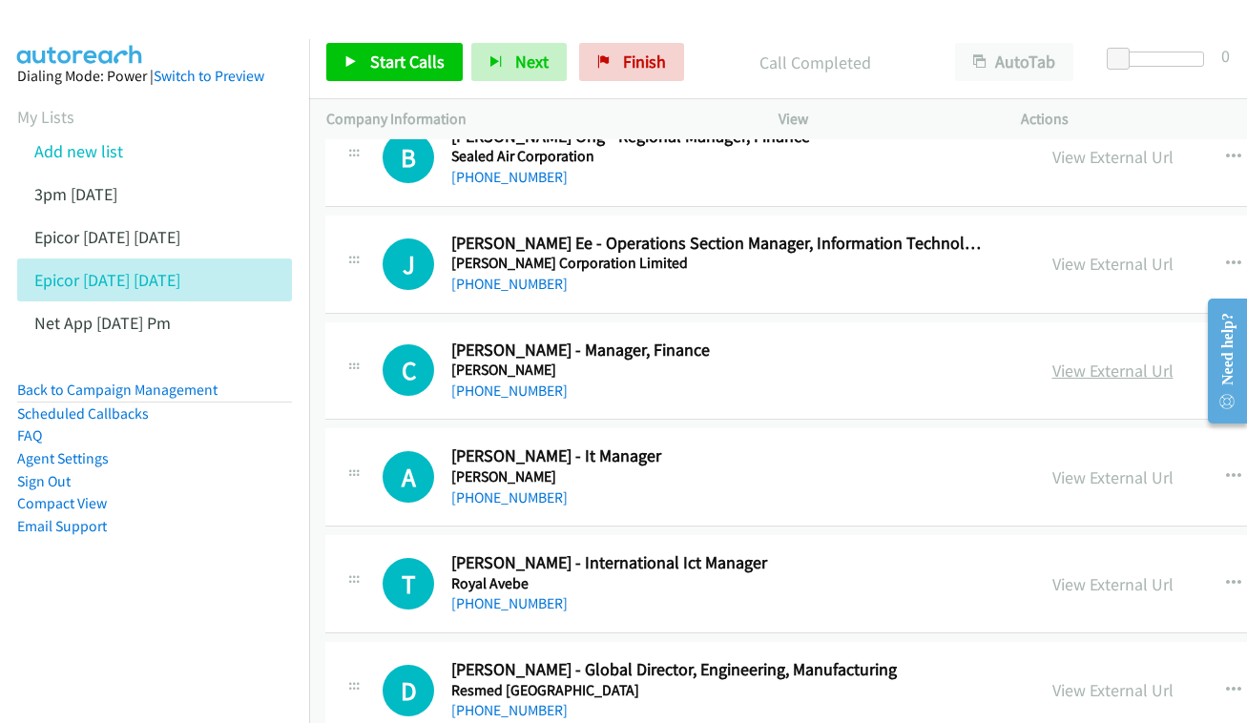
click at [1132, 360] on link "View External Url" at bounding box center [1112, 371] width 121 height 22
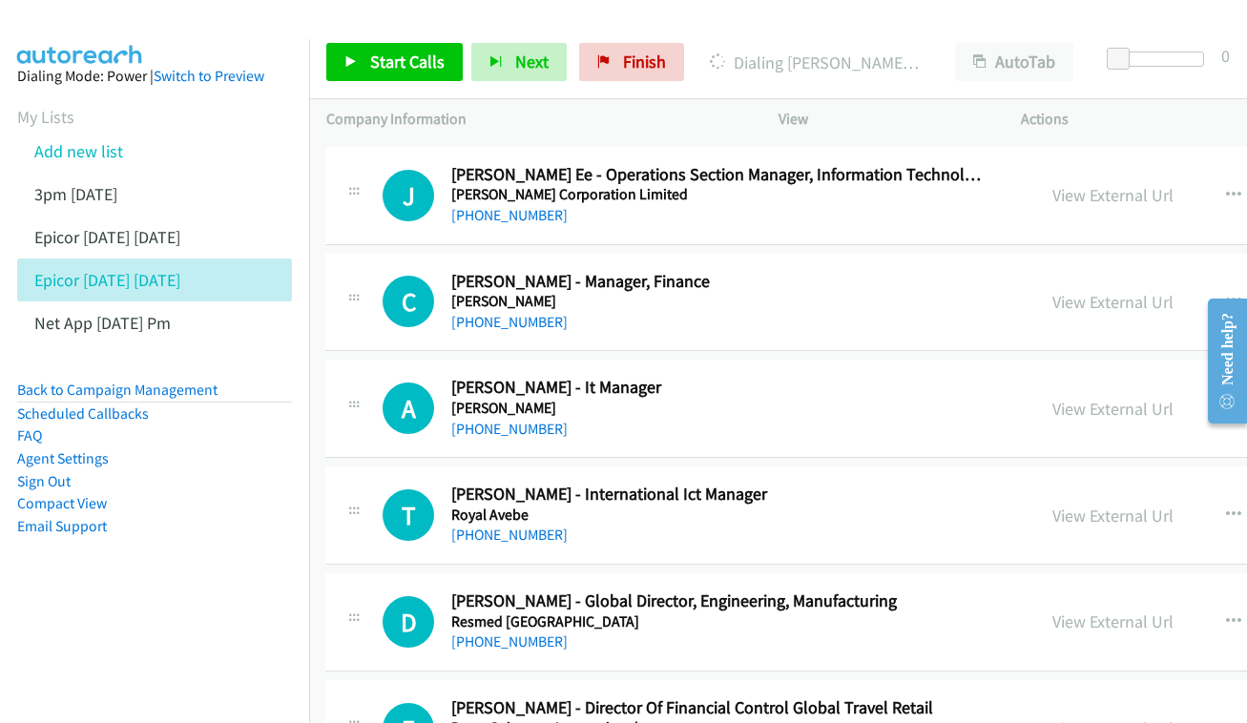
scroll to position [9050, 1]
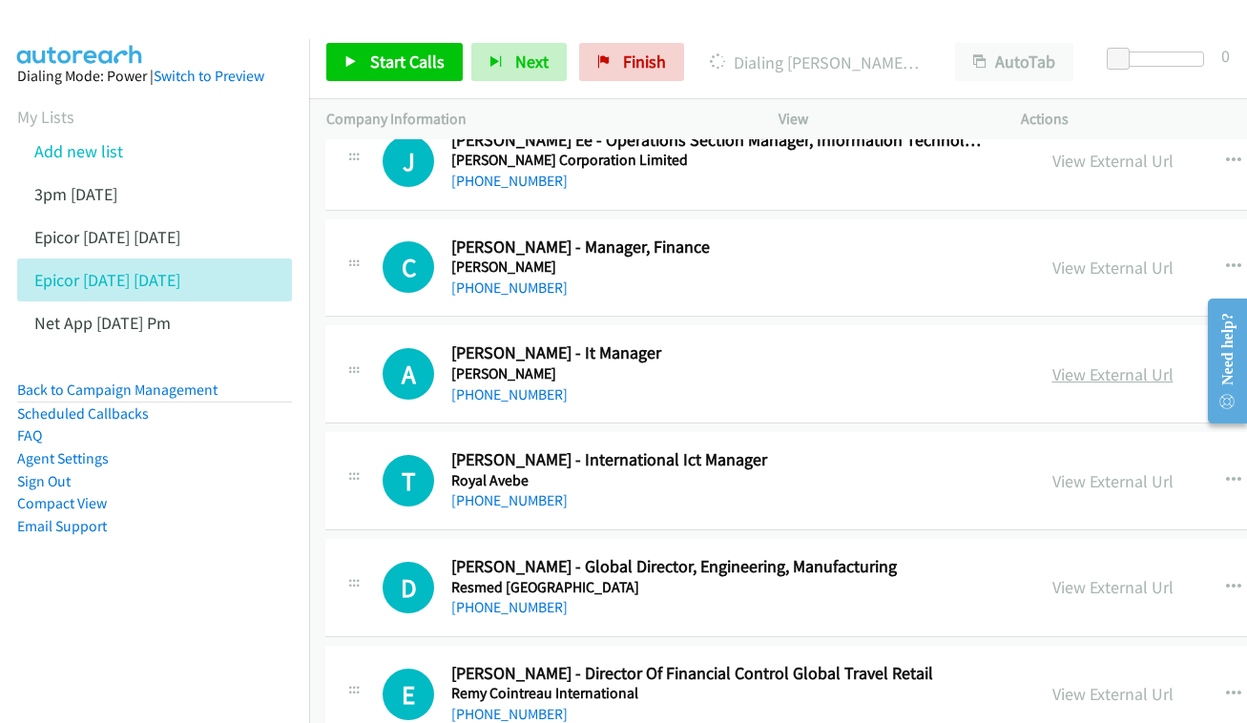
click at [1089, 363] on link "View External Url" at bounding box center [1112, 374] width 121 height 22
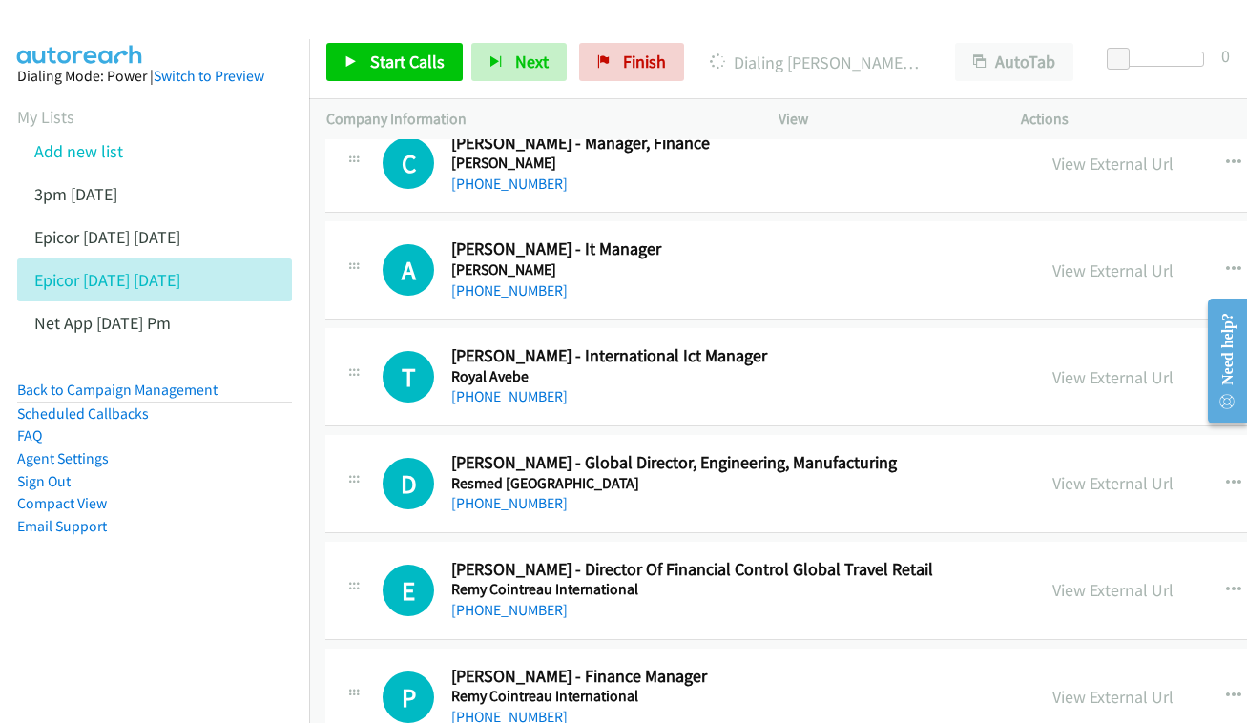
scroll to position [9158, 1]
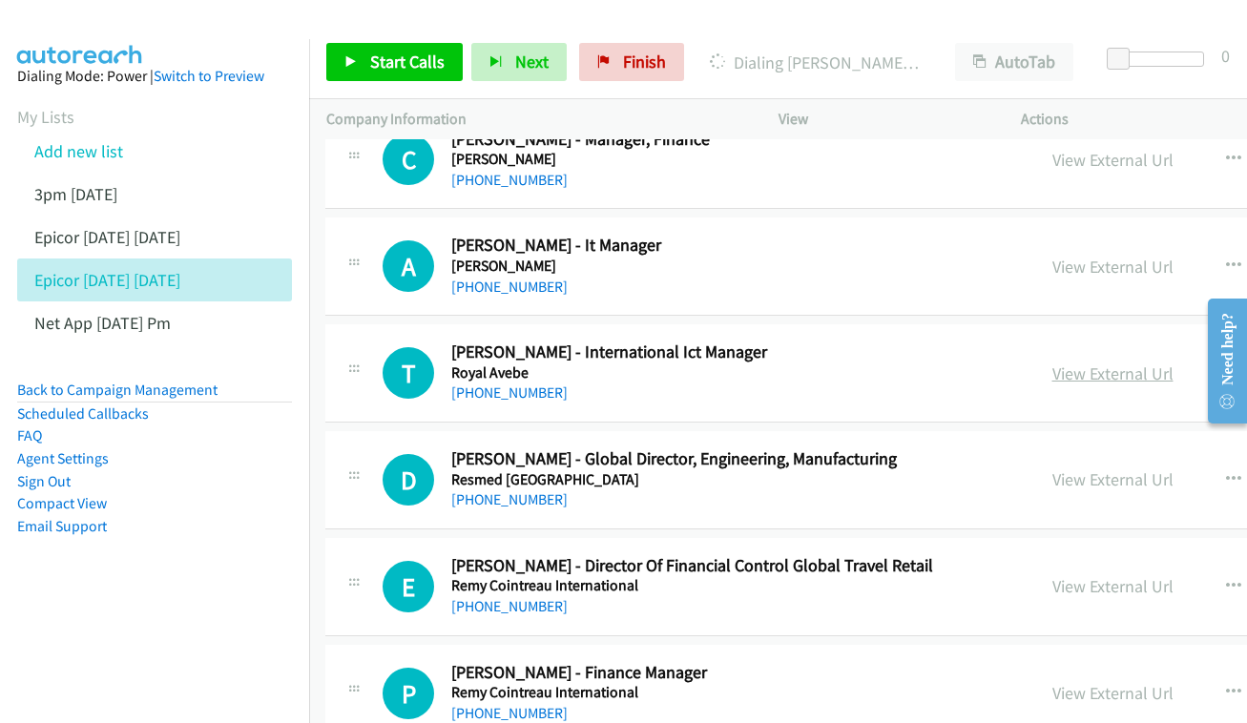
click at [1129, 362] on link "View External Url" at bounding box center [1112, 373] width 121 height 22
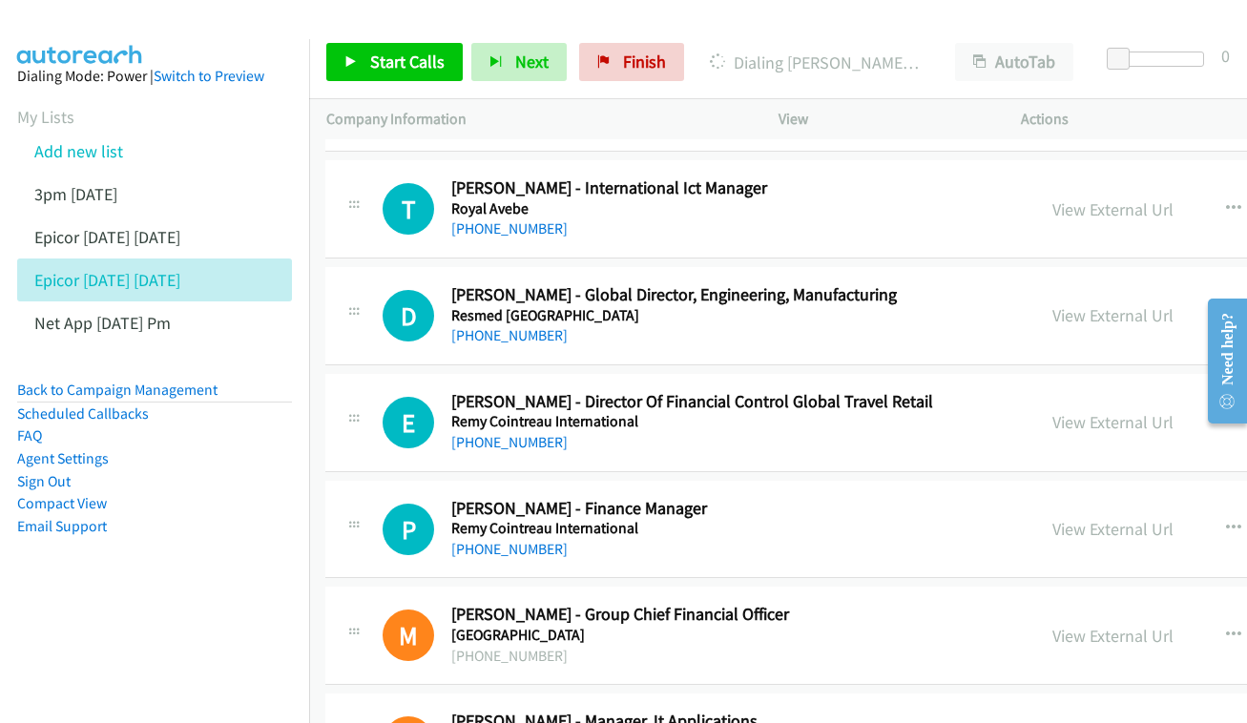
scroll to position [9301, 1]
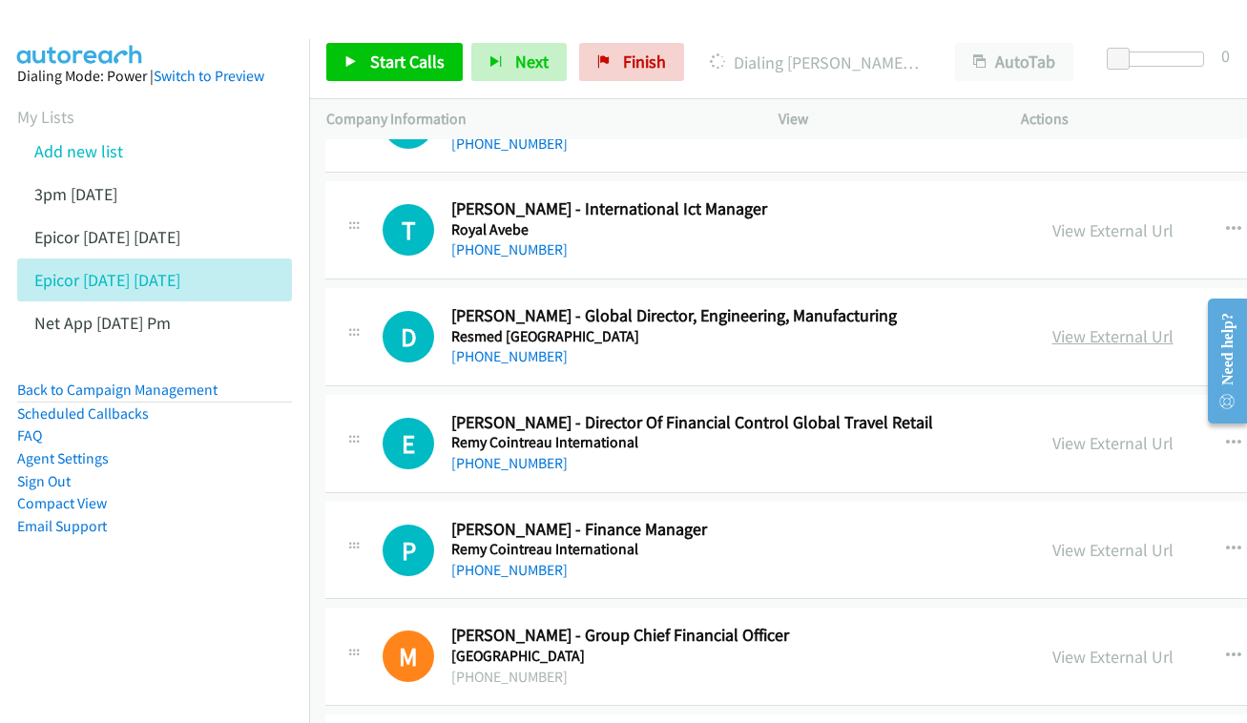
click at [1173, 325] on link "View External Url" at bounding box center [1112, 336] width 121 height 22
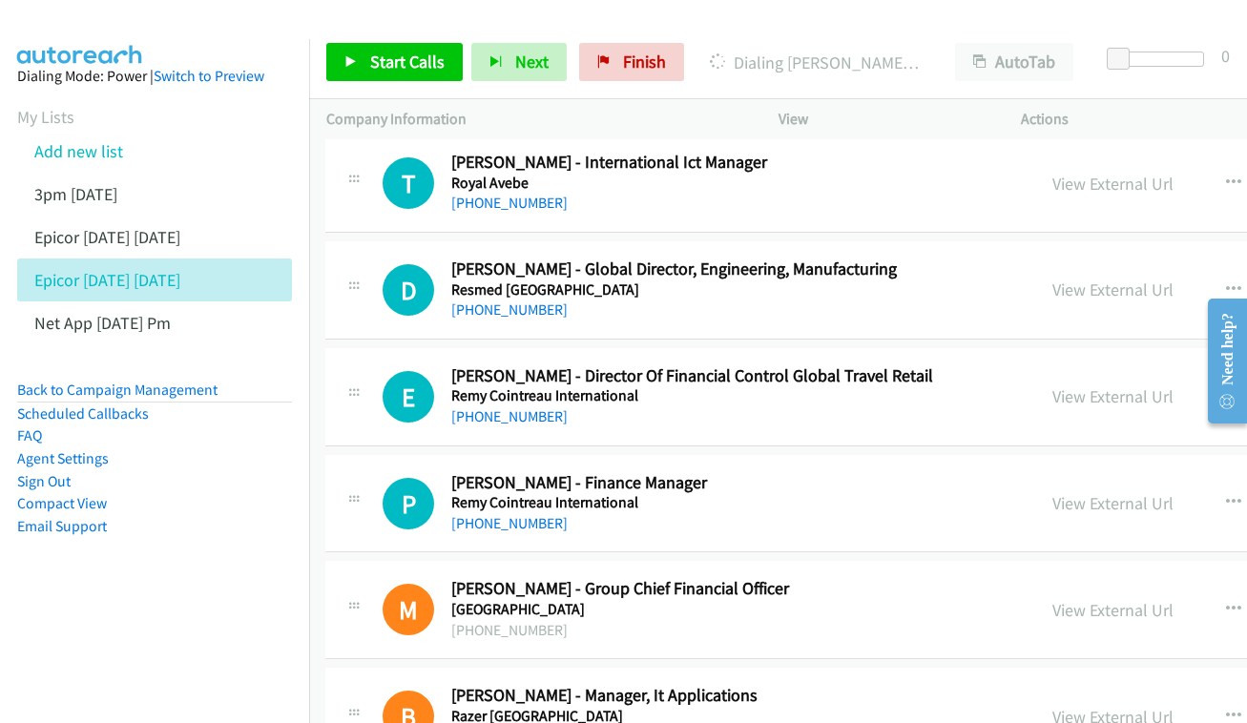
scroll to position [9376, 1]
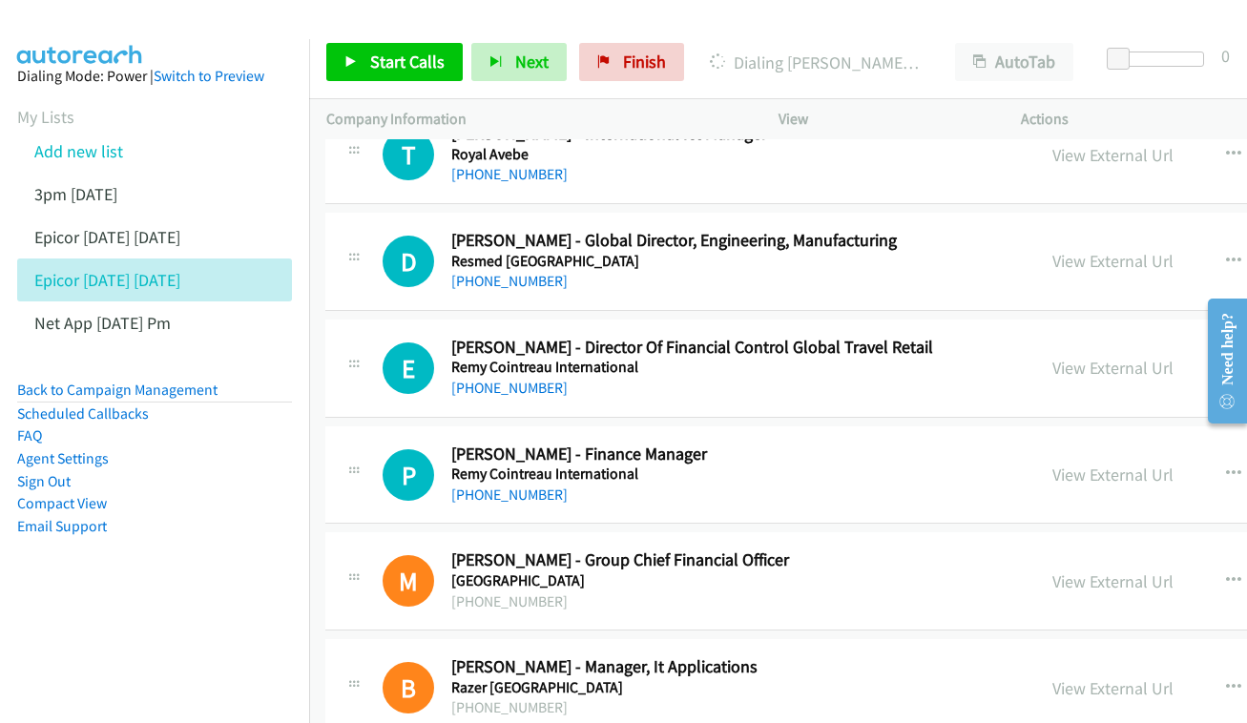
click at [1192, 337] on div "View External Url View External Url Schedule/Manage Callback Start Calls Here R…" at bounding box center [1221, 368] width 372 height 63
click at [1148, 357] on link "View External Url" at bounding box center [1112, 368] width 121 height 22
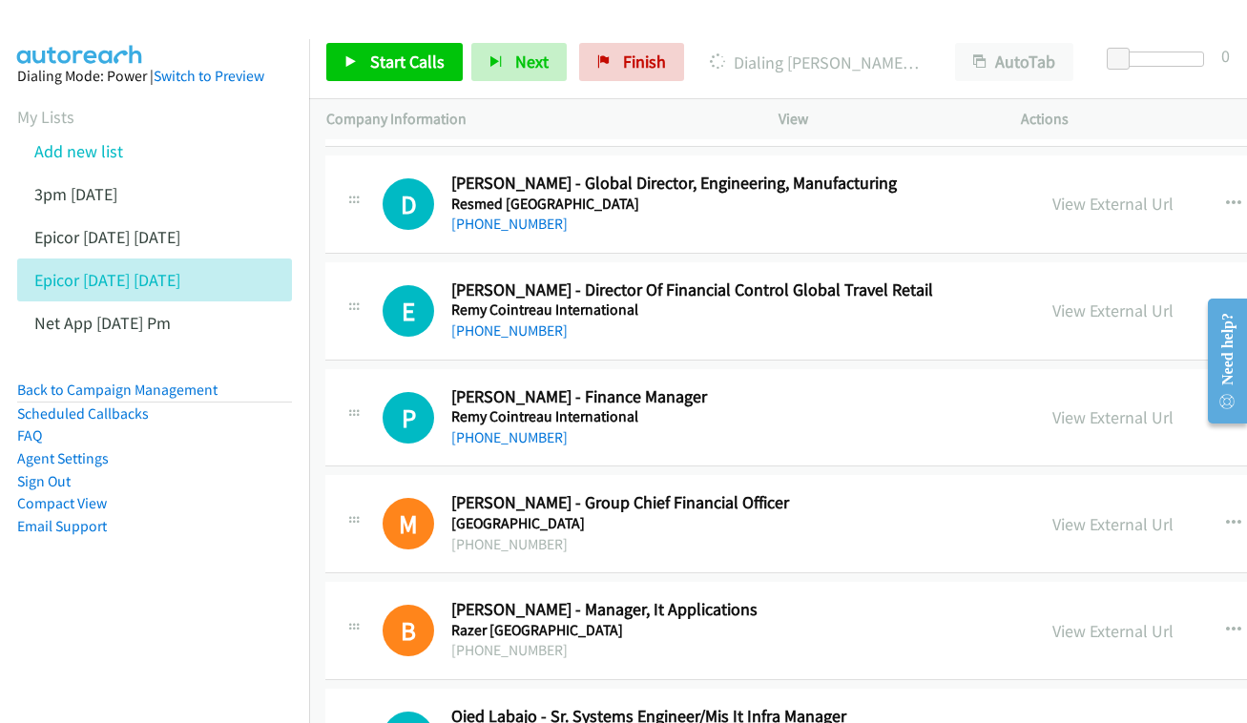
scroll to position [9468, 1]
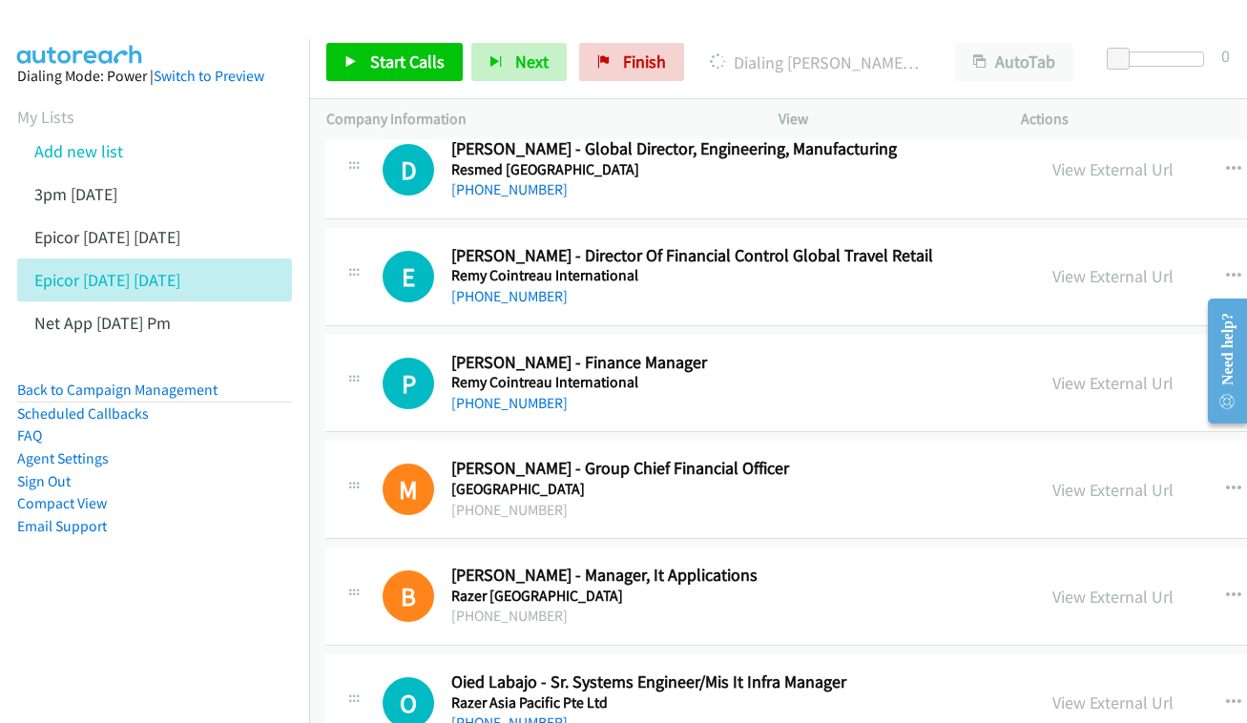
click at [1126, 352] on div "View External Url View External Url Schedule/Manage Callback Start Calls Here R…" at bounding box center [1221, 383] width 372 height 63
click at [1123, 372] on link "View External Url" at bounding box center [1112, 383] width 121 height 22
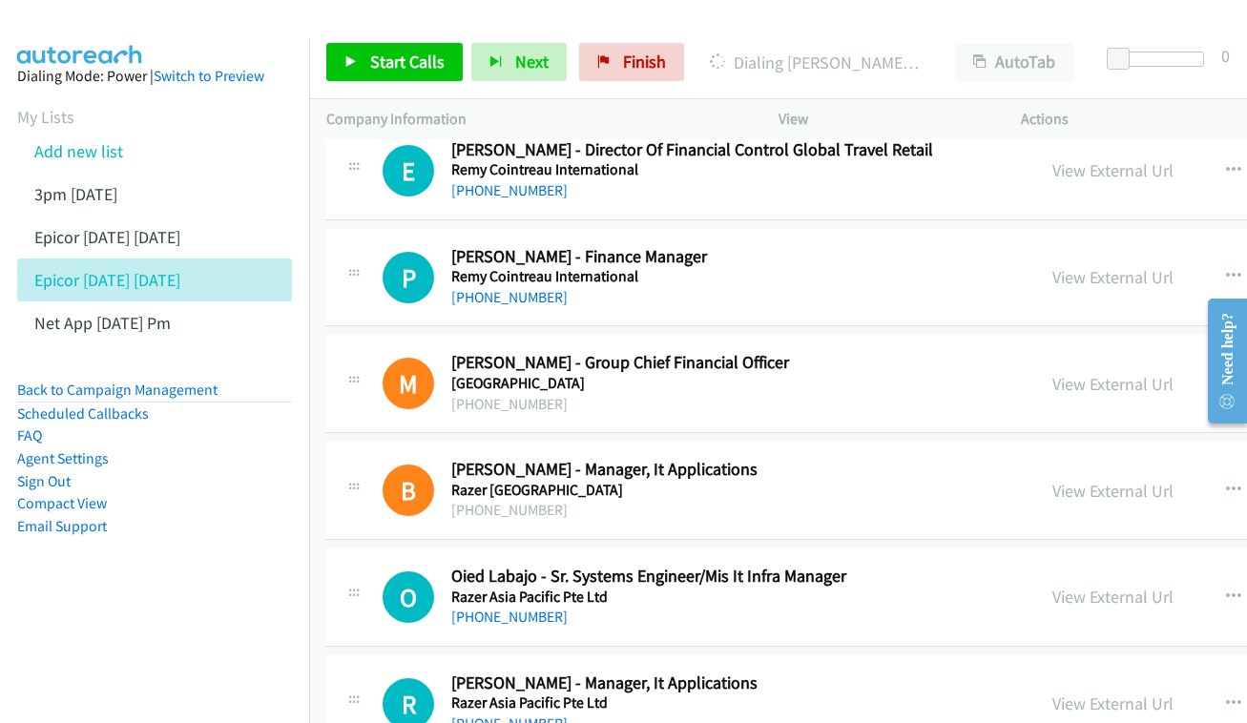
scroll to position [9577, 1]
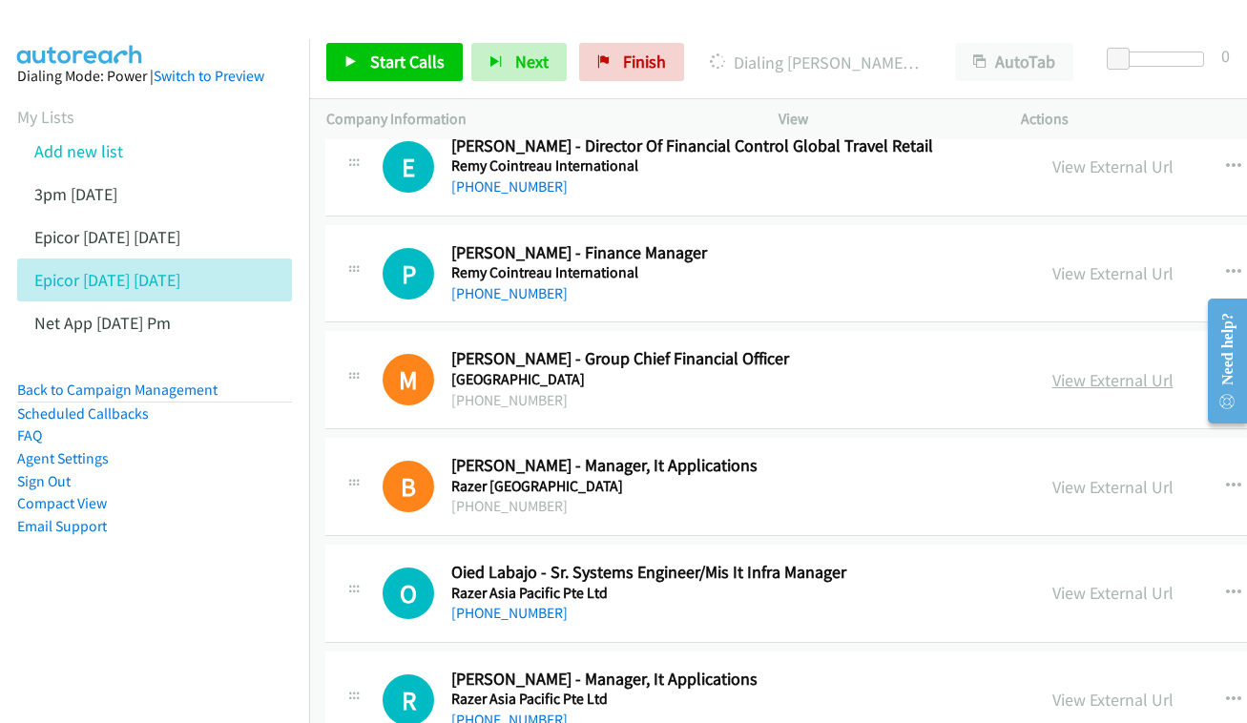
click at [1142, 369] on link "View External Url" at bounding box center [1112, 380] width 121 height 22
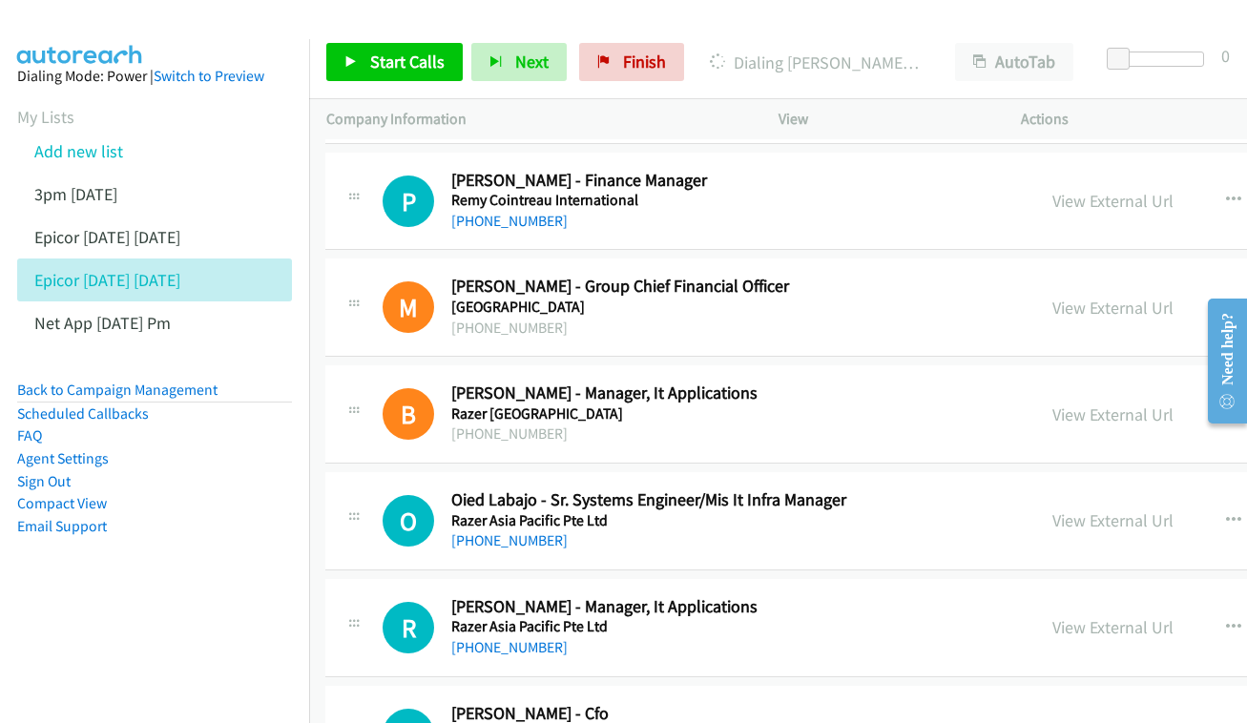
scroll to position [9683, 1]
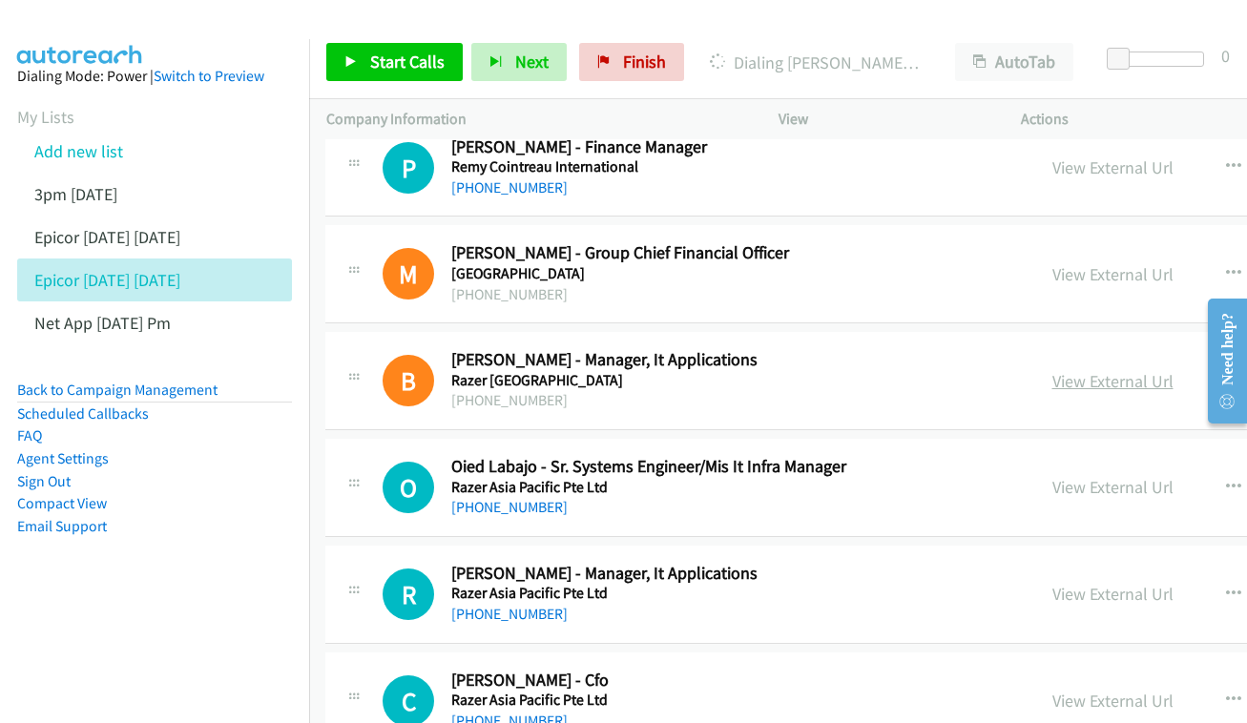
click at [1105, 370] on link "View External Url" at bounding box center [1112, 381] width 121 height 22
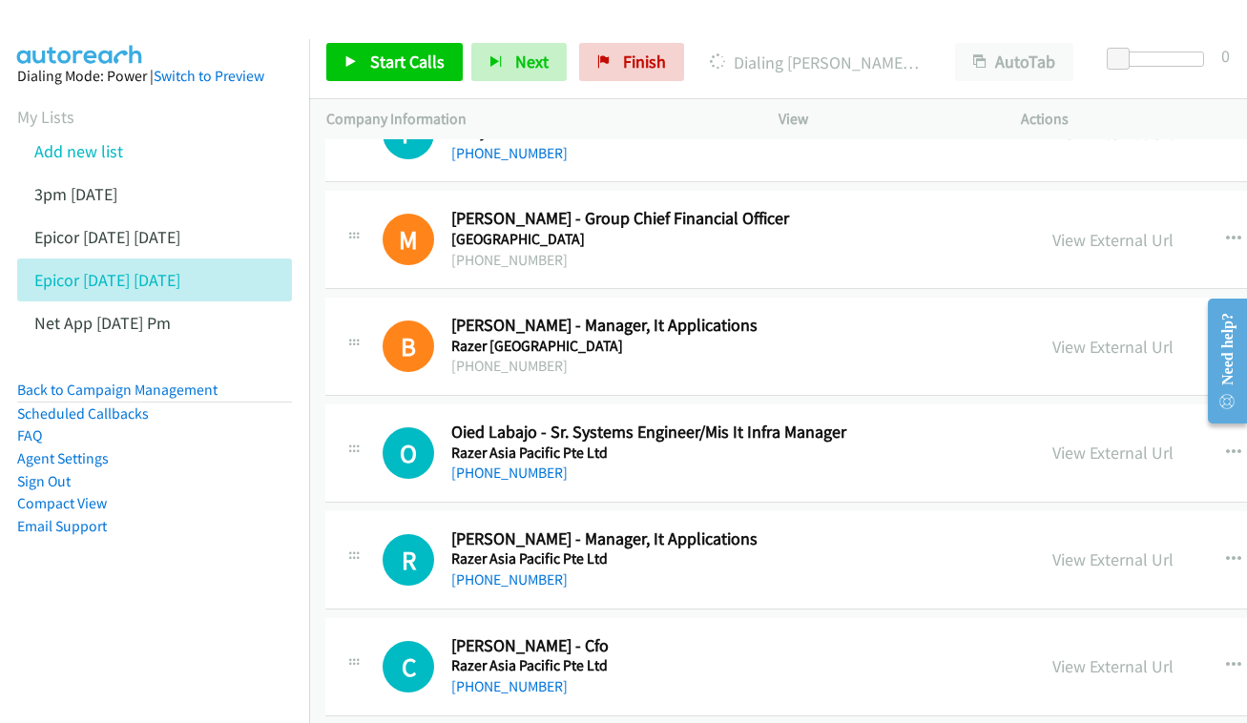
scroll to position [9752, 1]
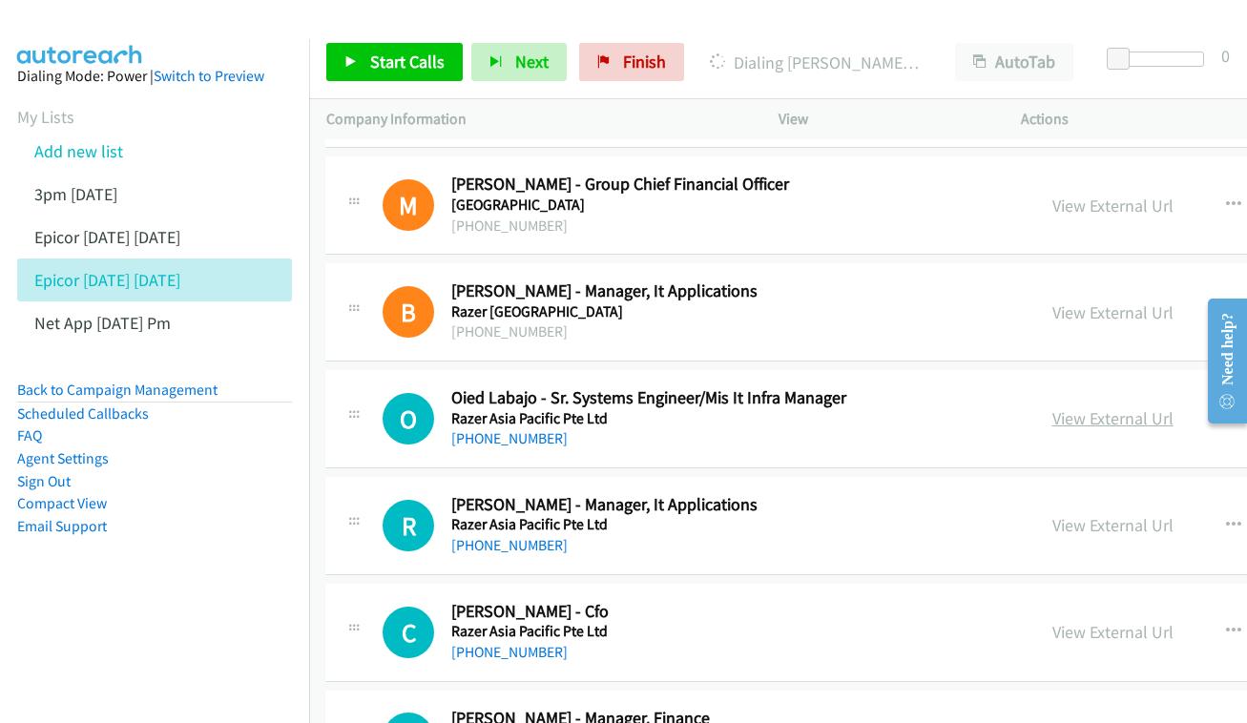
click at [1140, 407] on link "View External Url" at bounding box center [1112, 418] width 121 height 22
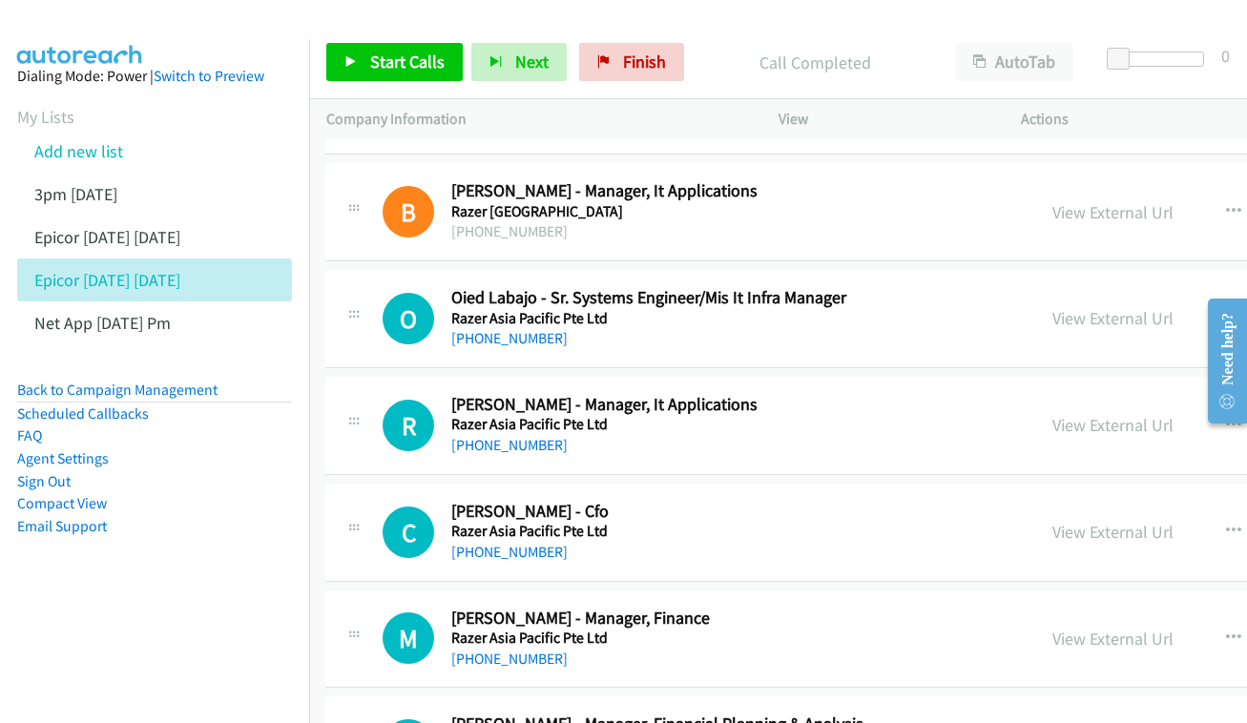
scroll to position [9881, 1]
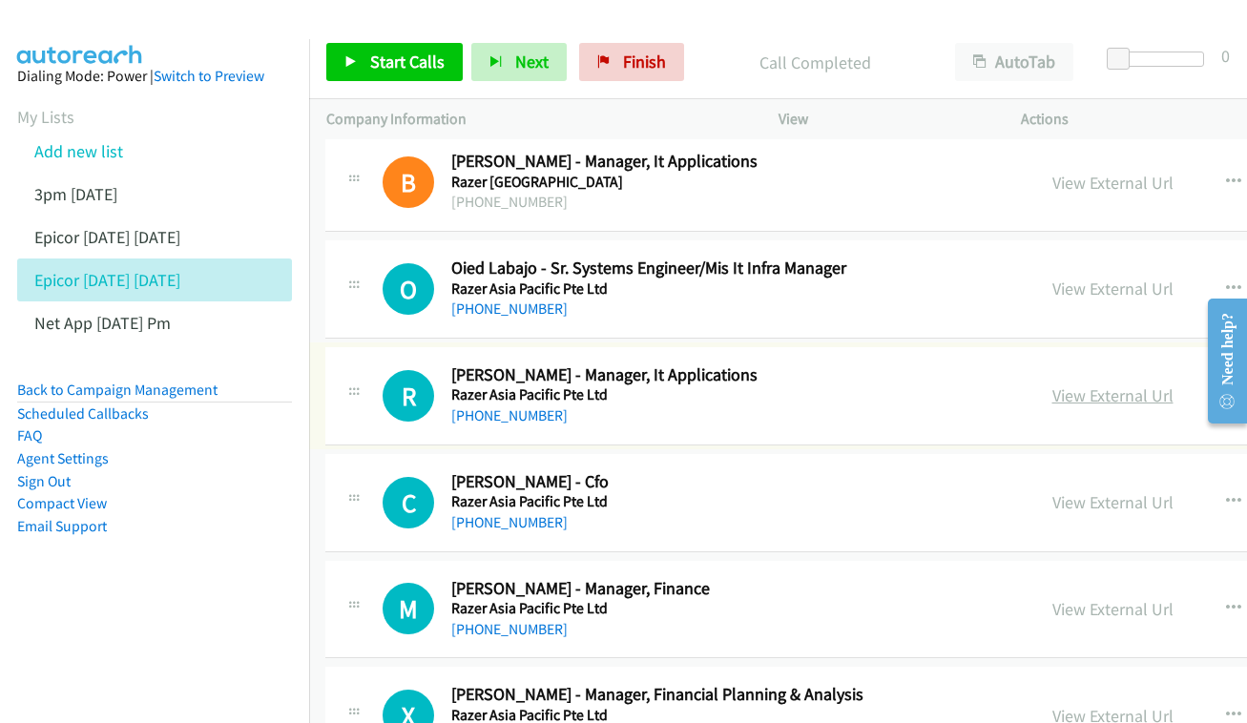
click at [1170, 384] on link "View External Url" at bounding box center [1112, 395] width 121 height 22
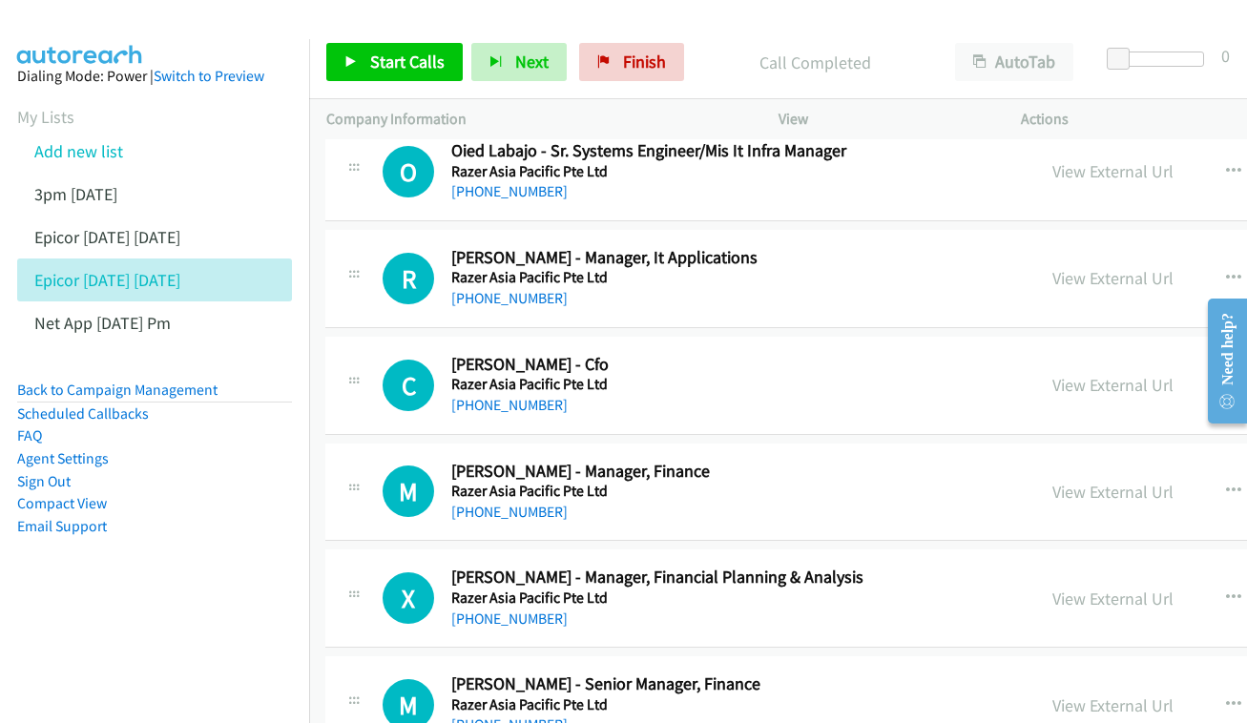
scroll to position [10003, 1]
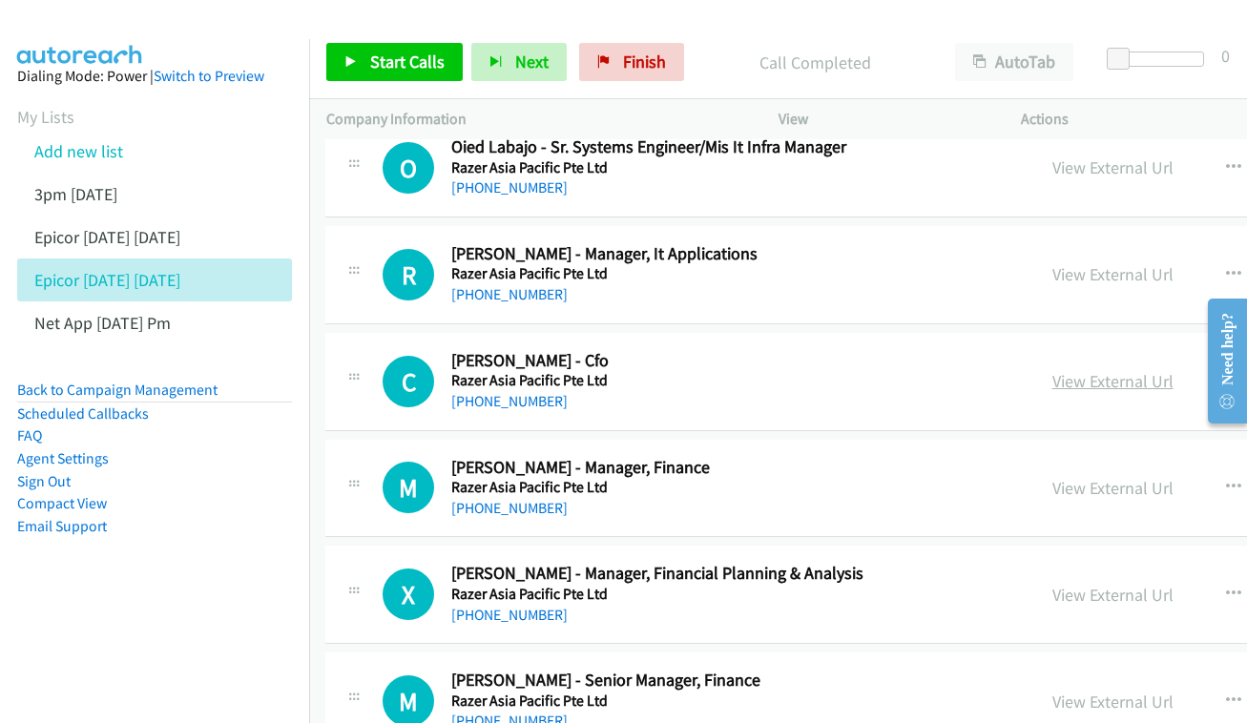
click at [1109, 370] on link "View External Url" at bounding box center [1112, 381] width 121 height 22
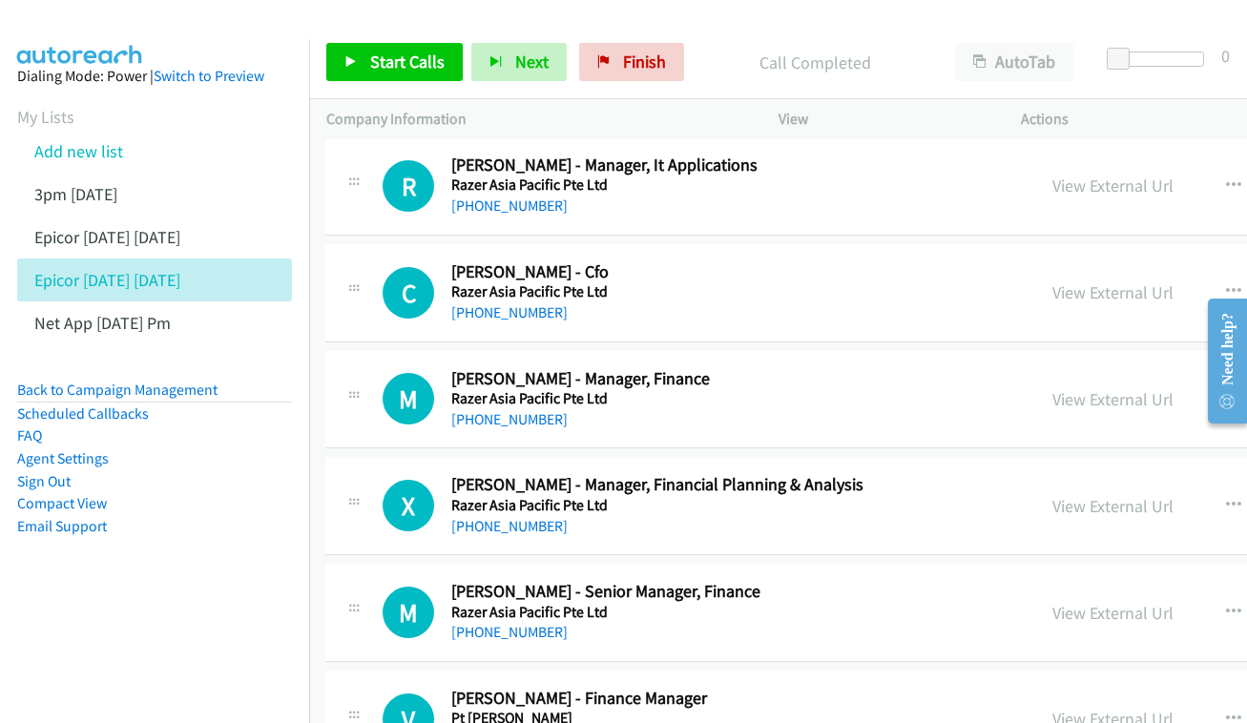
scroll to position [10123, 1]
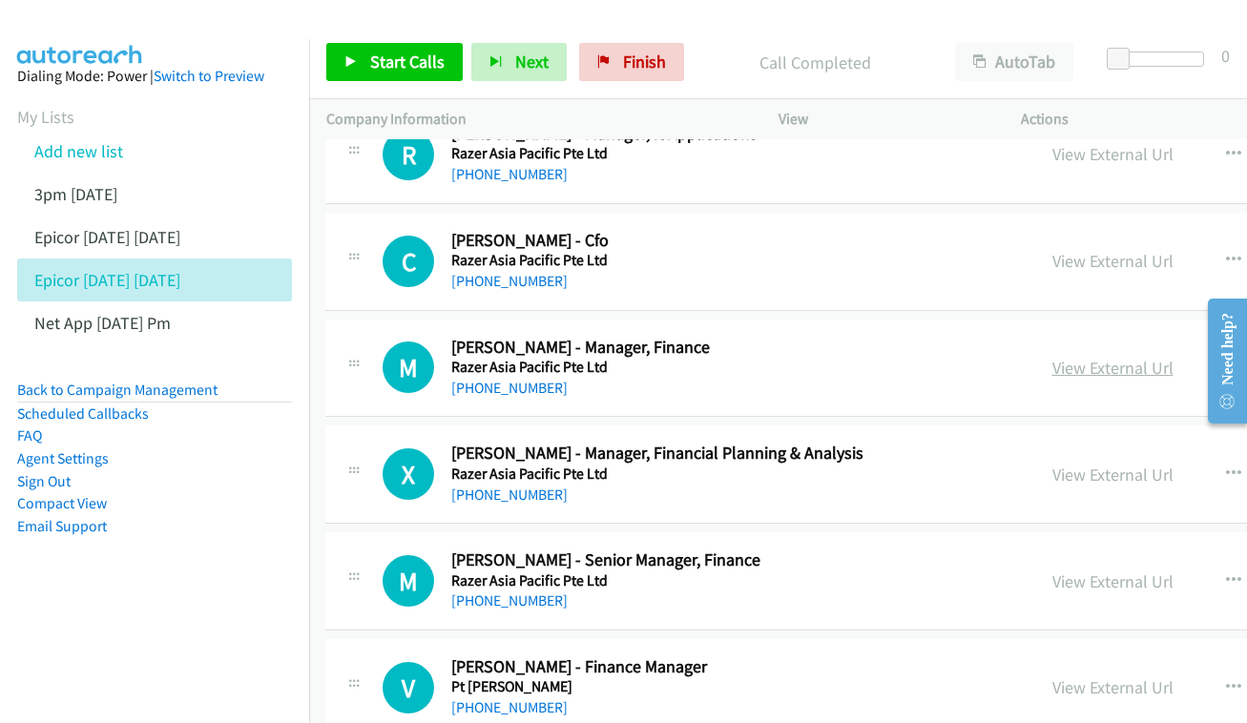
click at [1084, 357] on link "View External Url" at bounding box center [1112, 368] width 121 height 22
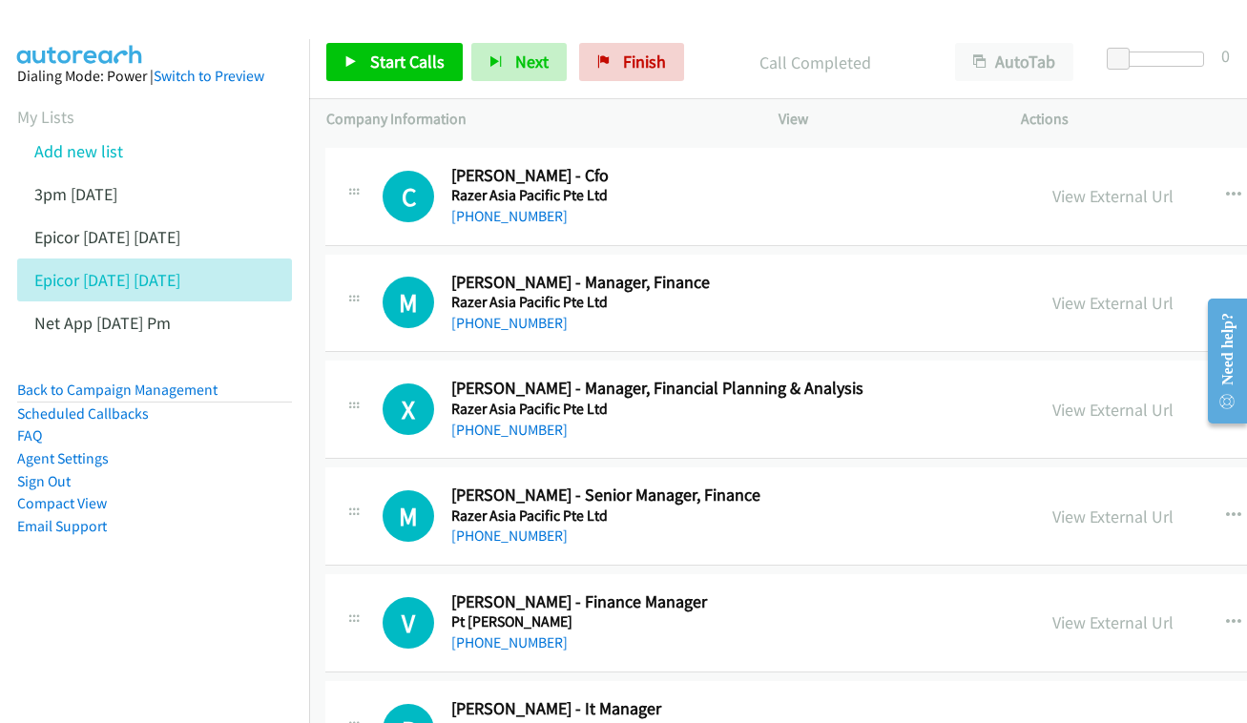
scroll to position [10218, 1]
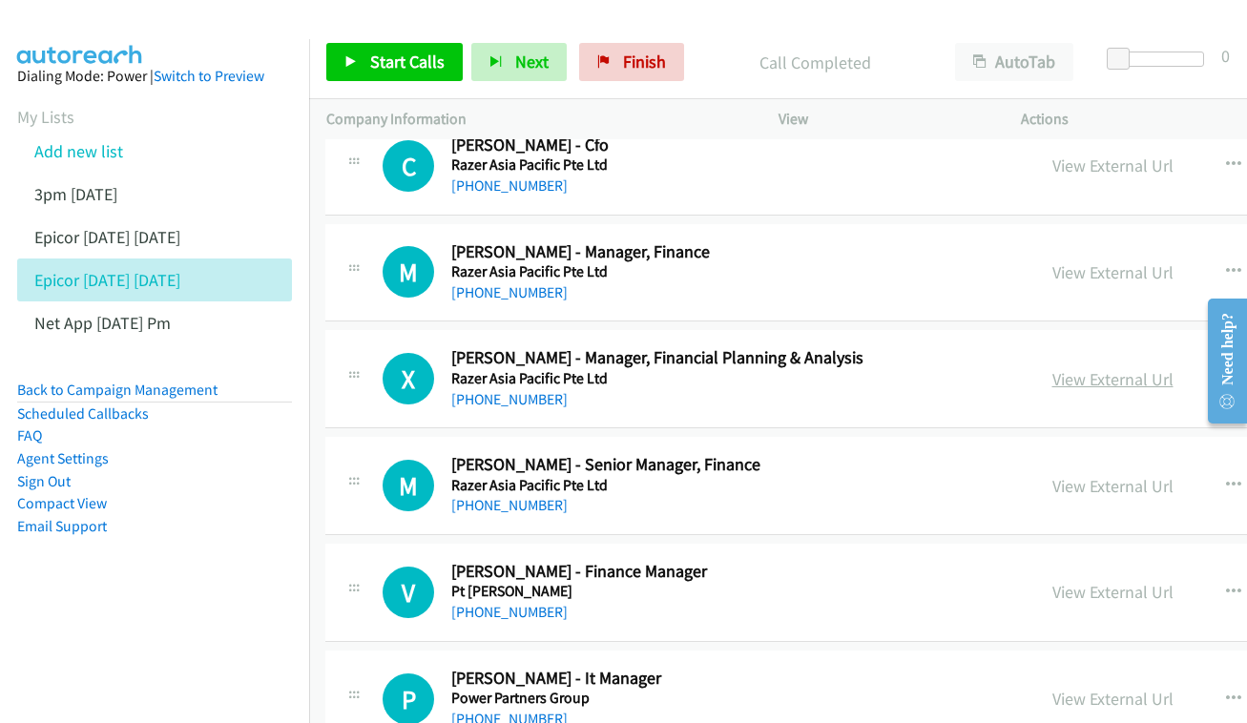
click at [1144, 368] on link "View External Url" at bounding box center [1112, 379] width 121 height 22
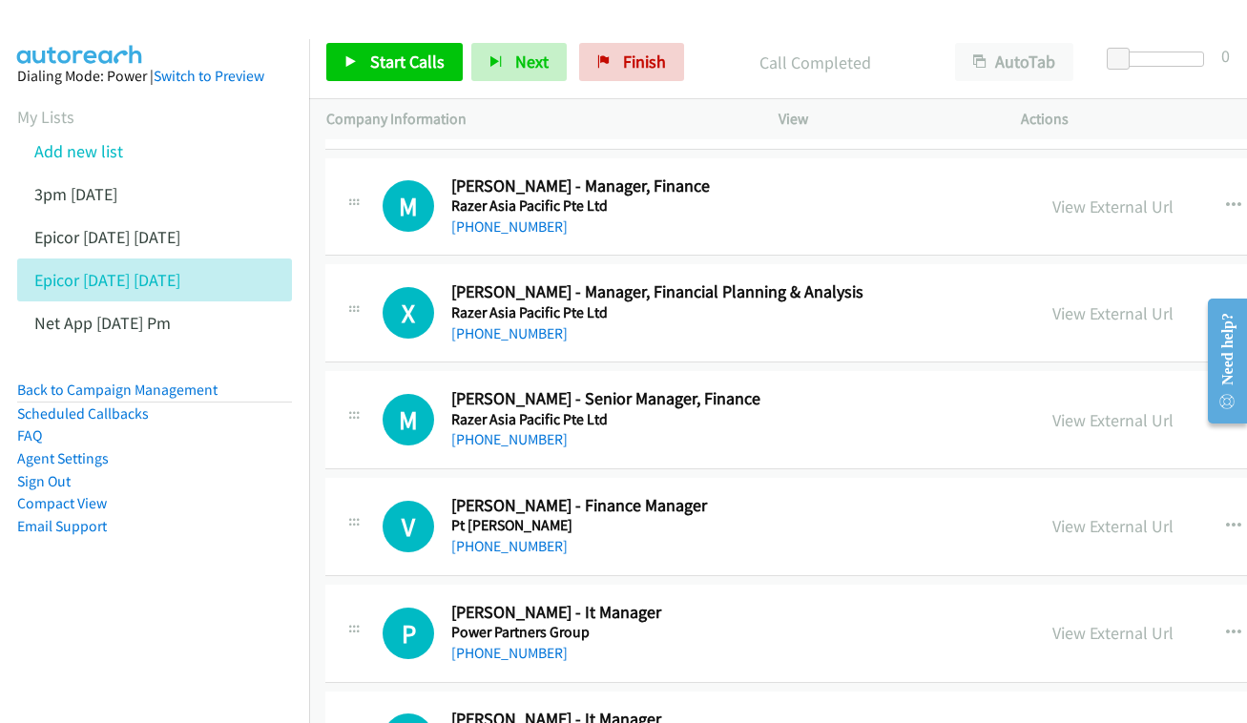
scroll to position [10314, 1]
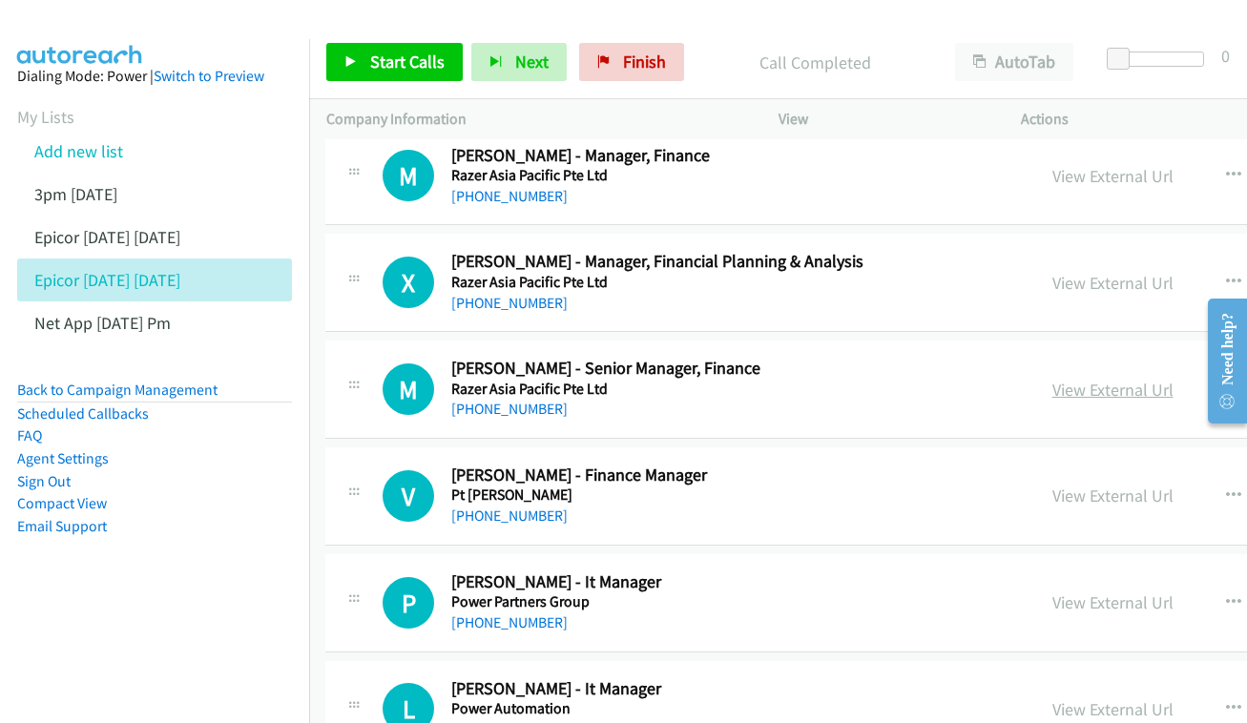
click at [1135, 379] on link "View External Url" at bounding box center [1112, 390] width 121 height 22
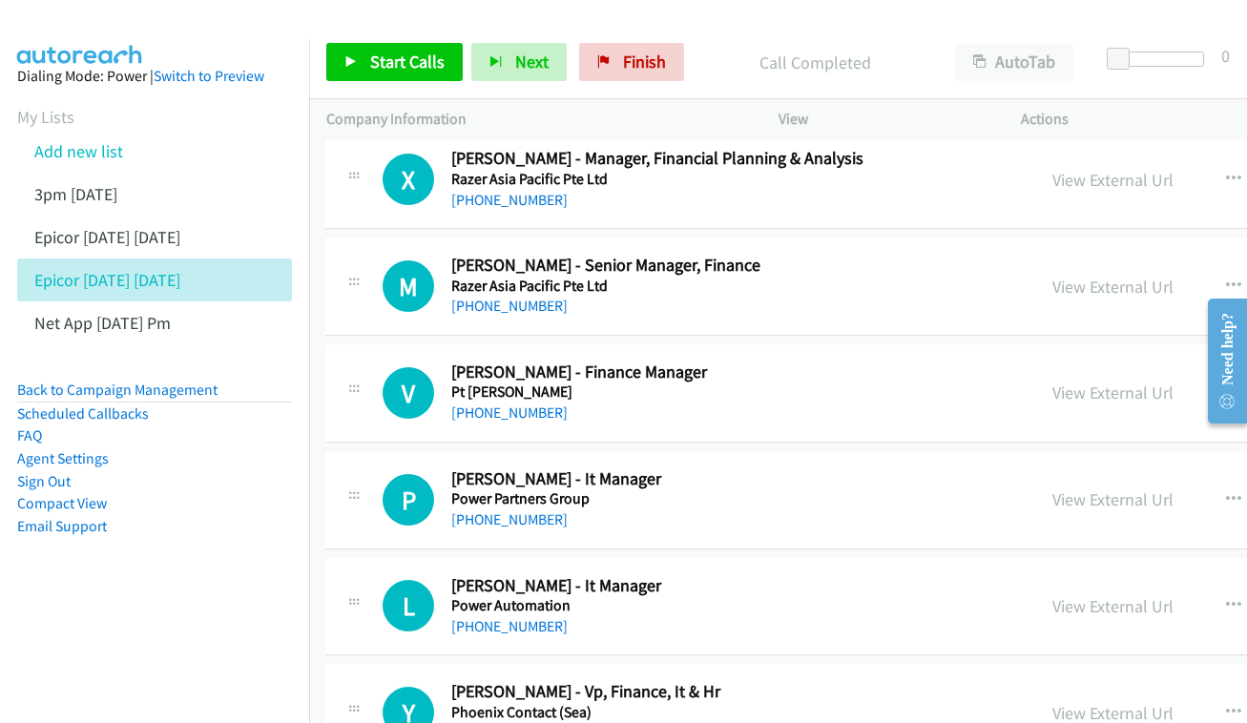
scroll to position [10421, 1]
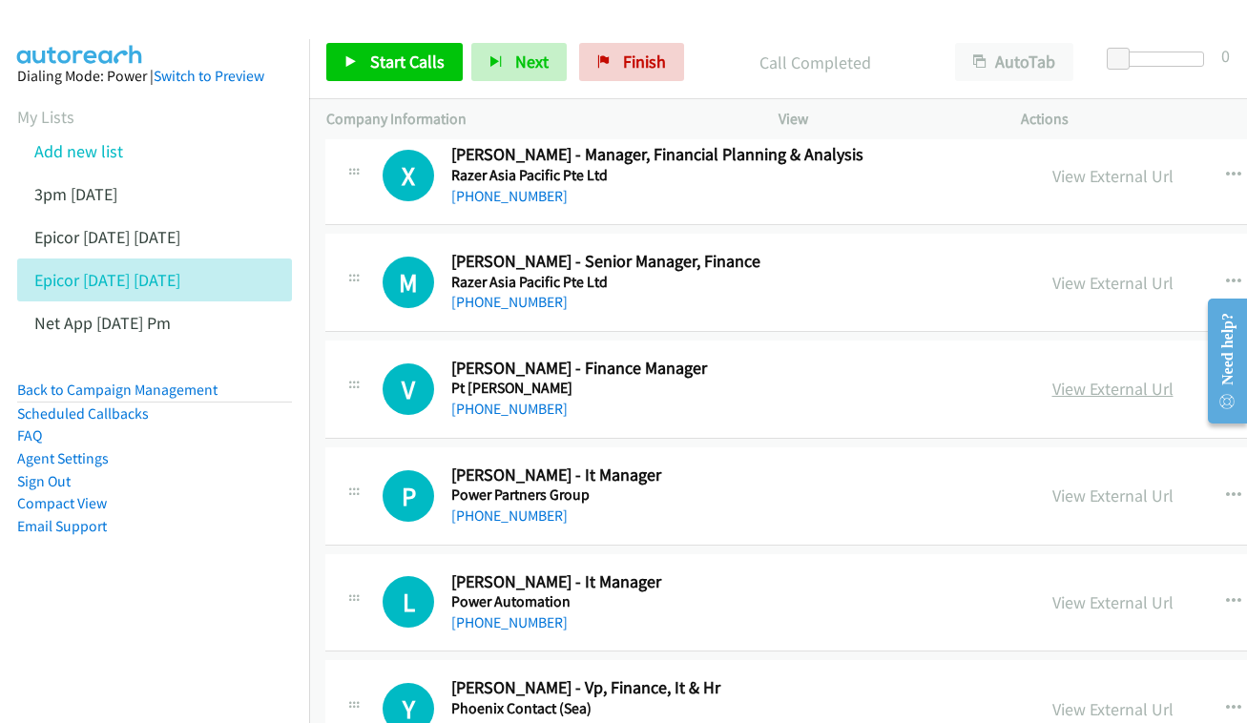
click at [1155, 378] on link "View External Url" at bounding box center [1112, 389] width 121 height 22
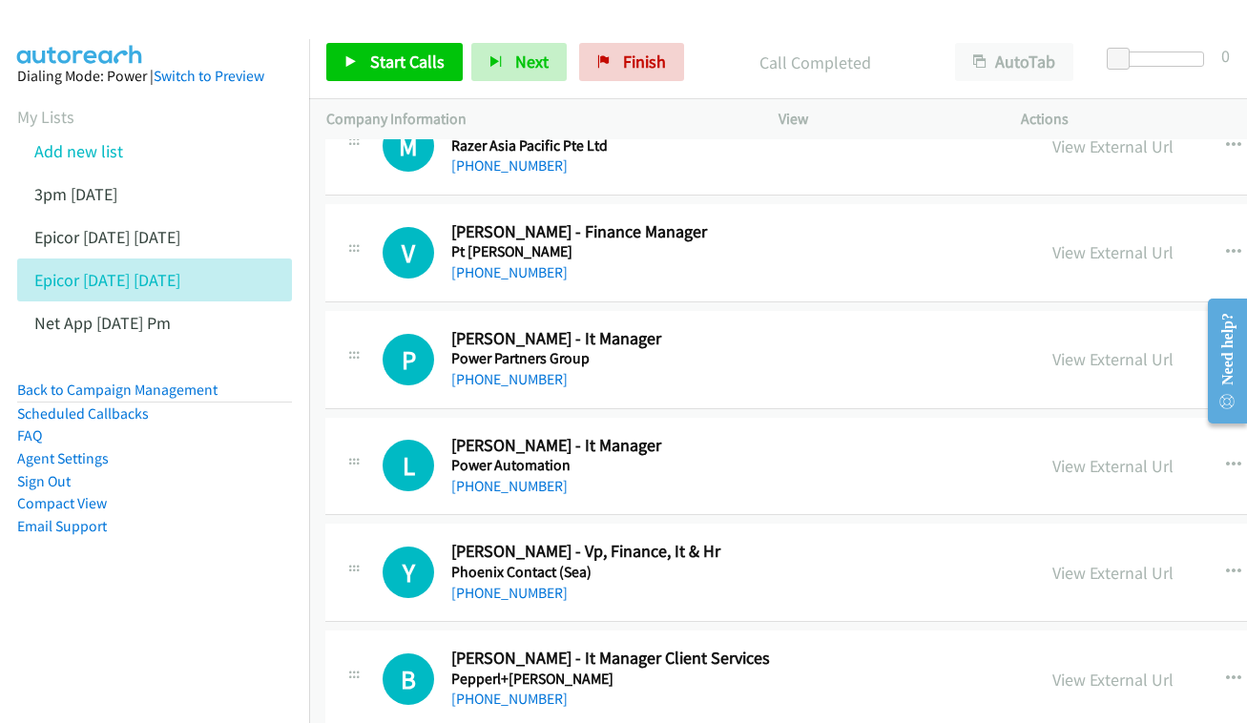
scroll to position [10554, 1]
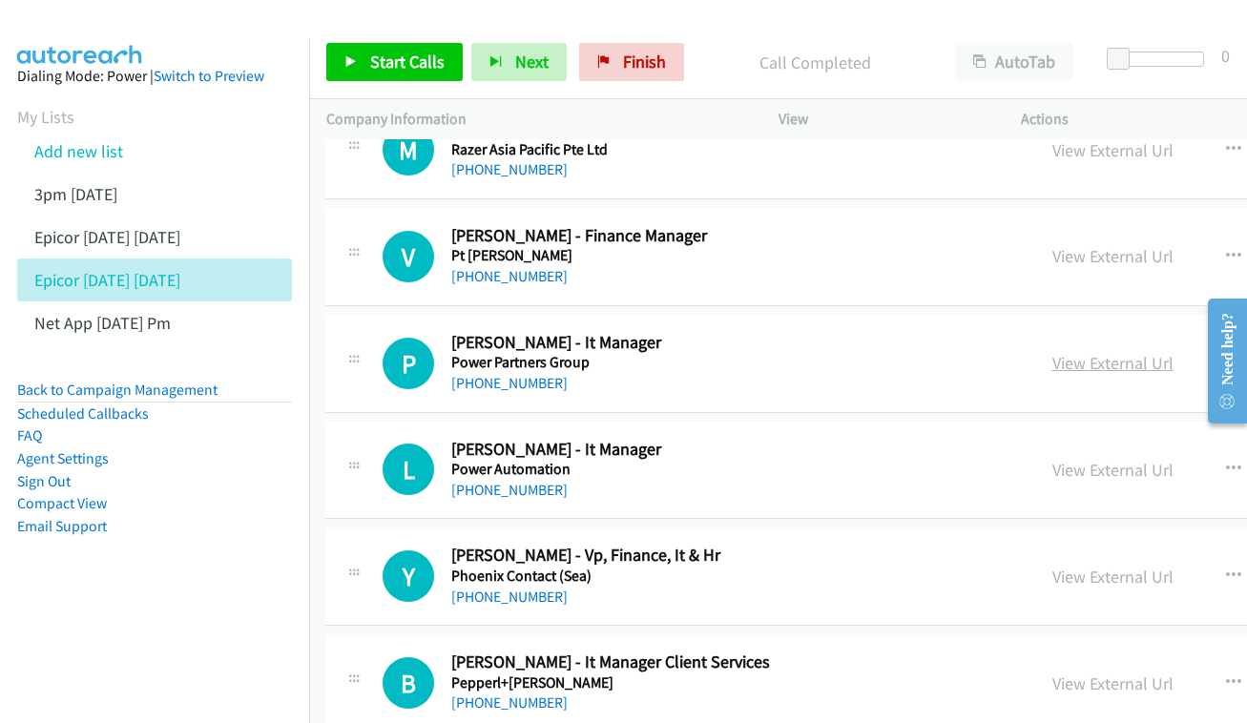
click at [1135, 352] on link "View External Url" at bounding box center [1112, 363] width 121 height 22
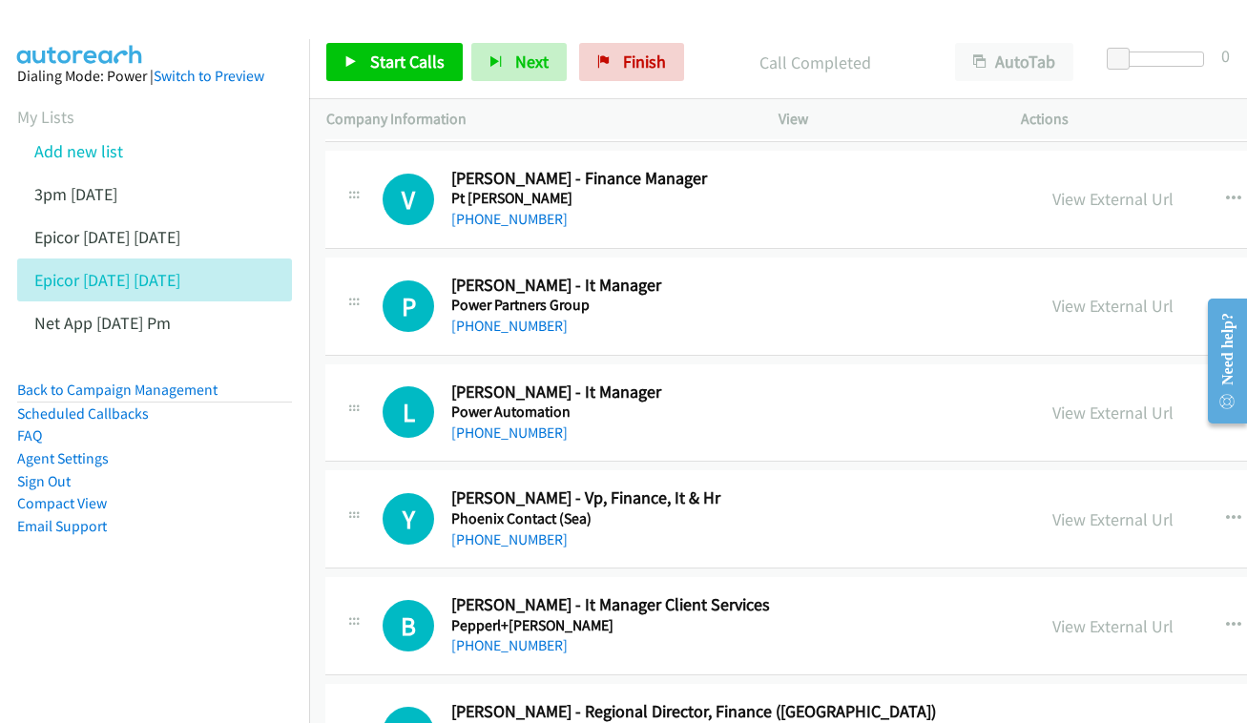
scroll to position [10646, 1]
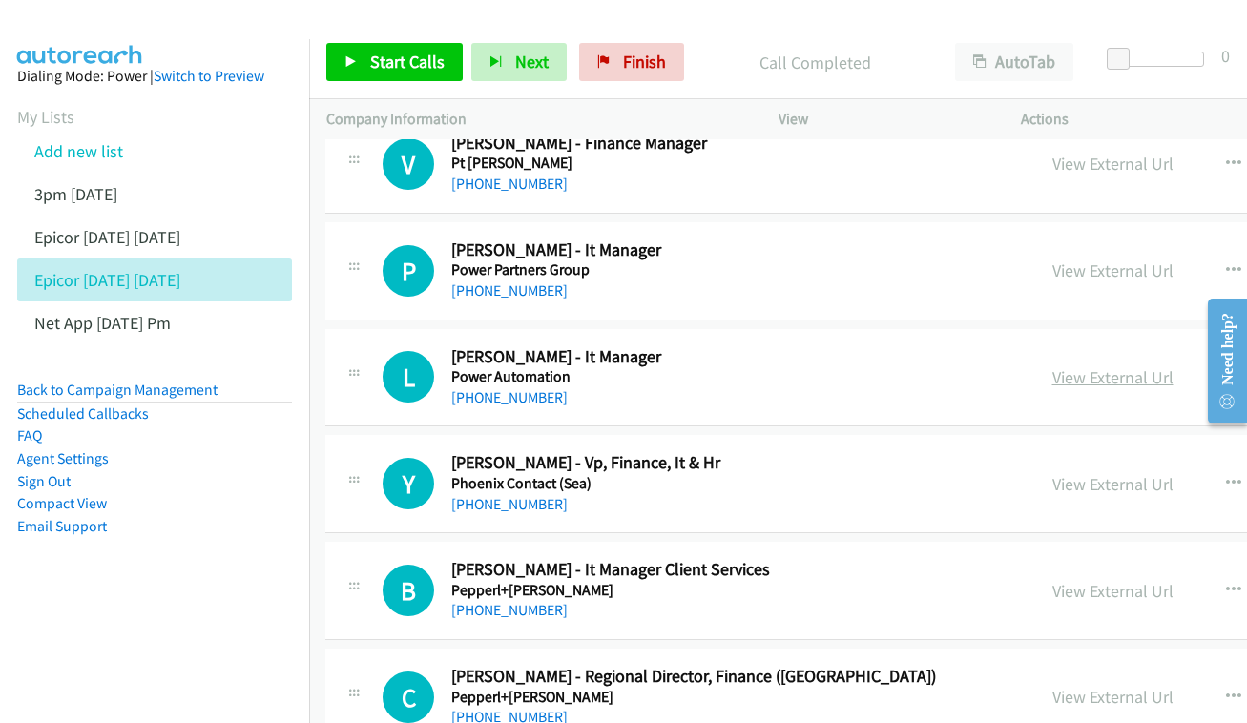
click at [1124, 366] on link "View External Url" at bounding box center [1112, 377] width 121 height 22
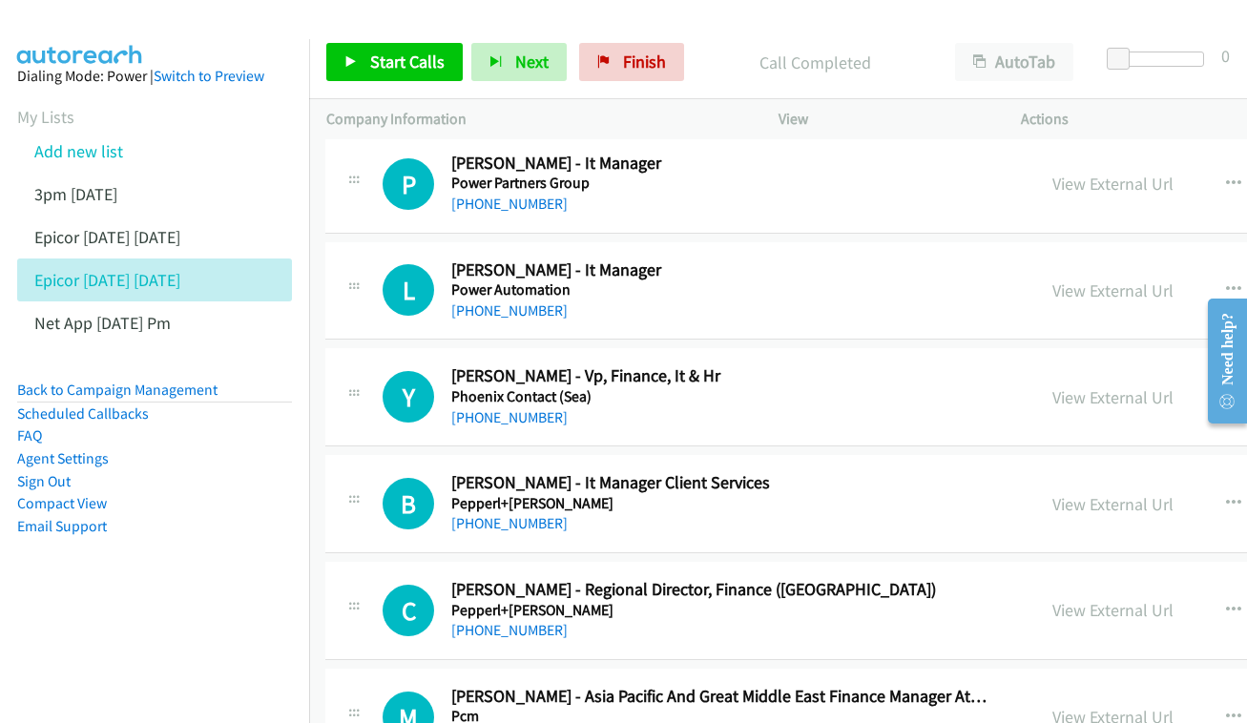
scroll to position [10737, 1]
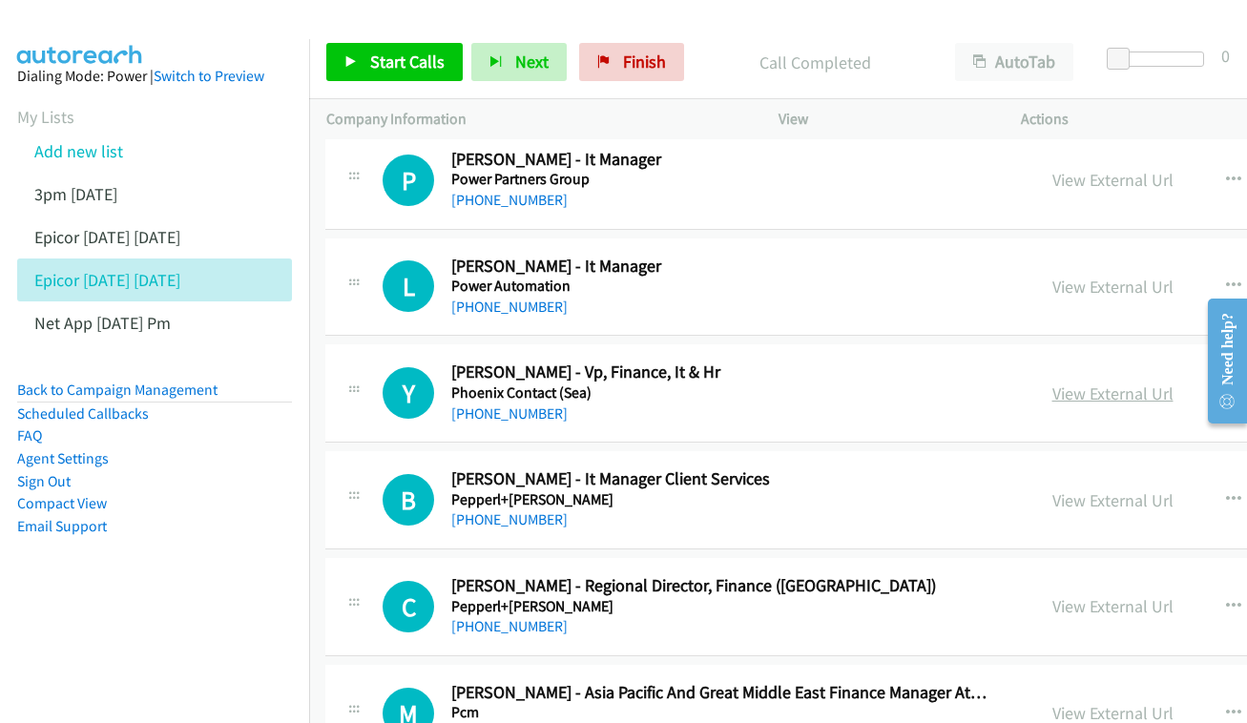
click at [1109, 382] on link "View External Url" at bounding box center [1112, 393] width 121 height 22
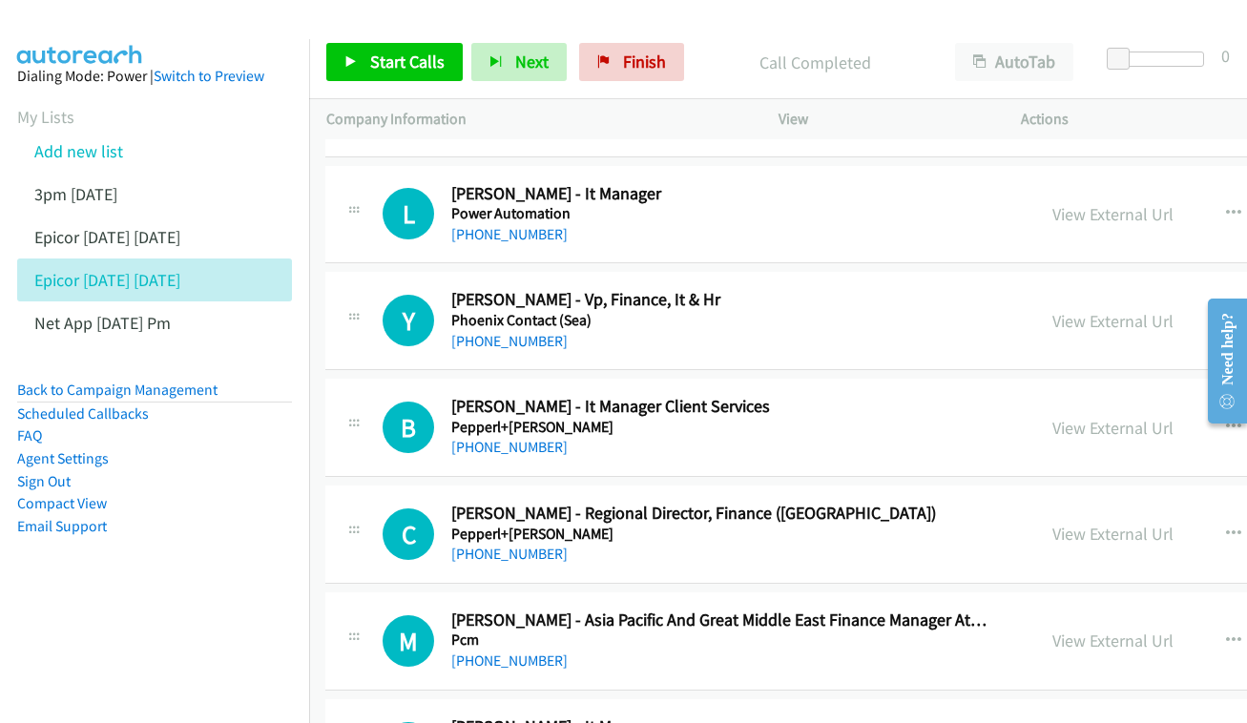
scroll to position [10843, 1]
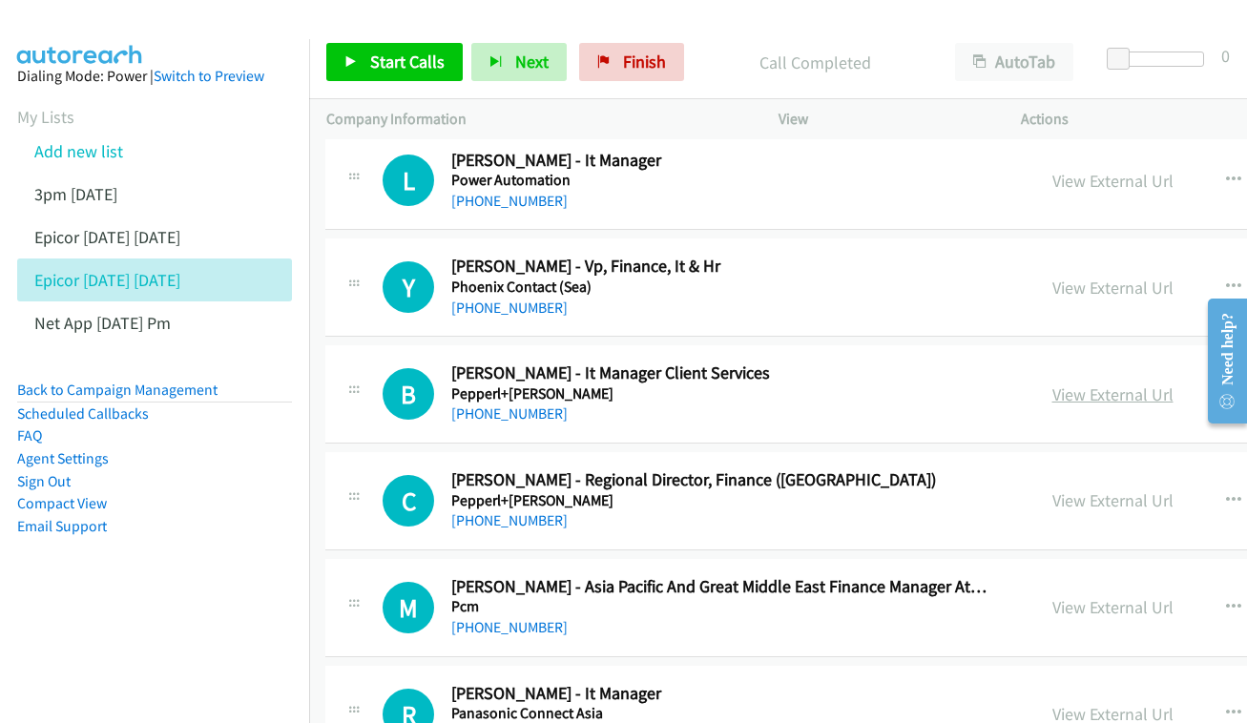
click at [1124, 383] on link "View External Url" at bounding box center [1112, 394] width 121 height 22
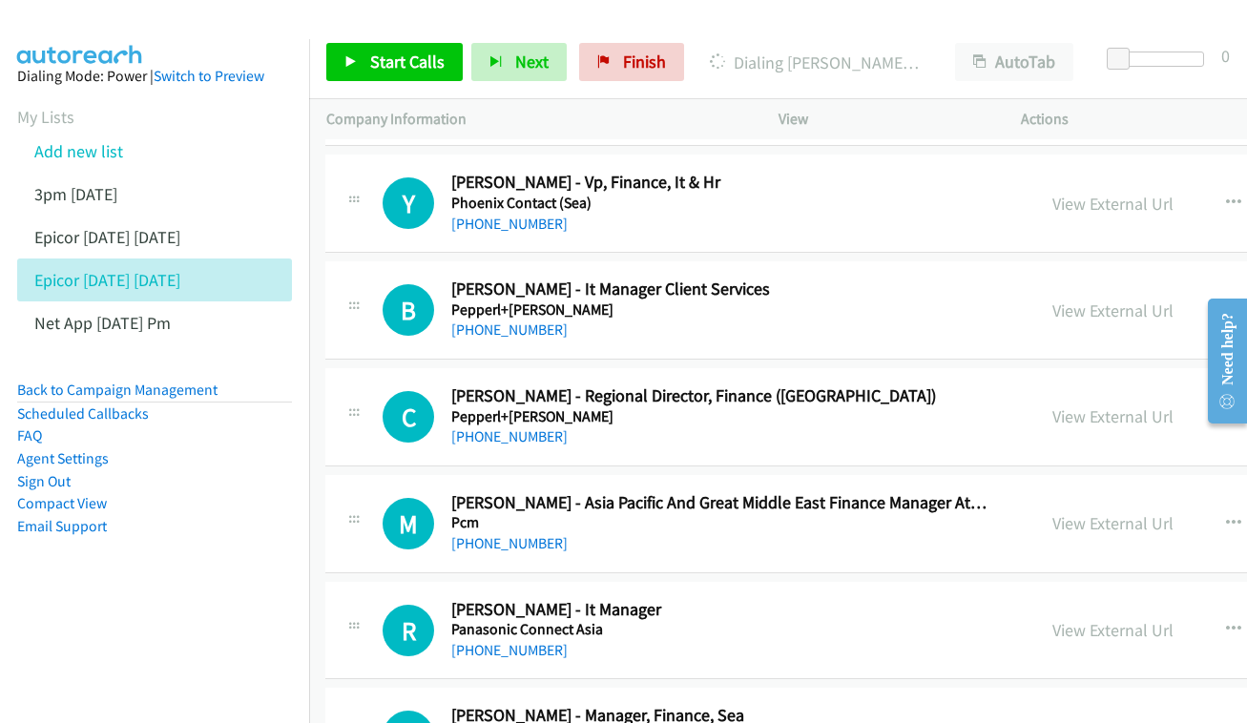
scroll to position [10931, 1]
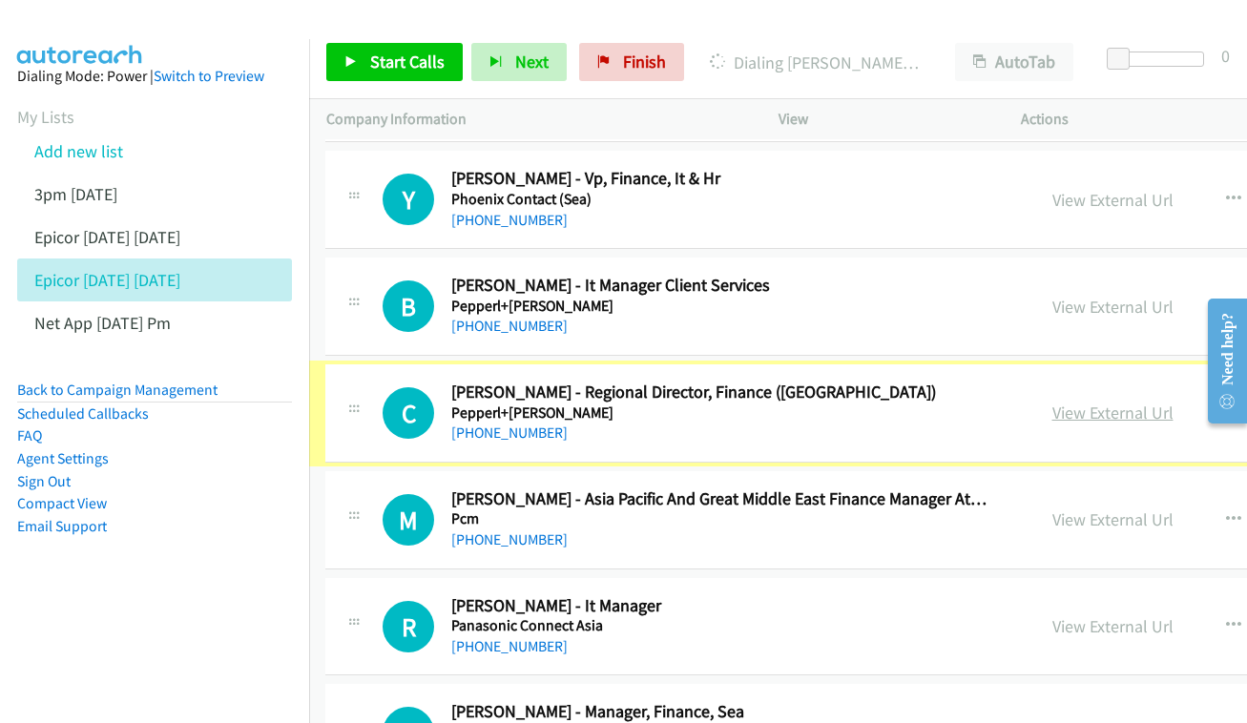
click at [1112, 402] on link "View External Url" at bounding box center [1112, 413] width 121 height 22
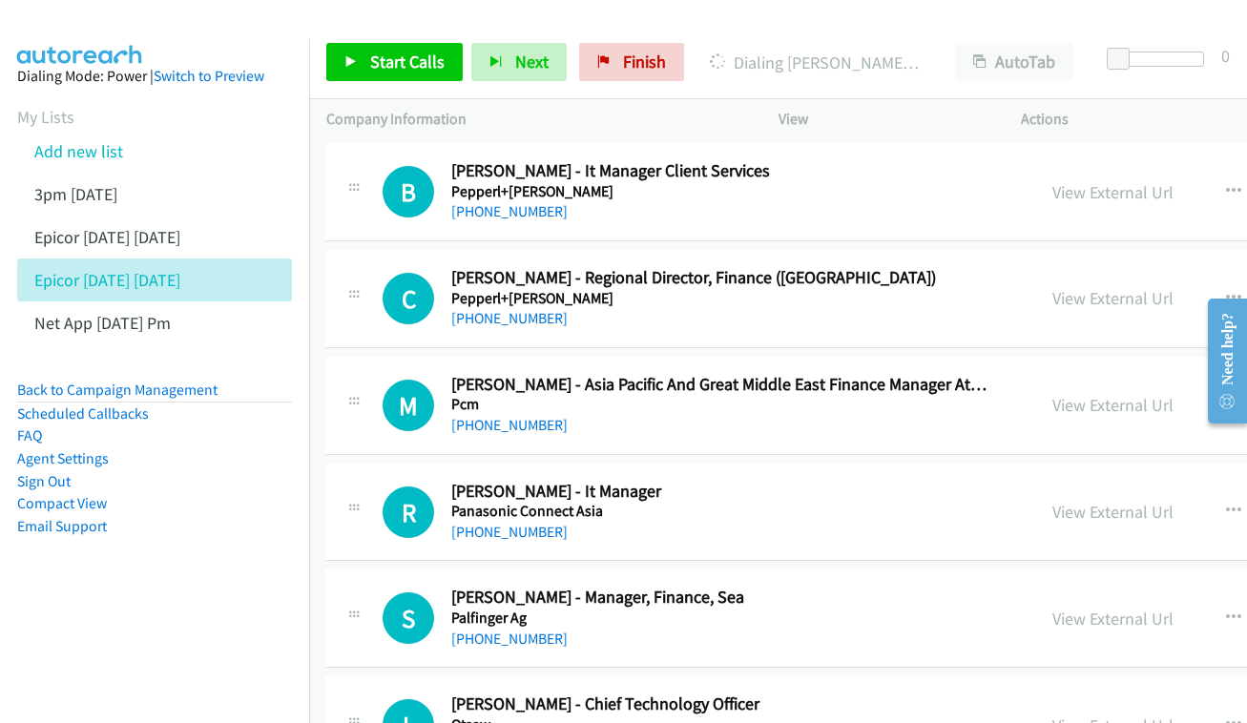
scroll to position [11049, 1]
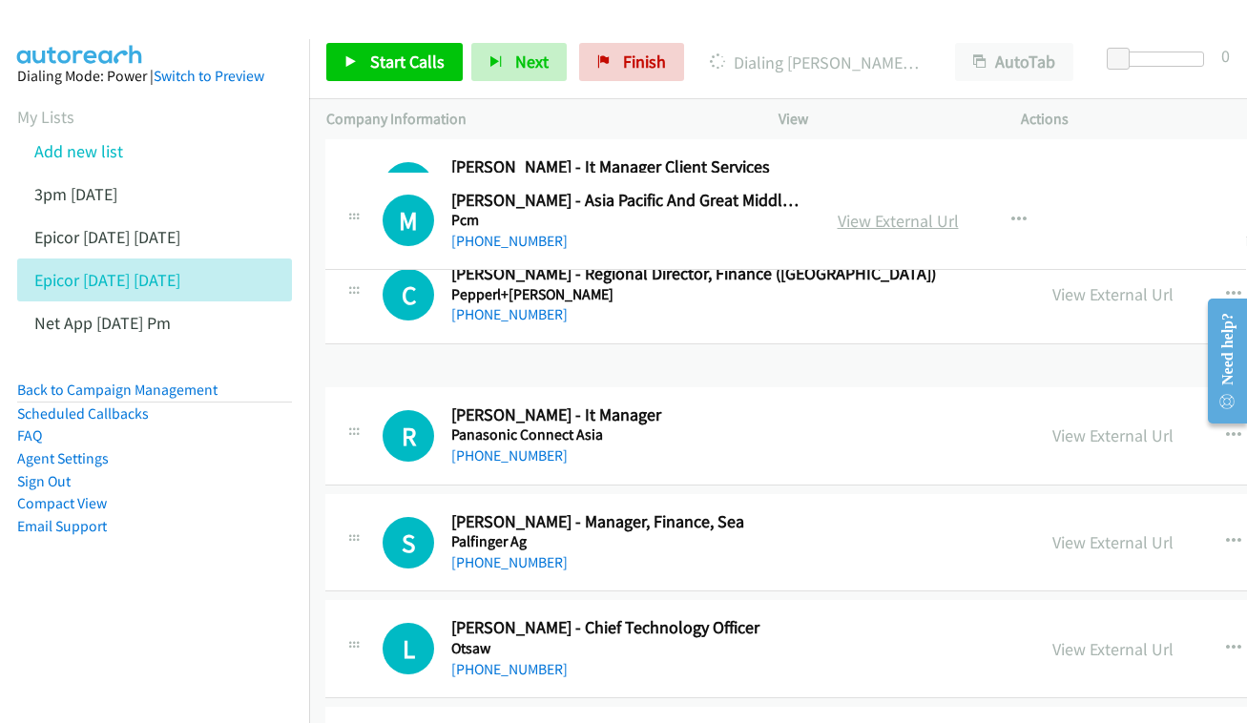
click at [958, 217] on link "View External Url" at bounding box center [897, 221] width 121 height 22
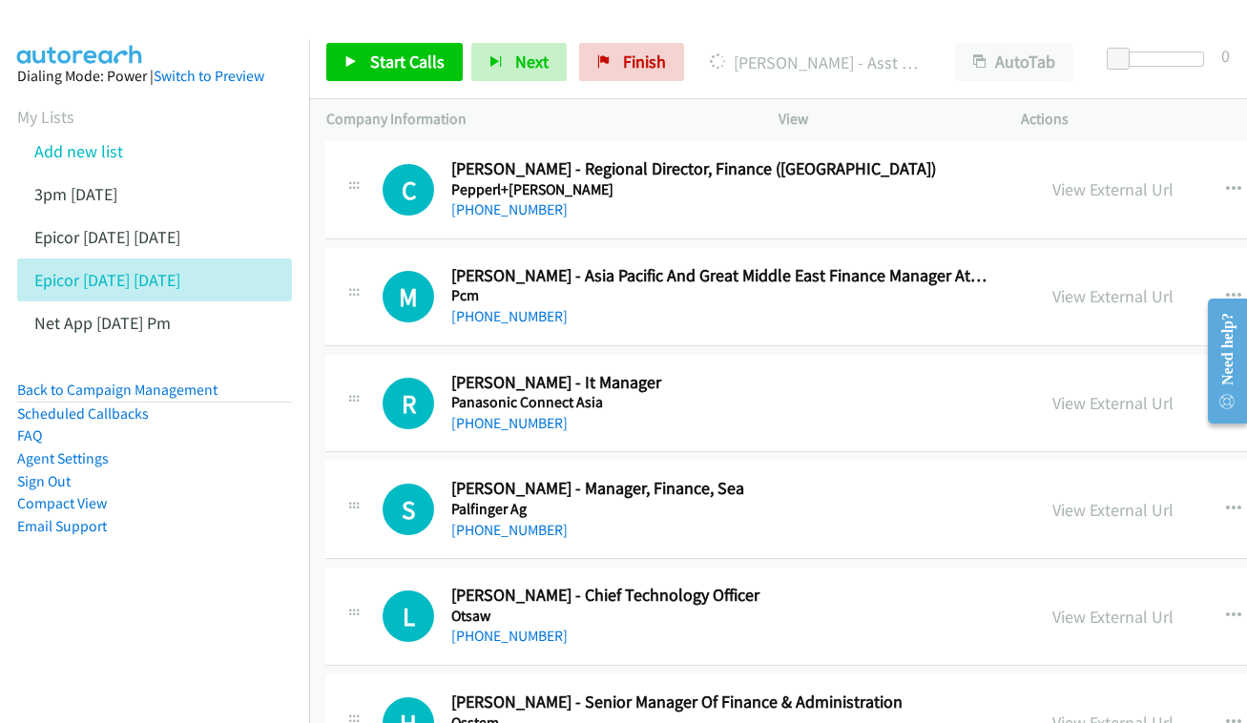
scroll to position [11157, 1]
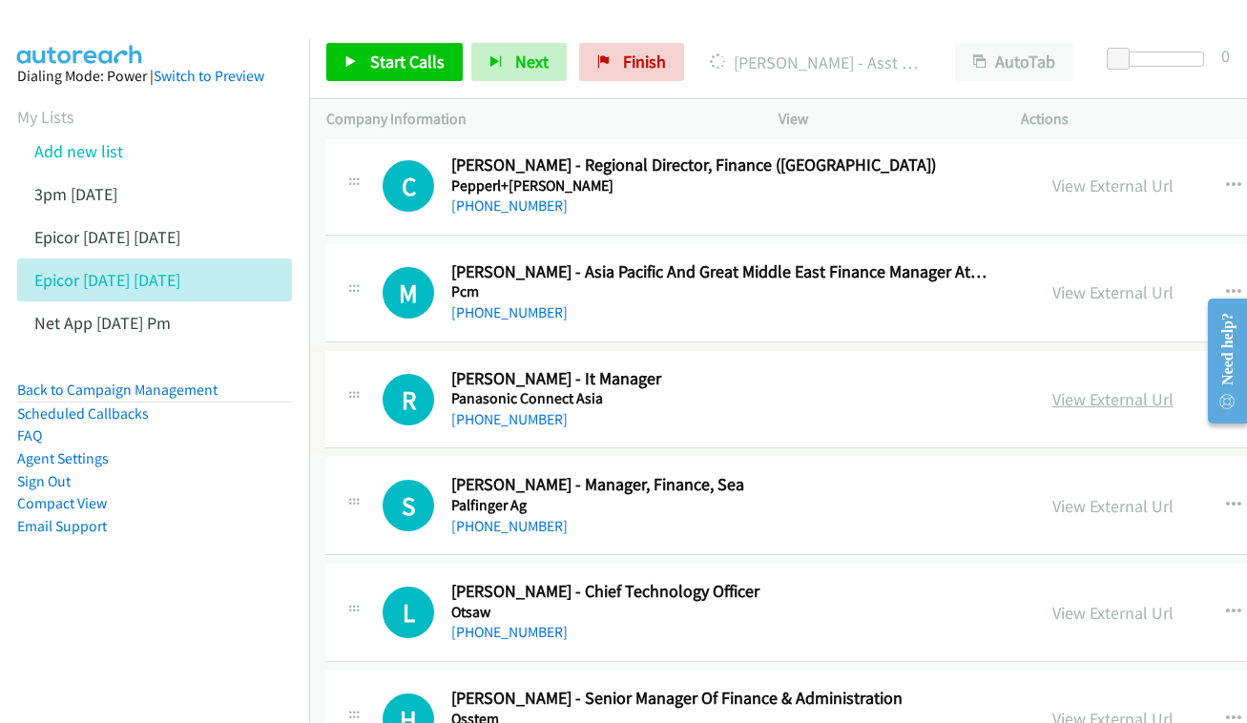
click at [1124, 388] on link "View External Url" at bounding box center [1112, 399] width 121 height 22
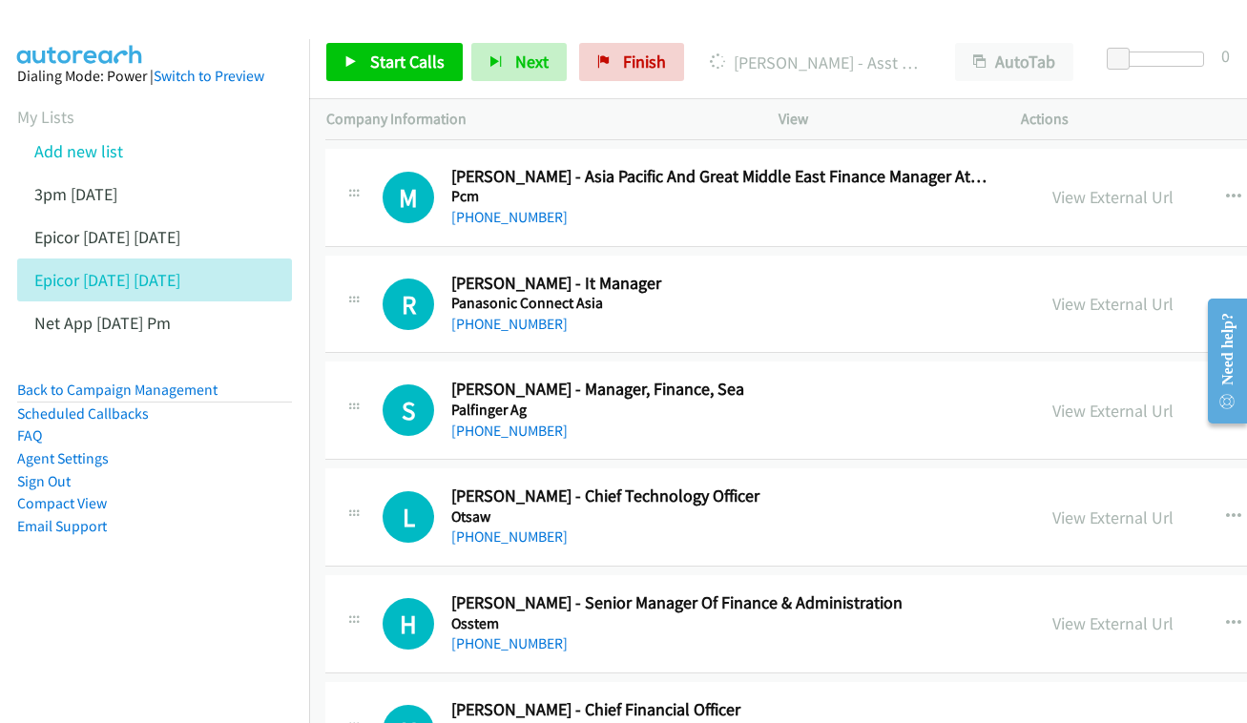
scroll to position [11257, 1]
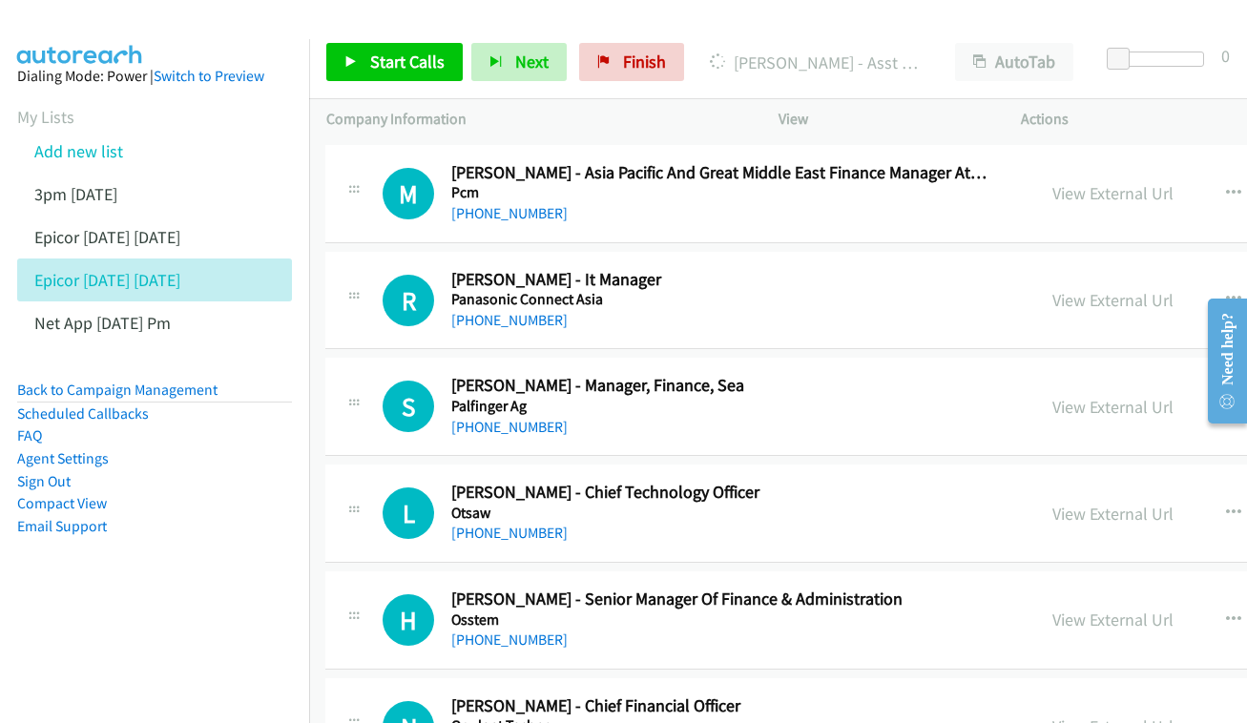
click at [1103, 375] on div "View External Url View External Url Schedule/Manage Callback Start Calls Here R…" at bounding box center [1221, 406] width 372 height 63
click at [1112, 396] on link "View External Url" at bounding box center [1112, 407] width 121 height 22
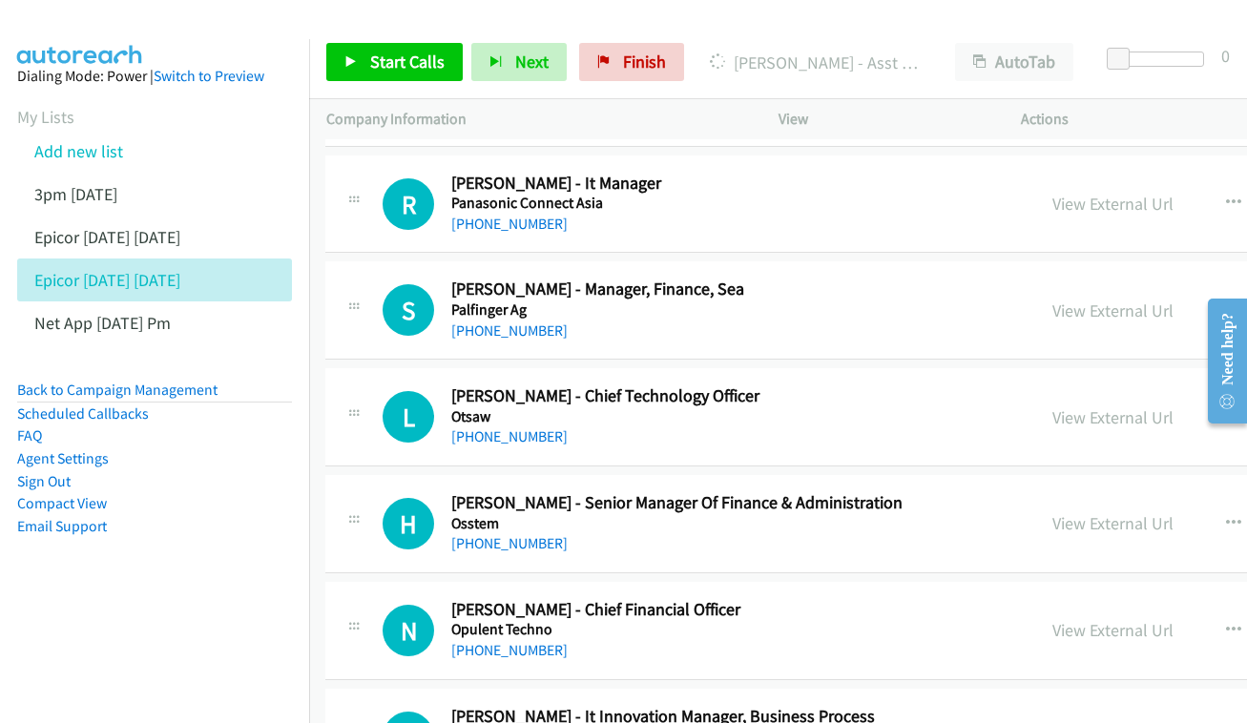
scroll to position [11380, 1]
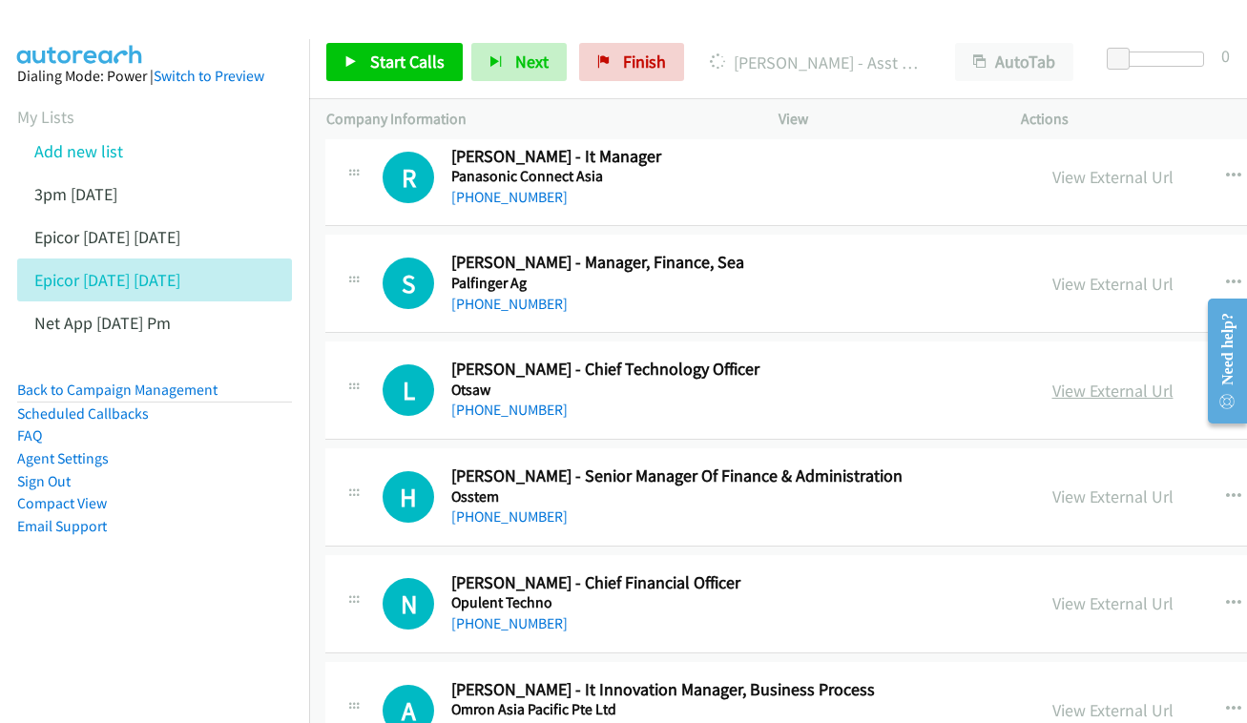
click at [1155, 380] on link "View External Url" at bounding box center [1112, 391] width 121 height 22
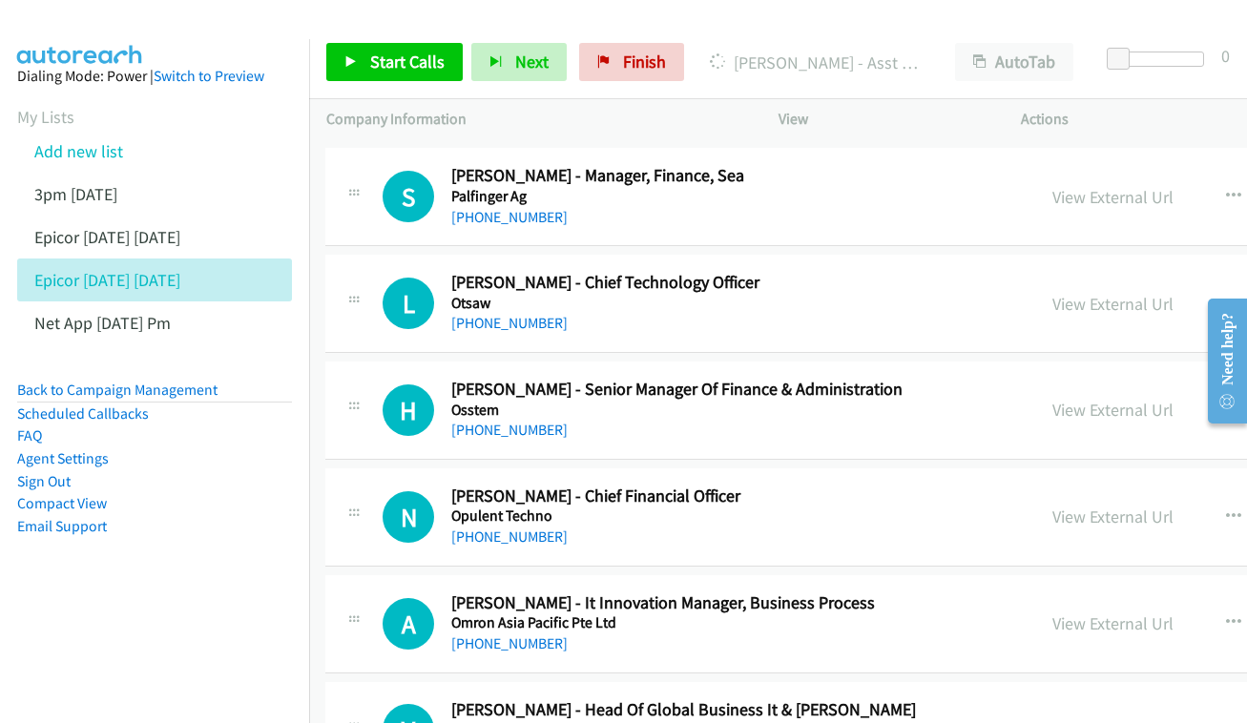
scroll to position [11470, 1]
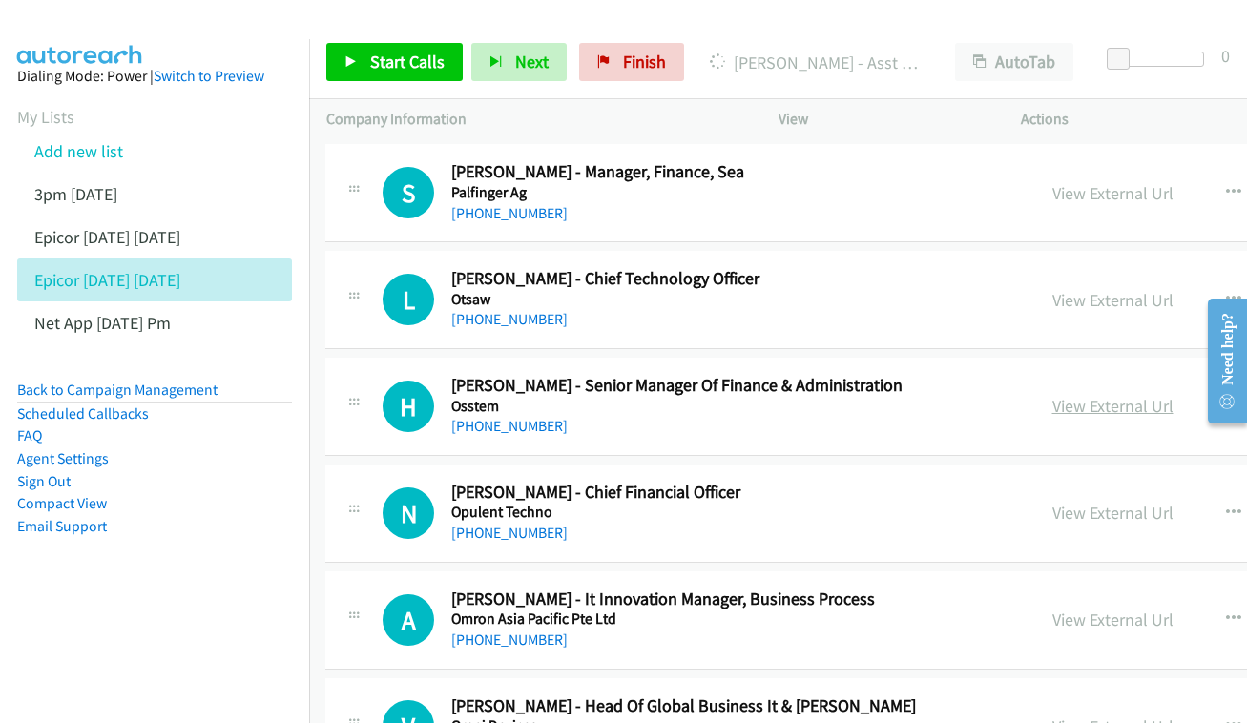
click at [1144, 395] on link "View External Url" at bounding box center [1112, 406] width 121 height 22
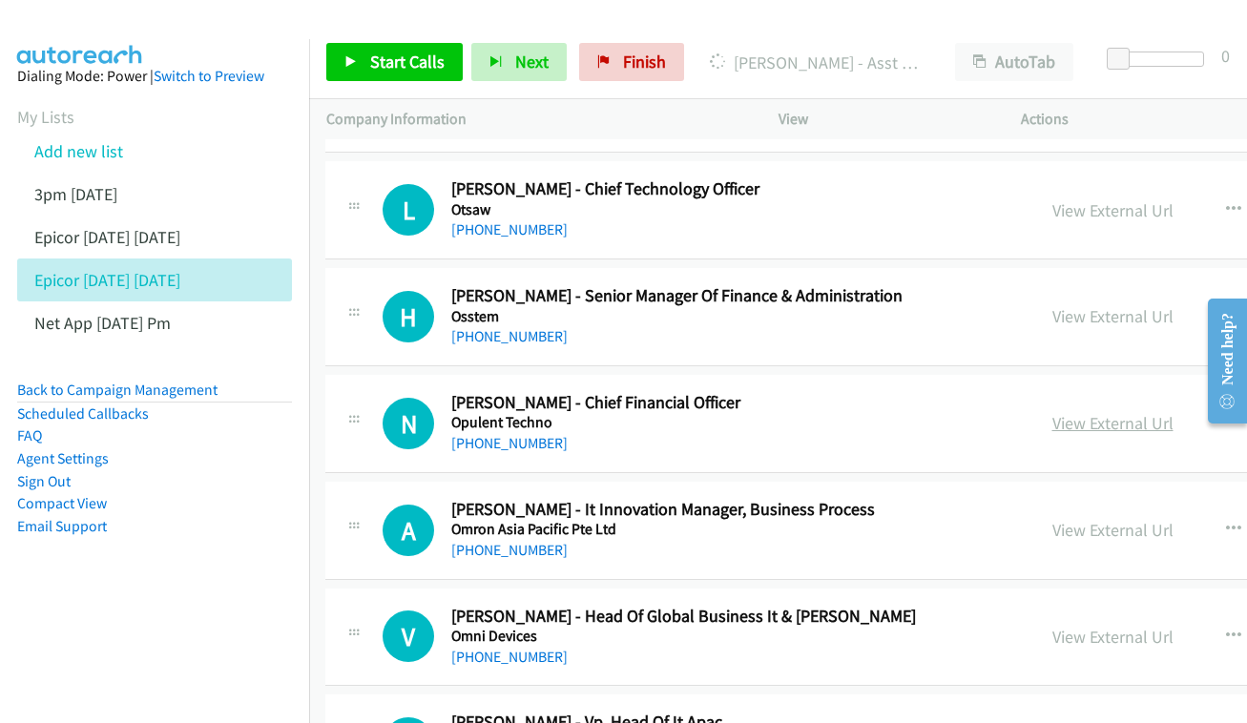
scroll to position [11564, 1]
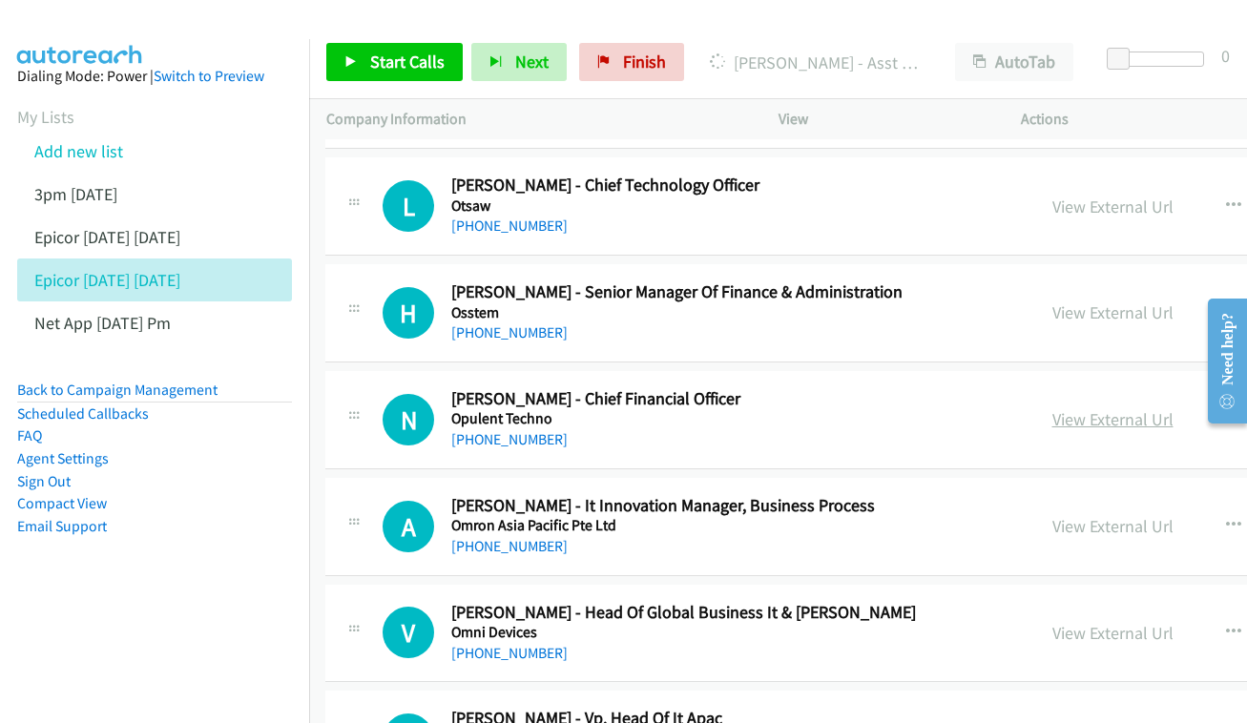
click at [1128, 408] on link "View External Url" at bounding box center [1112, 419] width 121 height 22
